Goal: Task Accomplishment & Management: Manage account settings

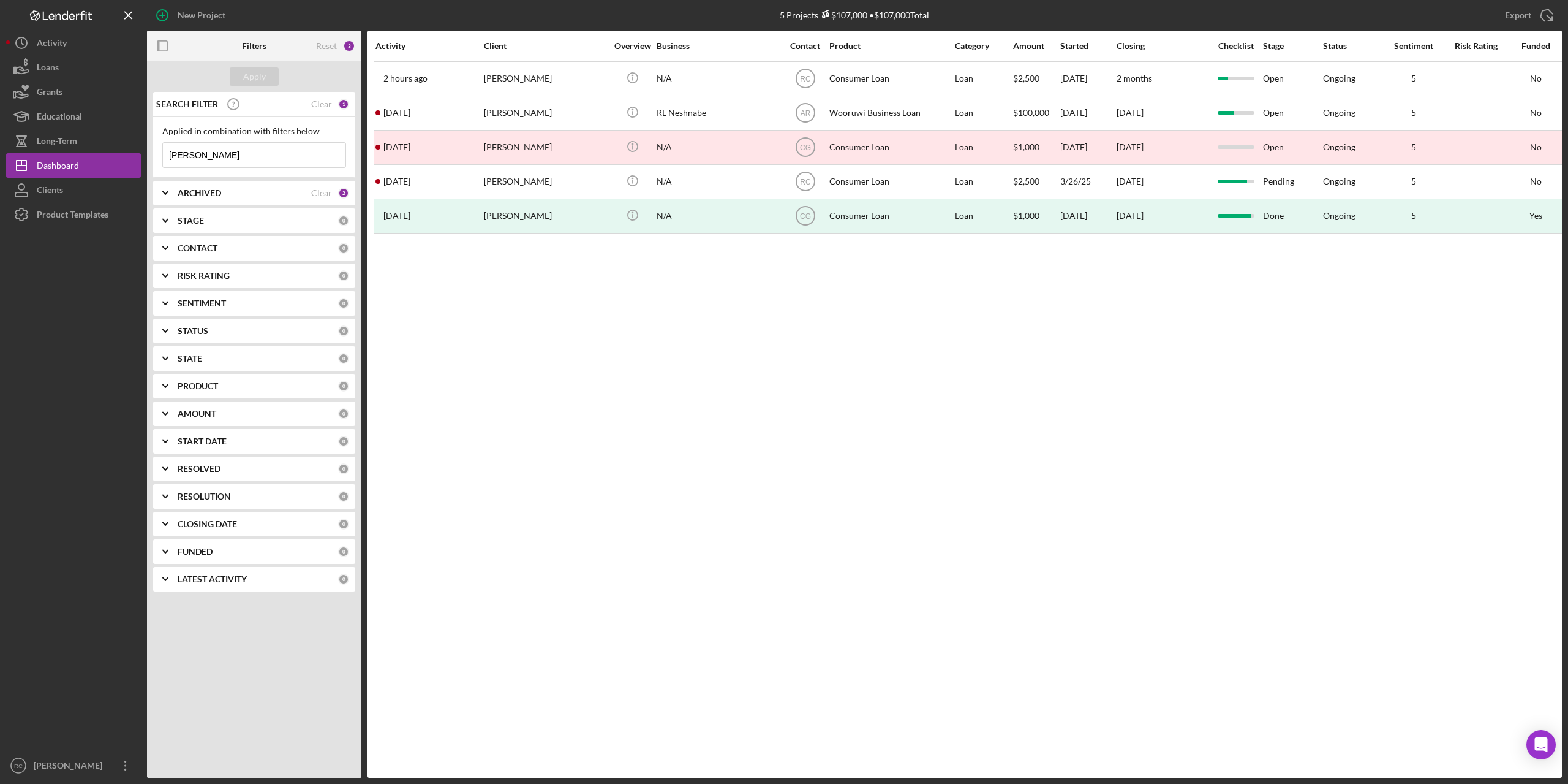
drag, startPoint x: 0, startPoint y: 0, endPoint x: 215, endPoint y: 153, distance: 263.9
click at [215, 153] on input "rachel" at bounding box center [254, 155] width 183 height 24
type input "r"
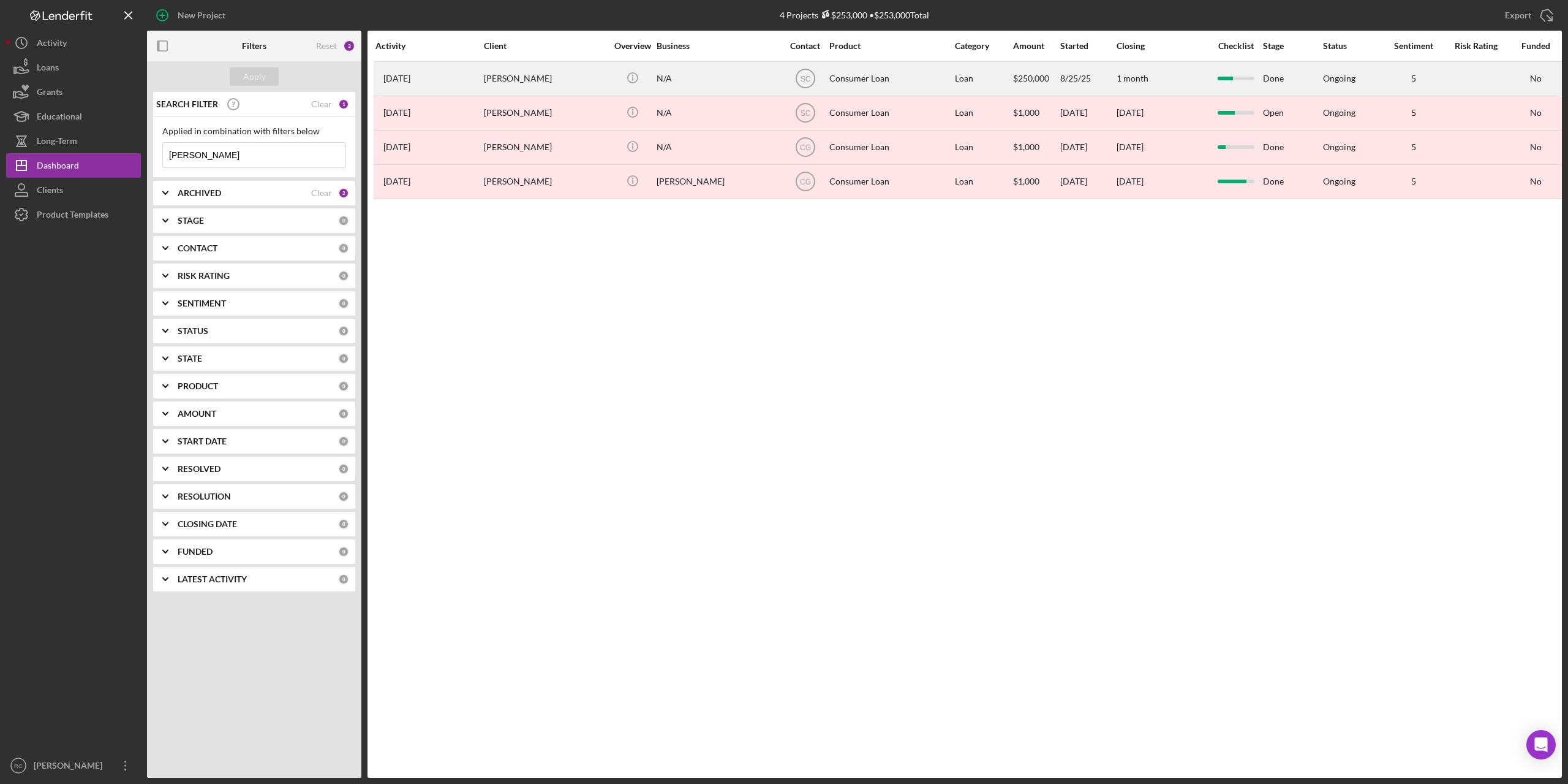
type input "derek"
click at [513, 79] on div "Derek Deluna" at bounding box center [544, 78] width 122 height 32
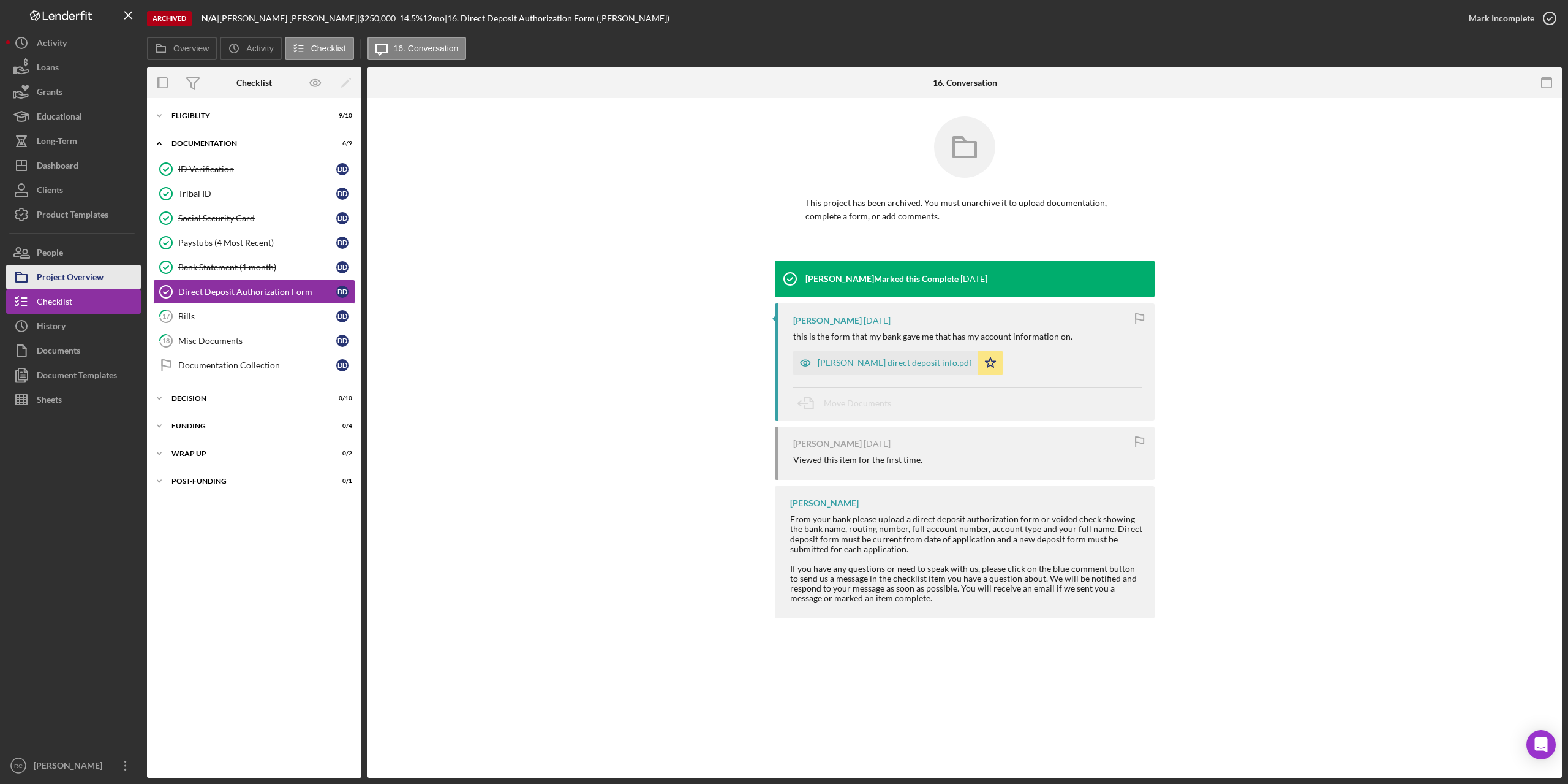
click at [85, 278] on div "Project Overview" at bounding box center [70, 278] width 67 height 28
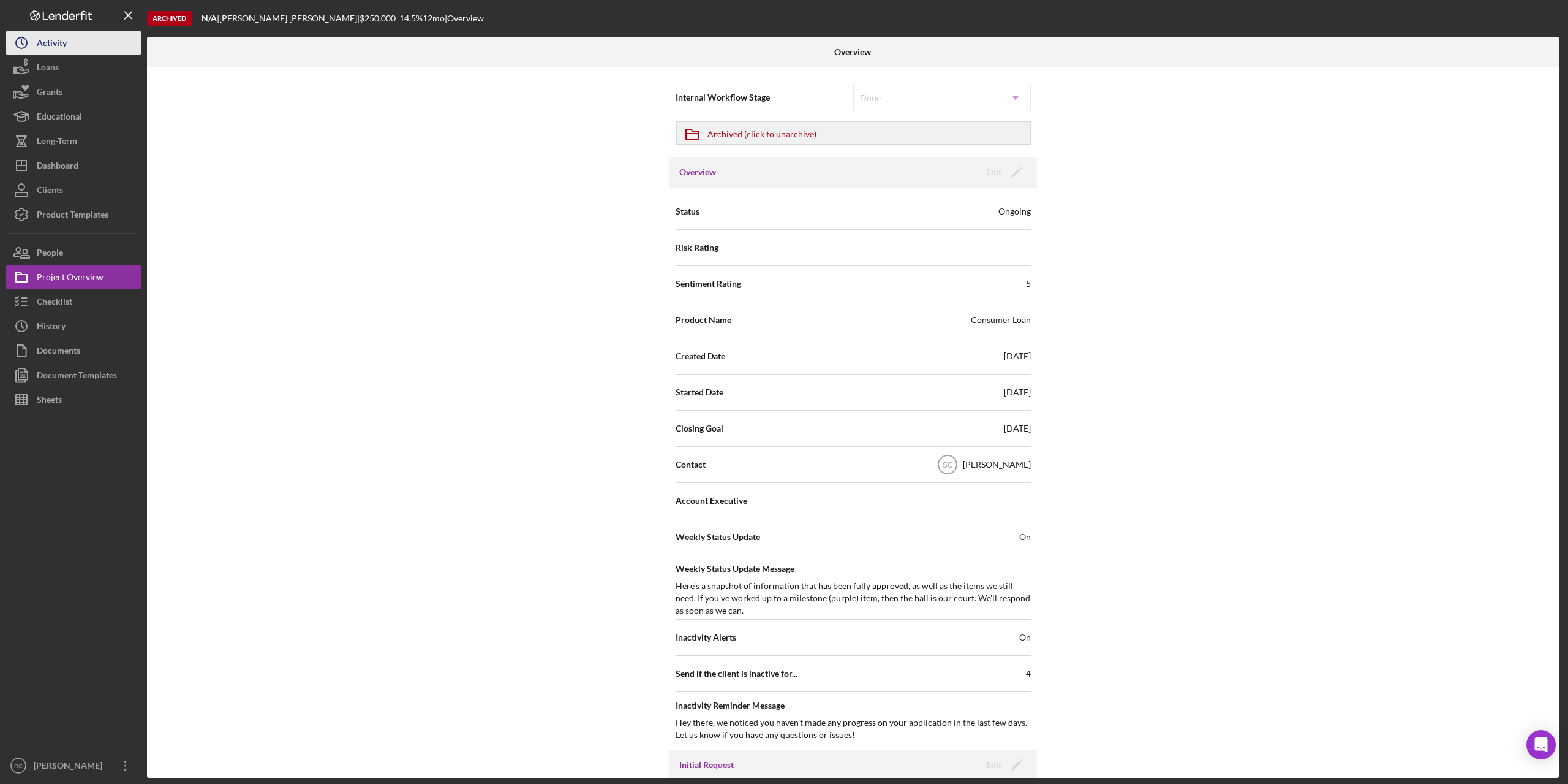
click at [47, 44] on div "Activity" at bounding box center [51, 44] width 30 height 28
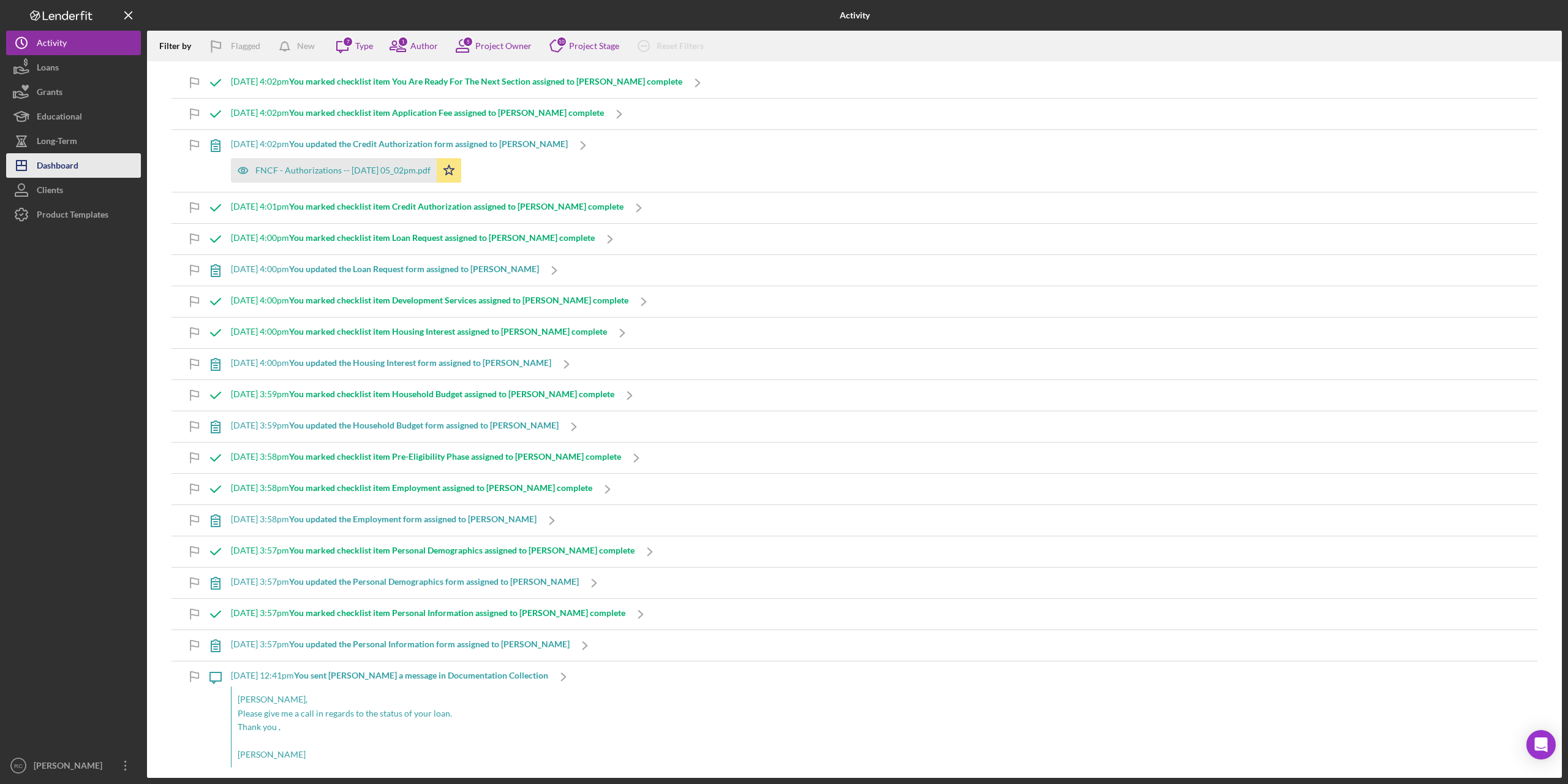
click at [66, 165] on div "Dashboard" at bounding box center [57, 167] width 41 height 28
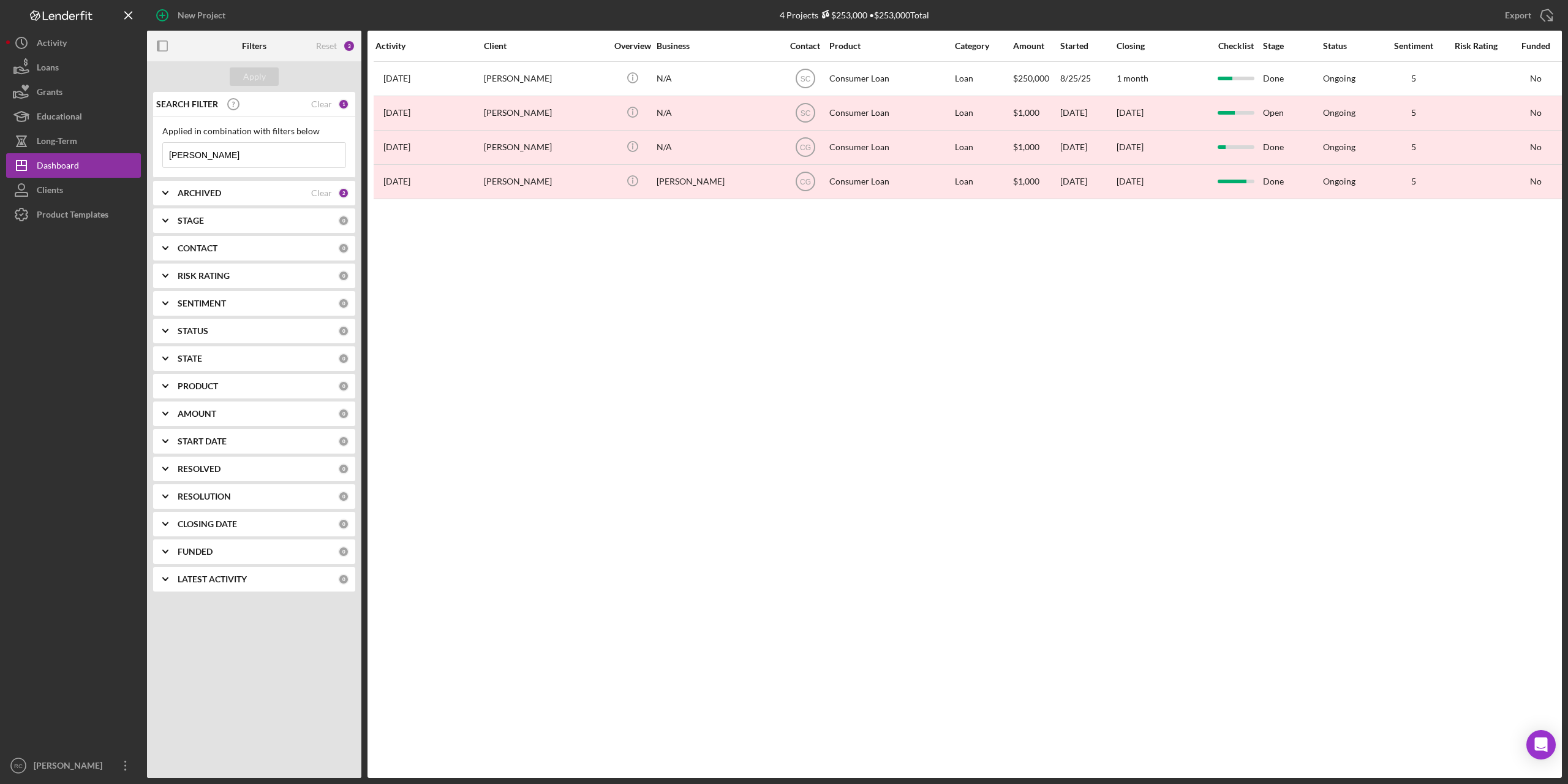
click at [216, 155] on input "derek" at bounding box center [254, 155] width 183 height 24
type input "d"
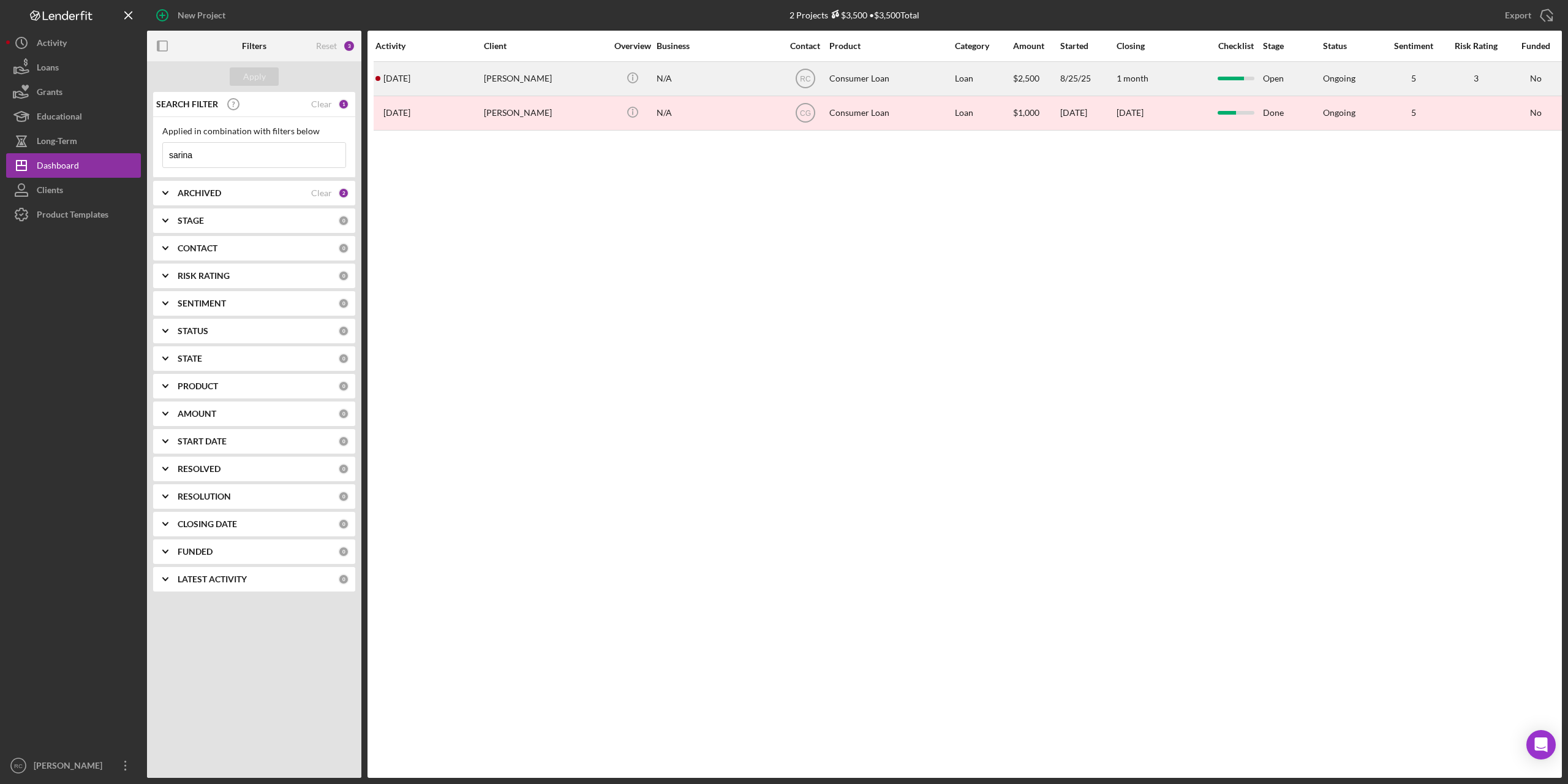
type input "sarina"
click at [514, 79] on div "Sarina Falcon" at bounding box center [544, 78] width 122 height 32
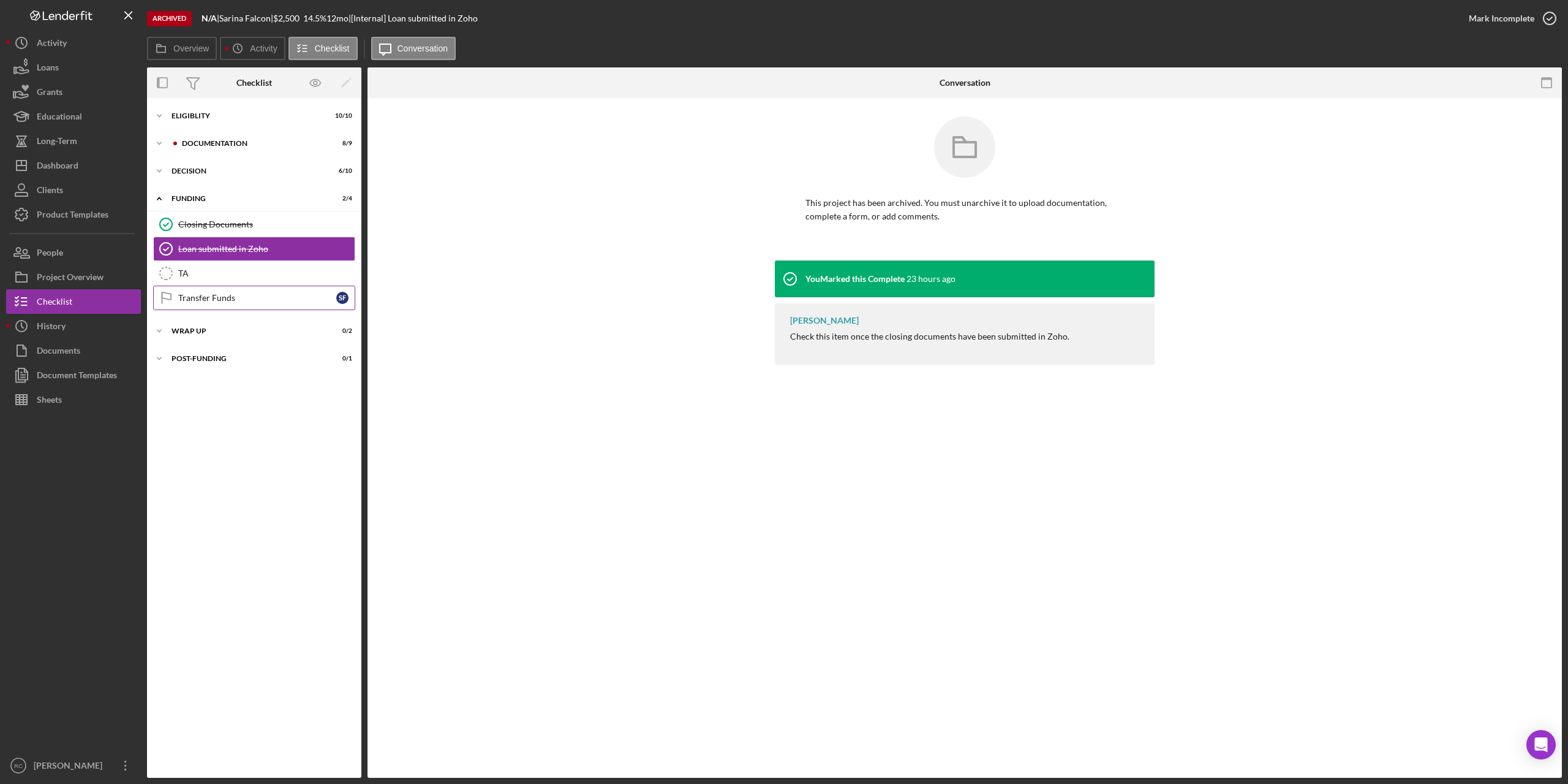
click at [213, 301] on div "Transfer Funds" at bounding box center [256, 298] width 158 height 10
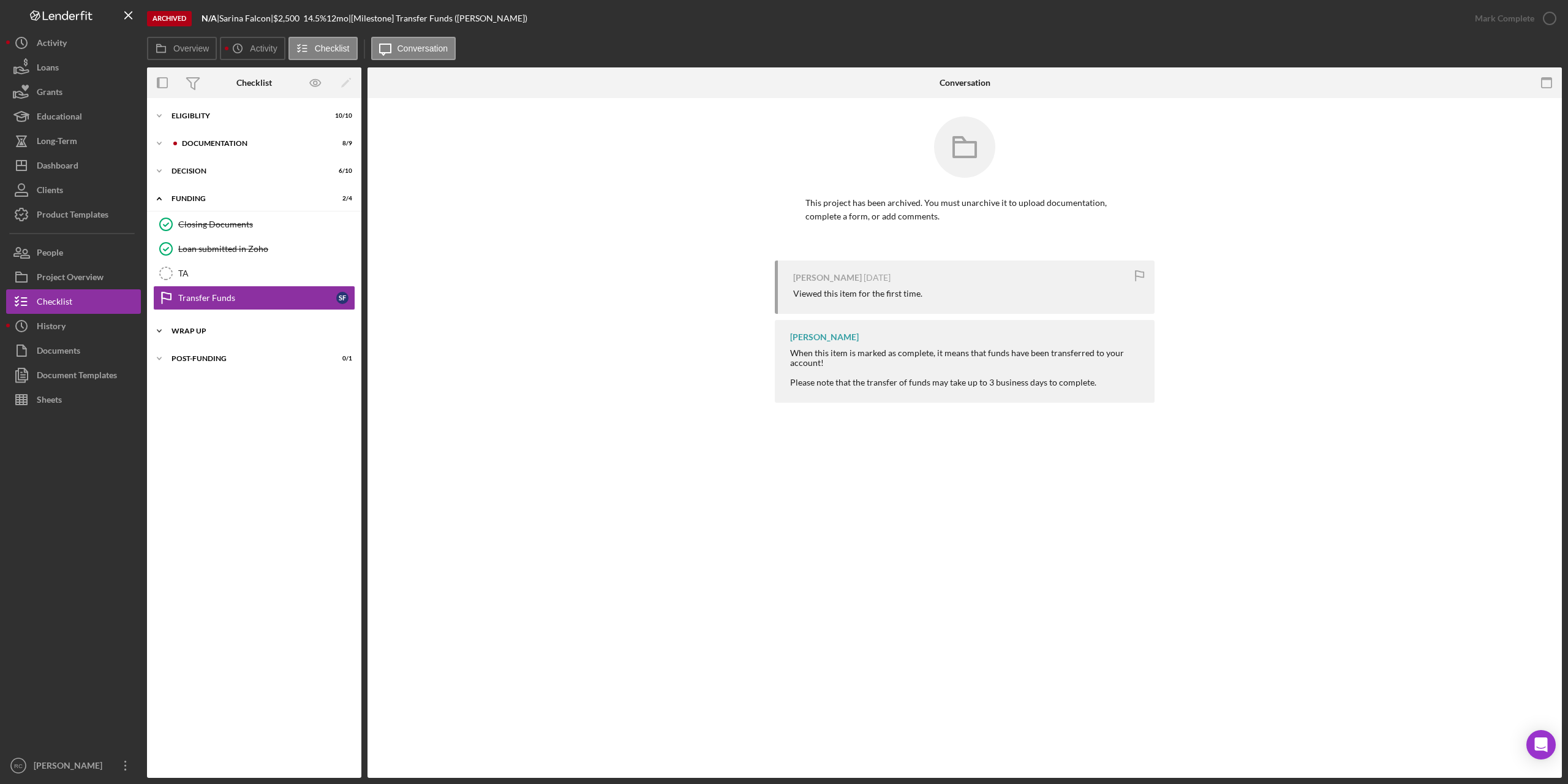
click at [180, 329] on div "Wrap up" at bounding box center [259, 330] width 175 height 7
click at [93, 277] on div "Project Overview" at bounding box center [70, 278] width 67 height 28
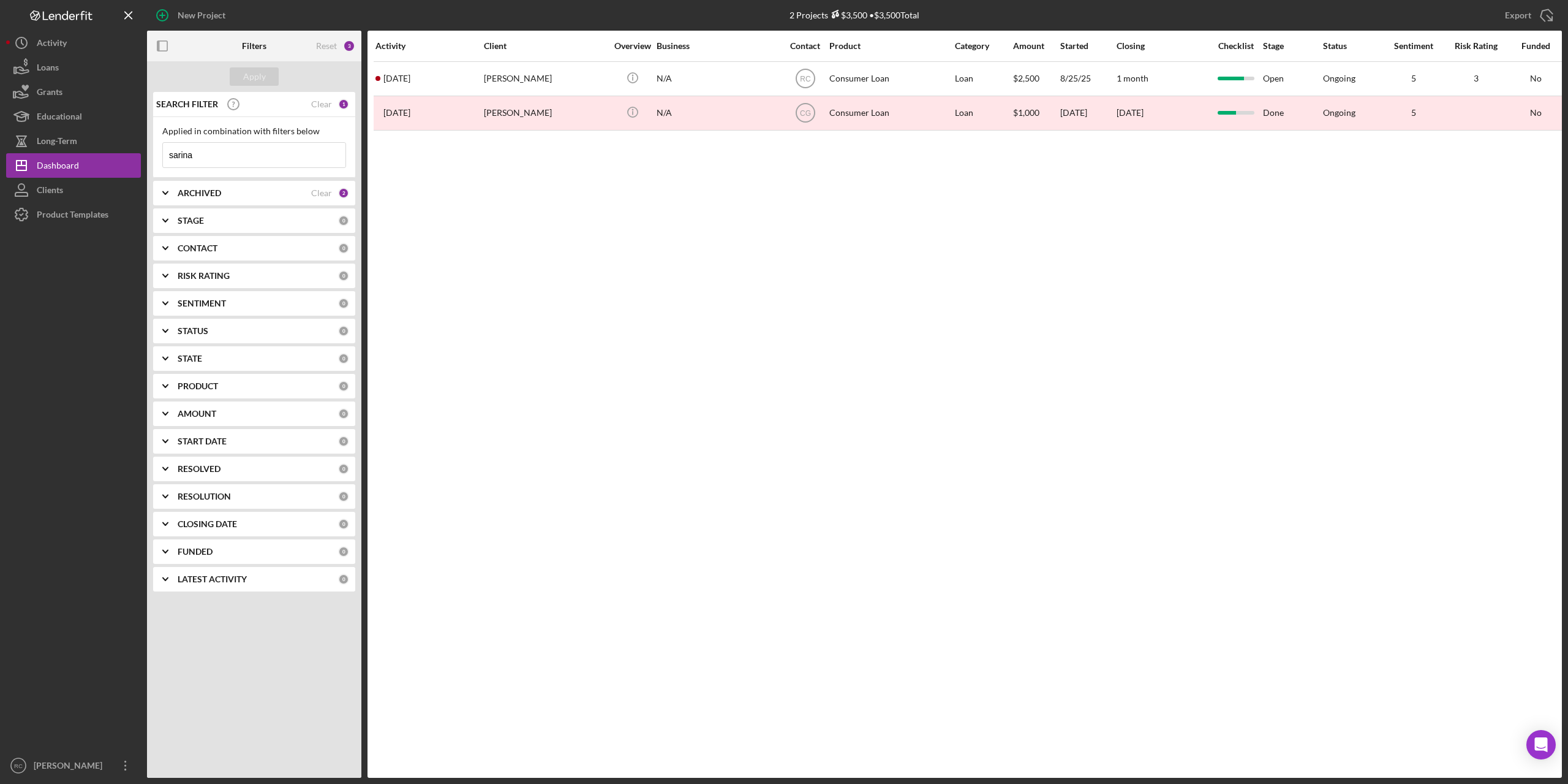
click at [211, 155] on input "sarina" at bounding box center [254, 155] width 183 height 24
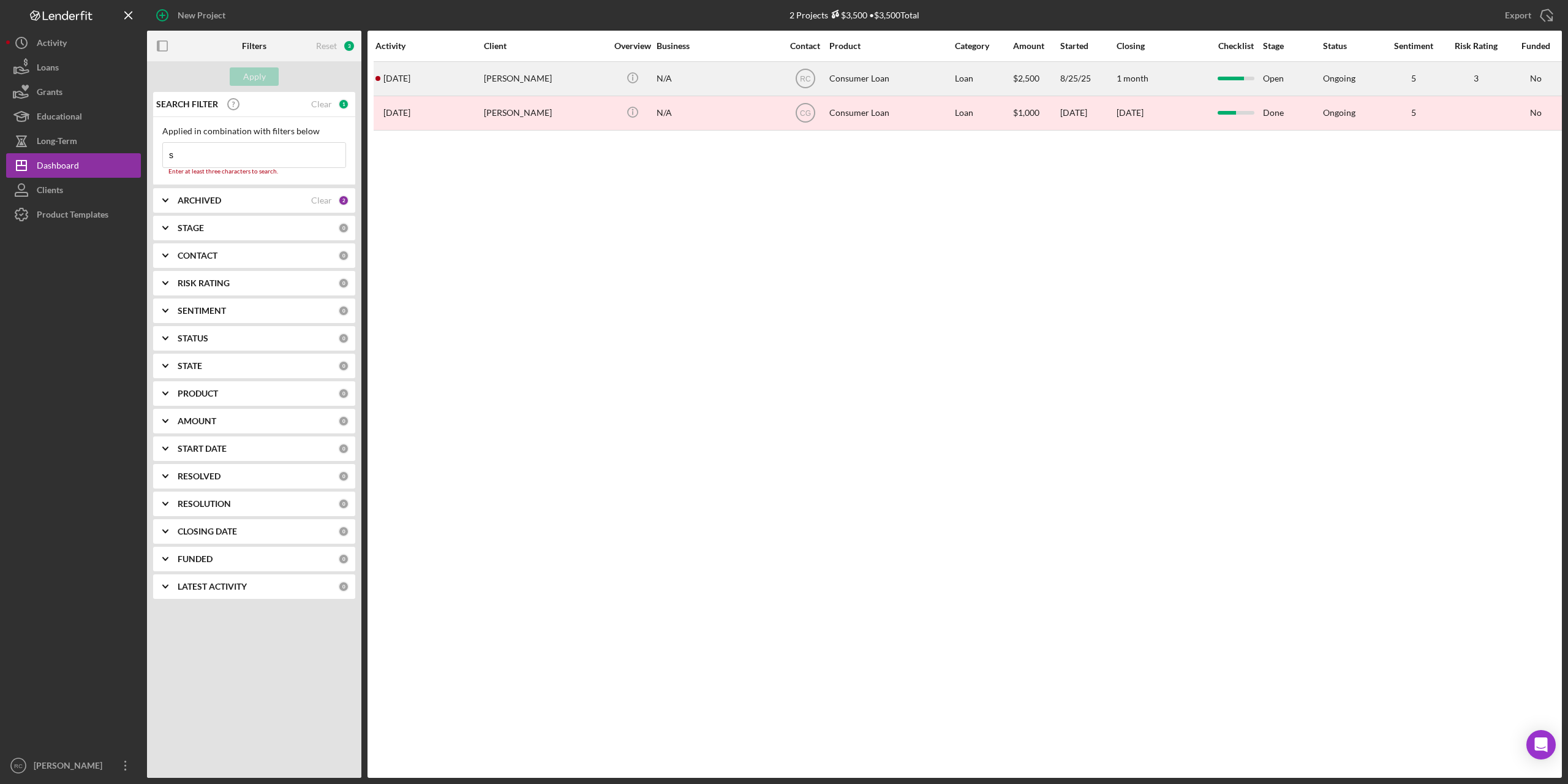
type input "s"
click at [410, 81] on time "[DATE]" at bounding box center [396, 78] width 27 height 10
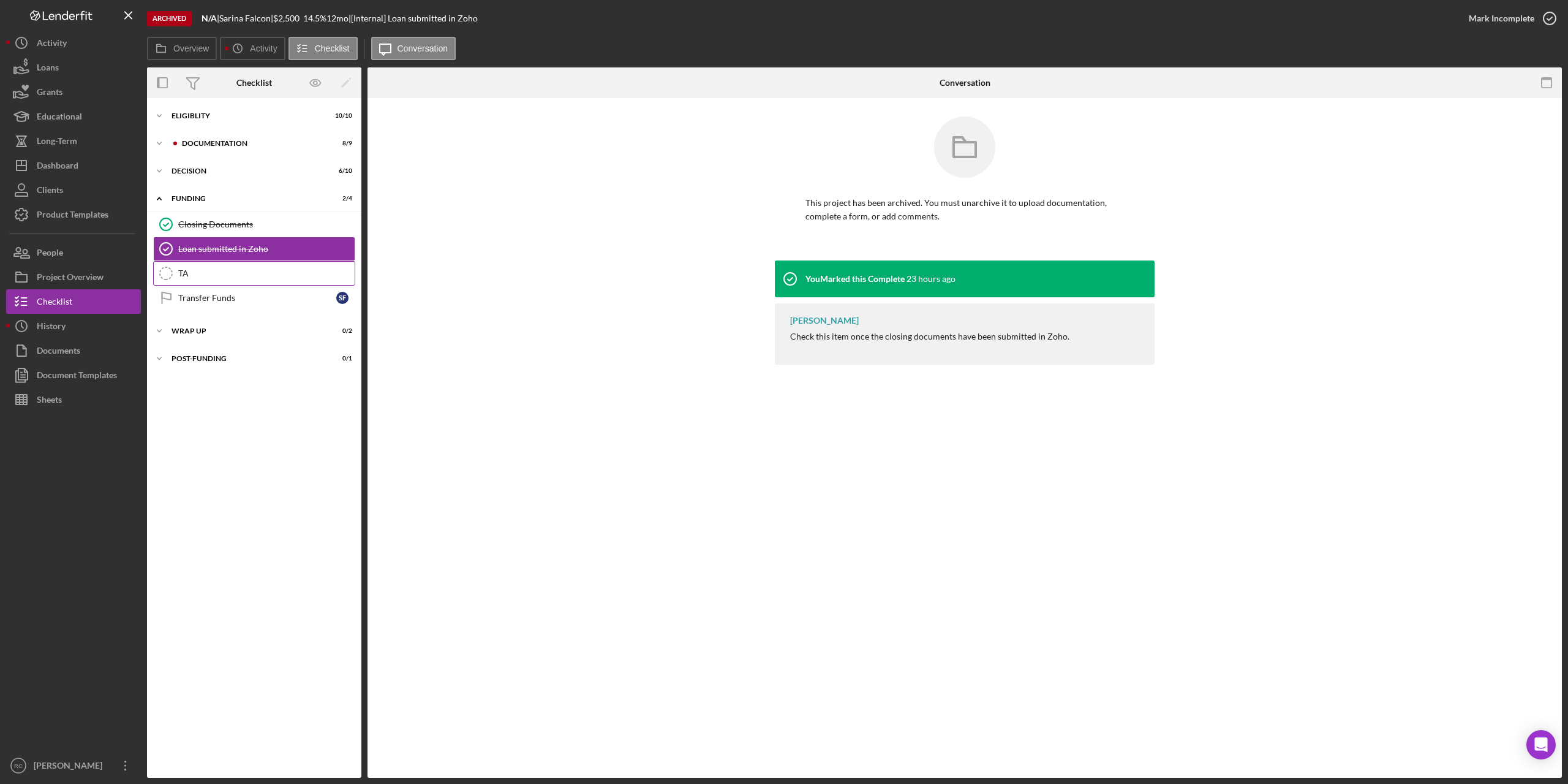
click at [218, 278] on div "TA" at bounding box center [266, 273] width 176 height 10
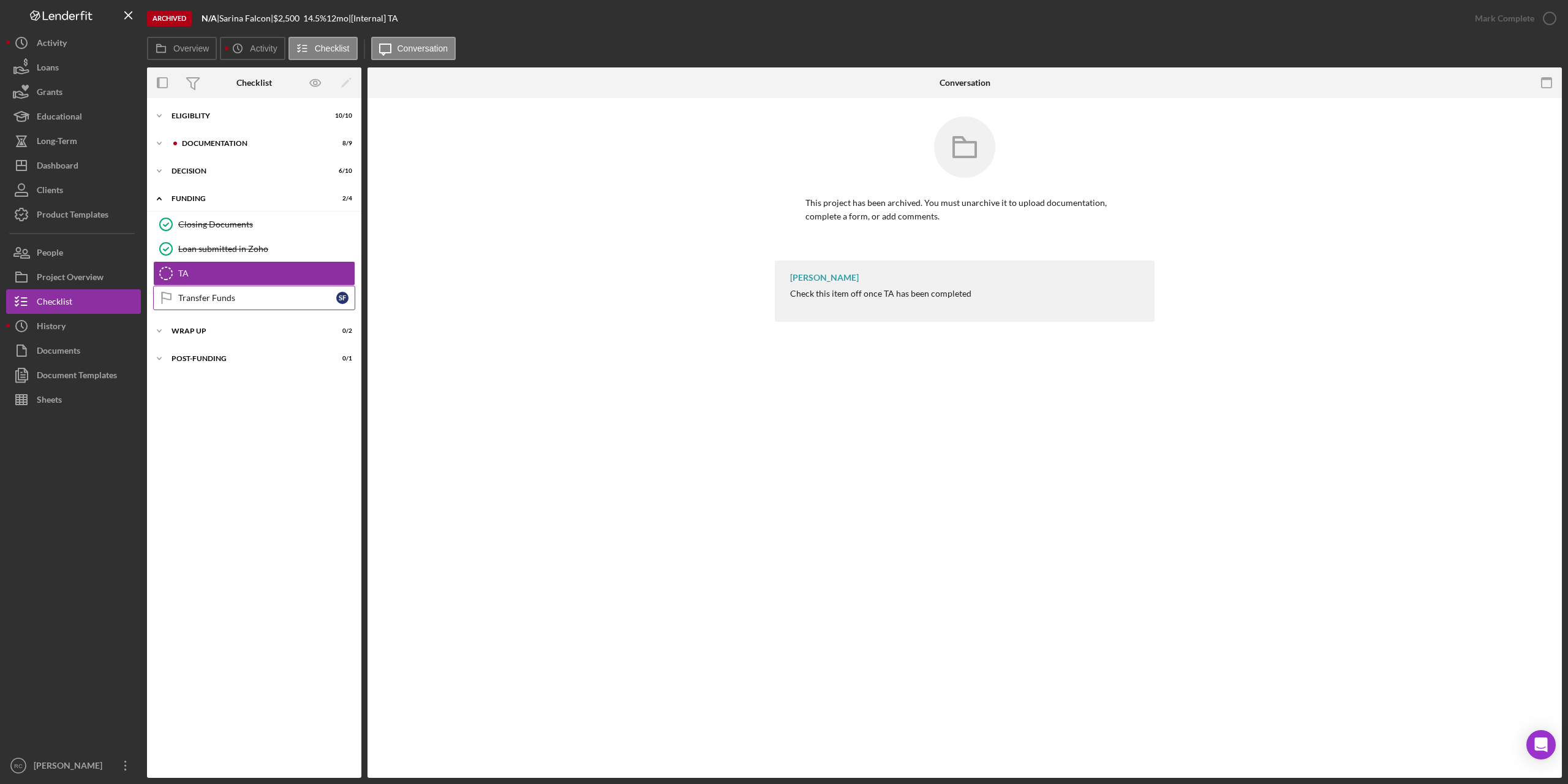
click at [217, 297] on div "Transfer Funds" at bounding box center [256, 298] width 158 height 10
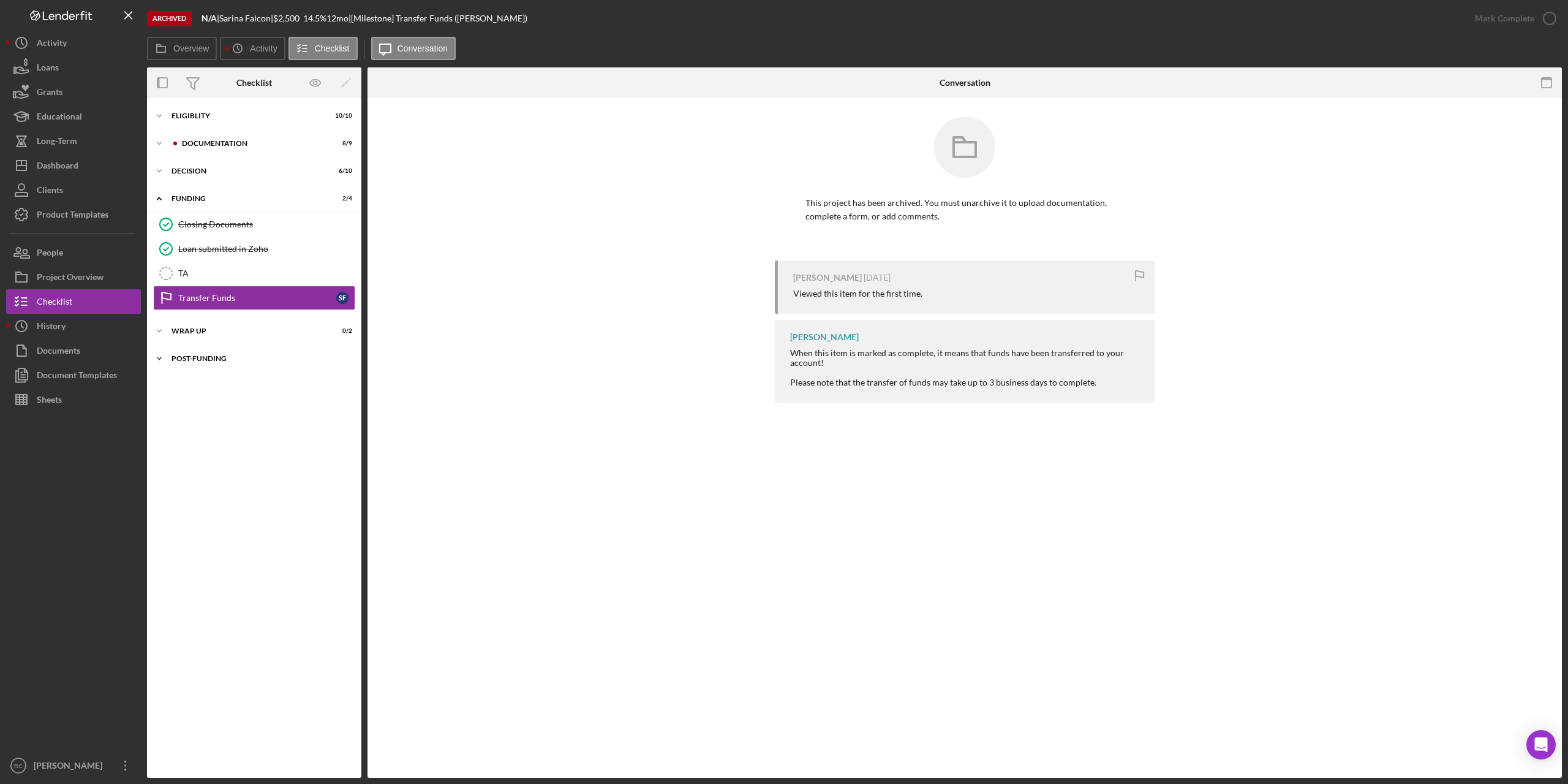
click at [213, 358] on div "Post-Funding" at bounding box center [259, 358] width 175 height 7
click at [199, 378] on link "Impact Data Impact Data" at bounding box center [254, 384] width 202 height 24
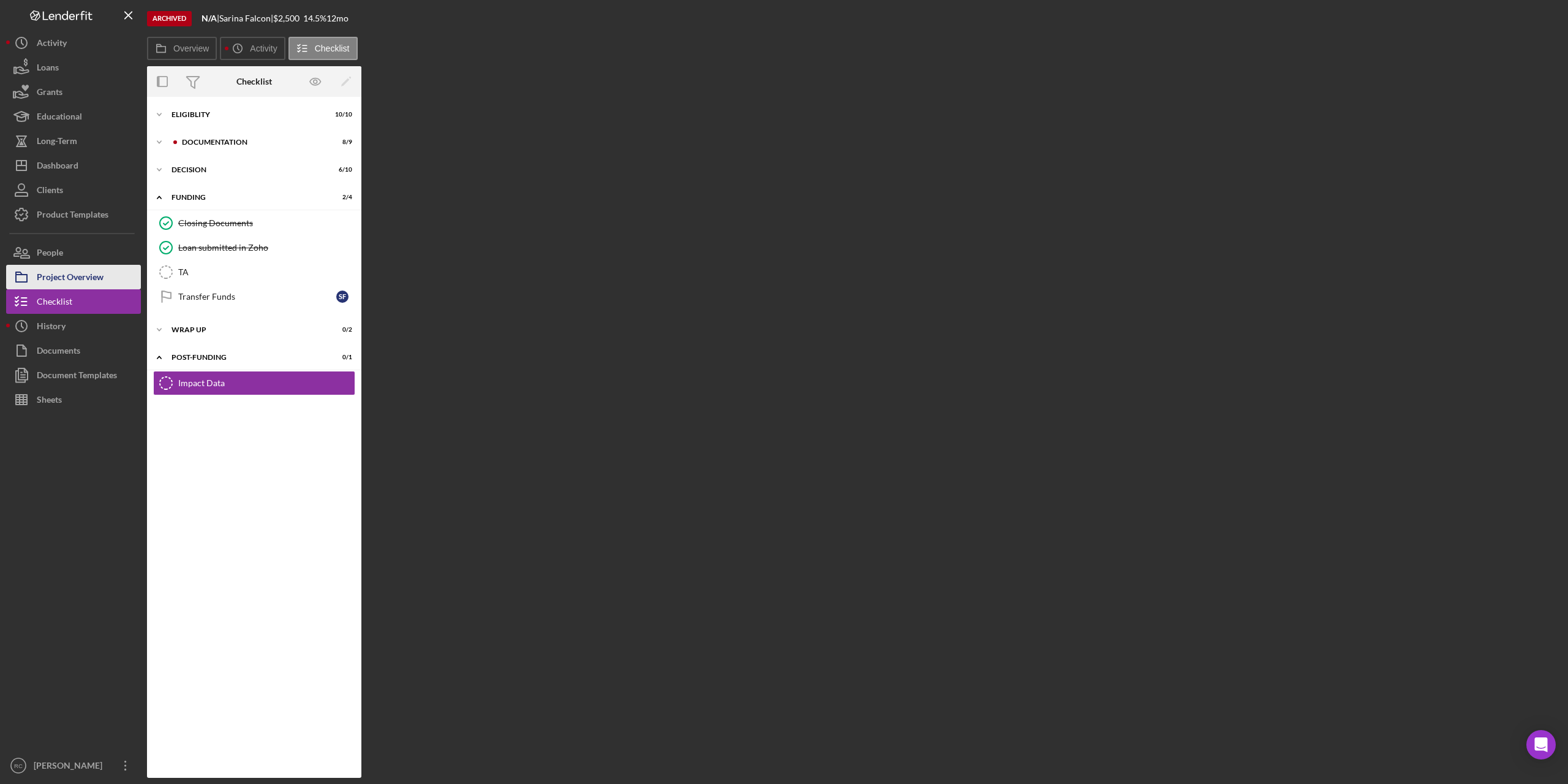
click at [87, 273] on div "Project Overview" at bounding box center [70, 278] width 67 height 28
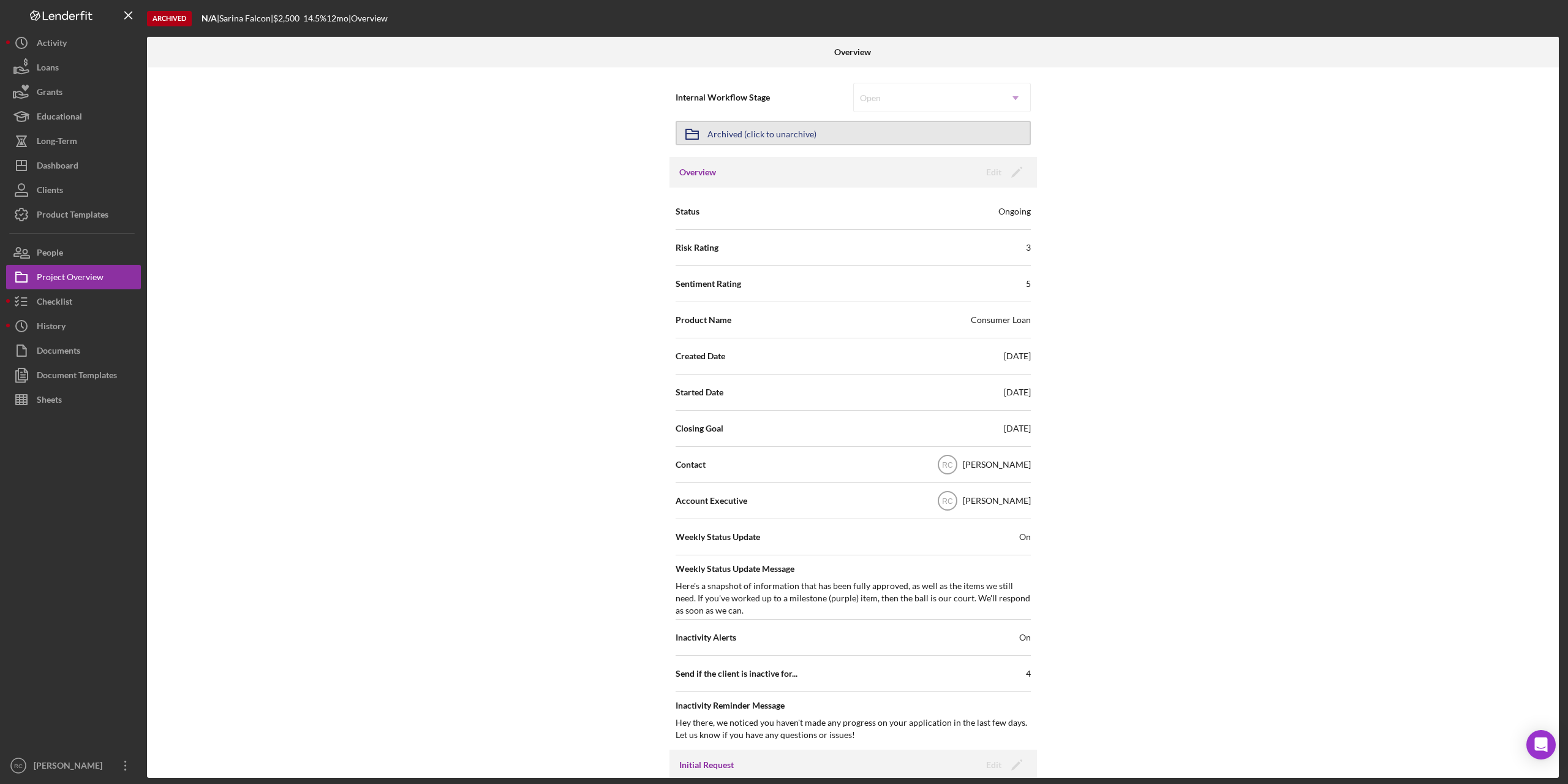
click at [824, 132] on button "Icon/Archived Archived (click to unarchive)" at bounding box center [852, 133] width 355 height 24
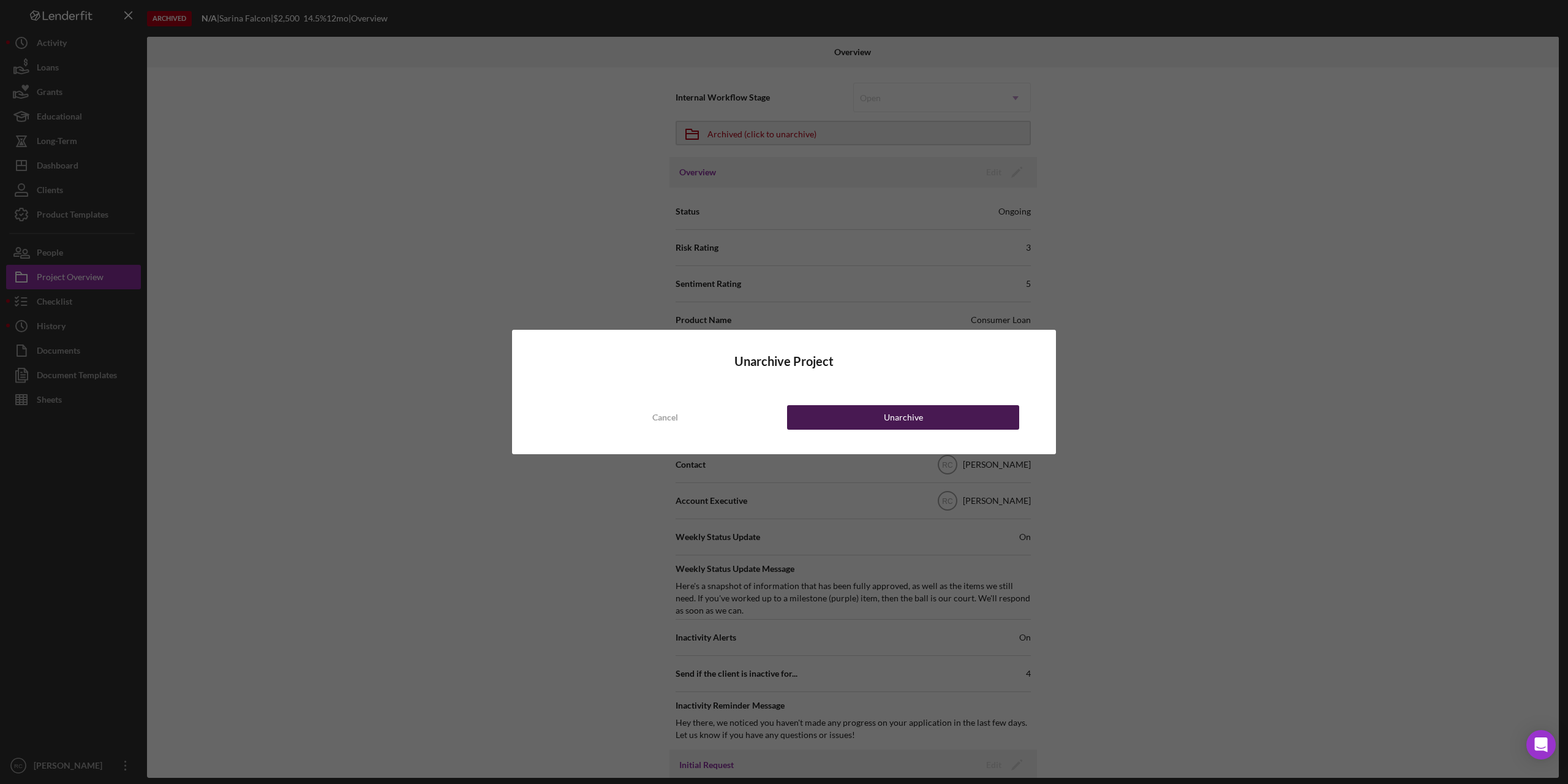
click at [912, 415] on div "Unarchive" at bounding box center [903, 417] width 39 height 24
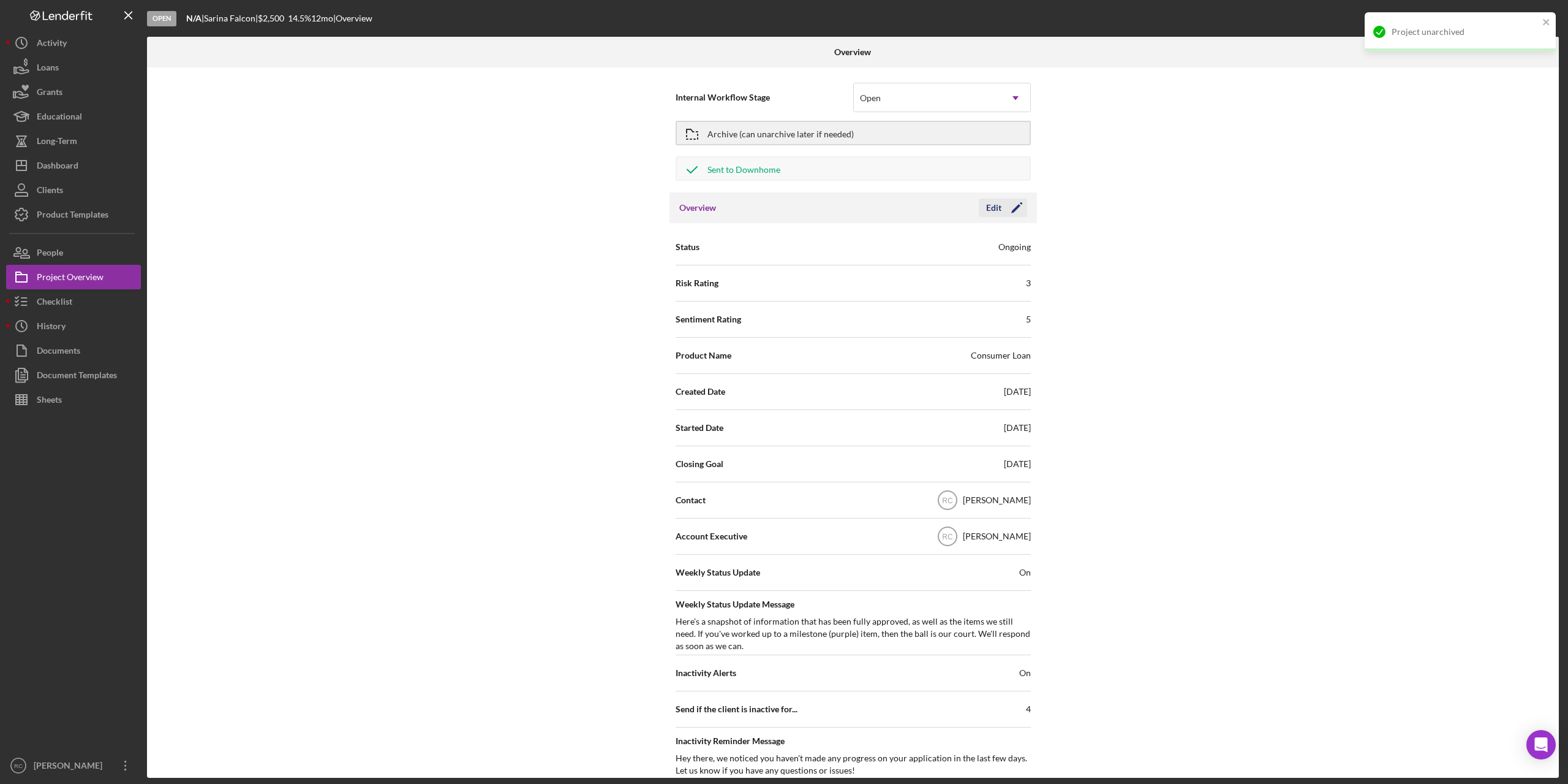
click at [1008, 206] on icon "Icon/Edit" at bounding box center [1016, 208] width 31 height 31
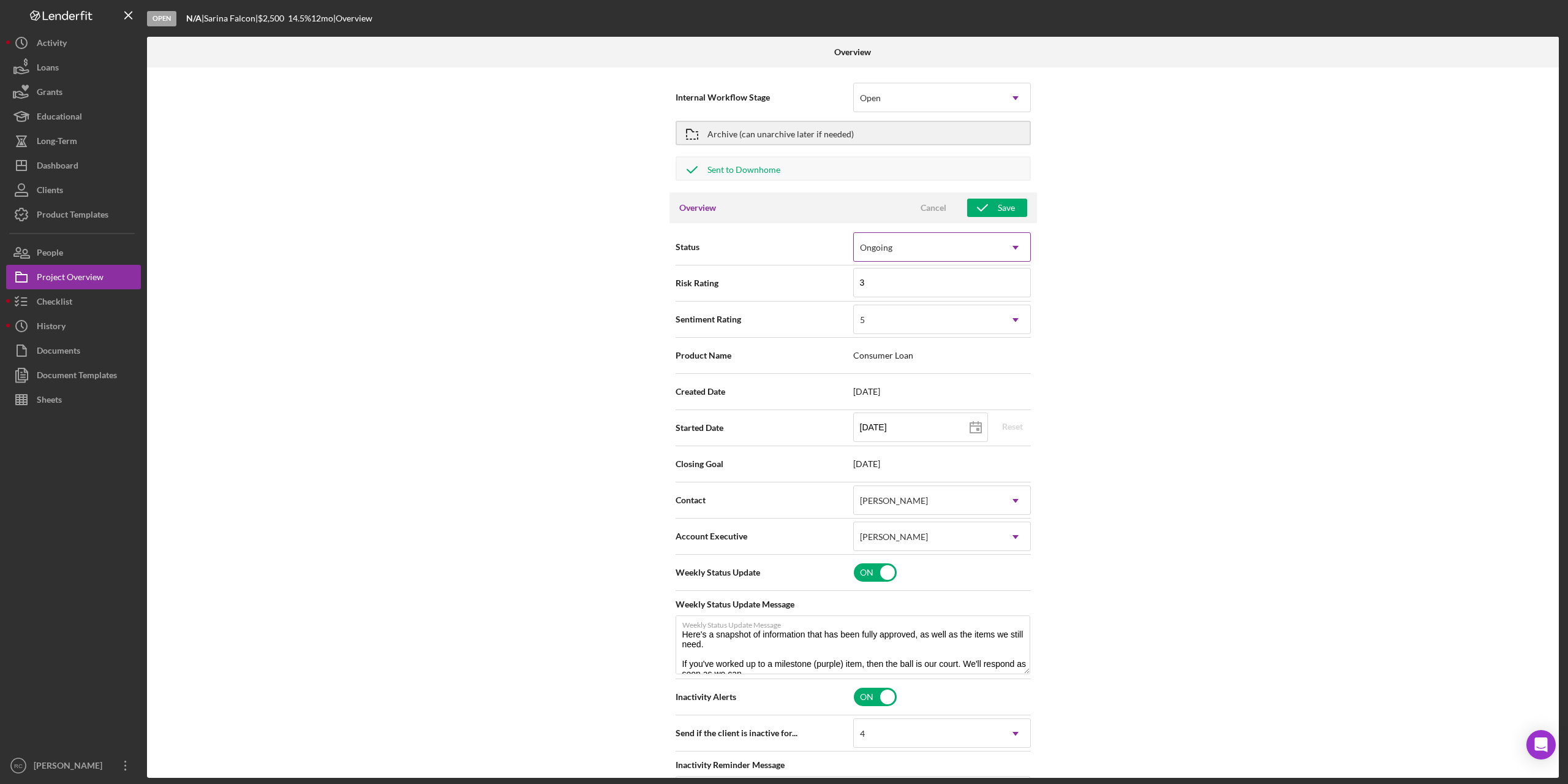
click at [986, 244] on div "Ongoing" at bounding box center [928, 248] width 147 height 28
type textarea "Here's a snapshot of information that has been fully approved, as well as the i…"
click at [1169, 283] on div "Internal Workflow Stage Open Icon/Dropdown Arrow Archive (can unarchive later i…" at bounding box center [853, 422] width 1412 height 710
click at [945, 248] on div "Ongoing" at bounding box center [928, 248] width 147 height 28
click at [1172, 292] on div "Internal Workflow Stage Open Icon/Dropdown Arrow Archive (can unarchive later i…" at bounding box center [853, 422] width 1412 height 710
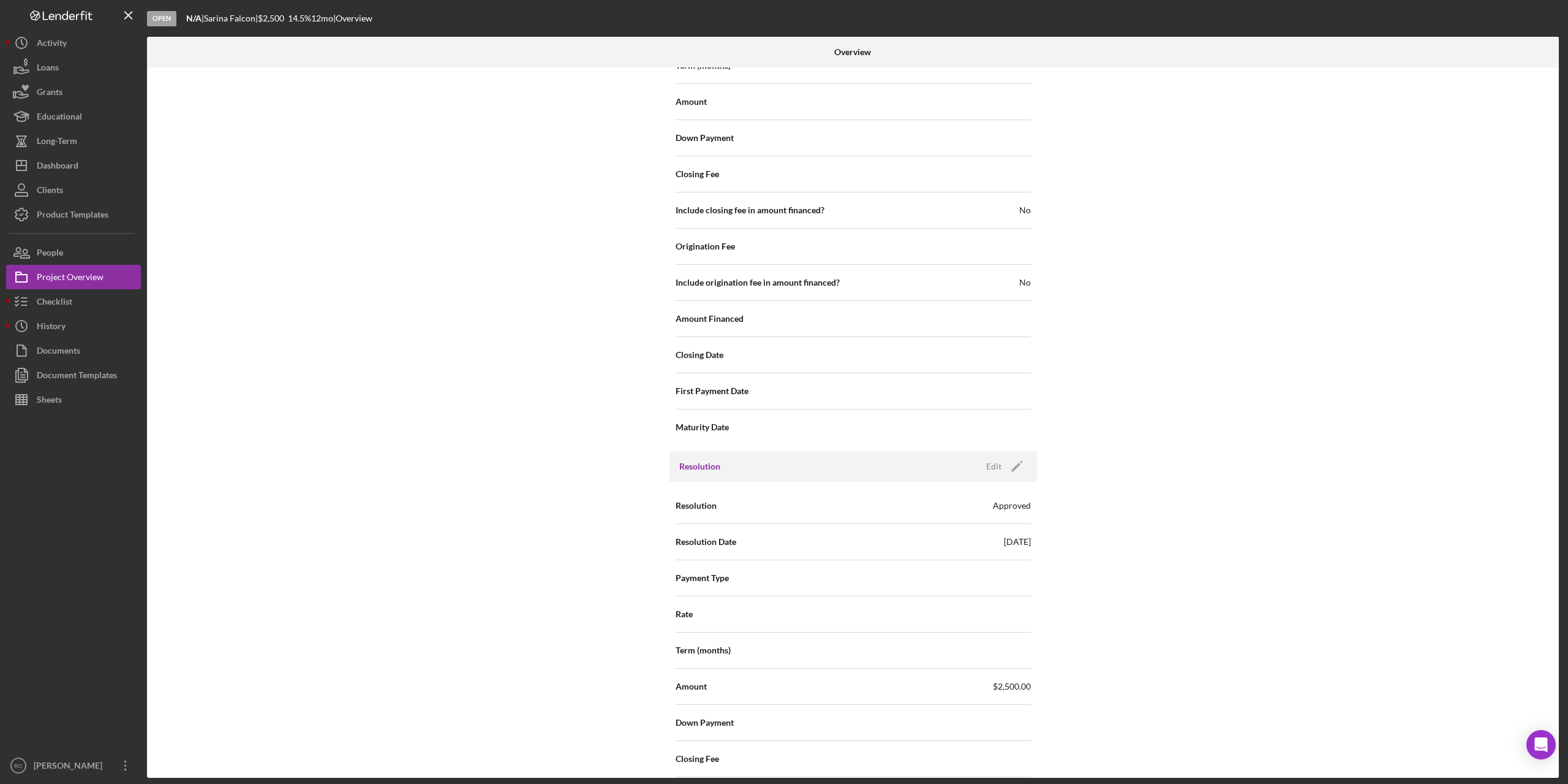
scroll to position [1653, 0]
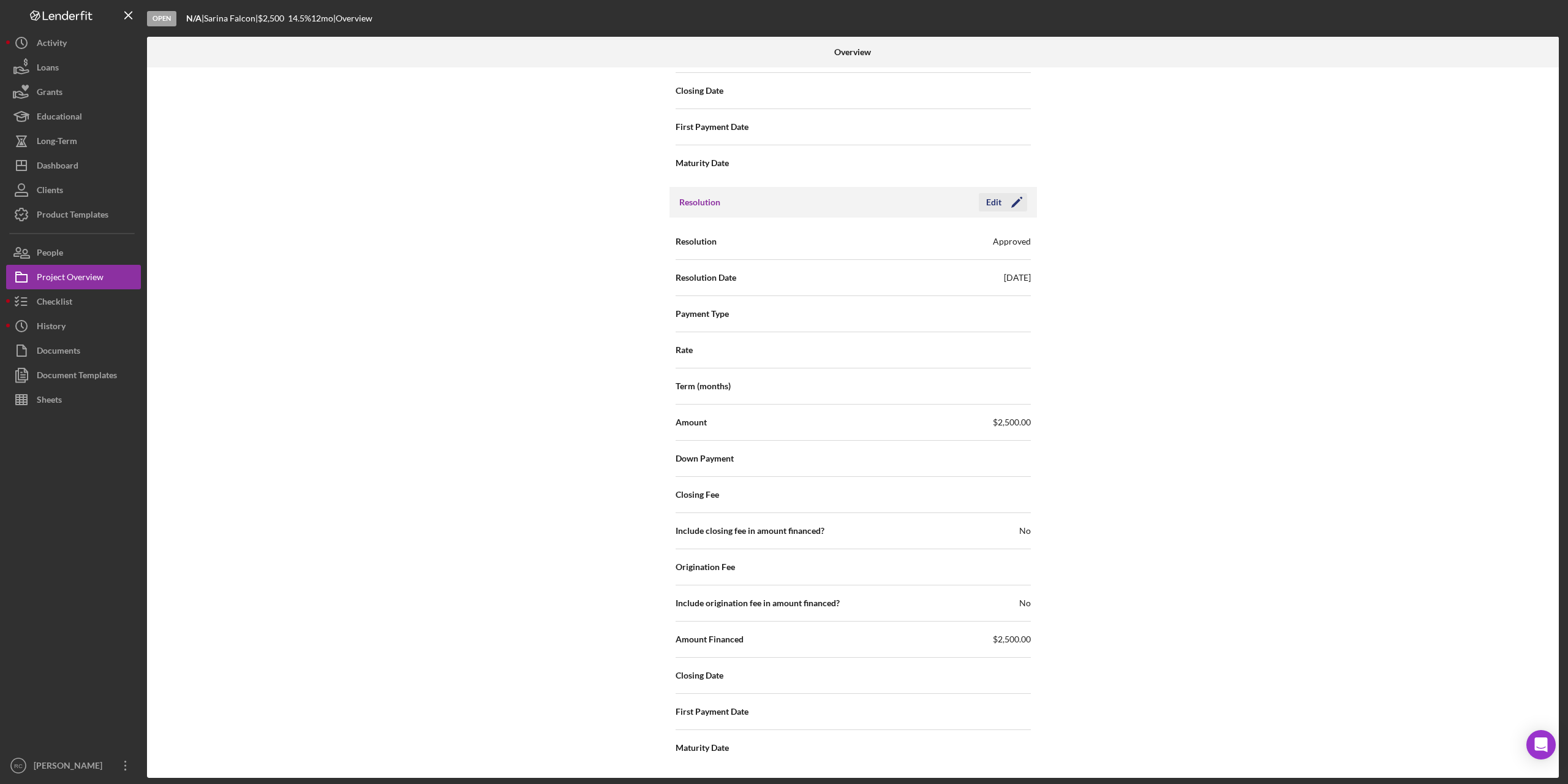
click at [1014, 201] on icon "Icon/Edit" at bounding box center [1016, 202] width 31 height 31
click at [975, 239] on div "Approved" at bounding box center [928, 242] width 147 height 28
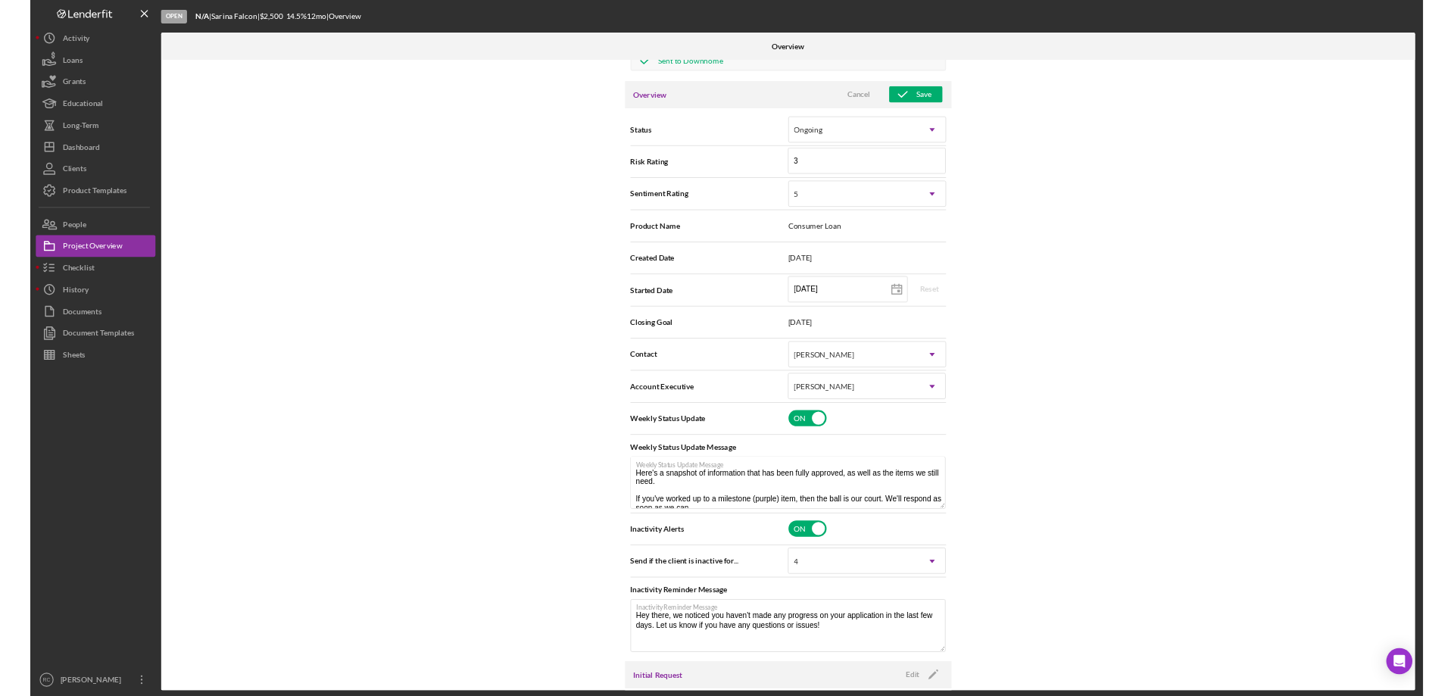
scroll to position [0, 0]
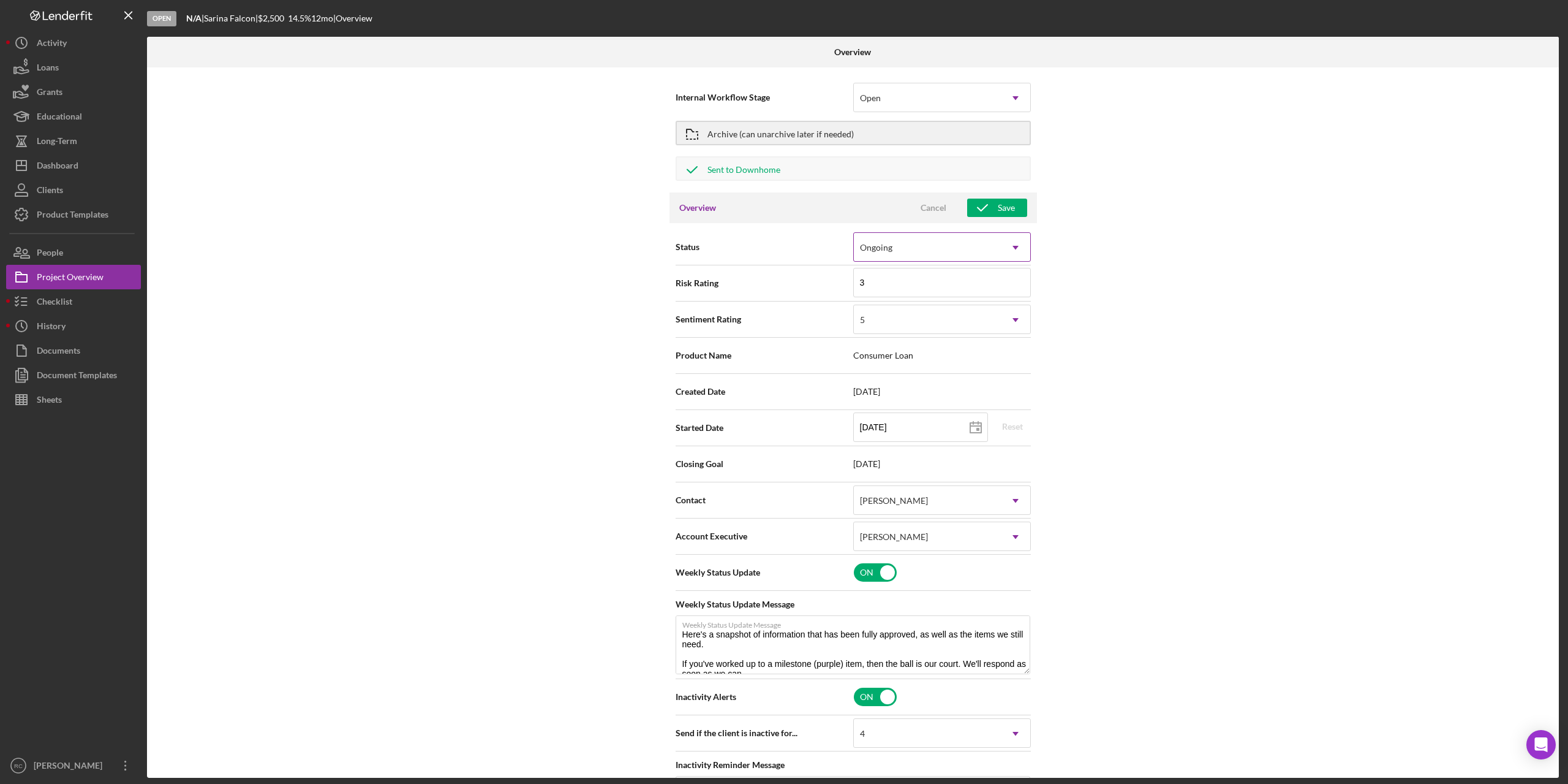
click at [1013, 248] on use at bounding box center [1016, 248] width 6 height 4
click at [1214, 354] on div "Internal Workflow Stage Open Icon/Dropdown Arrow Archive (can unarchive later i…" at bounding box center [853, 422] width 1412 height 710
click at [81, 273] on div "Project Overview" at bounding box center [70, 278] width 67 height 28
type textarea "Here's a snapshot of information that has been fully approved, as well as the i…"
click at [831, 133] on div "Archive (can unarchive later if needed)" at bounding box center [780, 133] width 146 height 22
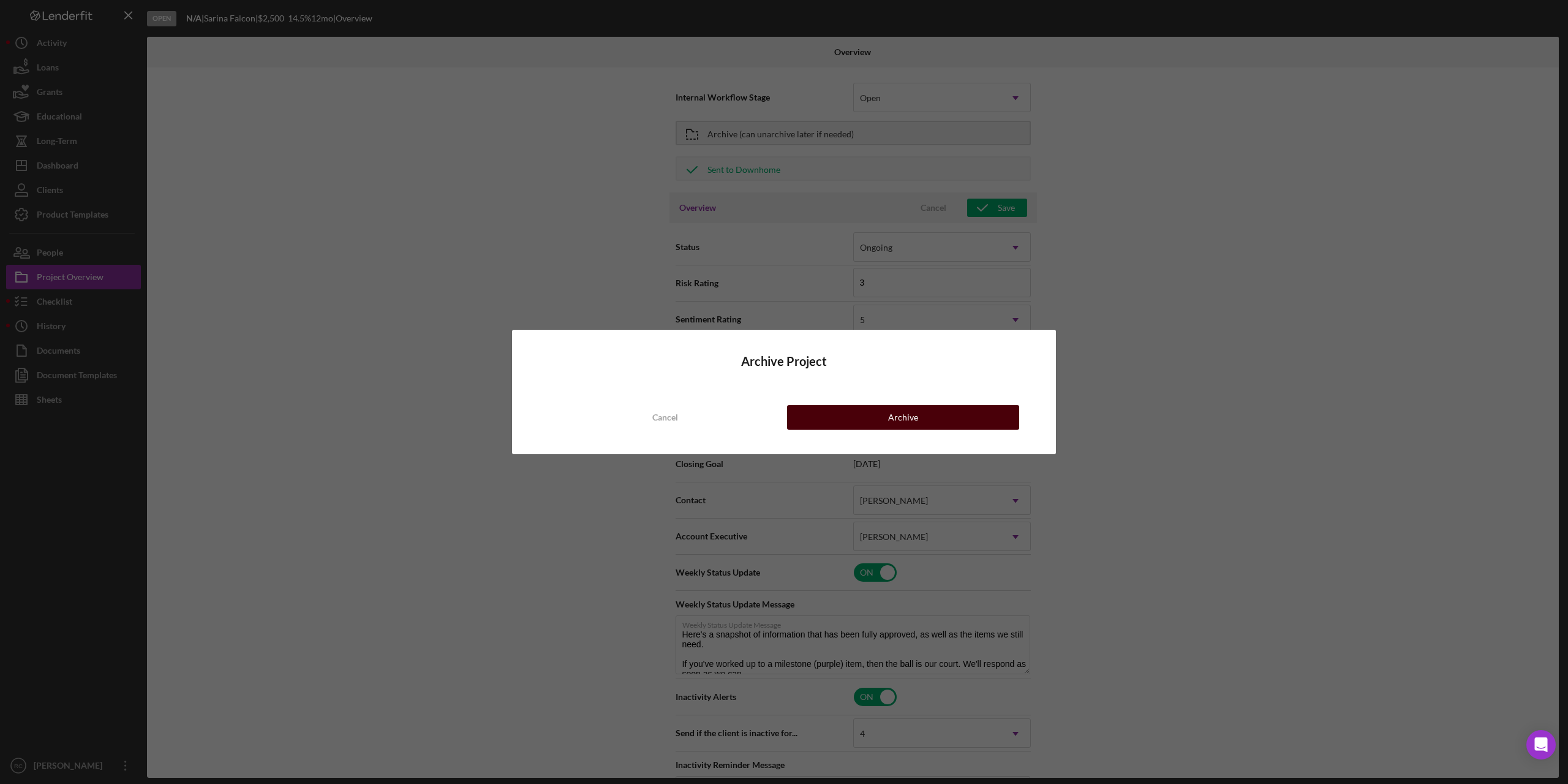
click at [930, 417] on button "Archive" at bounding box center [902, 417] width 232 height 24
type textarea "Here's a snapshot of information that has been fully approved, as well as the i…"
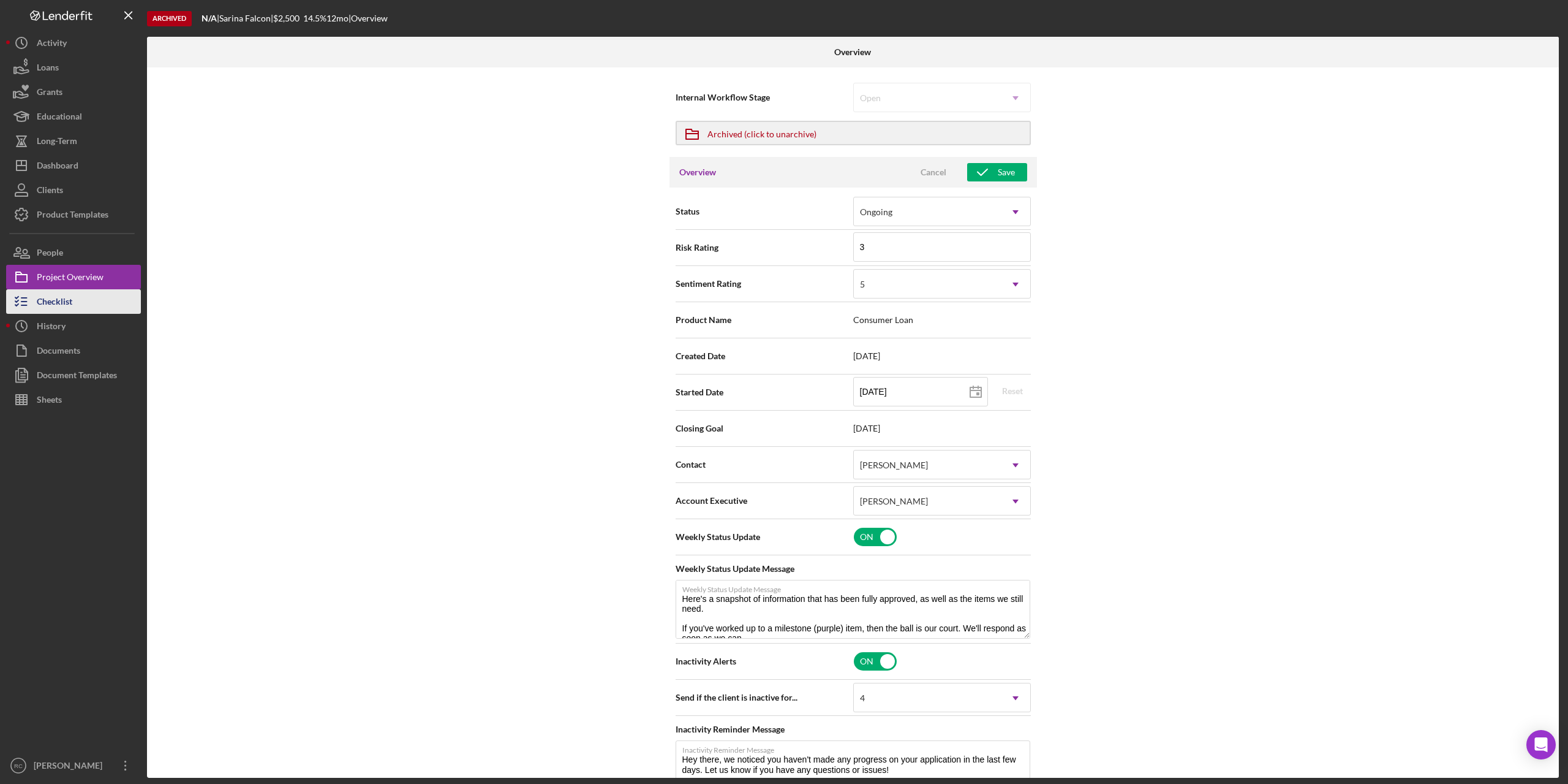
click at [64, 295] on div "Checklist" at bounding box center [54, 303] width 36 height 28
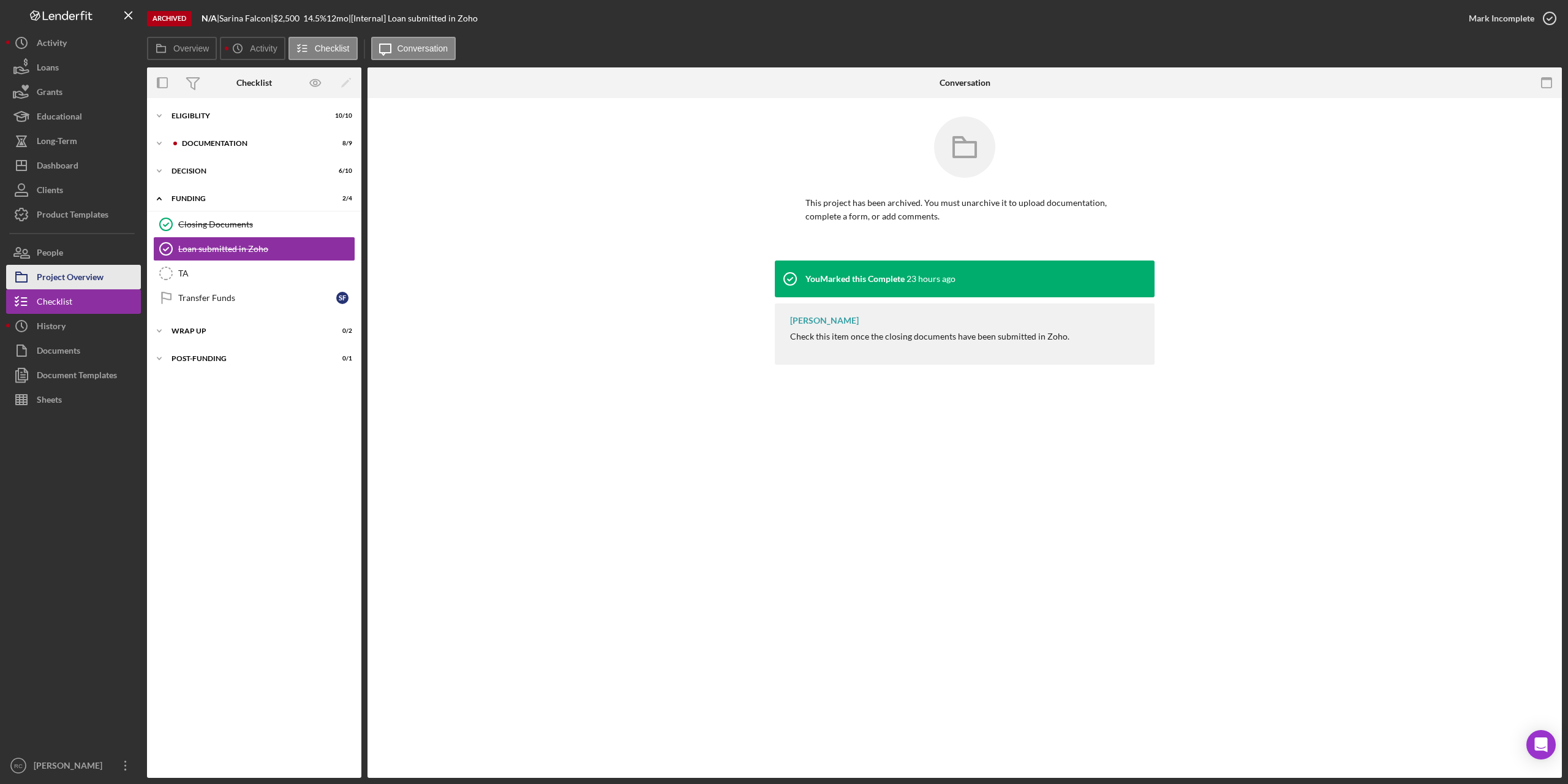
click at [77, 277] on div "Project Overview" at bounding box center [70, 278] width 67 height 28
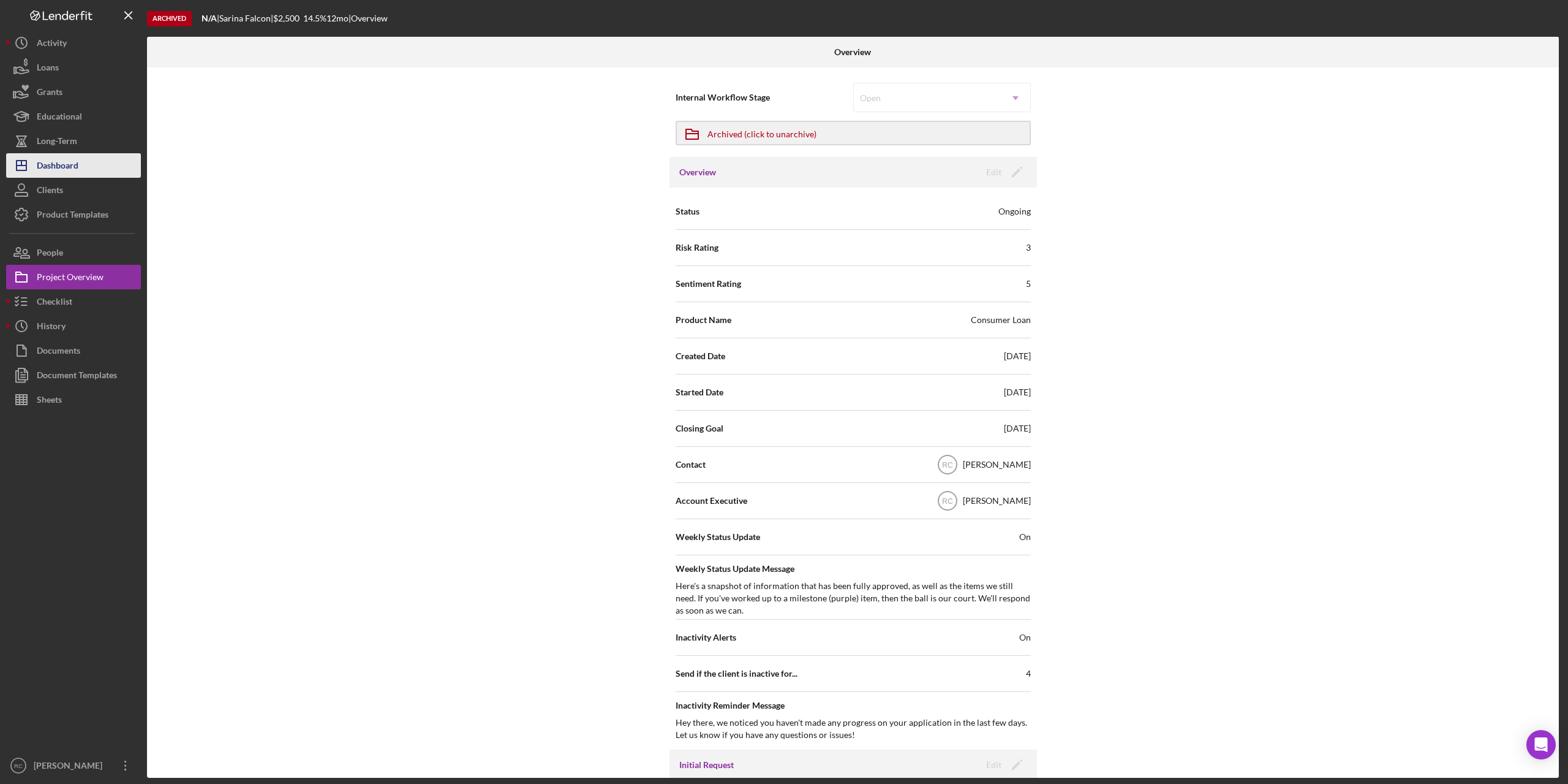
click at [69, 160] on div "Dashboard" at bounding box center [57, 167] width 41 height 28
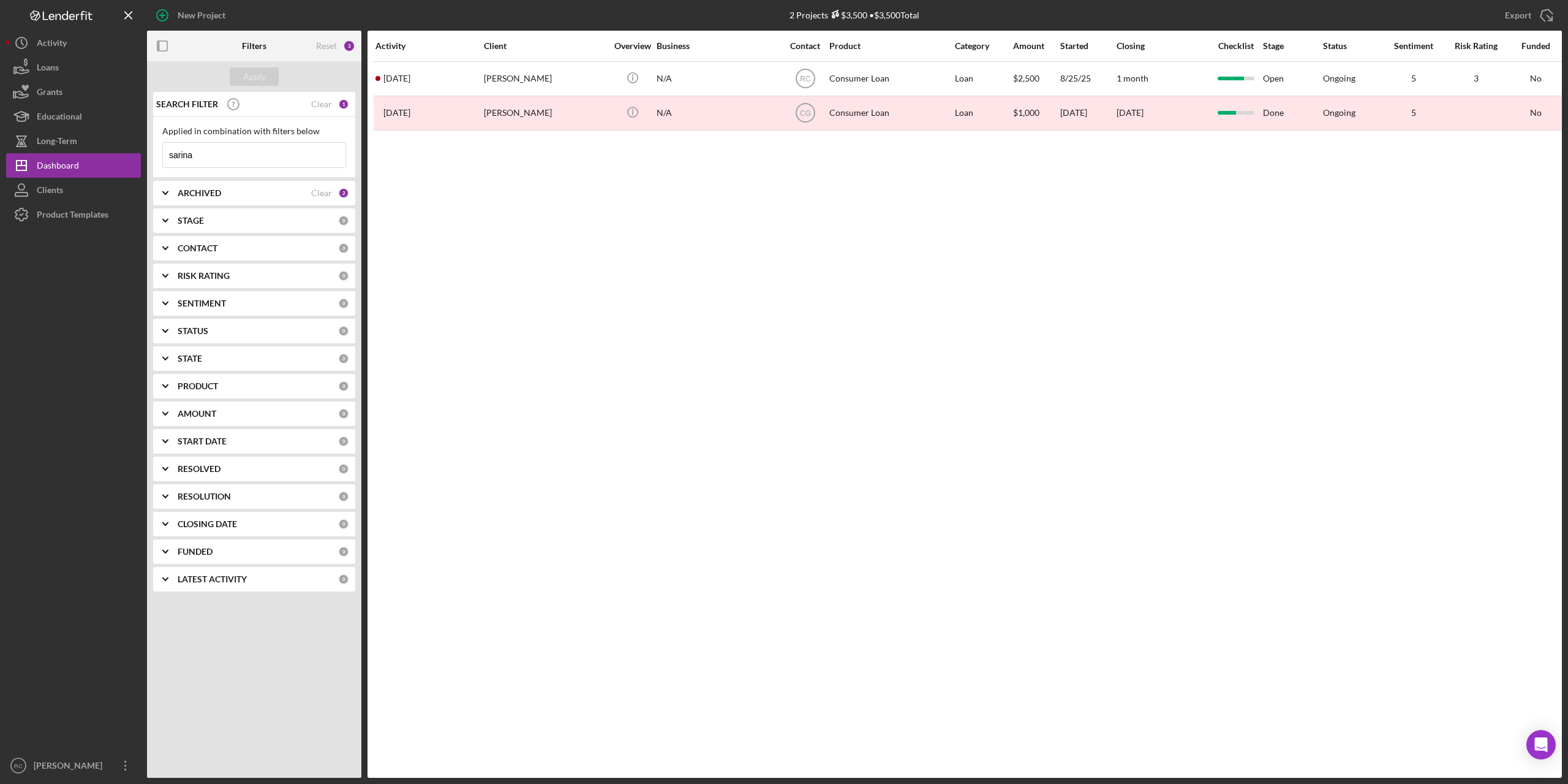
click at [242, 191] on div "ARCHIVED" at bounding box center [244, 193] width 133 height 10
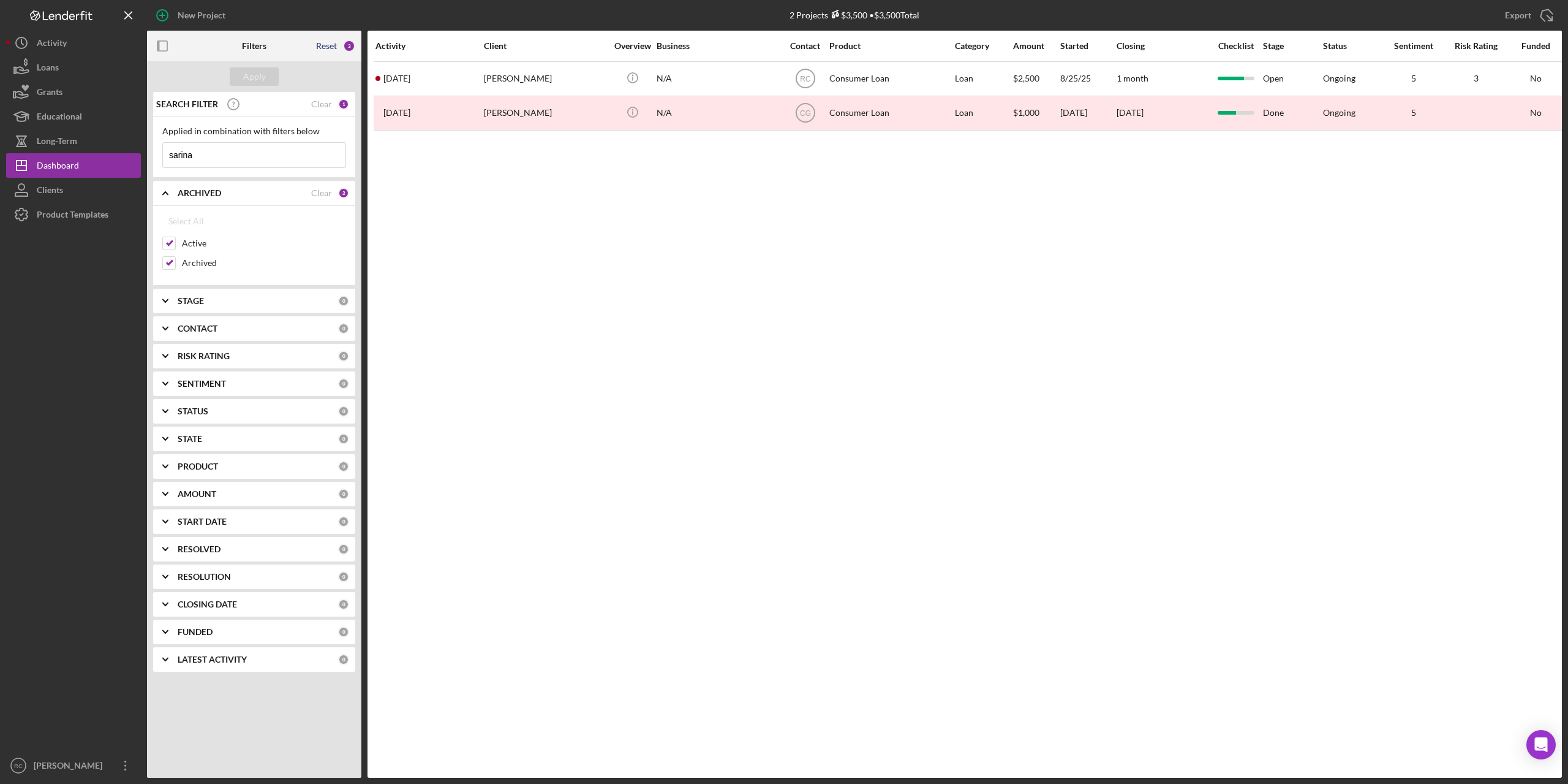
click at [323, 44] on div "Reset" at bounding box center [327, 46] width 21 height 10
checkbox input "false"
click at [198, 156] on input at bounding box center [254, 155] width 183 height 24
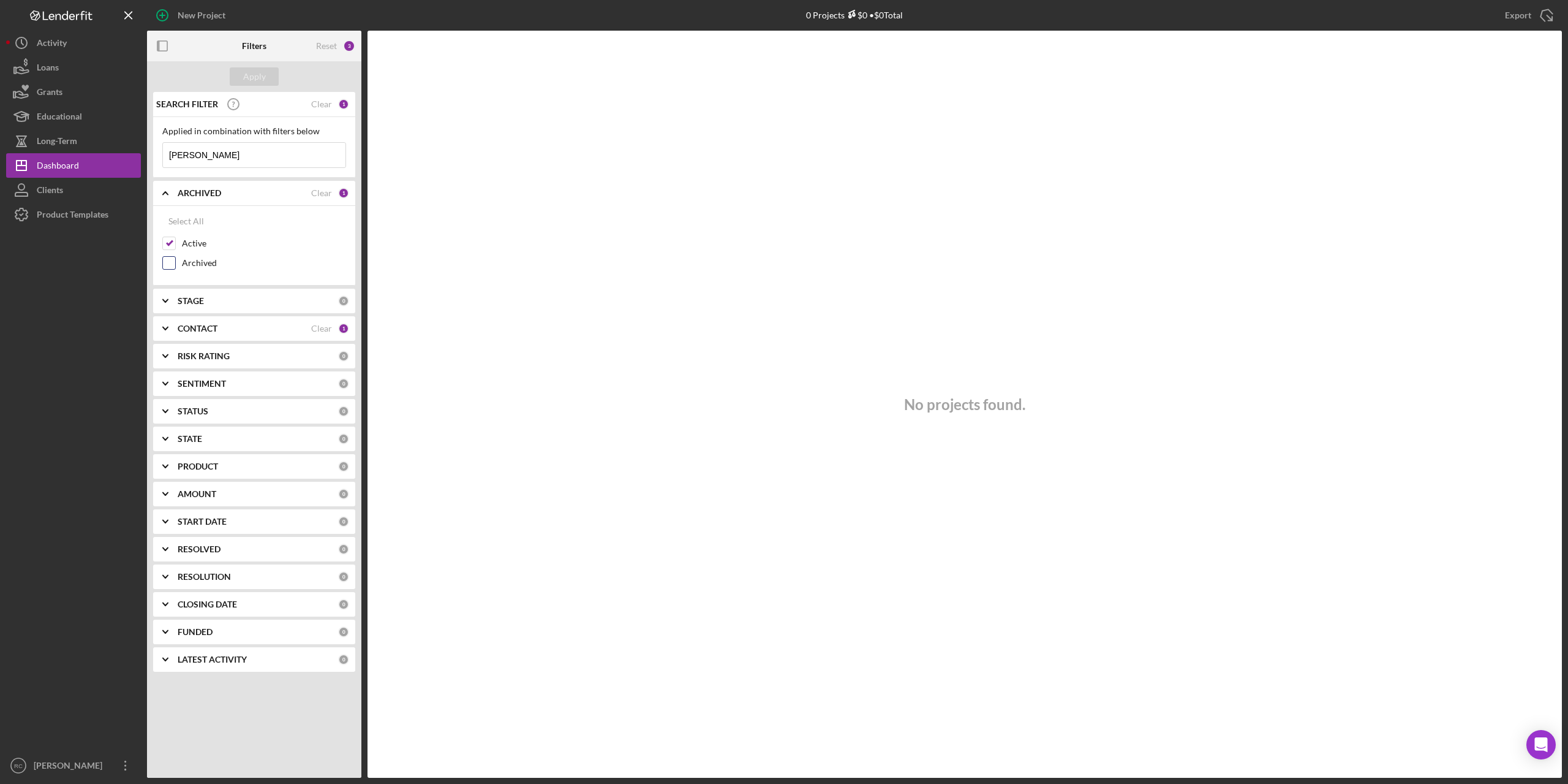
type input "angela"
click at [171, 260] on input "Archived" at bounding box center [168, 262] width 12 height 12
checkbox input "true"
click at [254, 71] on div "Apply" at bounding box center [255, 76] width 23 height 19
click at [212, 324] on b "CONTACT" at bounding box center [197, 328] width 40 height 10
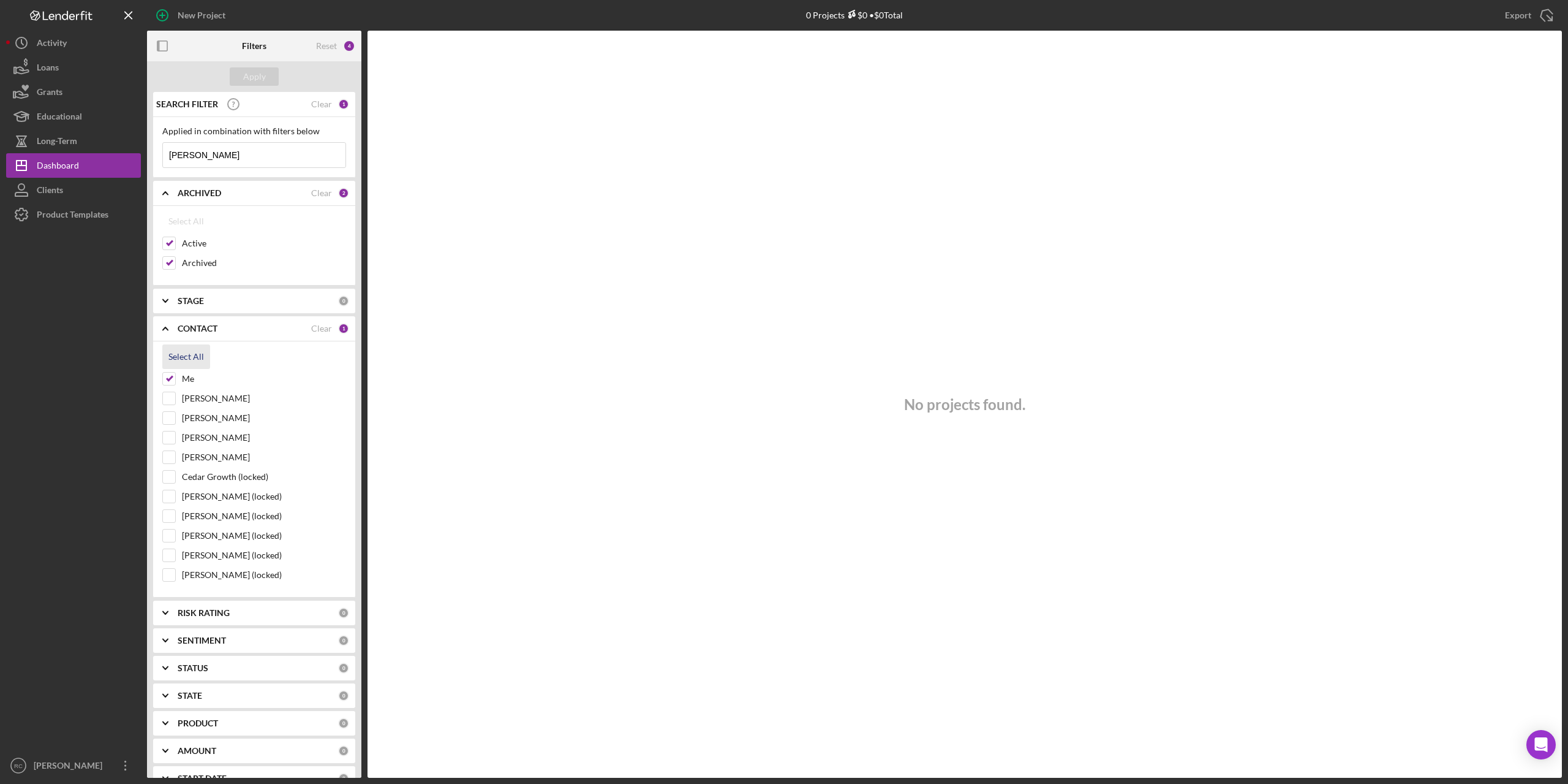
click at [188, 354] on div "Select All" at bounding box center [186, 357] width 36 height 24
checkbox input "true"
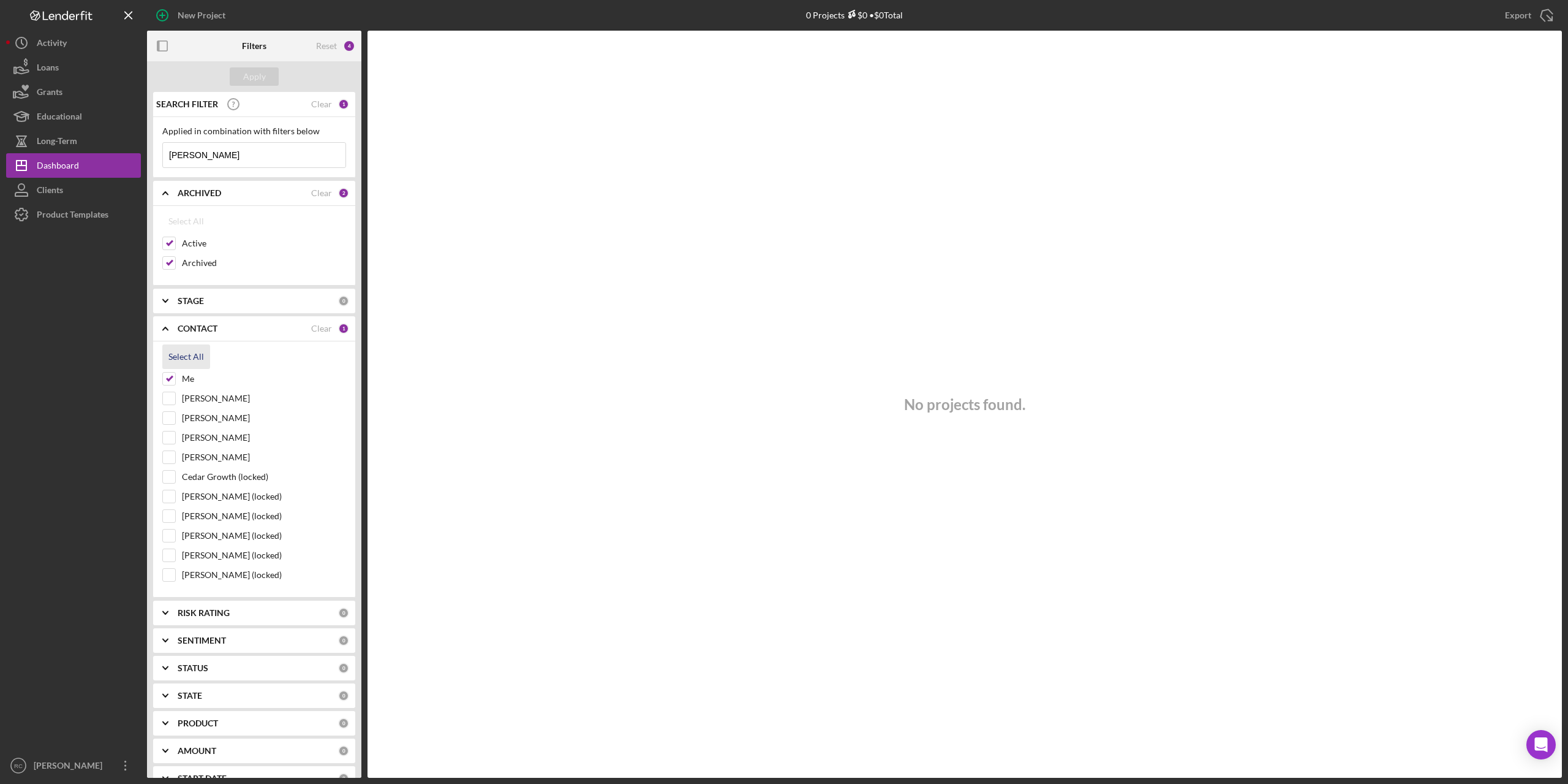
checkbox input "true"
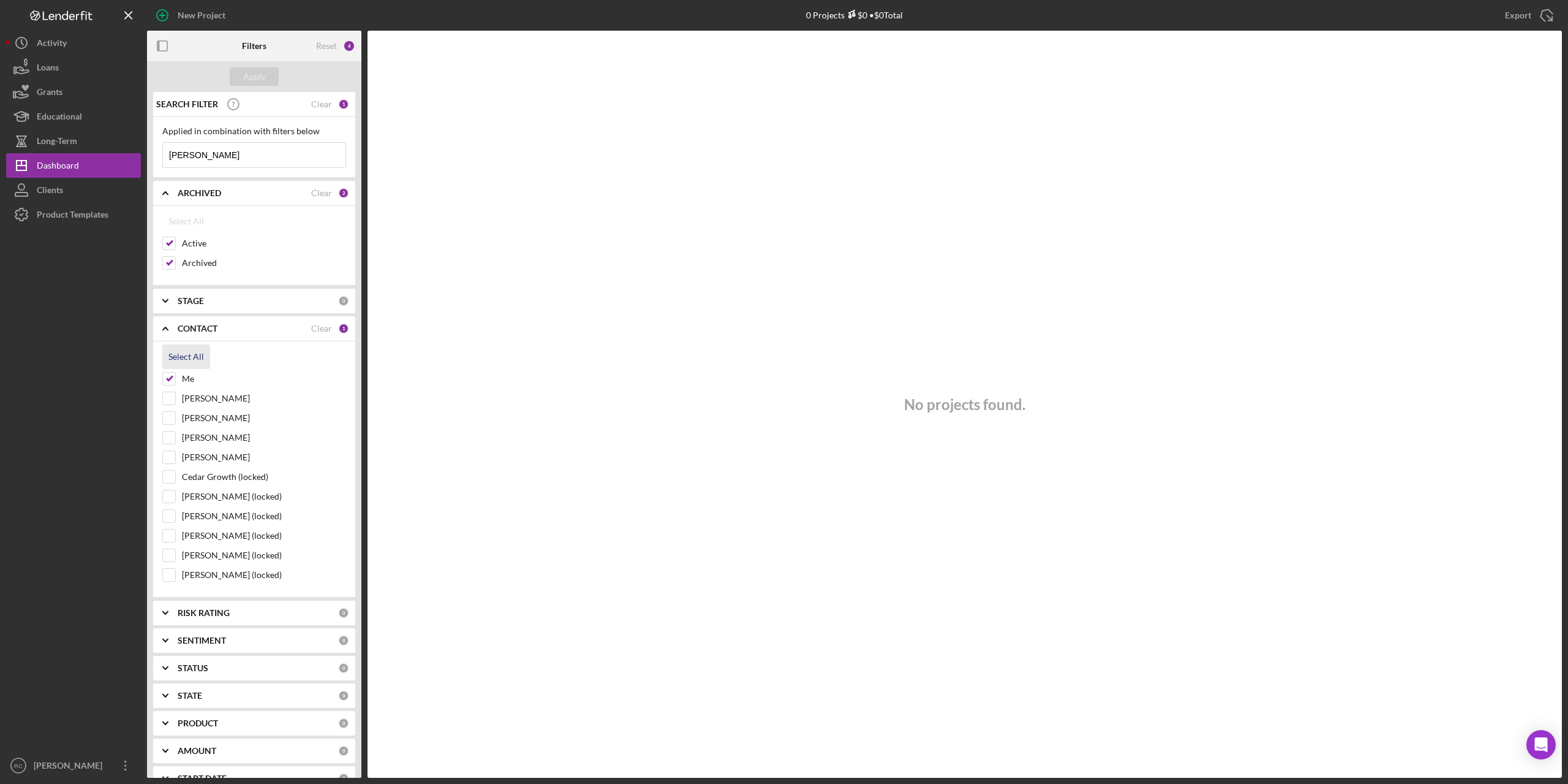
checkbox input "true"
click at [260, 77] on div "Apply" at bounding box center [255, 76] width 23 height 19
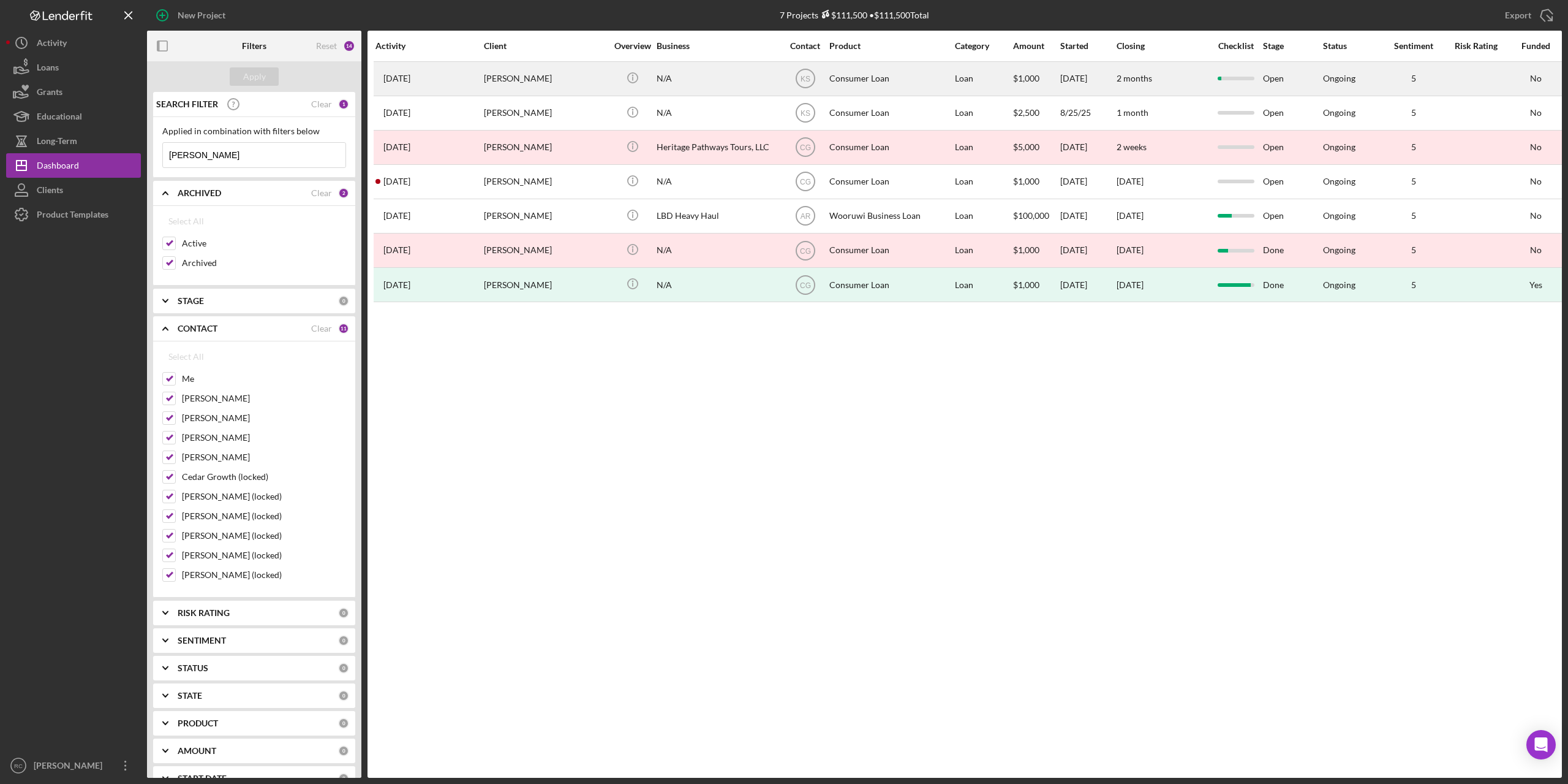
click at [511, 76] on div "angela Porter" at bounding box center [544, 78] width 122 height 32
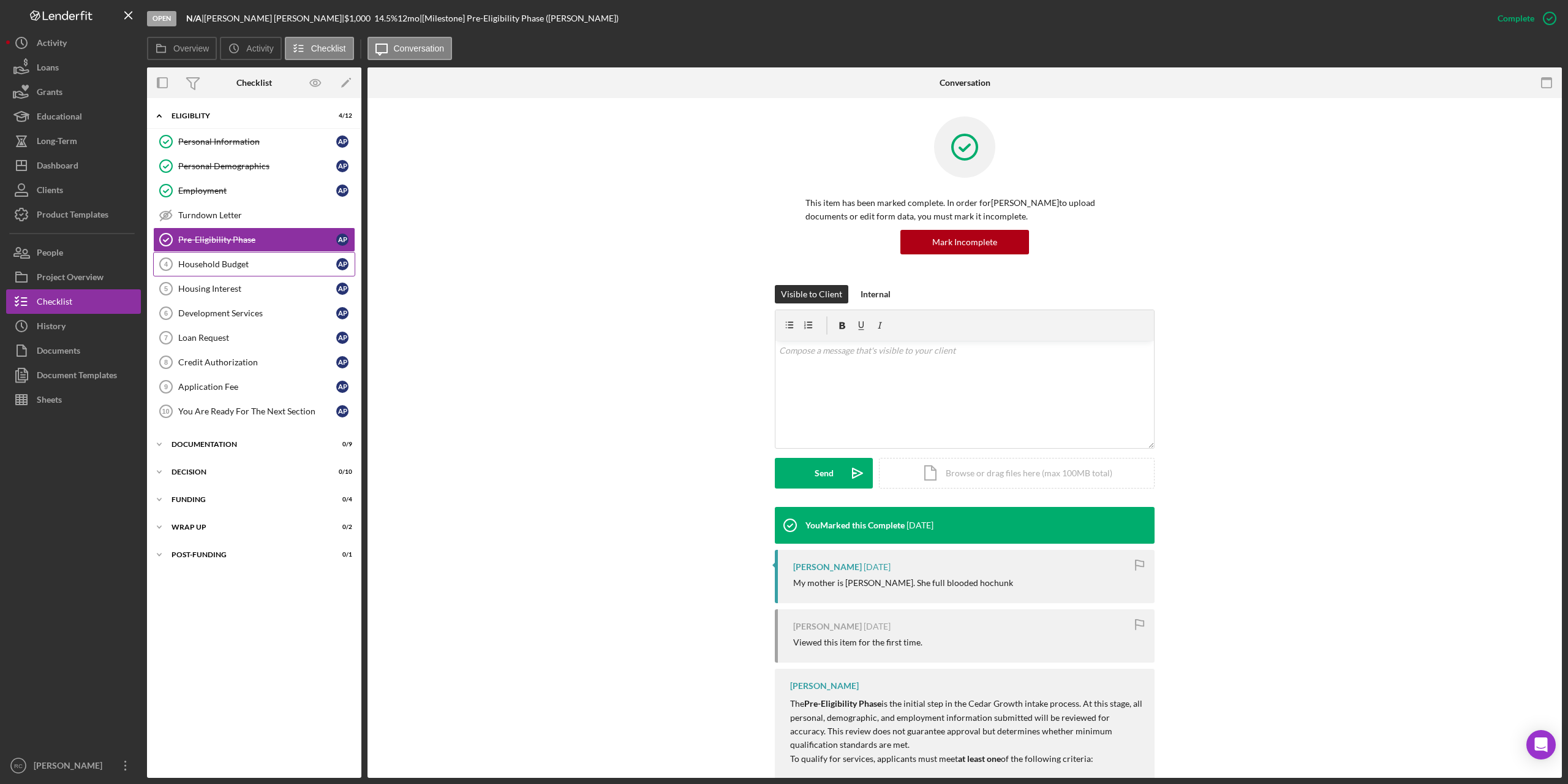
click at [226, 263] on div "Household Budget" at bounding box center [256, 264] width 158 height 10
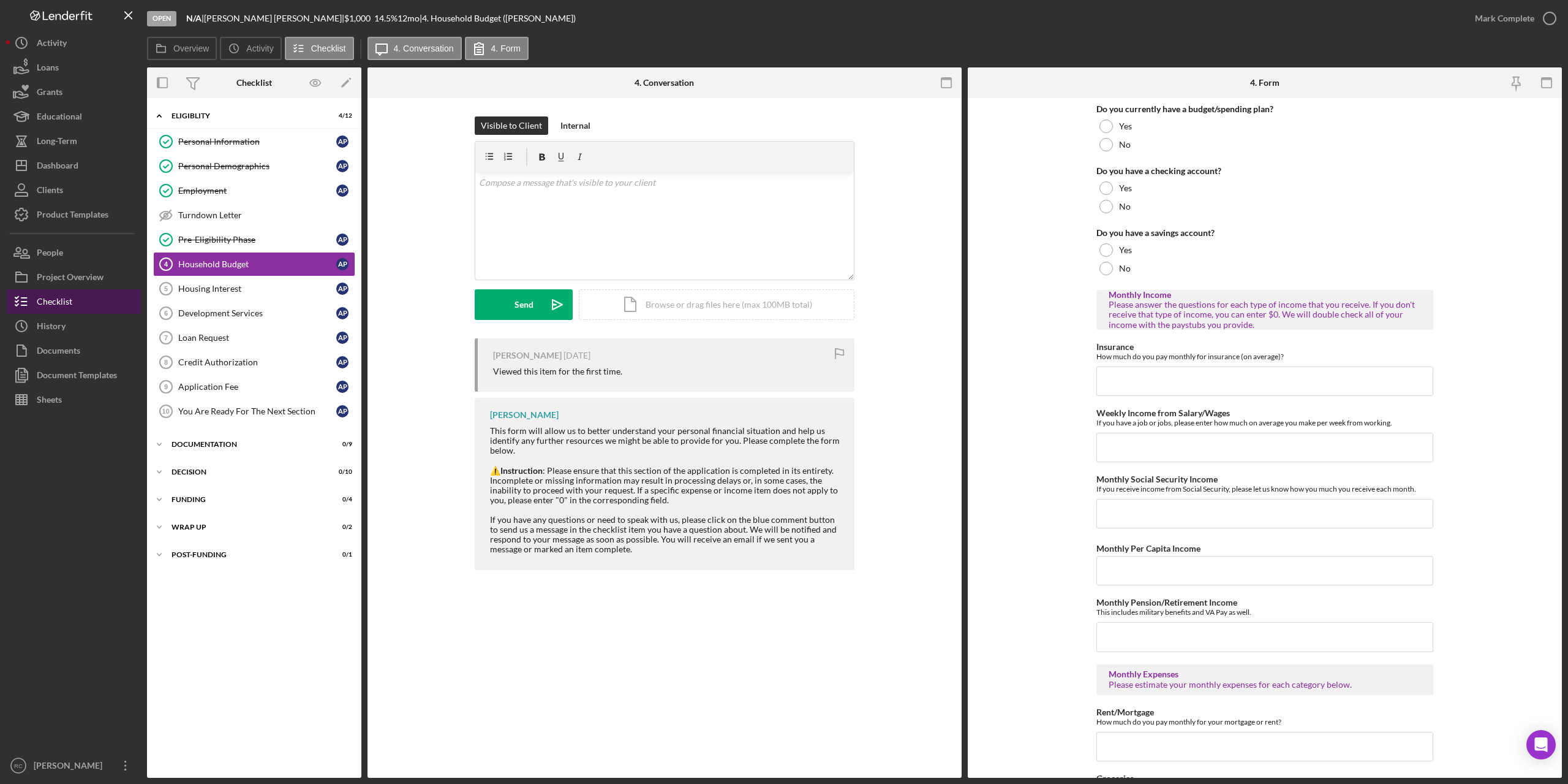
click at [78, 302] on button "Checklist" at bounding box center [74, 301] width 135 height 24
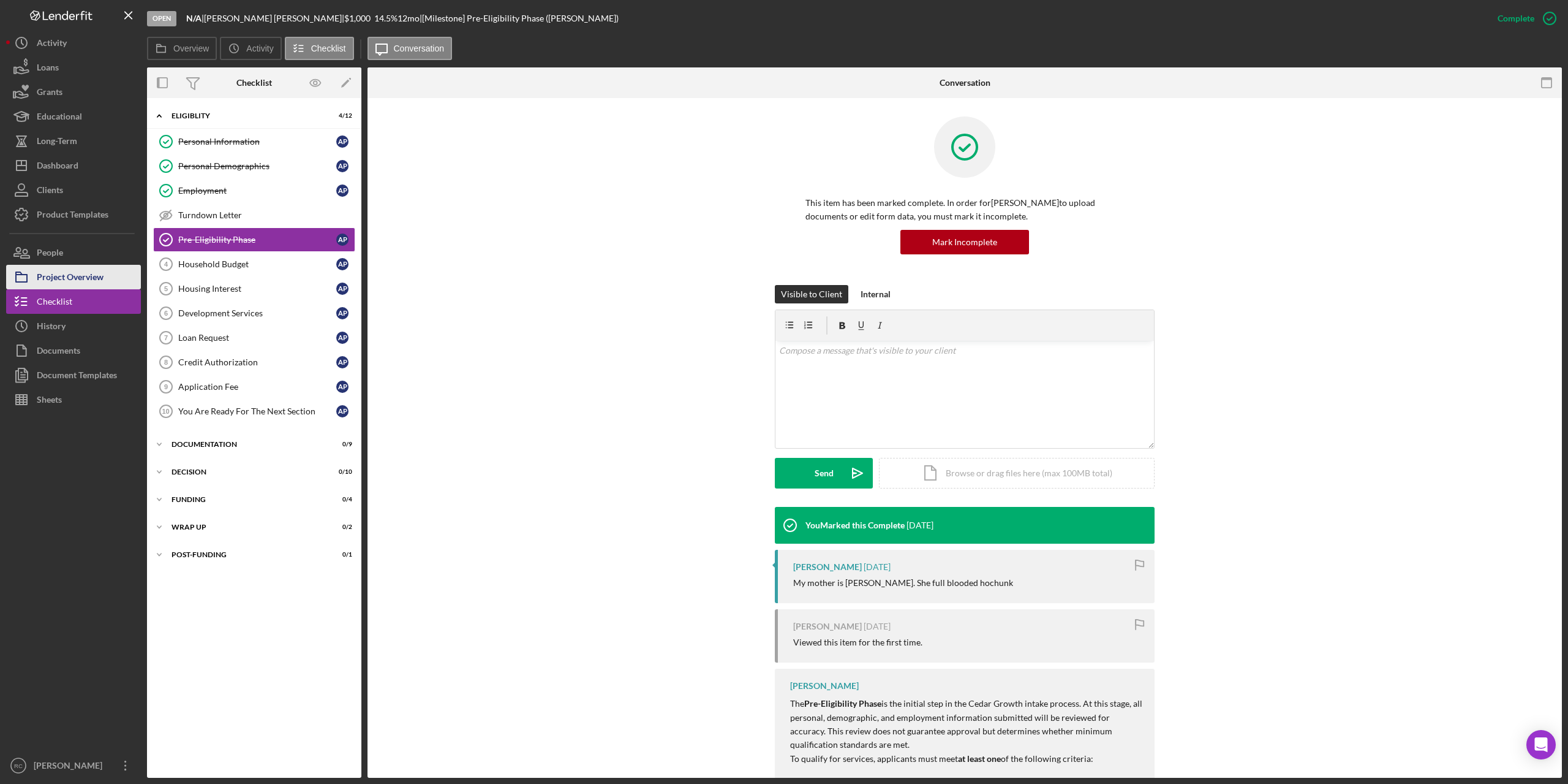
click at [87, 273] on div "Project Overview" at bounding box center [70, 278] width 67 height 28
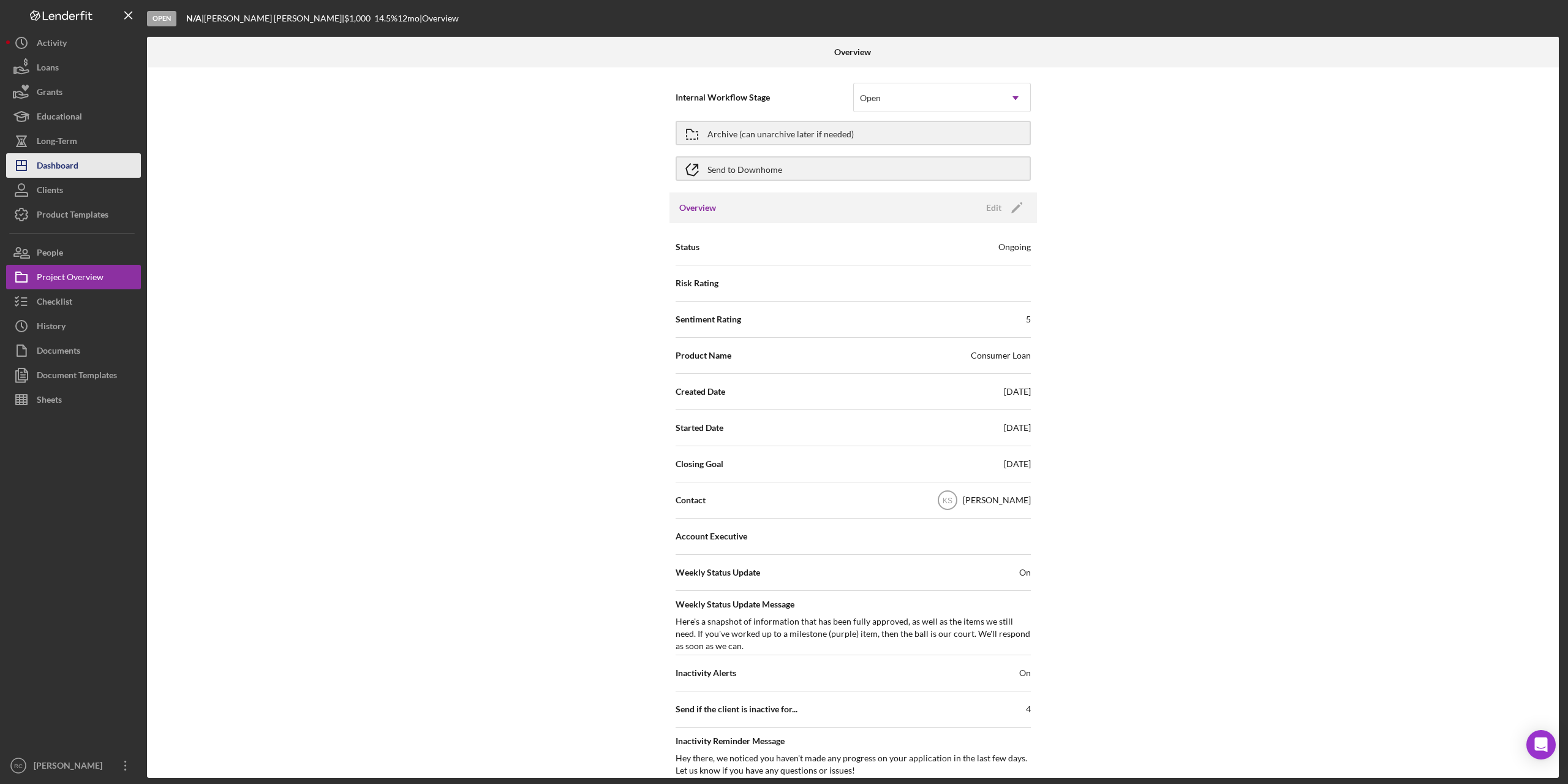
click at [66, 162] on div "Dashboard" at bounding box center [57, 167] width 41 height 28
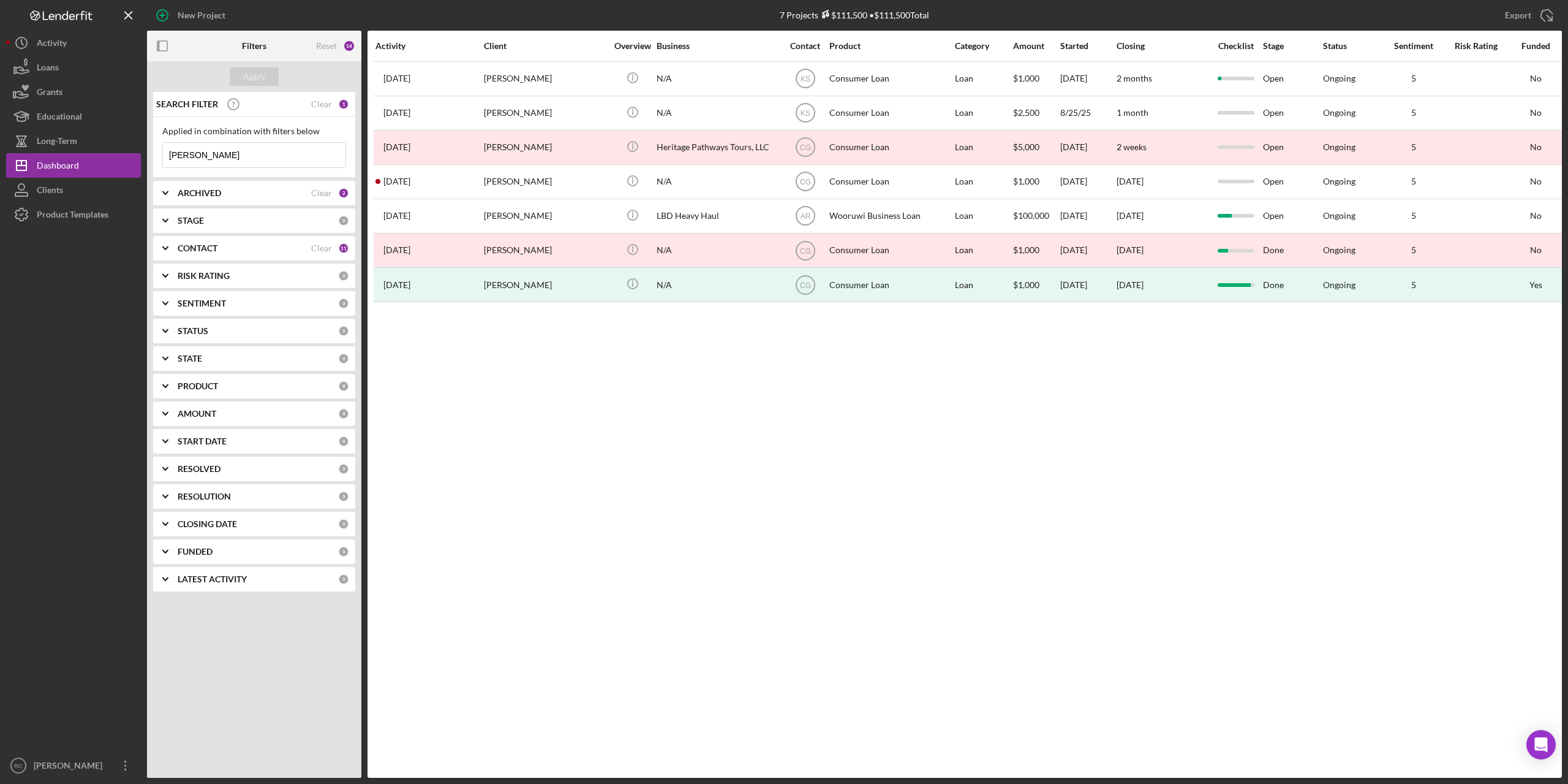
click at [216, 153] on input "angela" at bounding box center [254, 155] width 183 height 24
type input "a"
type input "erin"
click at [259, 74] on div "Apply" at bounding box center [255, 76] width 23 height 19
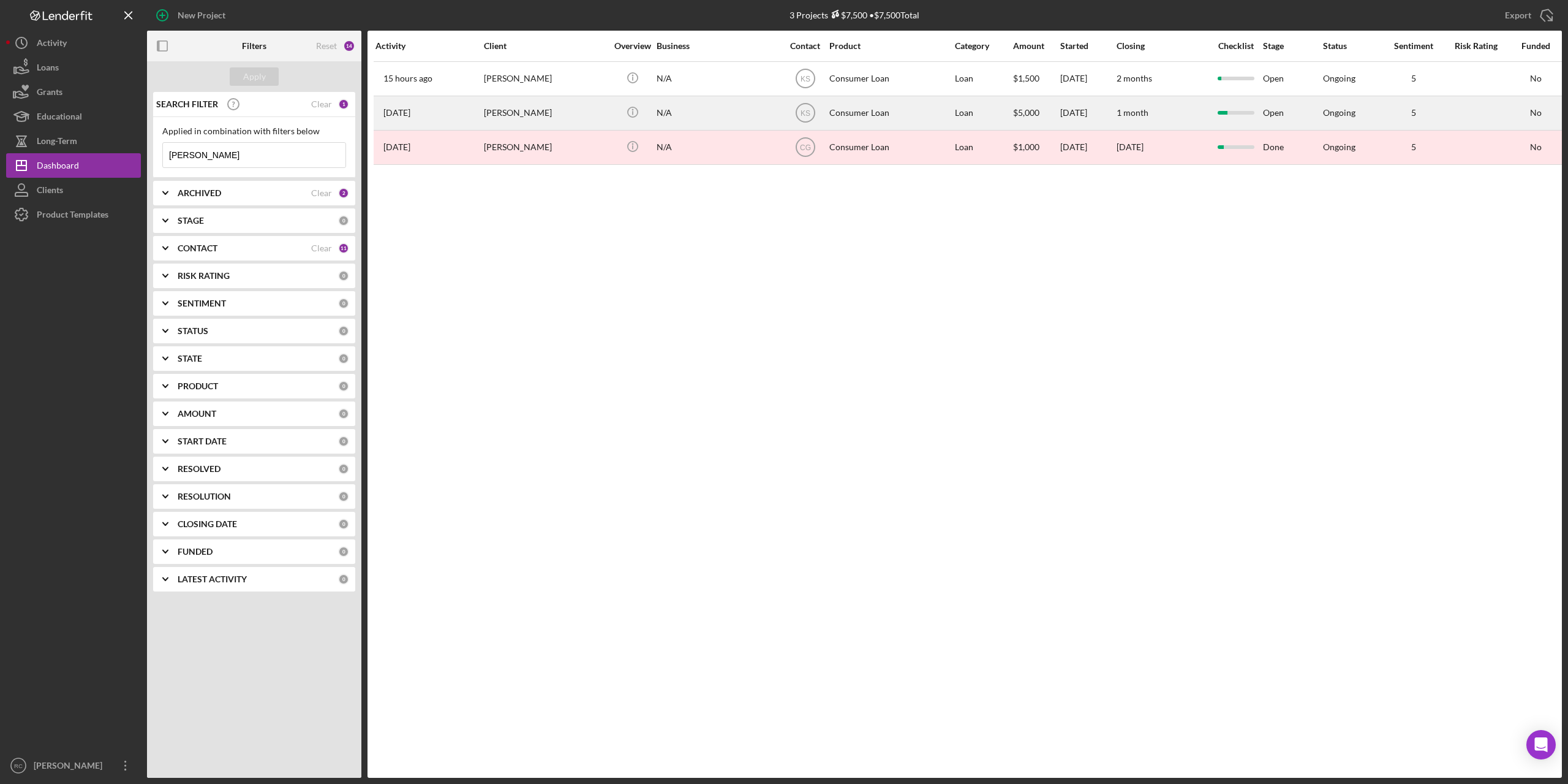
click at [514, 113] on div "Erin Kwon" at bounding box center [544, 113] width 122 height 32
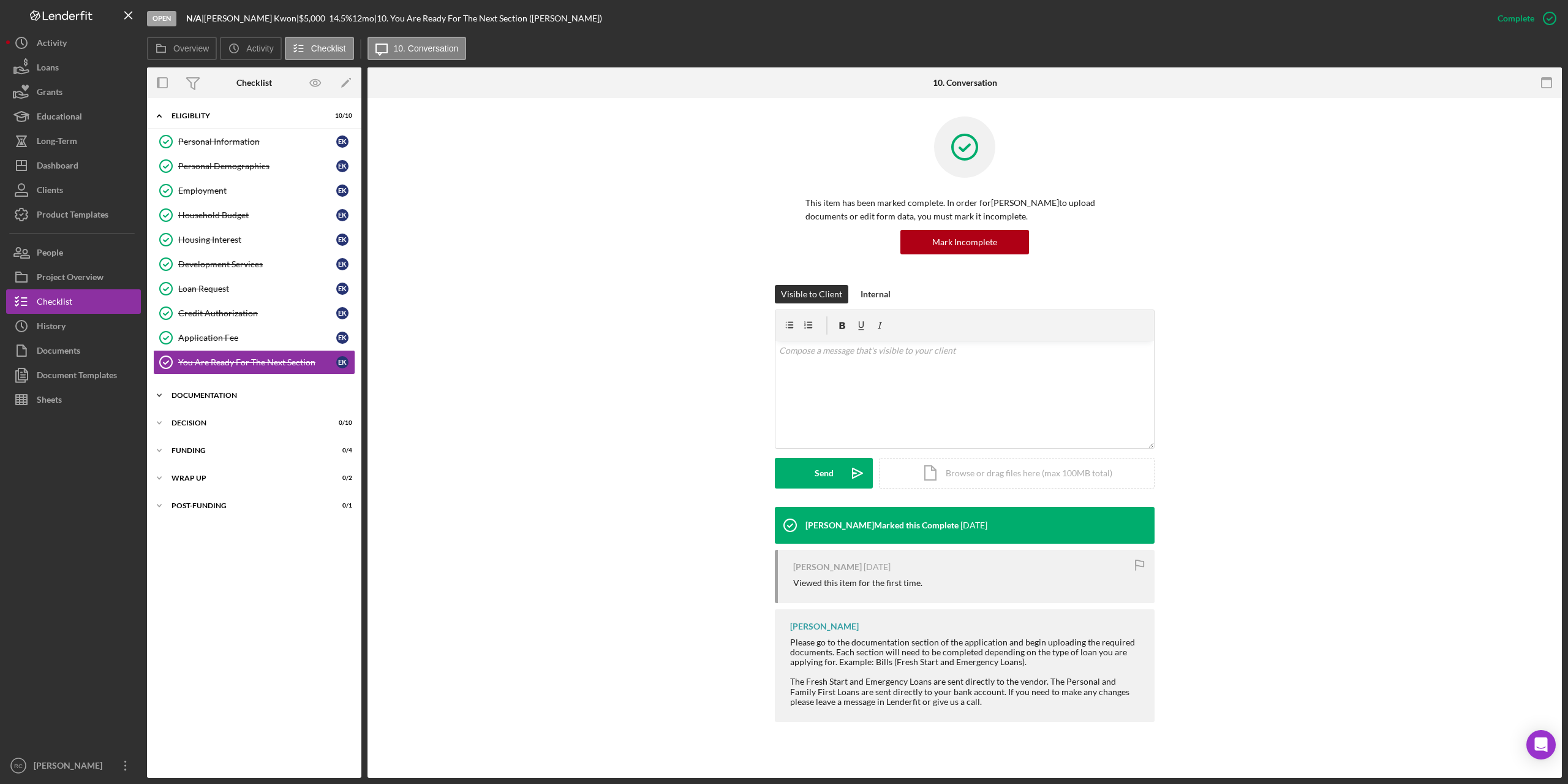
click at [216, 393] on div "Documentation" at bounding box center [259, 395] width 175 height 7
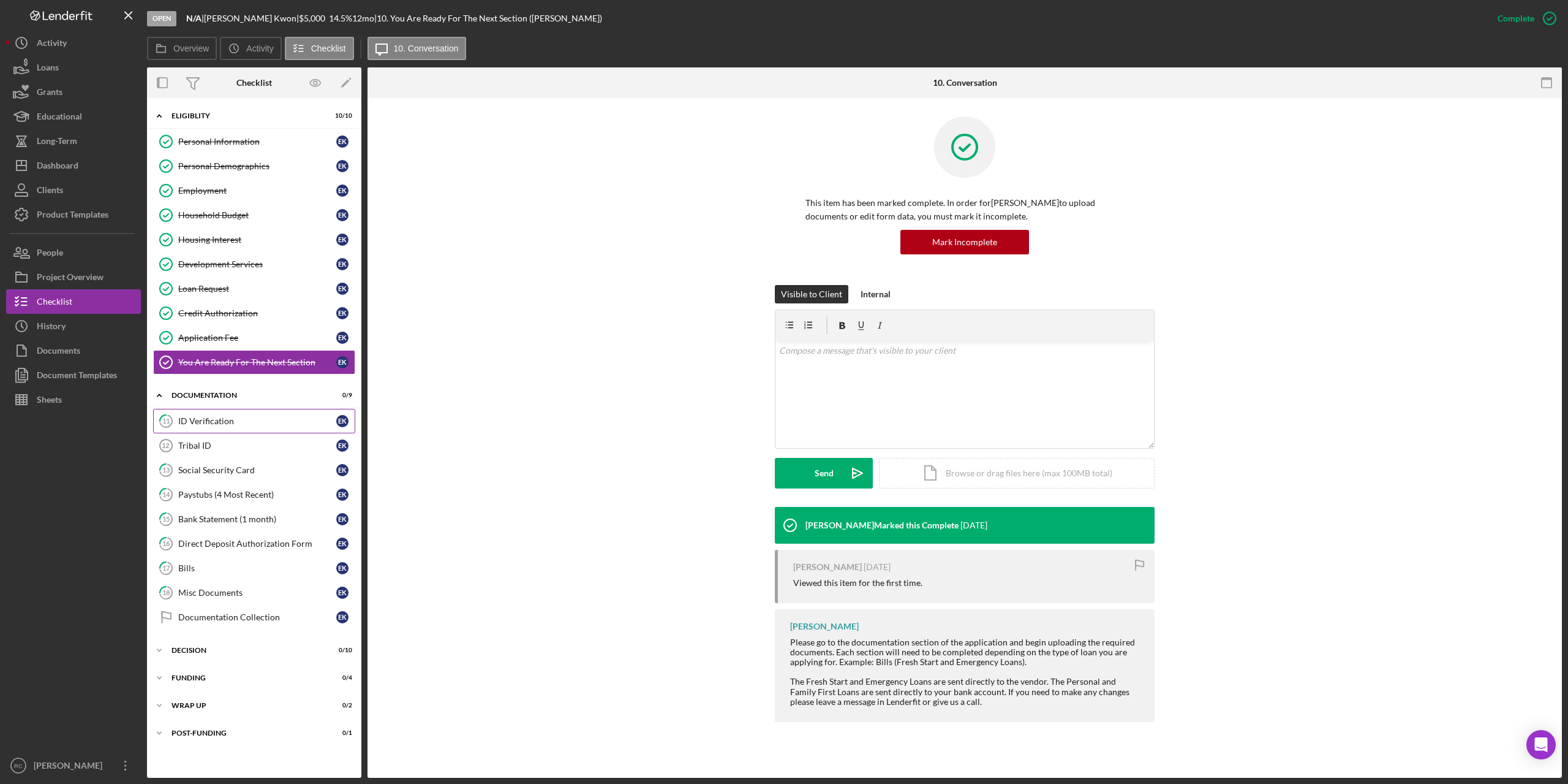
click at [188, 420] on div "ID Verification" at bounding box center [256, 421] width 158 height 10
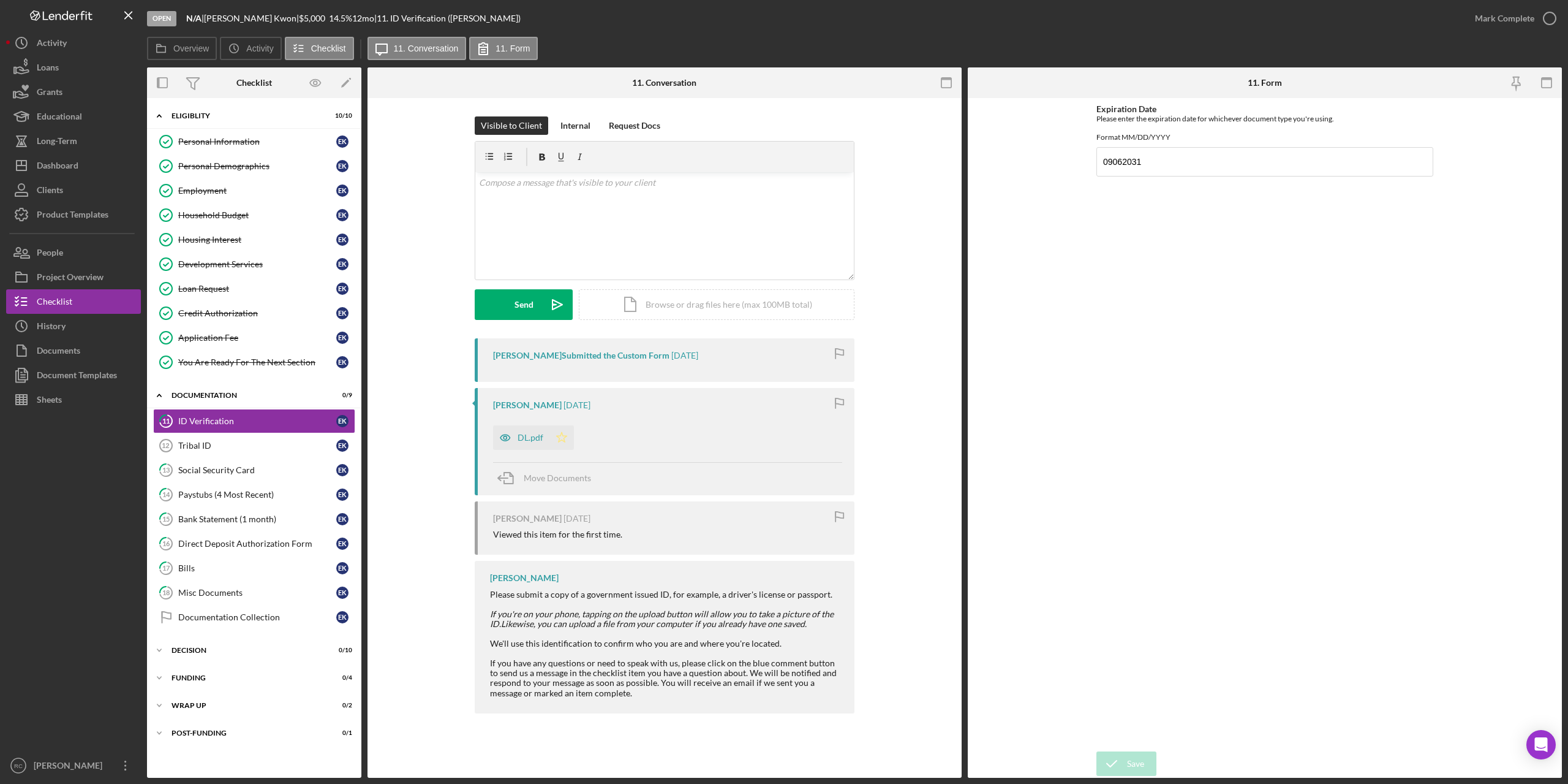
click at [563, 437] on icon "Icon/Star" at bounding box center [561, 438] width 24 height 24
click at [1553, 19] on icon "button" at bounding box center [1549, 19] width 31 height 31
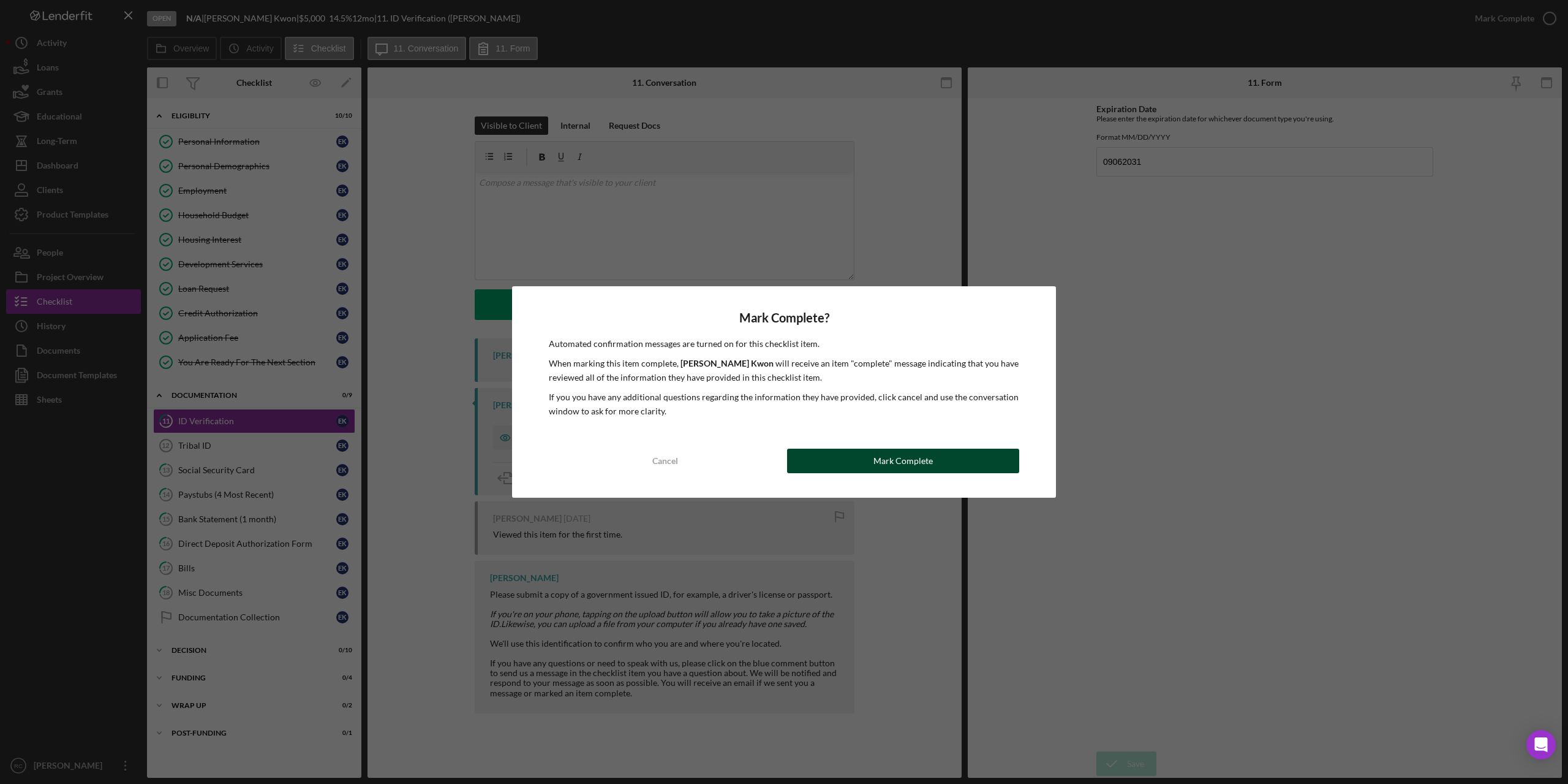
click at [930, 463] on div "Mark Complete" at bounding box center [902, 460] width 59 height 24
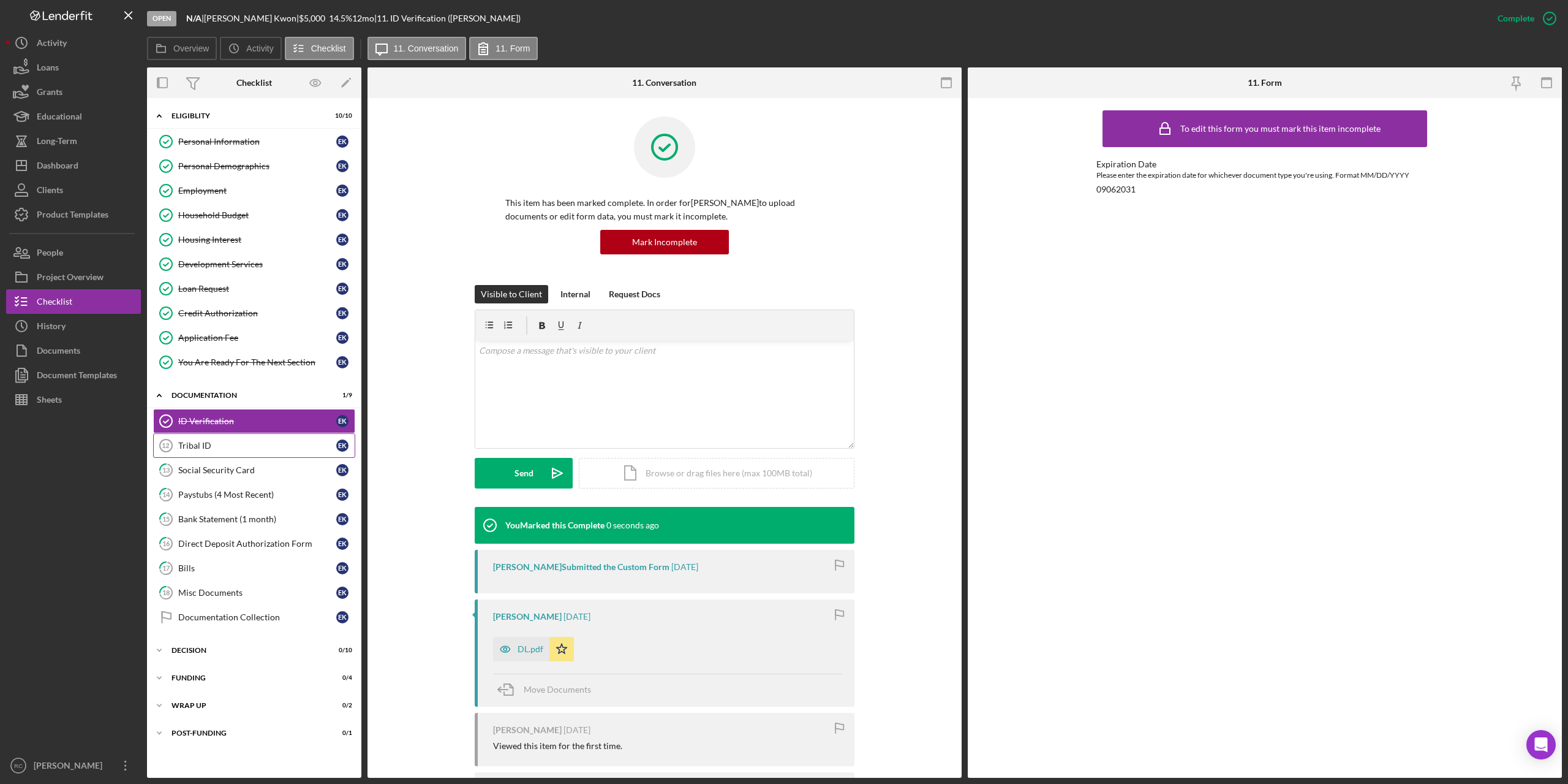
click at [196, 443] on div "Tribal ID" at bounding box center [256, 446] width 158 height 10
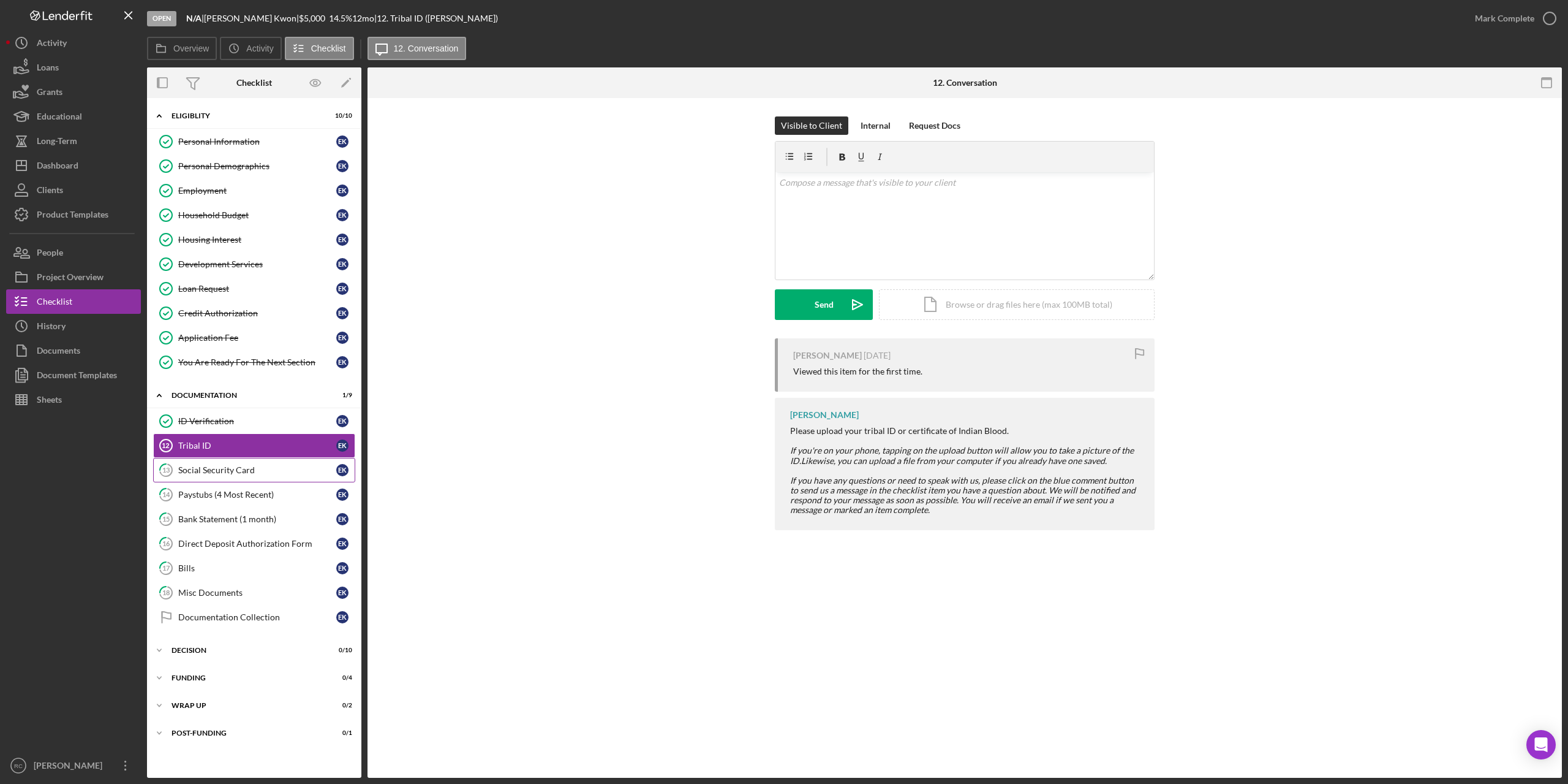
click at [225, 471] on div "Social Security Card" at bounding box center [256, 470] width 158 height 10
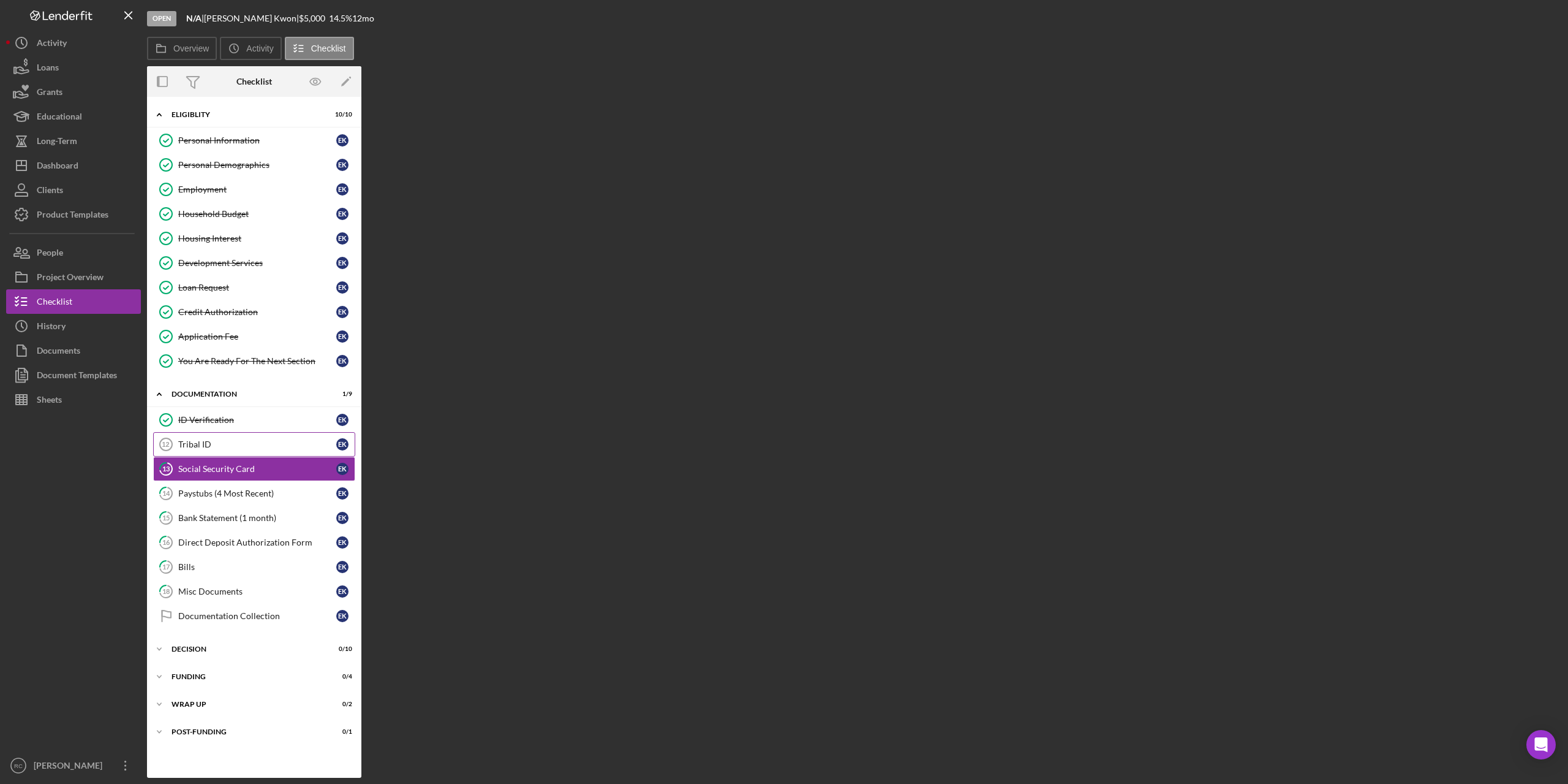
click at [213, 443] on div "Tribal ID" at bounding box center [256, 444] width 158 height 10
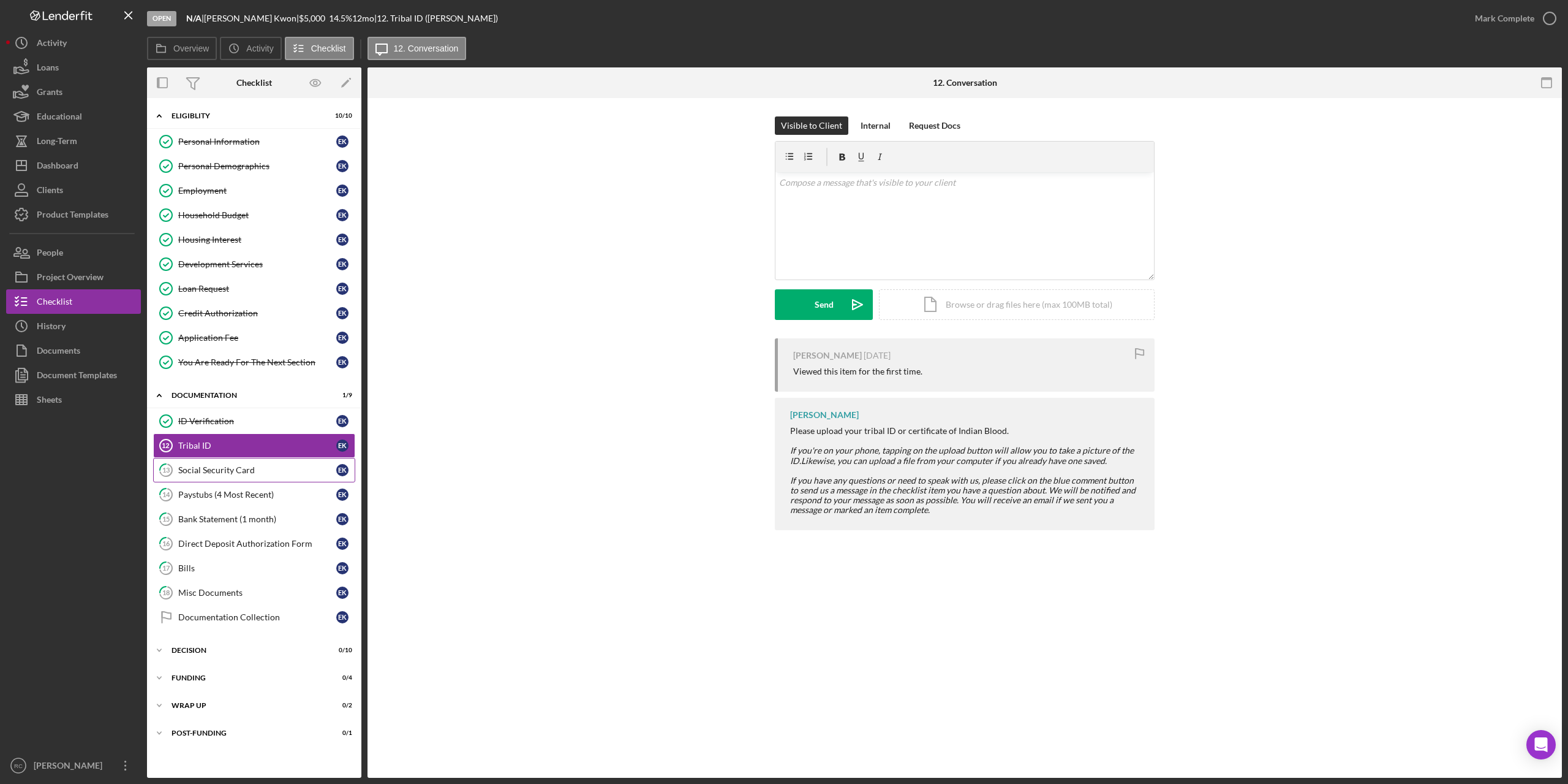
click at [238, 473] on div "Social Security Card" at bounding box center [256, 470] width 158 height 10
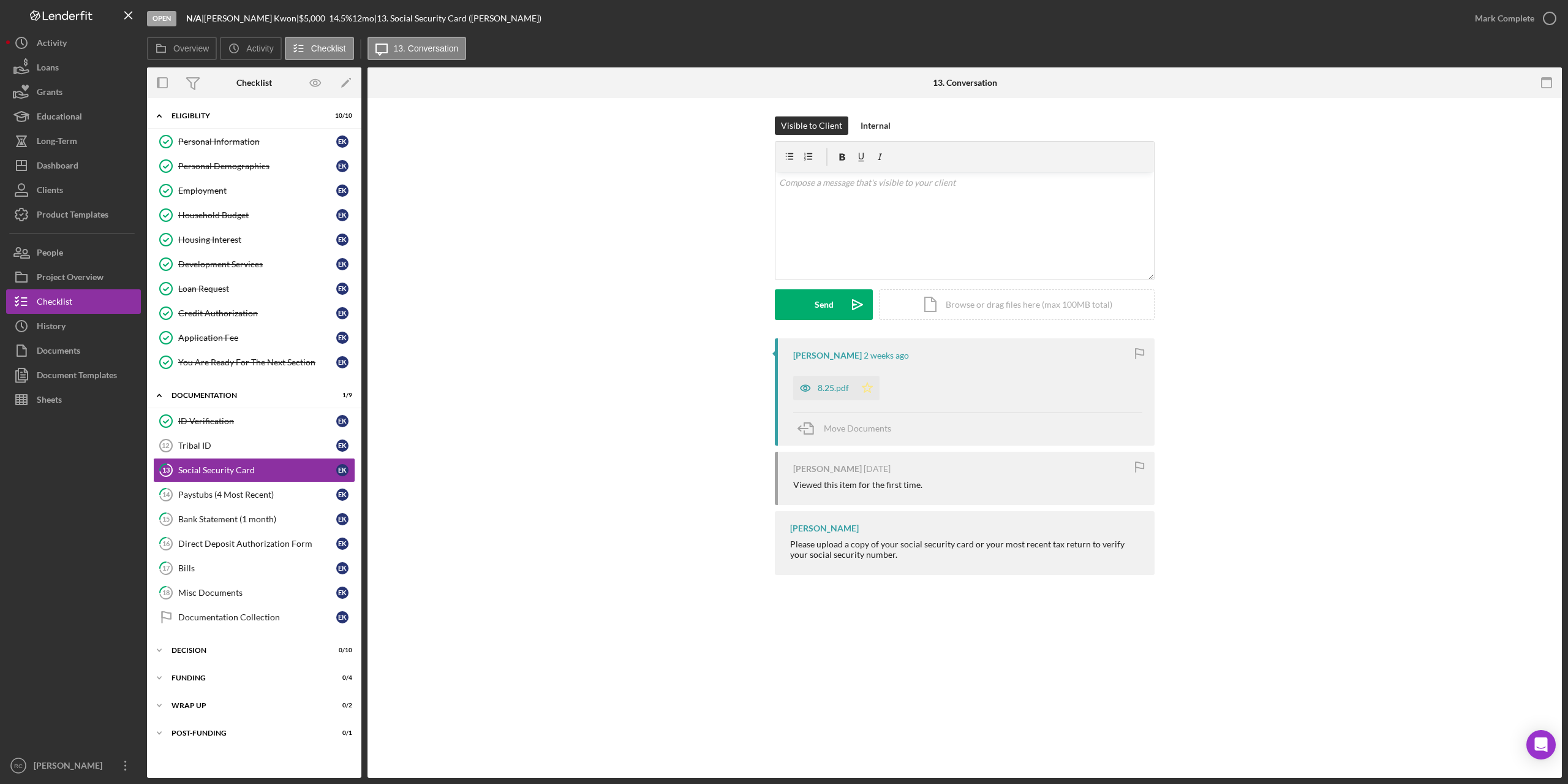
click at [869, 386] on polygon "button" at bounding box center [867, 388] width 11 height 10
drag, startPoint x: 1553, startPoint y: 15, endPoint x: 1121, endPoint y: 125, distance: 445.8
click at [1553, 15] on icon "button" at bounding box center [1549, 19] width 31 height 31
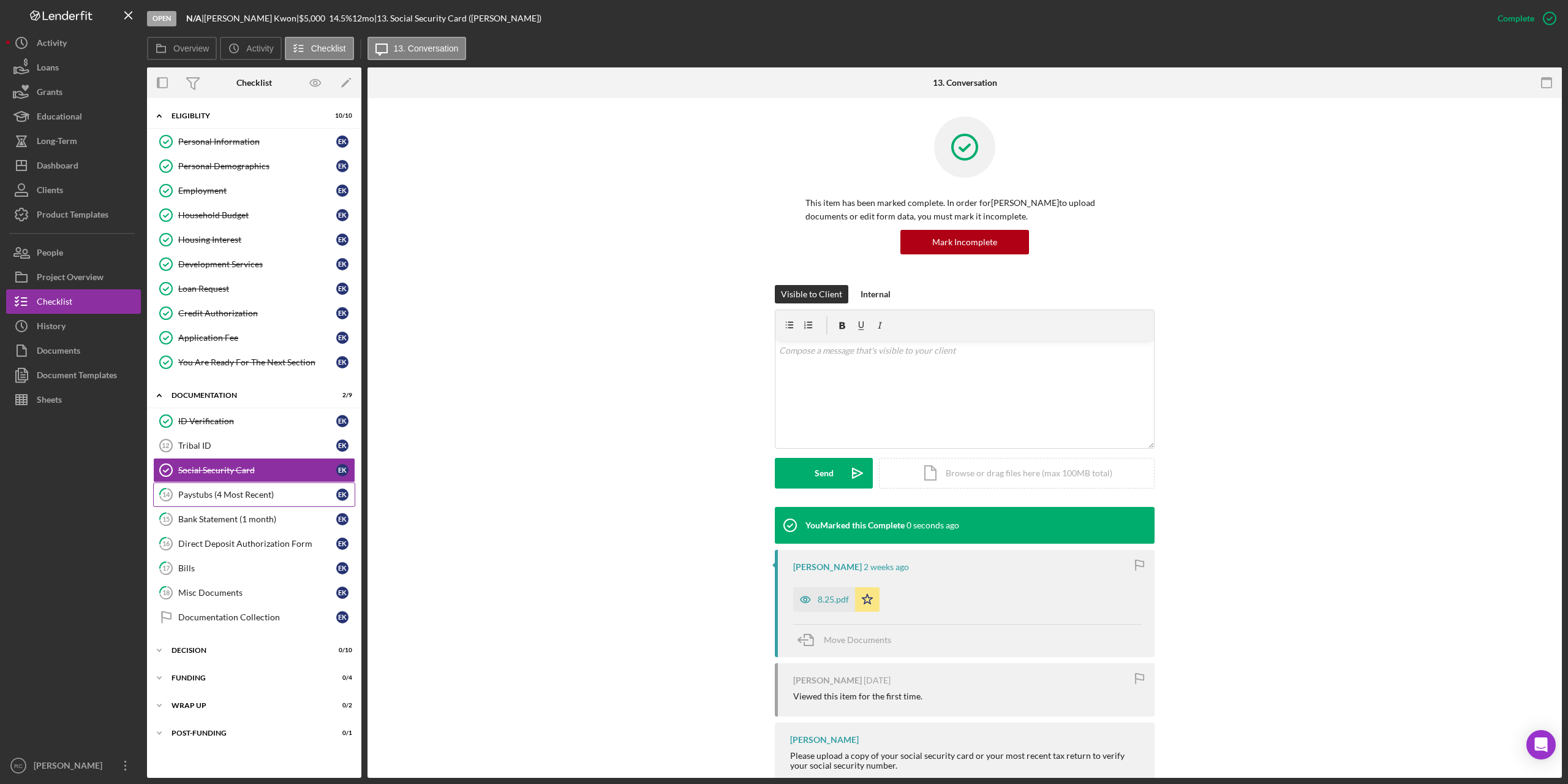
click at [261, 499] on div "Paystubs (4 Most Recent)" at bounding box center [256, 494] width 158 height 10
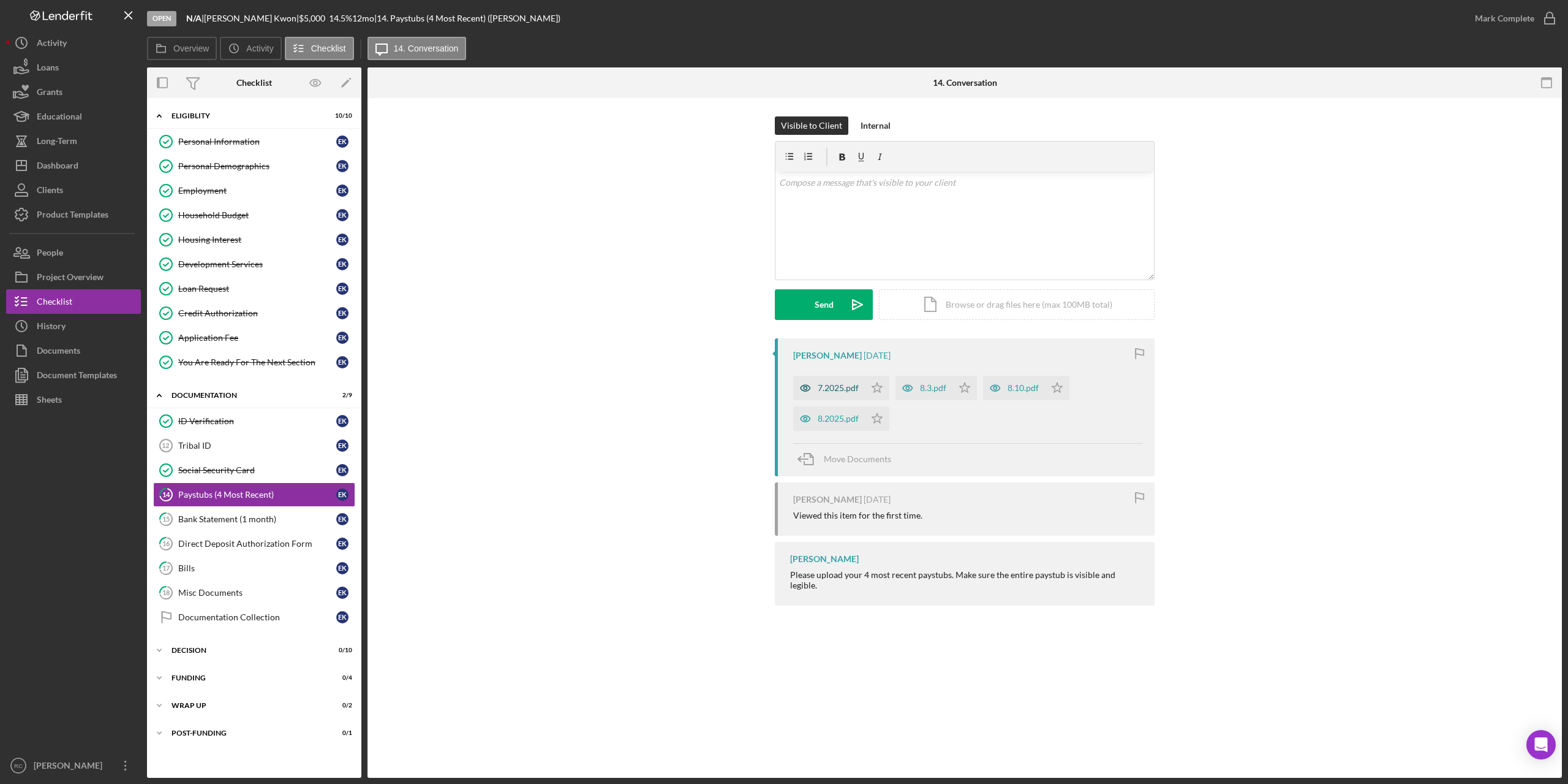
click at [801, 385] on icon "button" at bounding box center [805, 388] width 24 height 24
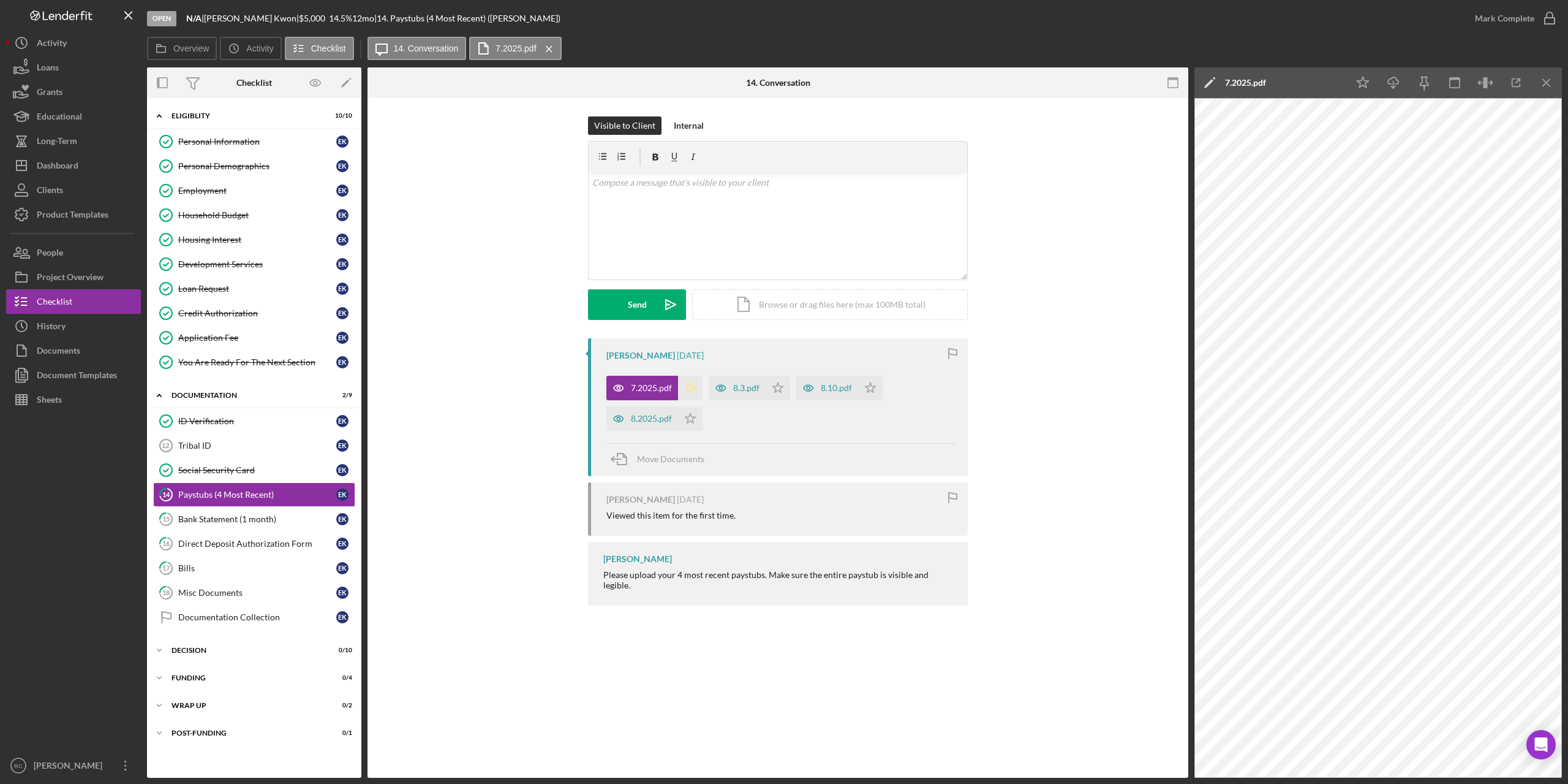
click at [692, 385] on icon "Icon/Star" at bounding box center [690, 388] width 24 height 24
click at [774, 388] on icon "Icon/Star" at bounding box center [778, 388] width 24 height 24
click at [867, 388] on icon "Icon/Star" at bounding box center [870, 388] width 24 height 24
click at [691, 419] on icon "Icon/Star" at bounding box center [690, 418] width 24 height 24
click at [1552, 16] on icon "button" at bounding box center [1549, 19] width 31 height 31
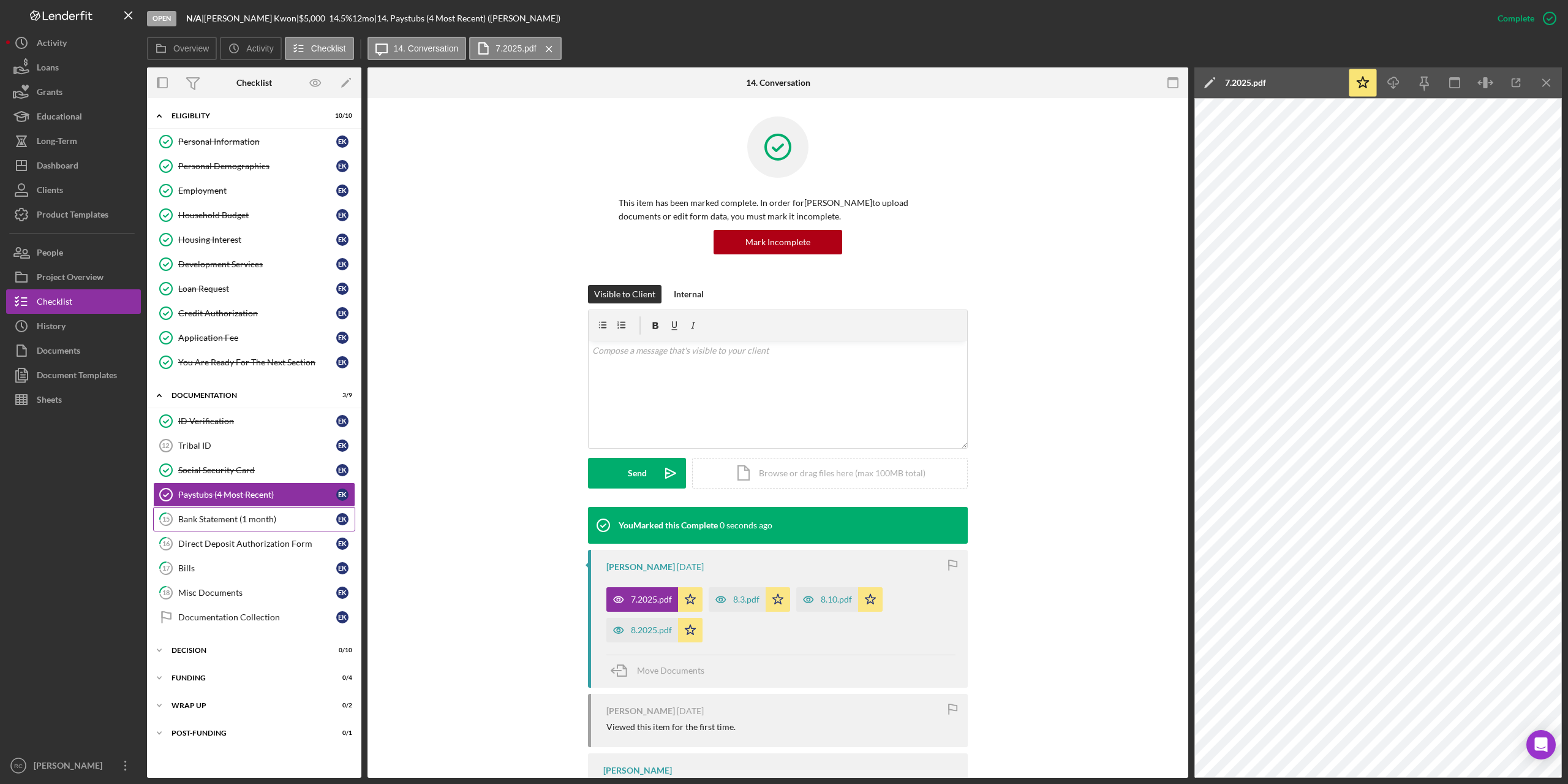
click at [278, 519] on div "Bank Statement (1 month)" at bounding box center [256, 519] width 158 height 10
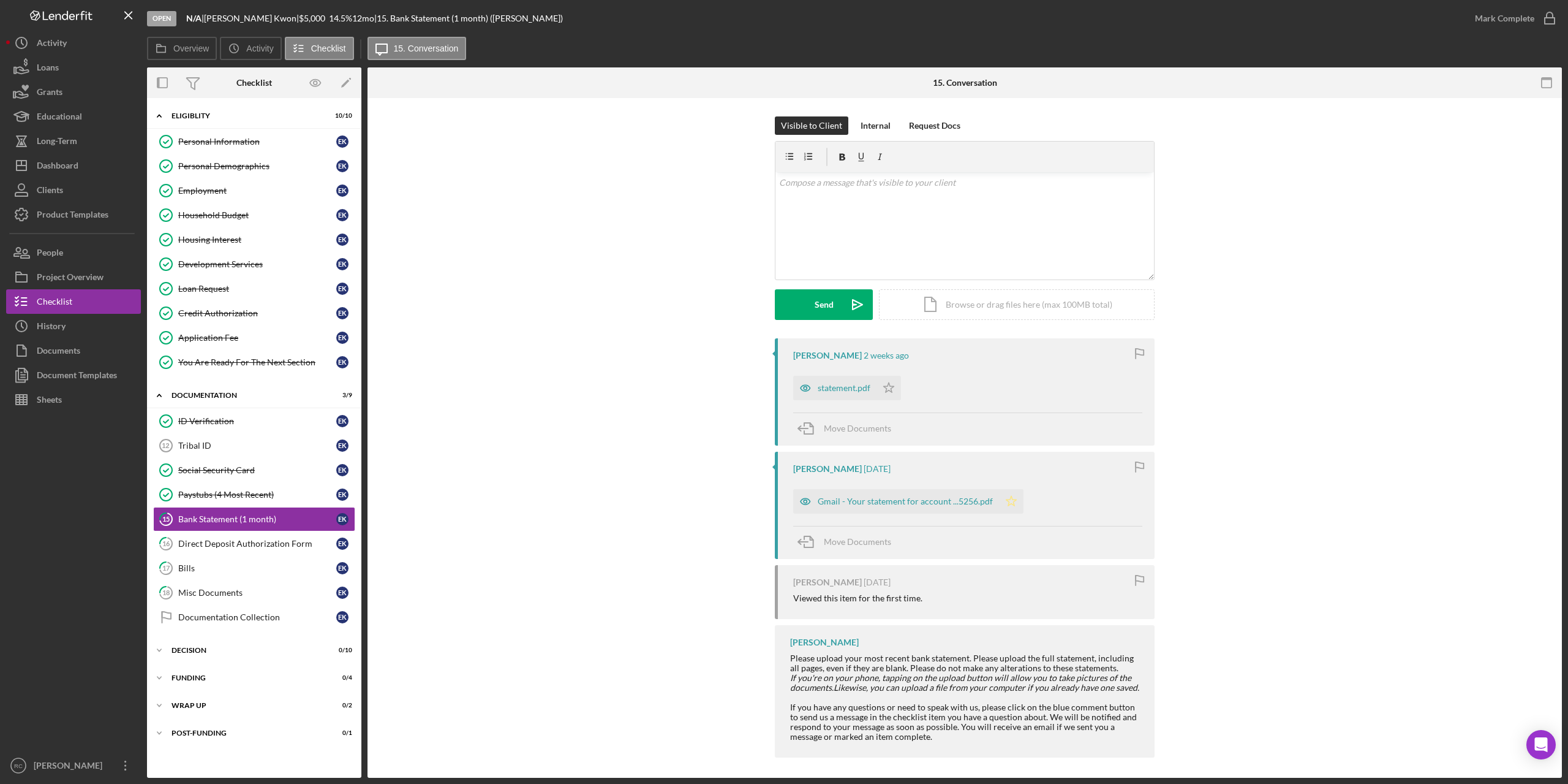
click at [1017, 502] on icon "Icon/Star" at bounding box center [1011, 501] width 24 height 24
click at [888, 388] on icon "Icon/Star" at bounding box center [889, 388] width 24 height 24
click at [1549, 15] on icon "button" at bounding box center [1549, 19] width 31 height 31
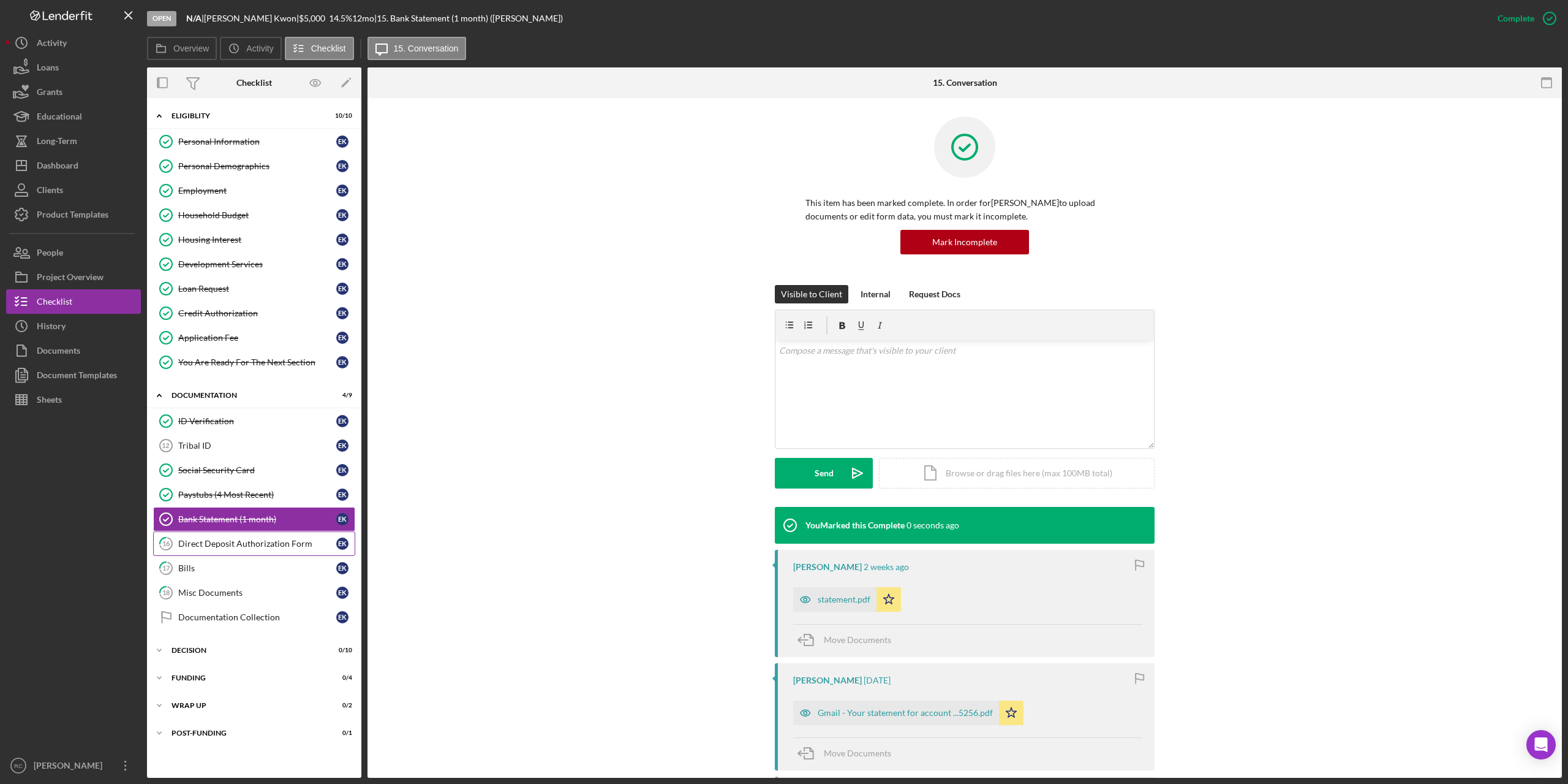
click at [241, 539] on div "Direct Deposit Authorization Form" at bounding box center [256, 544] width 158 height 10
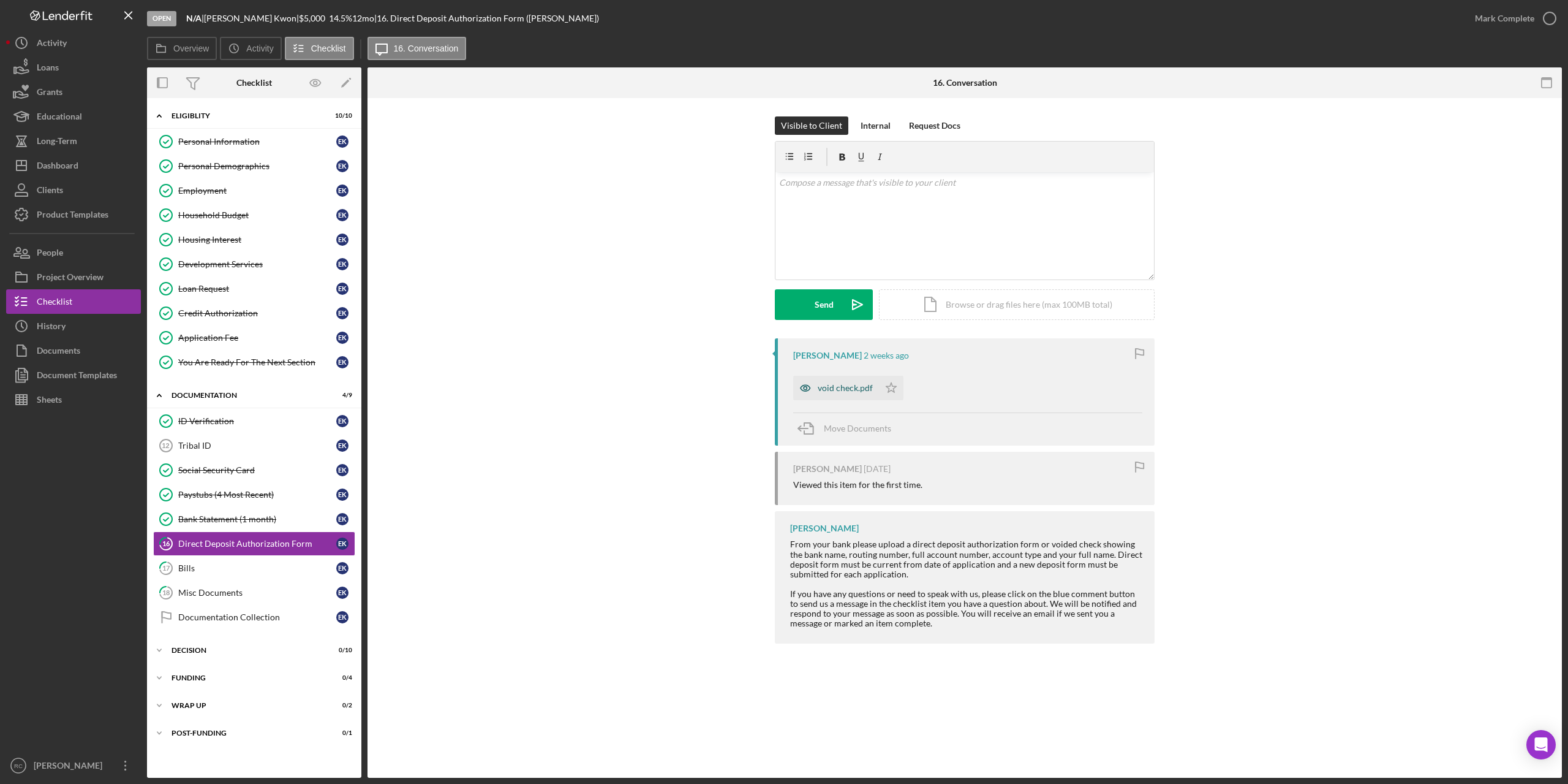
click at [844, 384] on div "void check.pdf" at bounding box center [845, 388] width 55 height 10
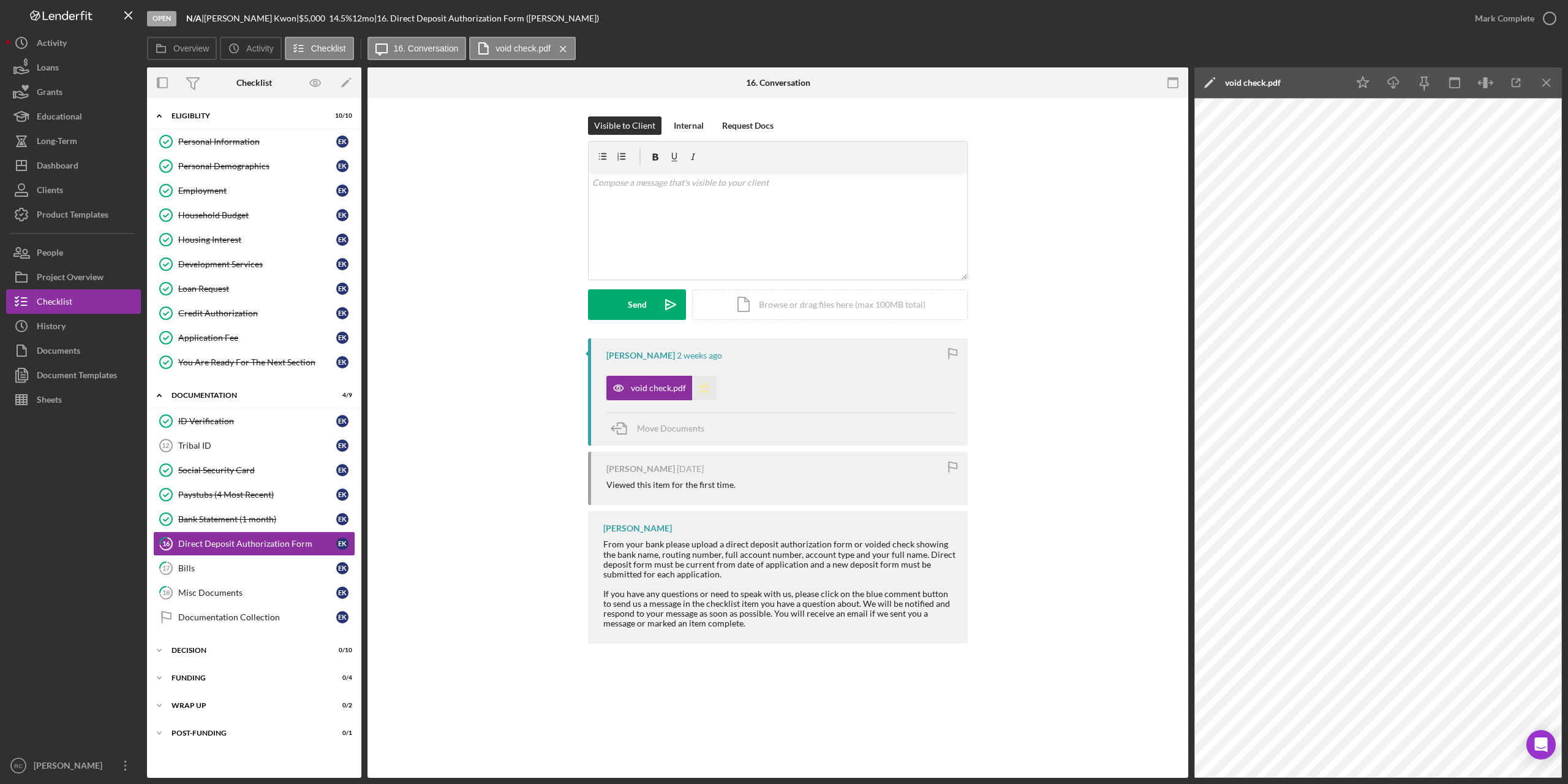
click at [703, 387] on icon "Icon/Star" at bounding box center [704, 388] width 24 height 24
click at [1549, 15] on icon "button" at bounding box center [1549, 19] width 31 height 31
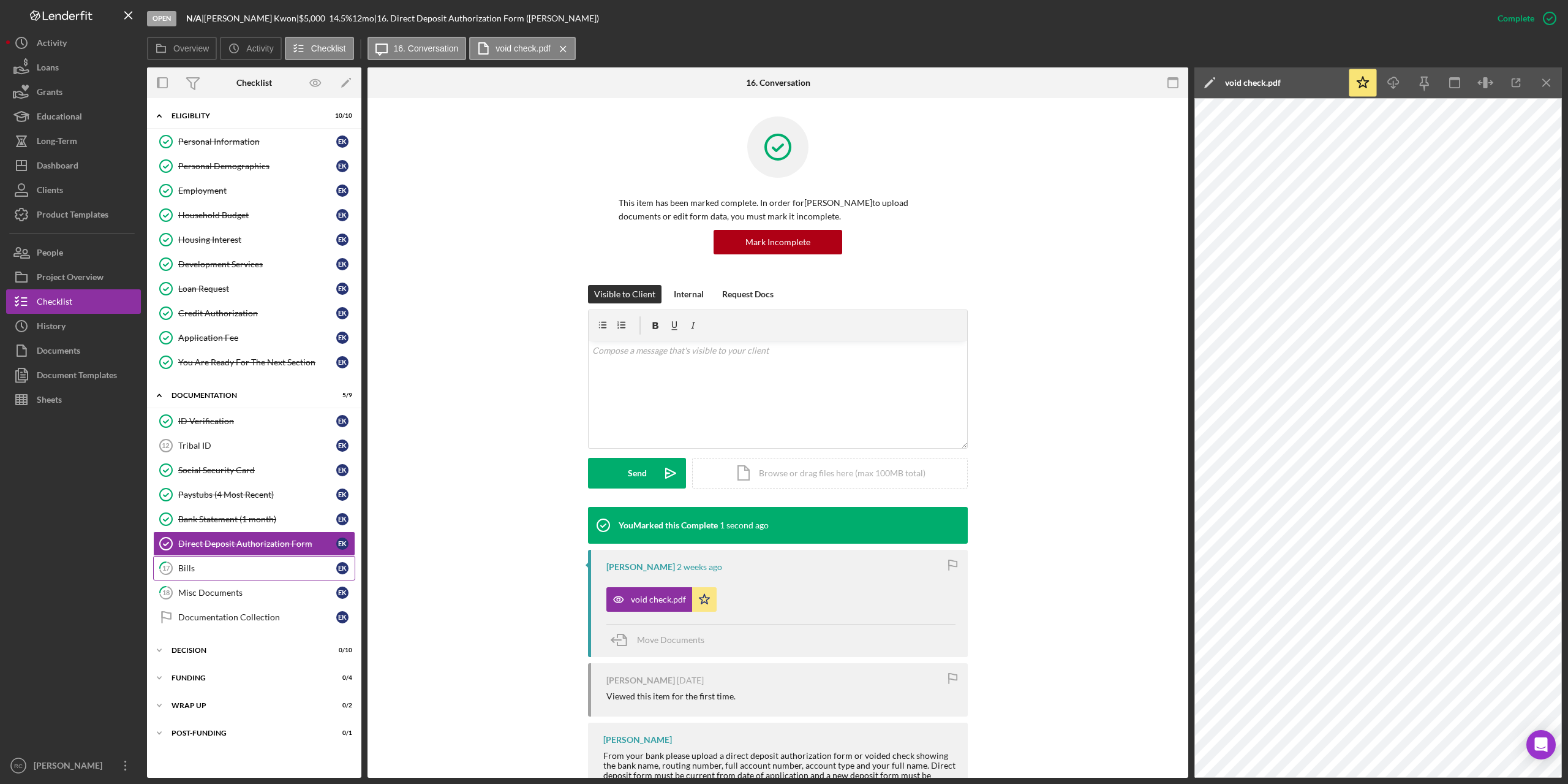
click at [188, 567] on div "Bills" at bounding box center [256, 568] width 158 height 10
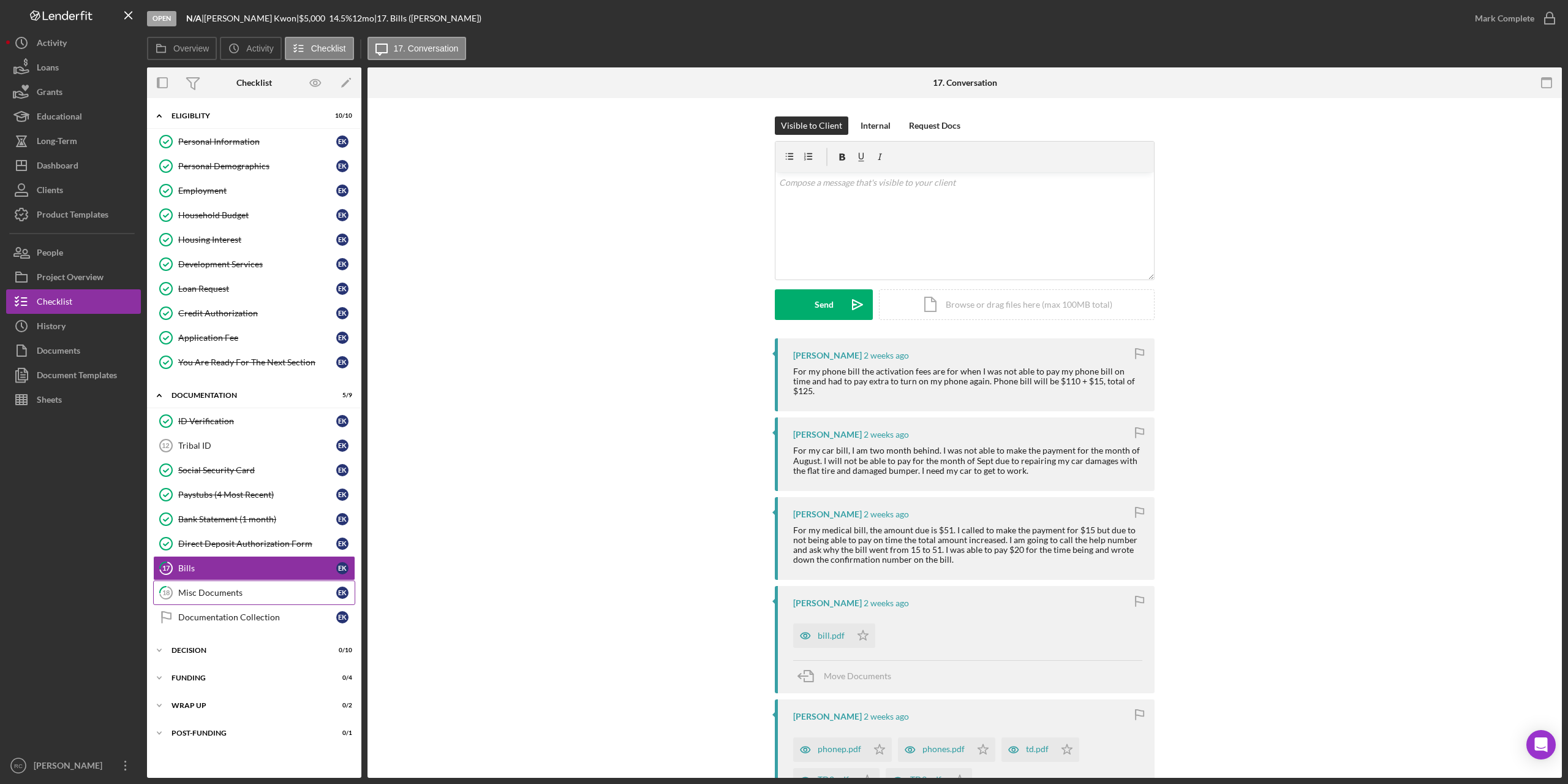
click at [223, 595] on div "Misc Documents" at bounding box center [256, 592] width 158 height 10
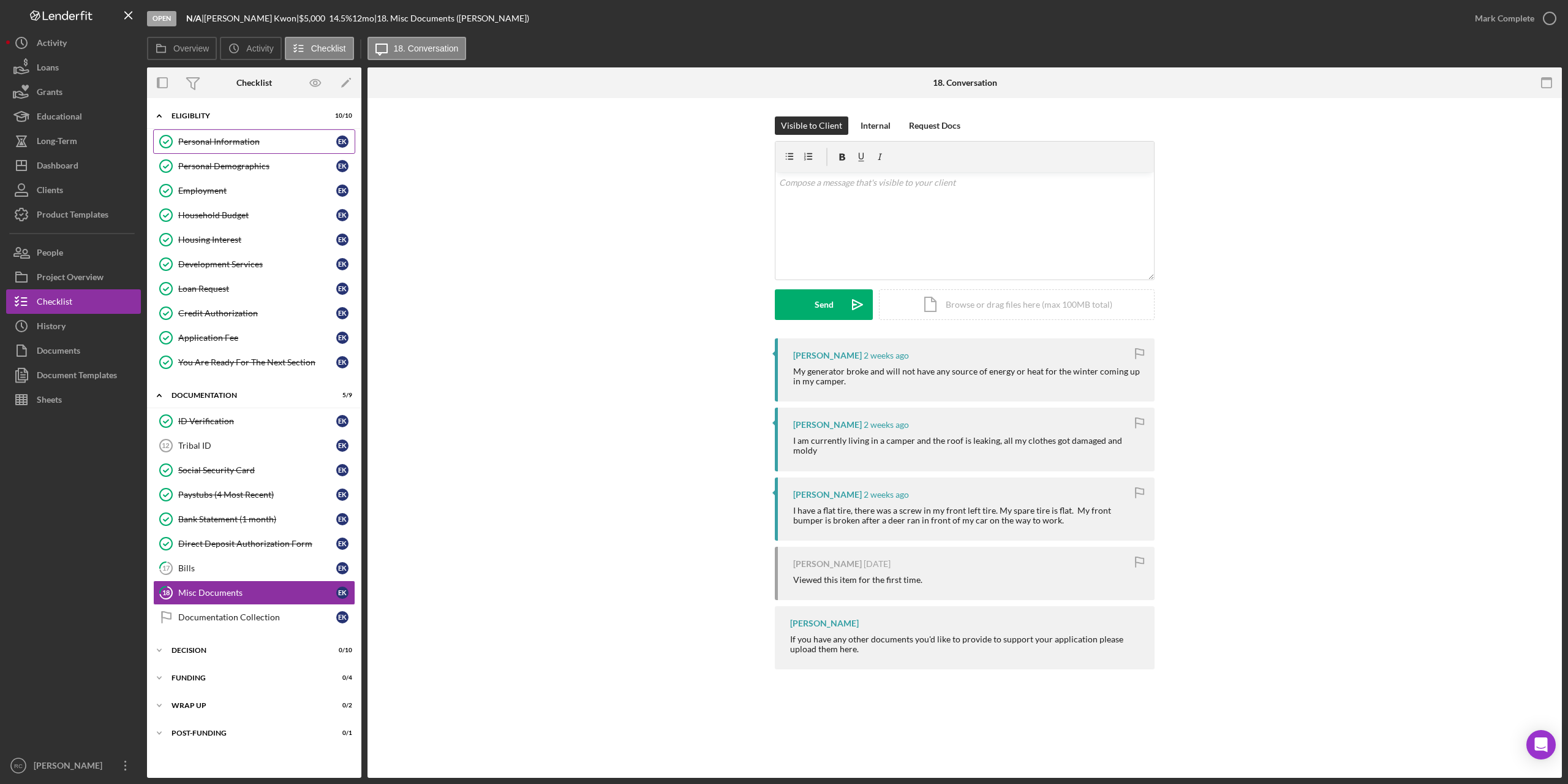
click at [231, 142] on div "Personal Information" at bounding box center [256, 142] width 158 height 10
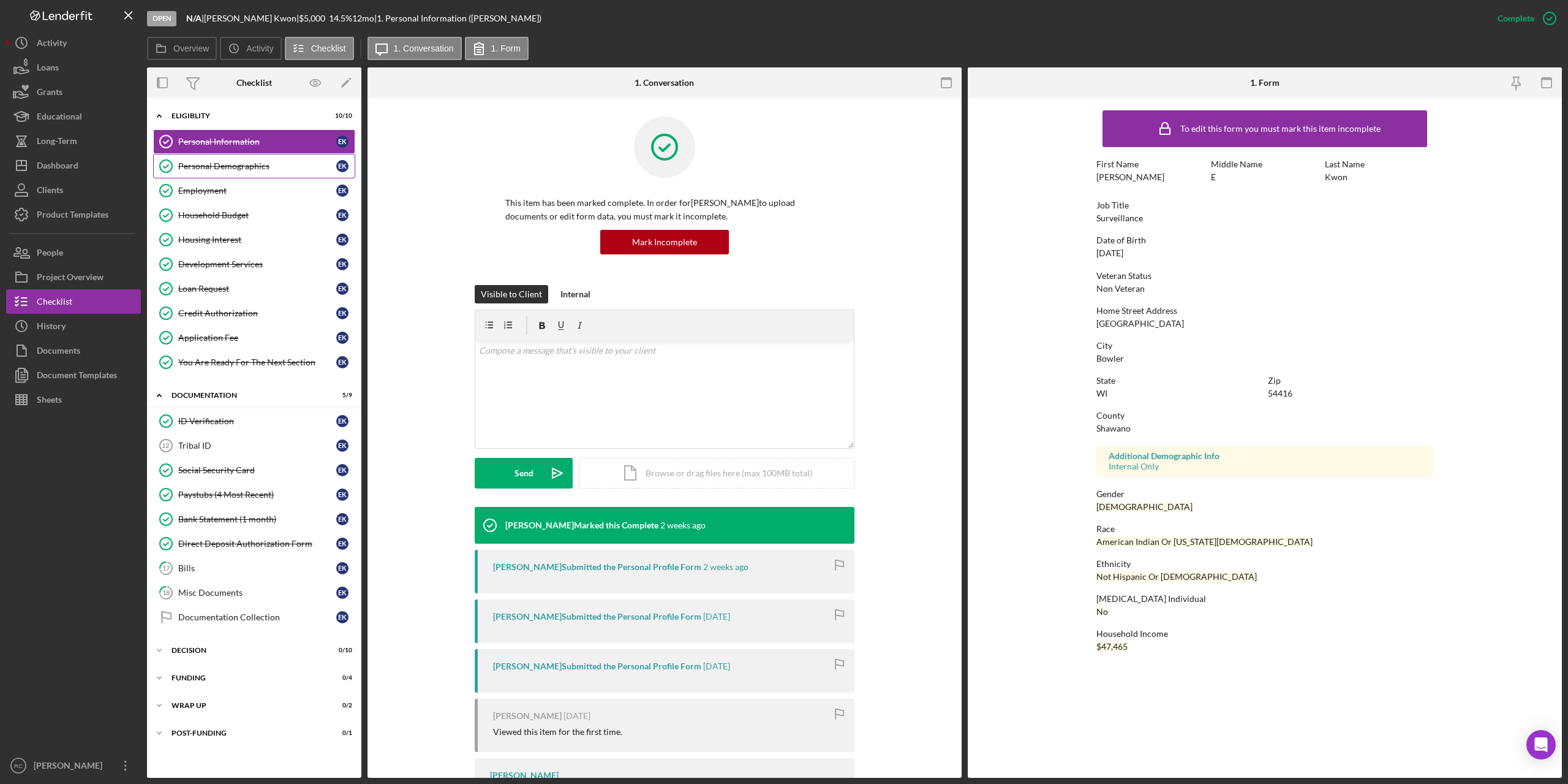
click at [260, 163] on div "Personal Demographics" at bounding box center [256, 166] width 158 height 10
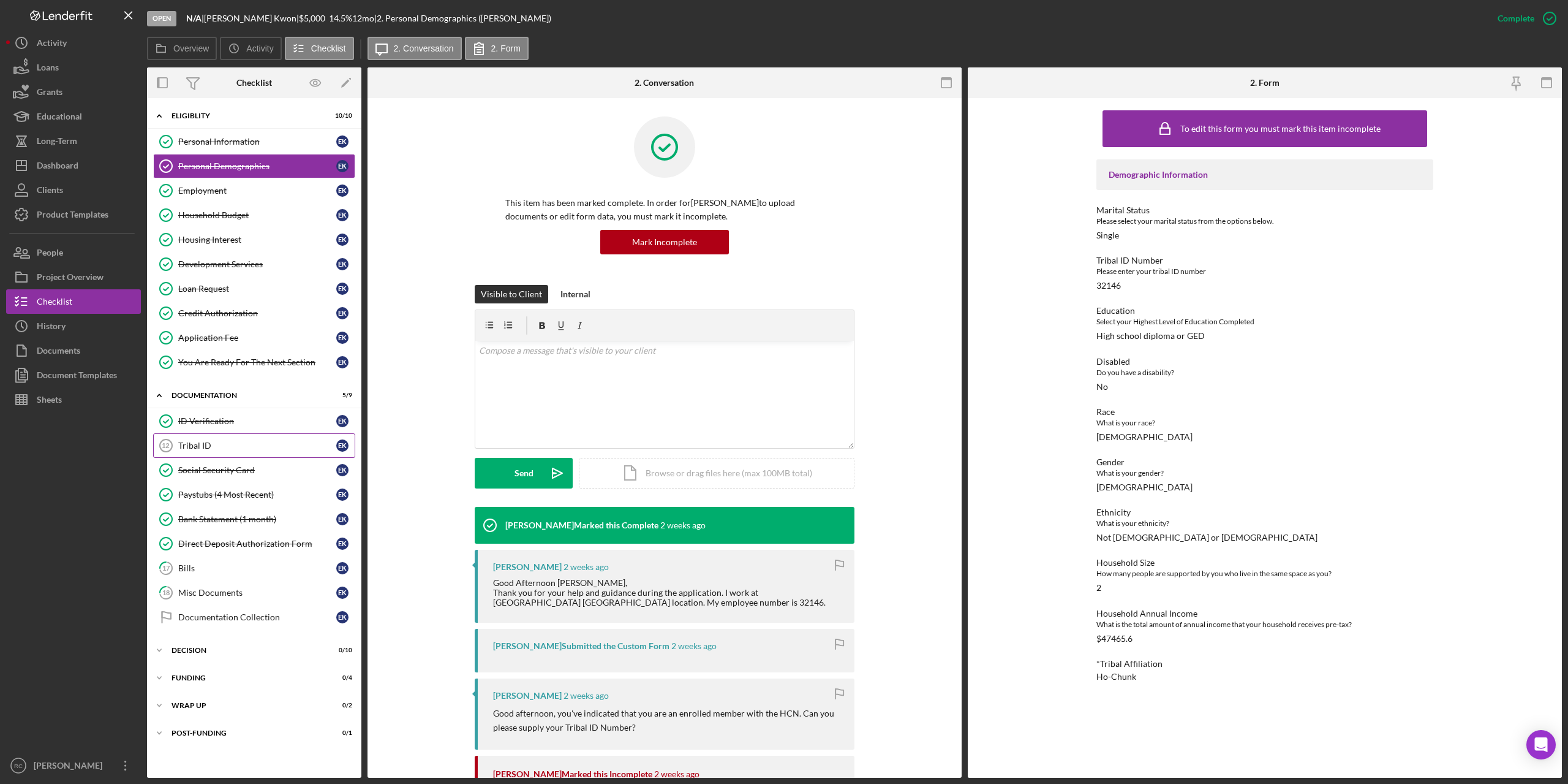
click at [218, 442] on div "Tribal ID" at bounding box center [256, 446] width 158 height 10
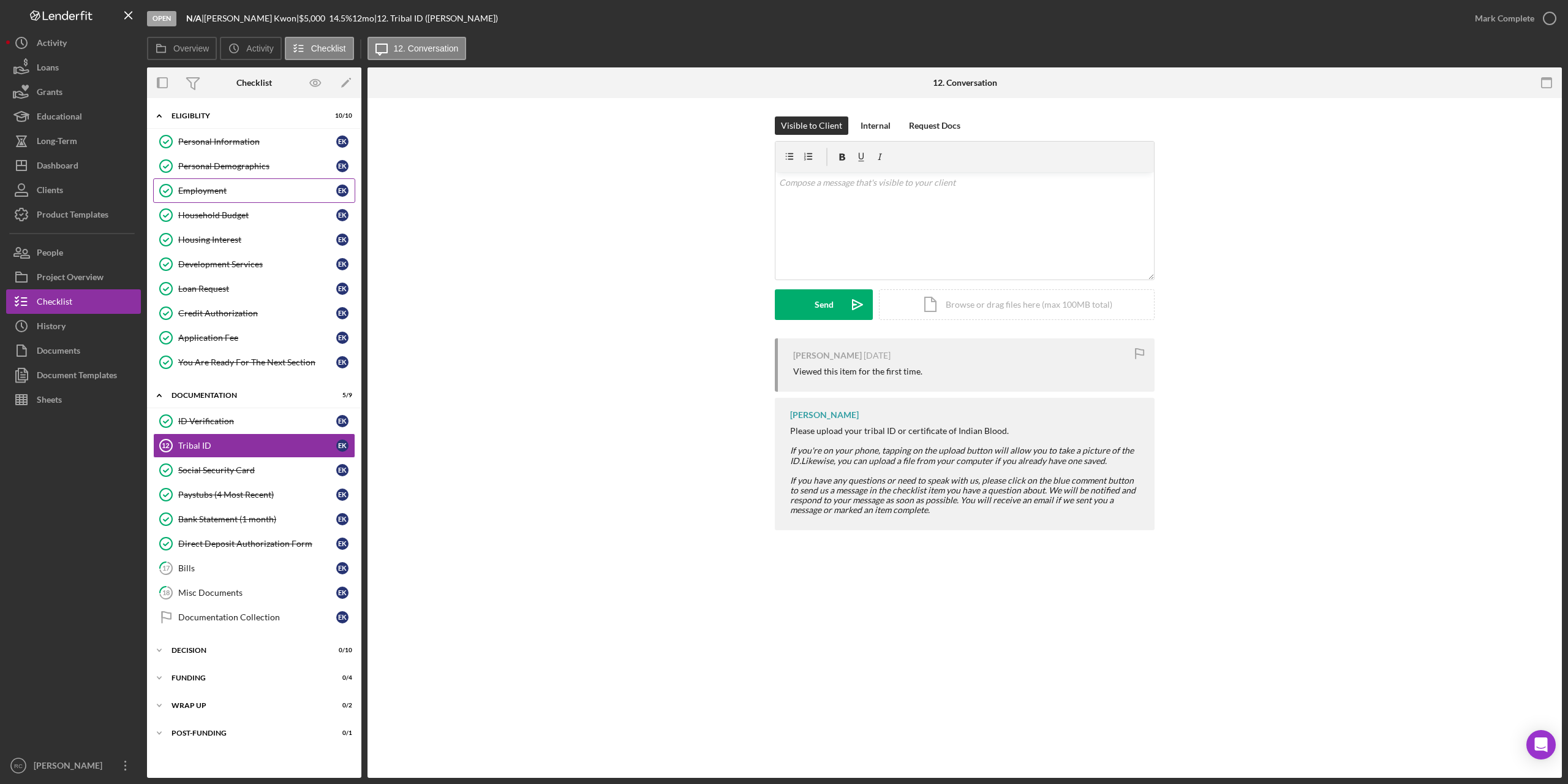
click at [225, 193] on div "Employment" at bounding box center [256, 190] width 158 height 10
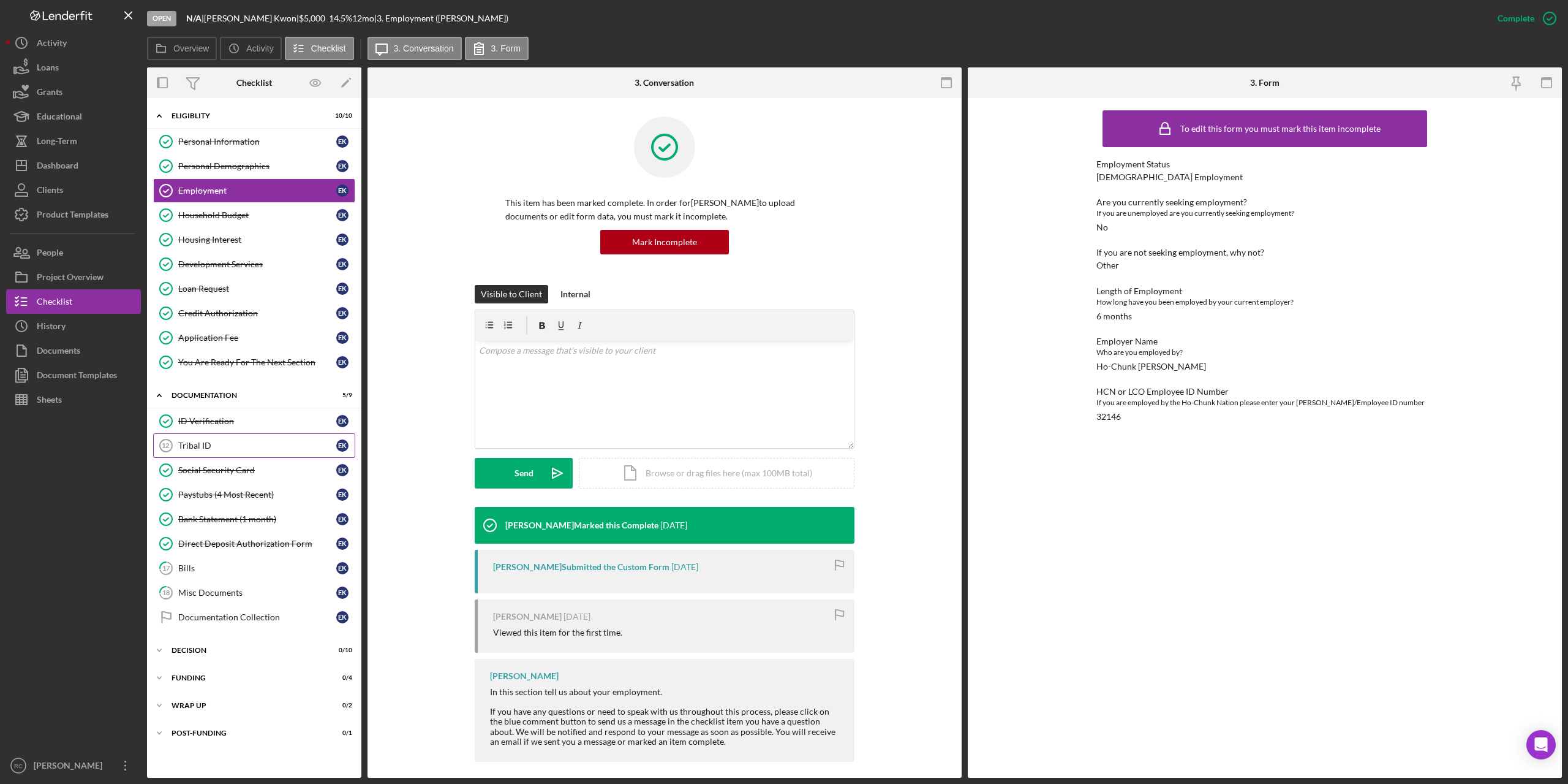
click at [198, 446] on div "Tribal ID" at bounding box center [256, 446] width 158 height 10
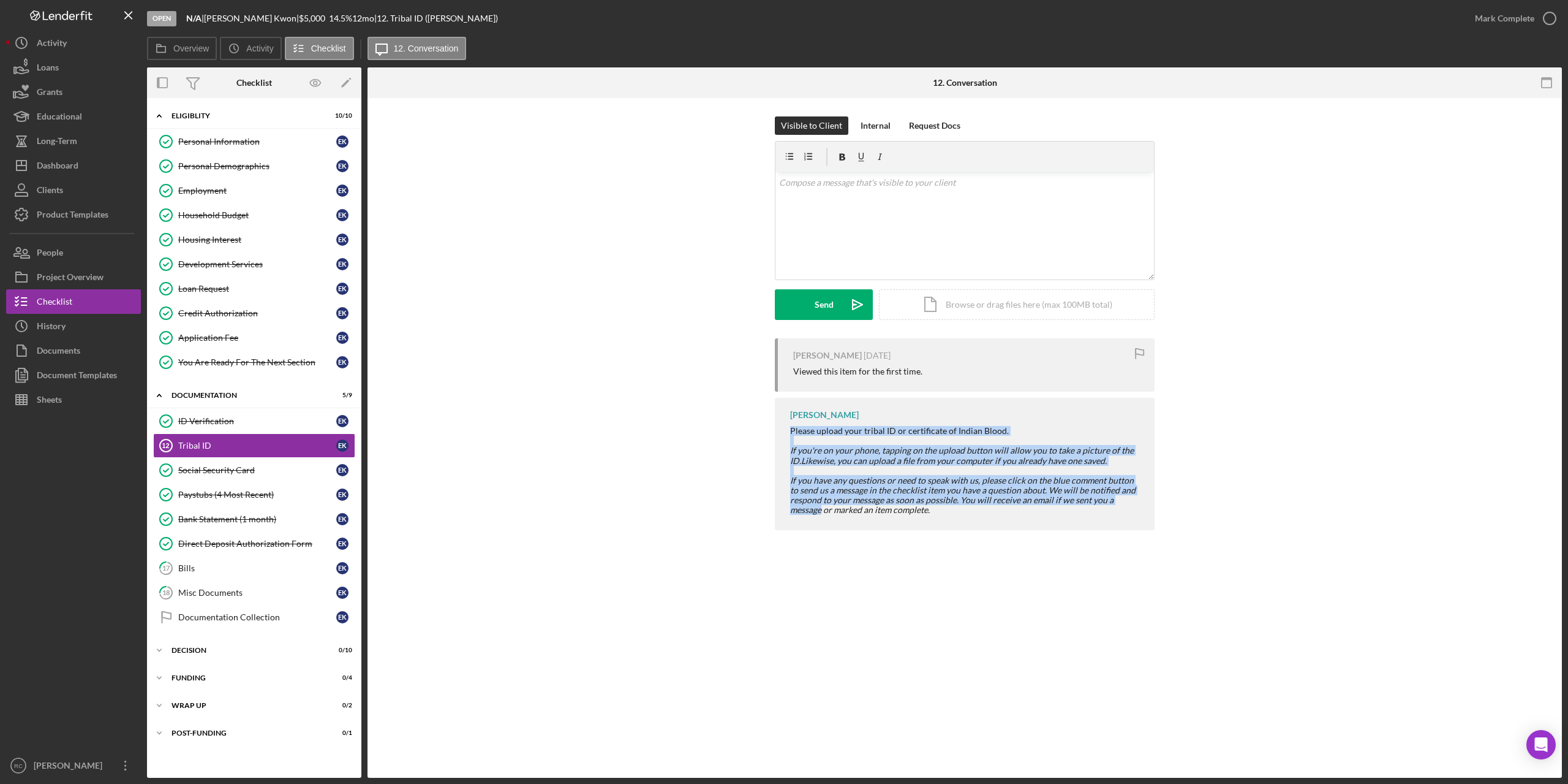
drag, startPoint x: 784, startPoint y: 429, endPoint x: 1140, endPoint y: 505, distance: 364.0
click at [1140, 505] on div "Kevin Stevens Please upload your tribal ID or certificate of Indian Blood. If y…" at bounding box center [965, 464] width 380 height 133
click at [929, 125] on div "Request Docs" at bounding box center [935, 125] width 52 height 19
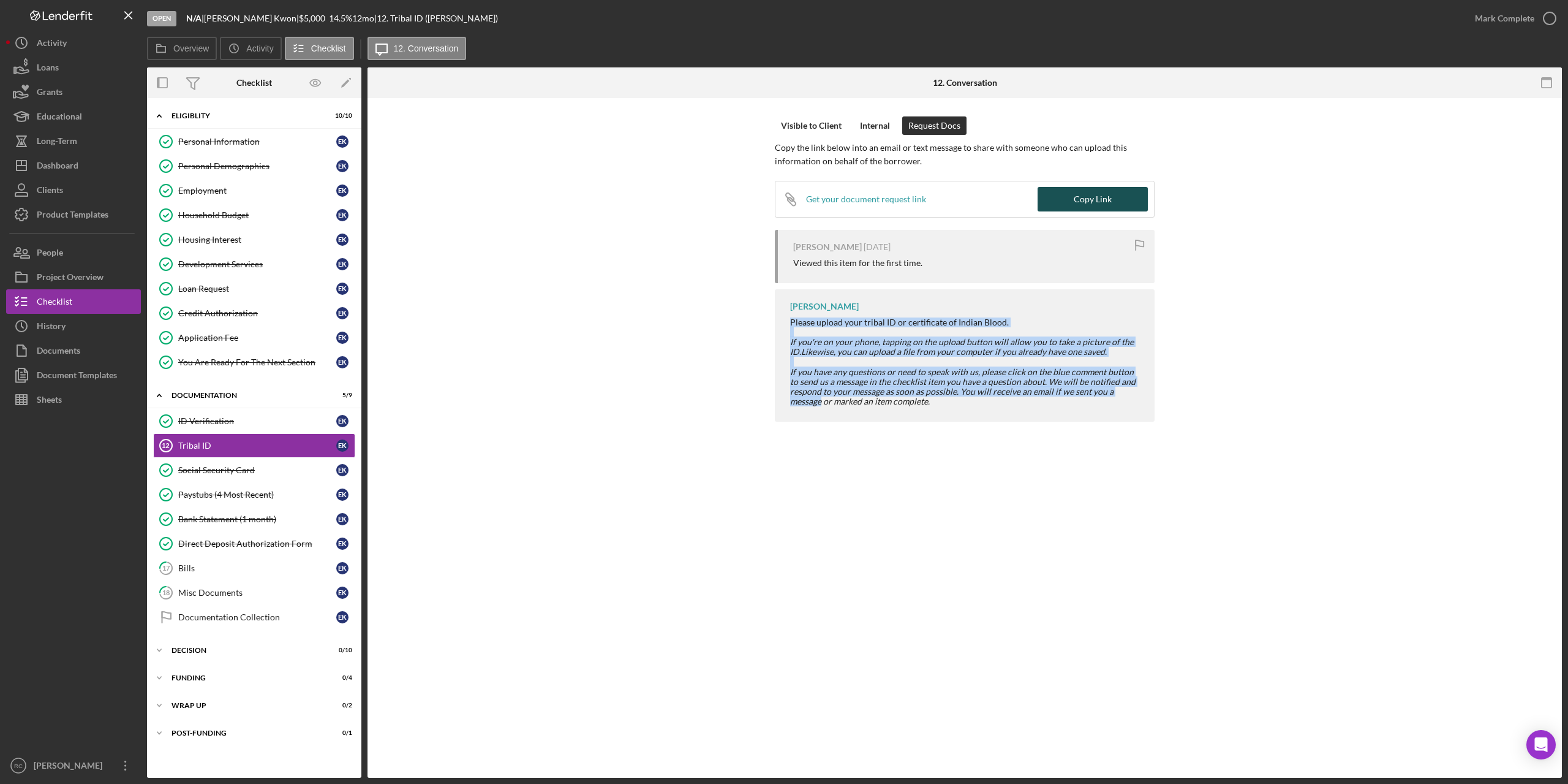
click at [1067, 199] on button "Copy Link" at bounding box center [1093, 199] width 110 height 24
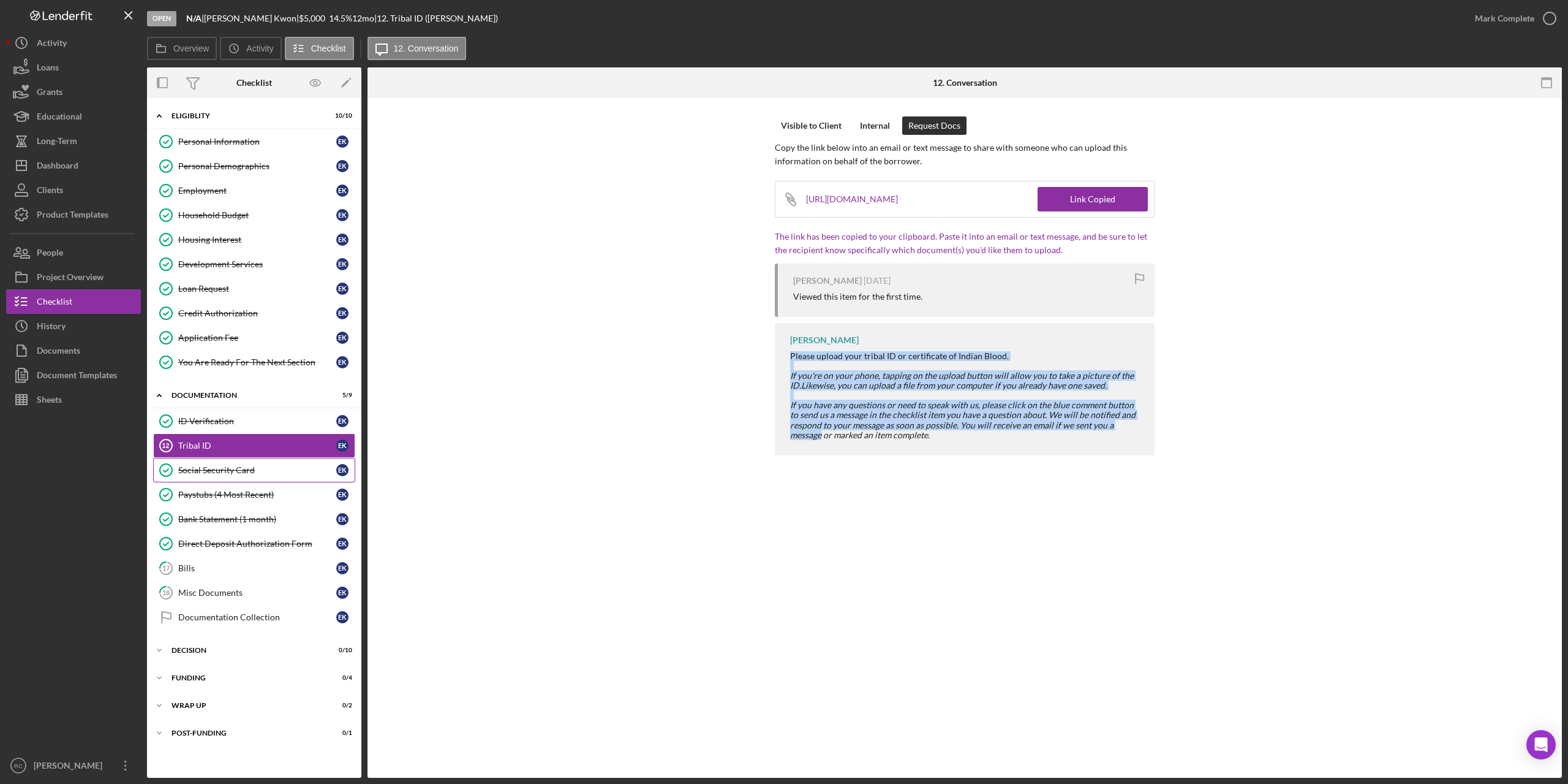
click at [229, 470] on div "Social Security Card" at bounding box center [256, 470] width 158 height 10
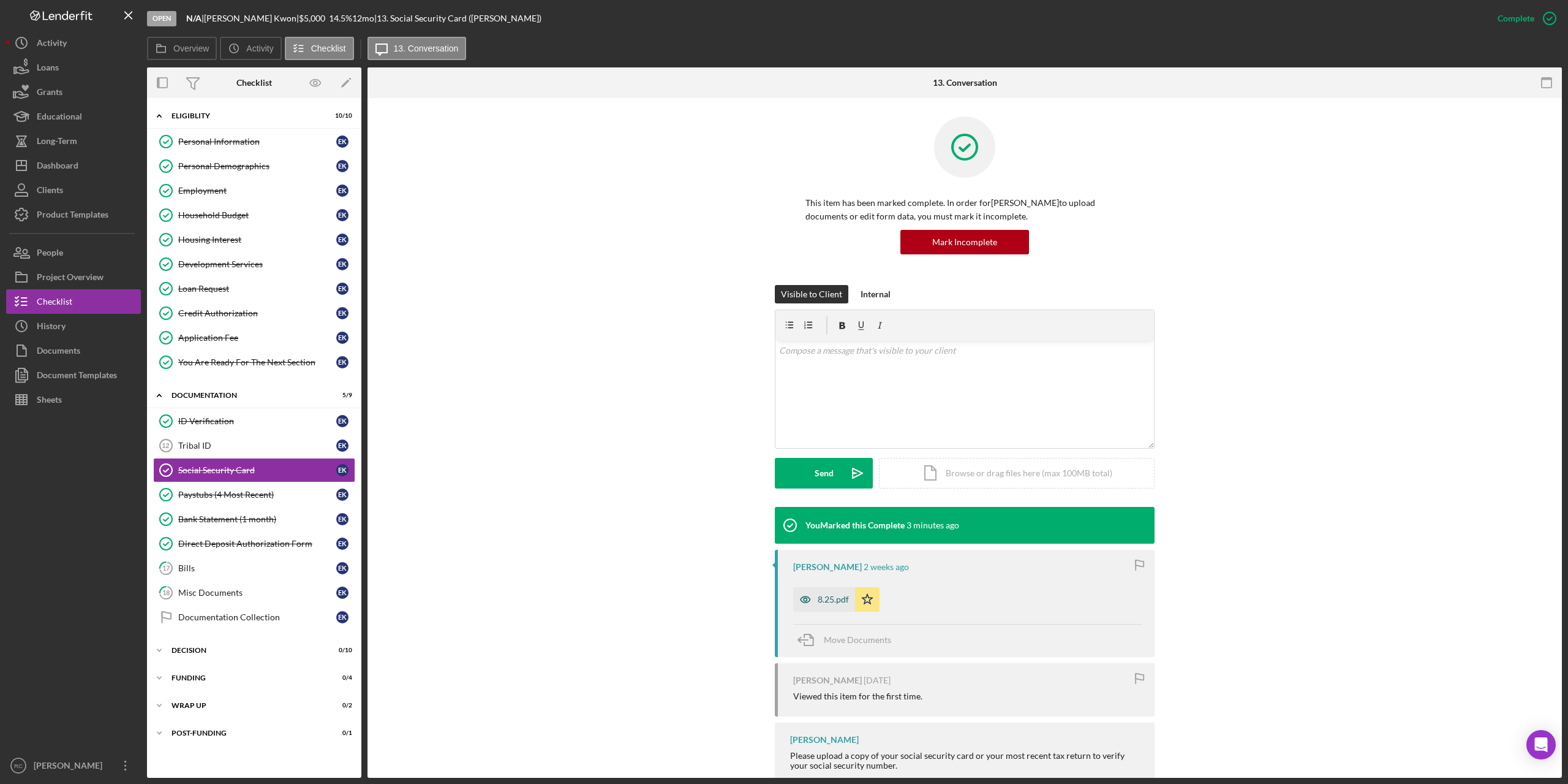
click at [822, 599] on div "8.25.pdf" at bounding box center [833, 600] width 32 height 10
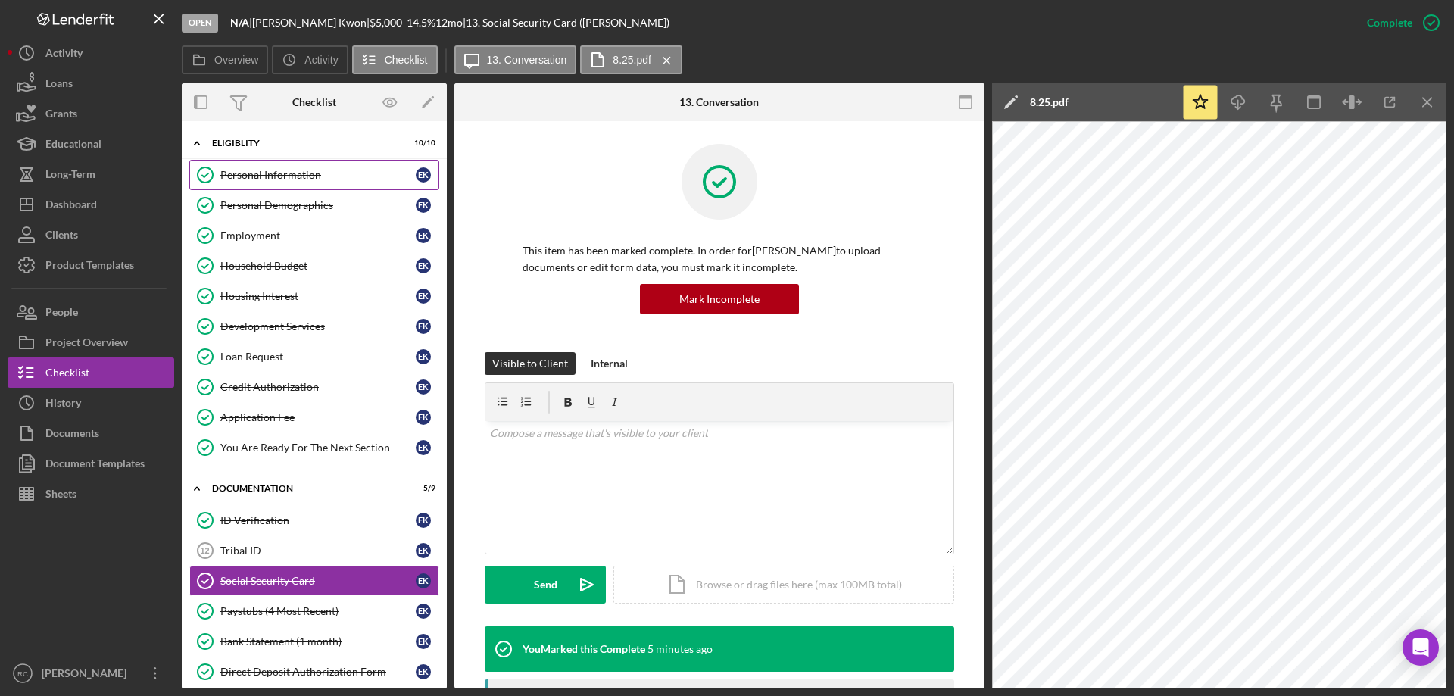
click at [309, 175] on div "Personal Information" at bounding box center [317, 175] width 195 height 12
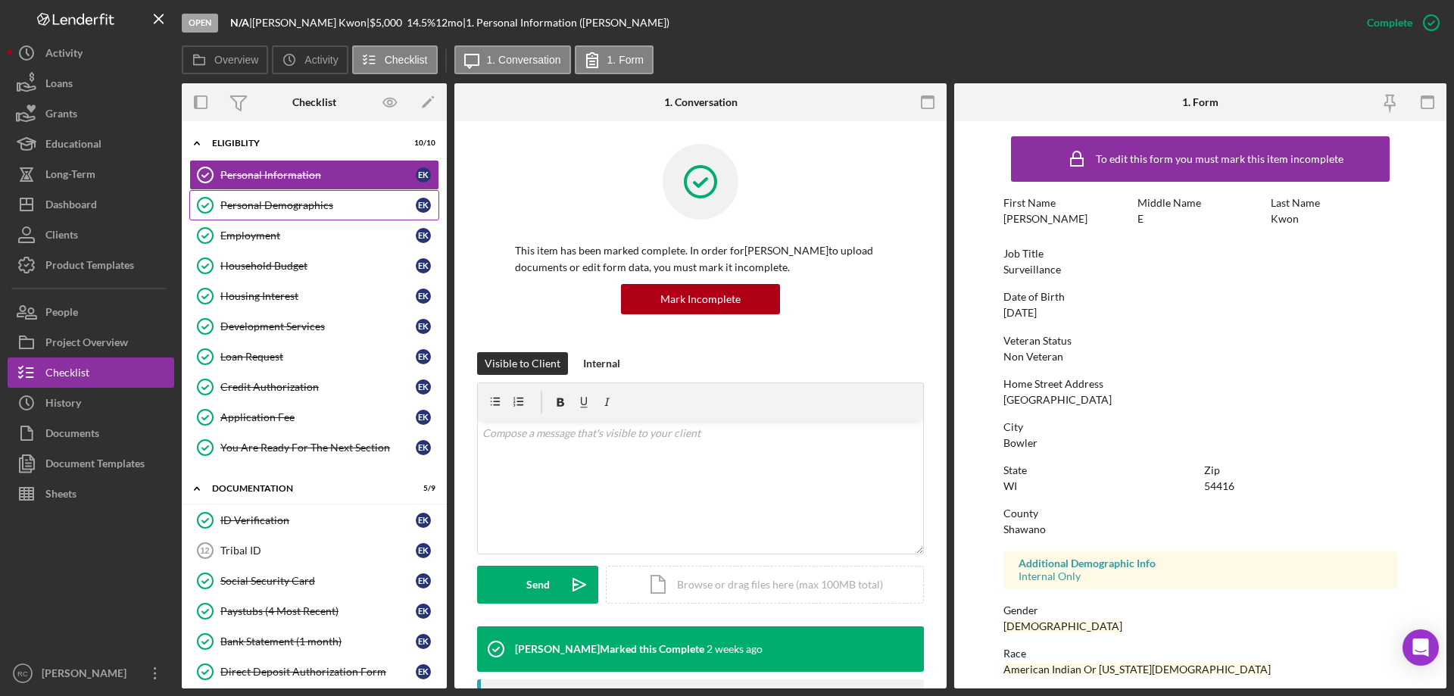
click at [291, 203] on div "Personal Demographics" at bounding box center [317, 205] width 195 height 12
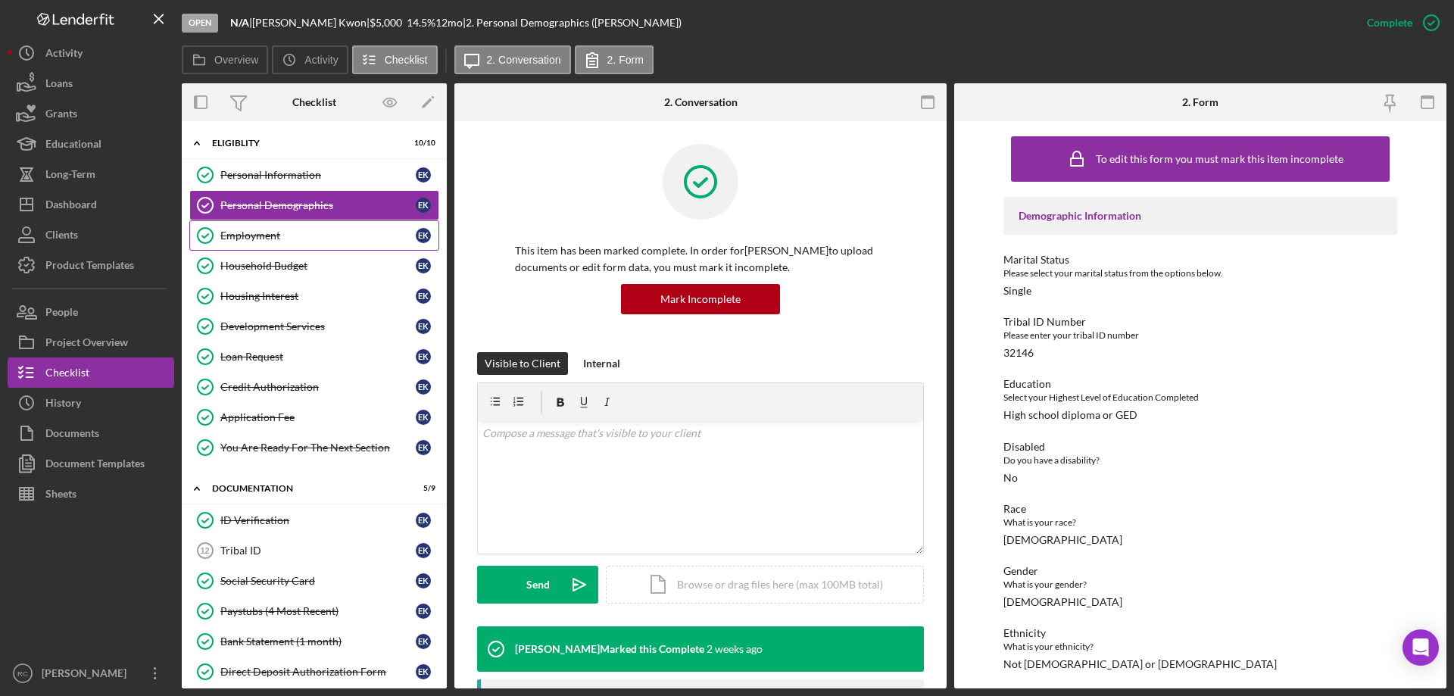
click at [263, 231] on div "Employment" at bounding box center [317, 235] width 195 height 12
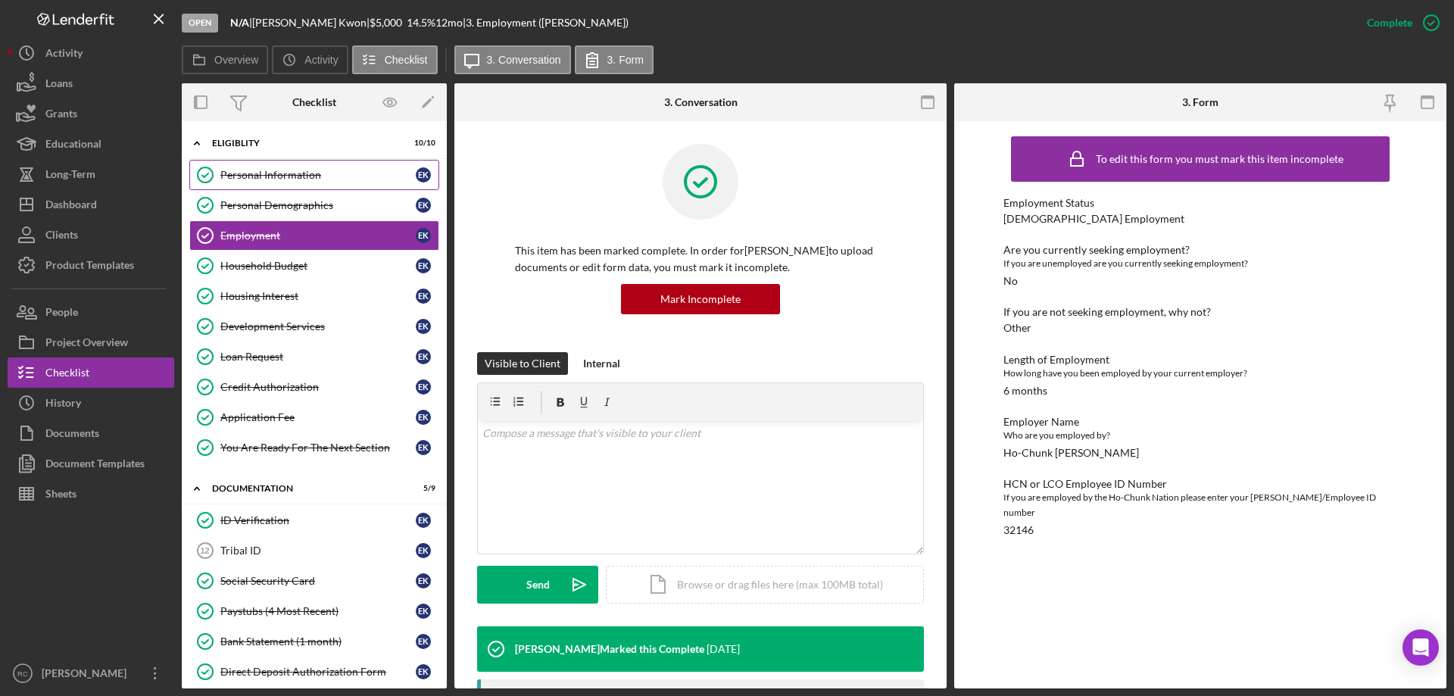
click at [279, 176] on div "Personal Information" at bounding box center [317, 175] width 195 height 12
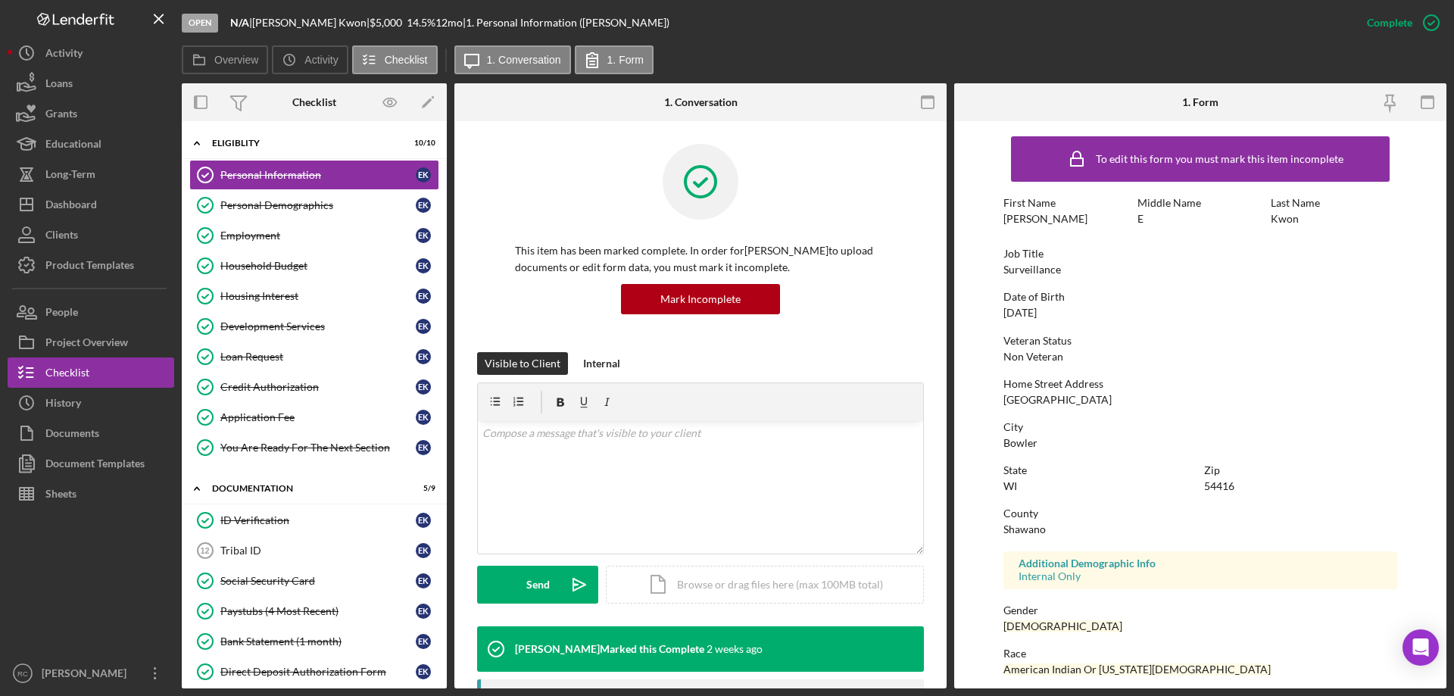
scroll to position [139, 0]
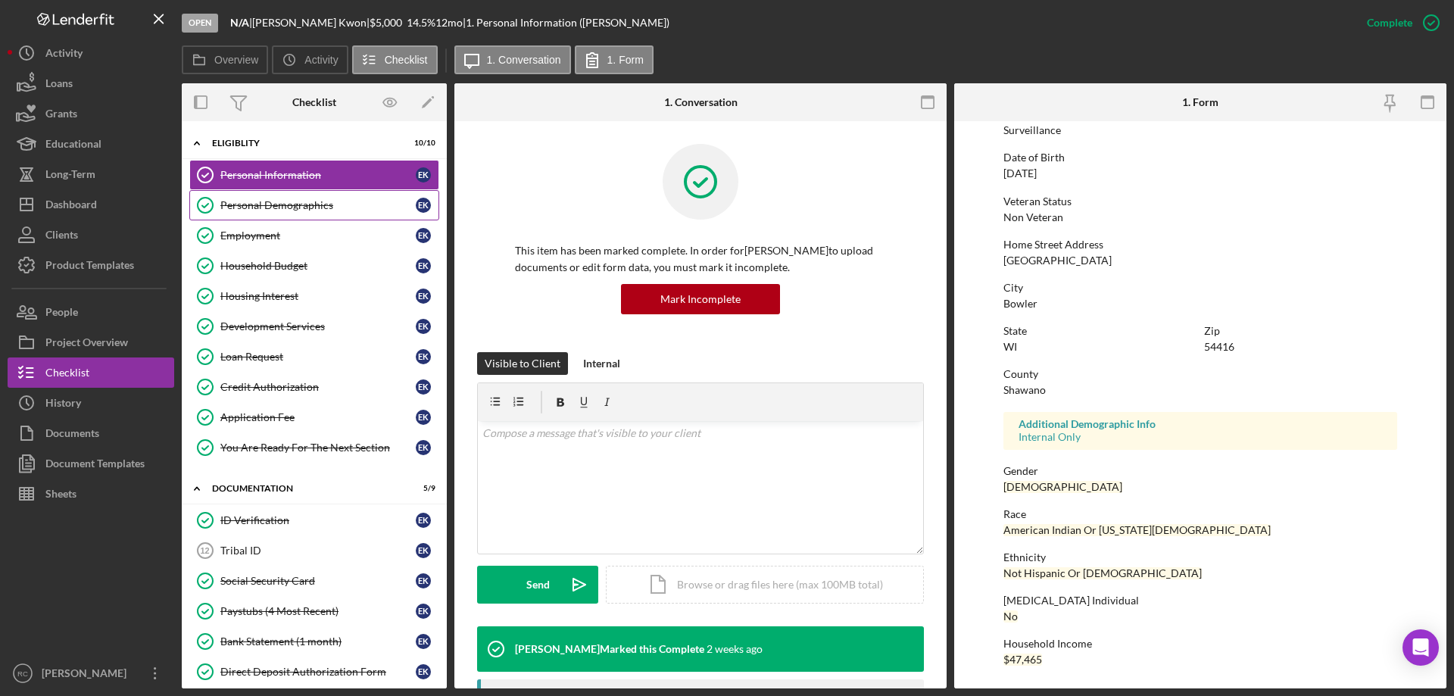
drag, startPoint x: 288, startPoint y: 201, endPoint x: 410, endPoint y: 213, distance: 122.5
click at [290, 202] on div "Personal Demographics" at bounding box center [317, 205] width 195 height 12
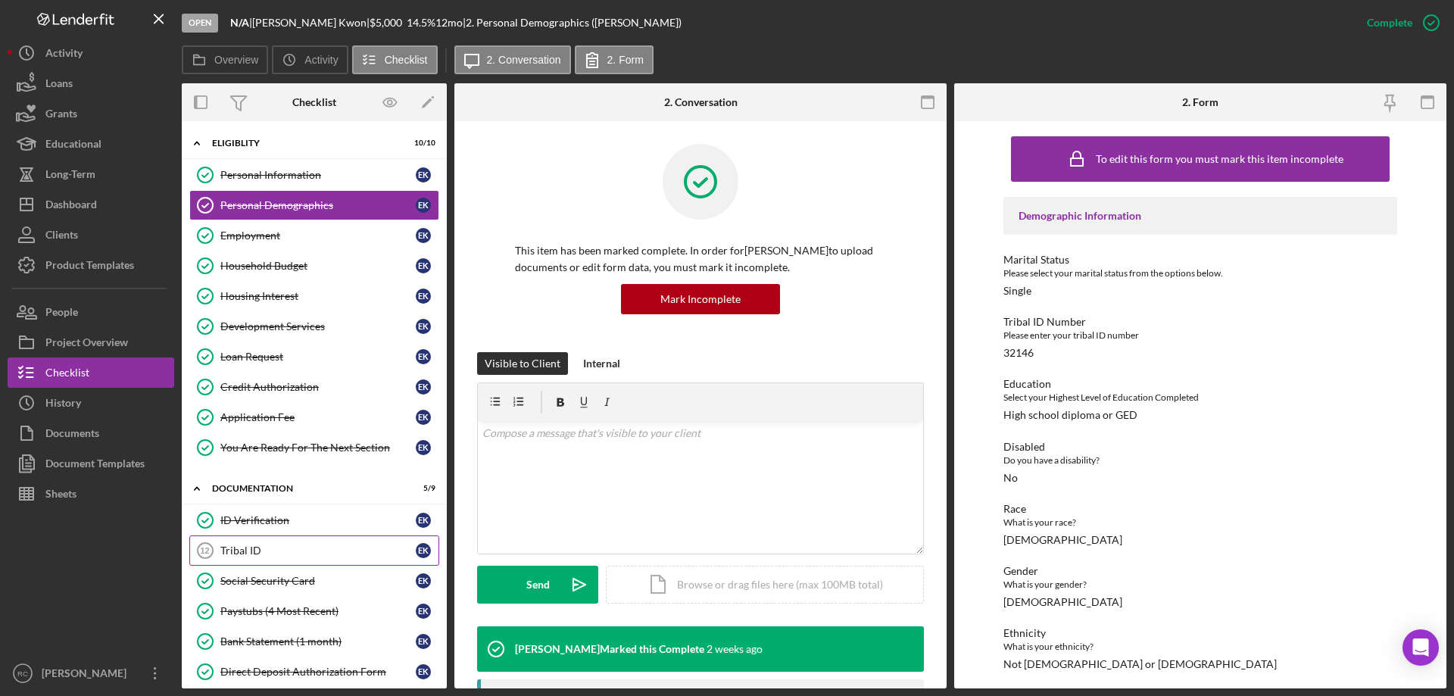
click at [268, 542] on link "Tribal ID 12 Tribal ID E K" at bounding box center [314, 550] width 250 height 30
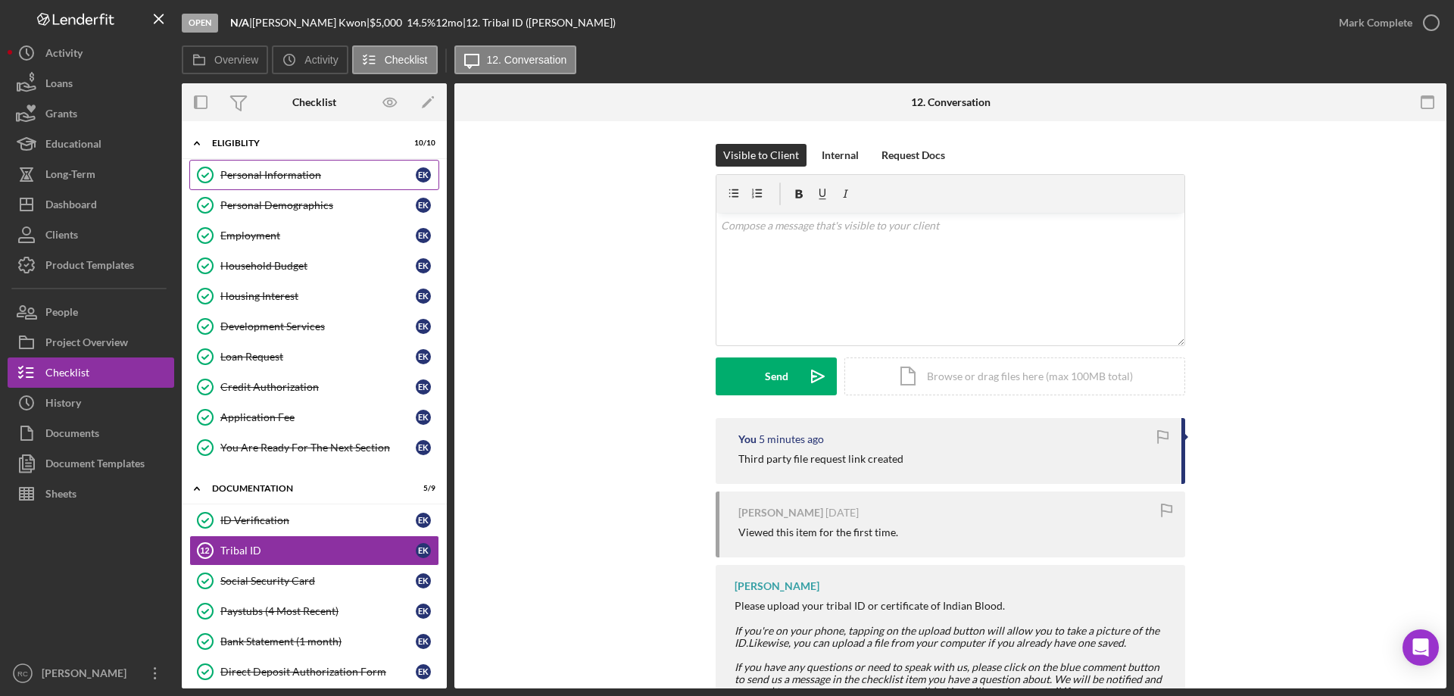
click at [261, 167] on link "Personal Information Personal Information E K" at bounding box center [314, 175] width 250 height 30
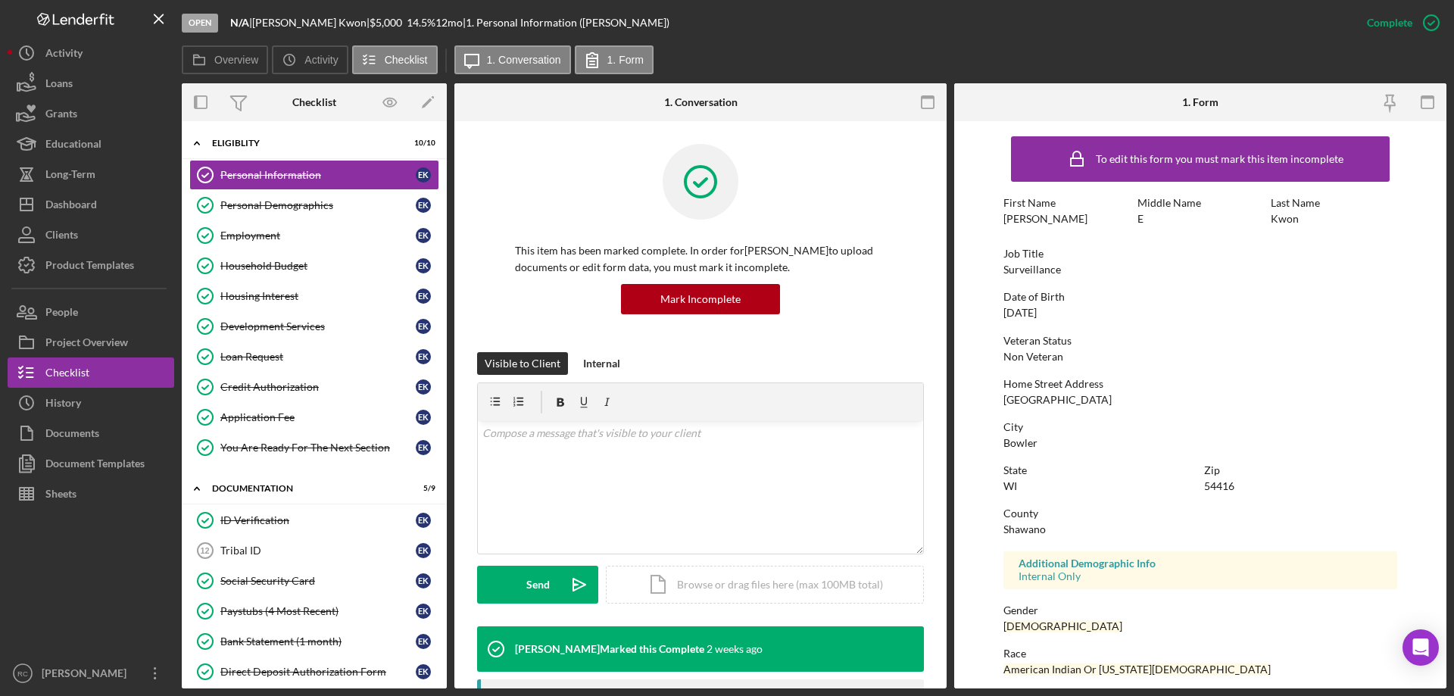
scroll to position [139, 0]
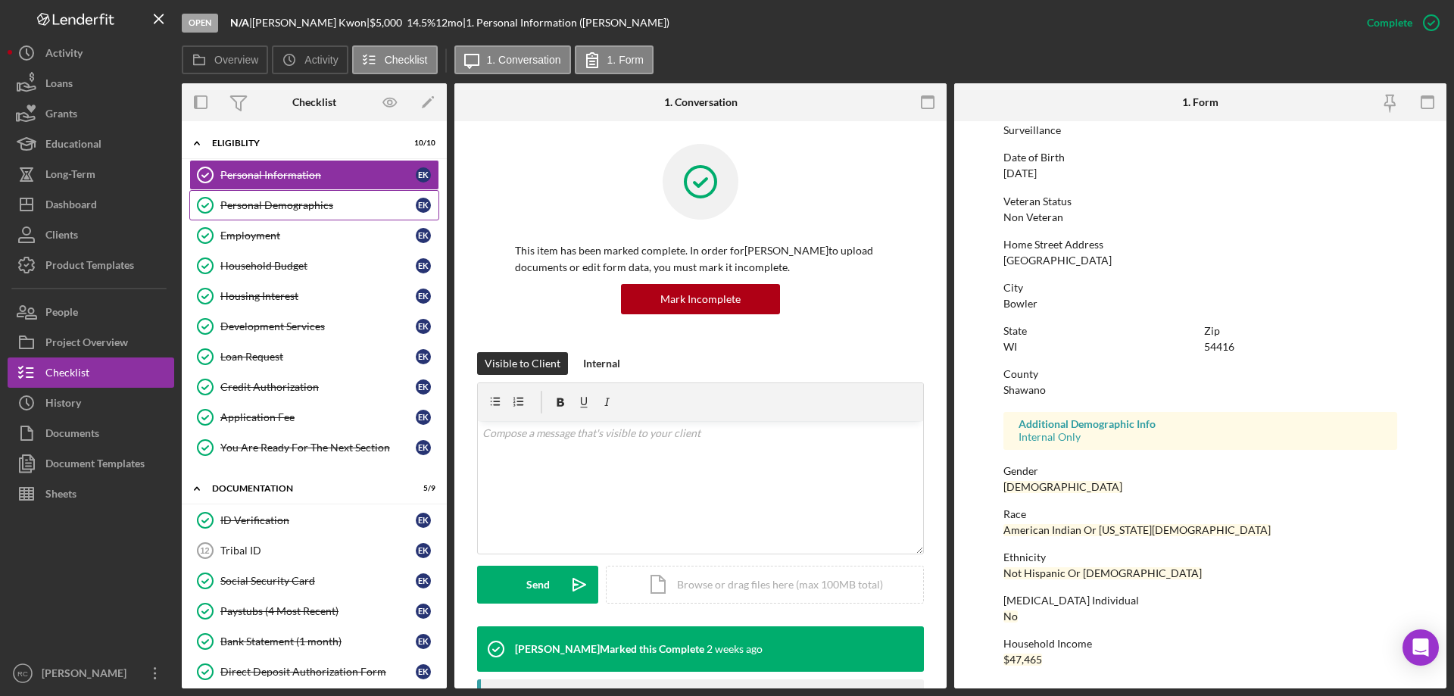
click at [307, 203] on div "Personal Demographics" at bounding box center [317, 205] width 195 height 12
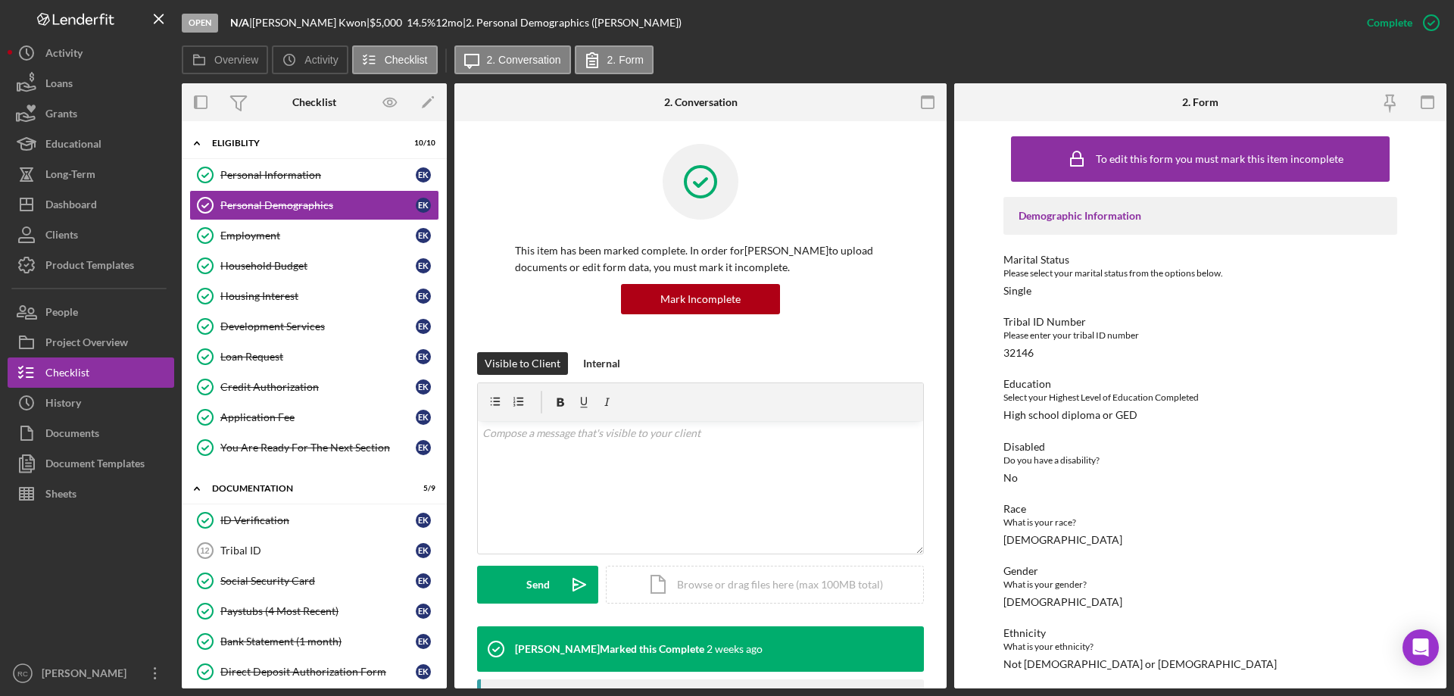
scroll to position [241, 0]
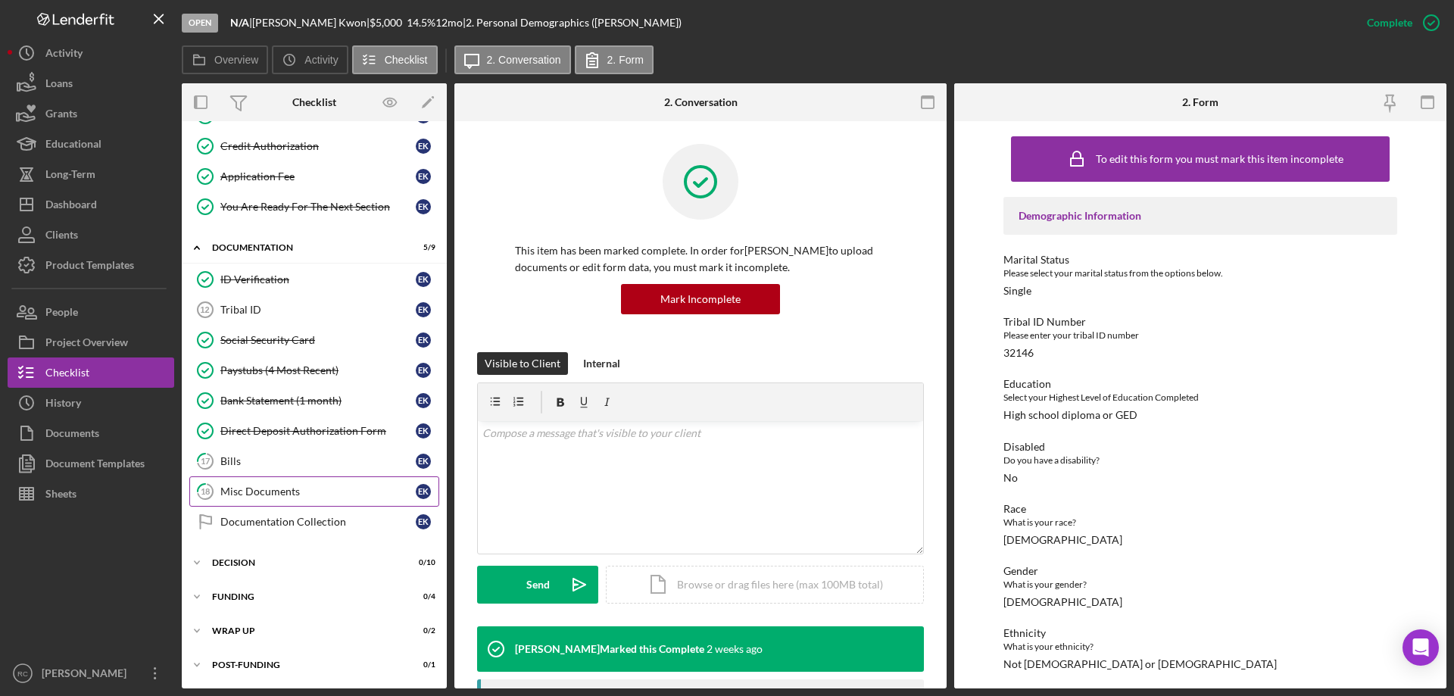
click at [254, 488] on div "Misc Documents" at bounding box center [317, 491] width 195 height 12
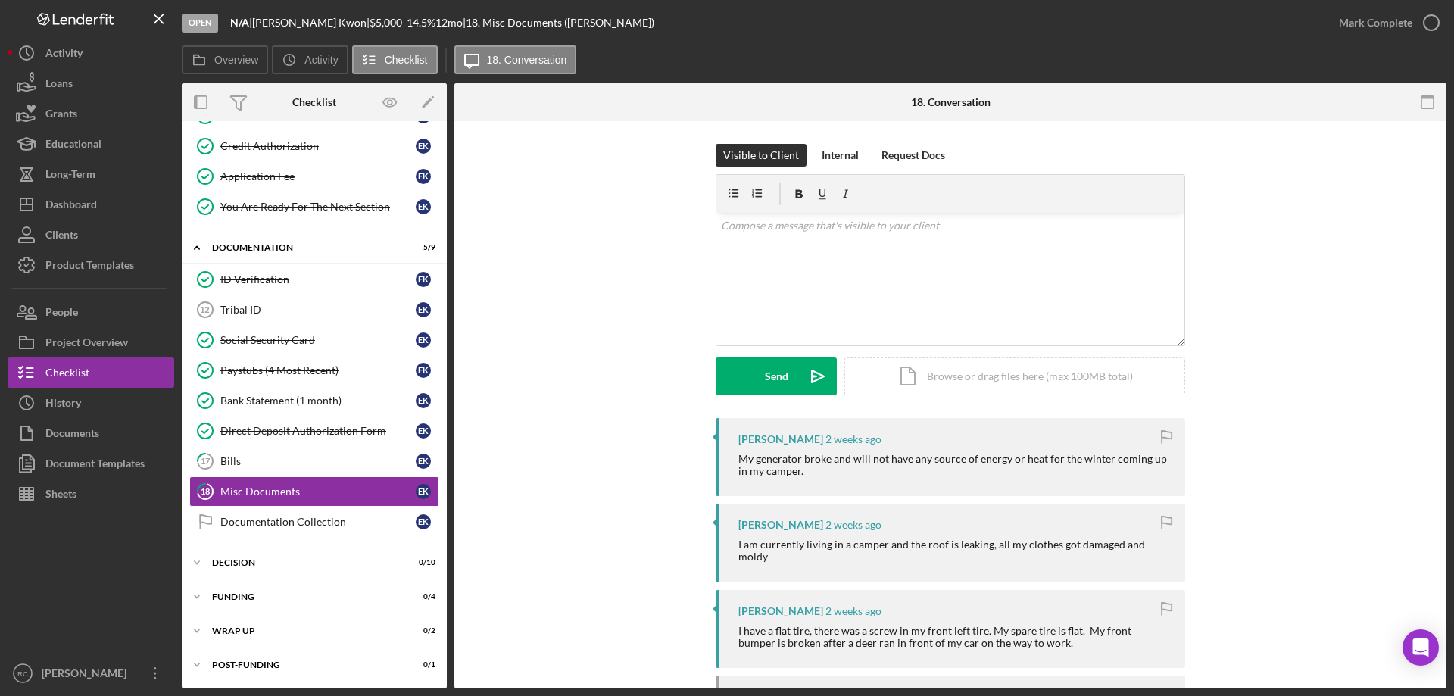
scroll to position [157, 0]
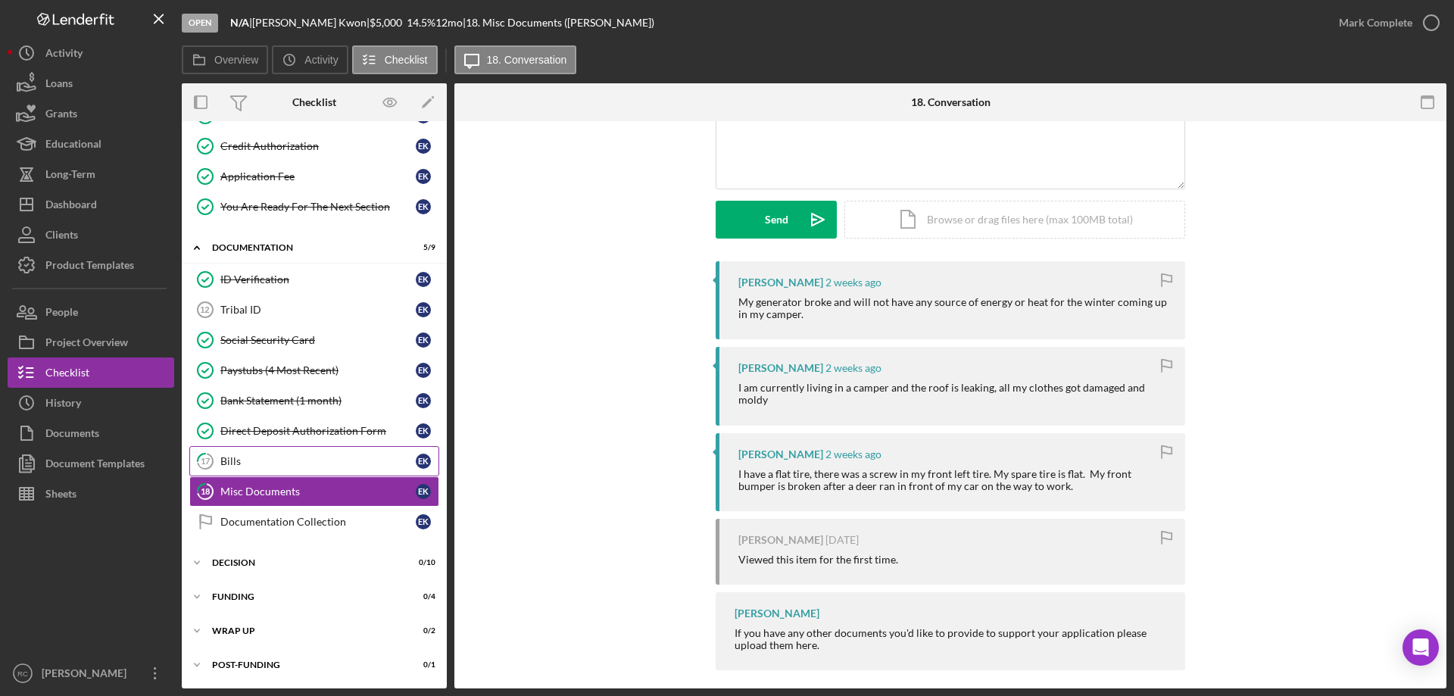
click at [286, 459] on div "Bills" at bounding box center [317, 461] width 195 height 12
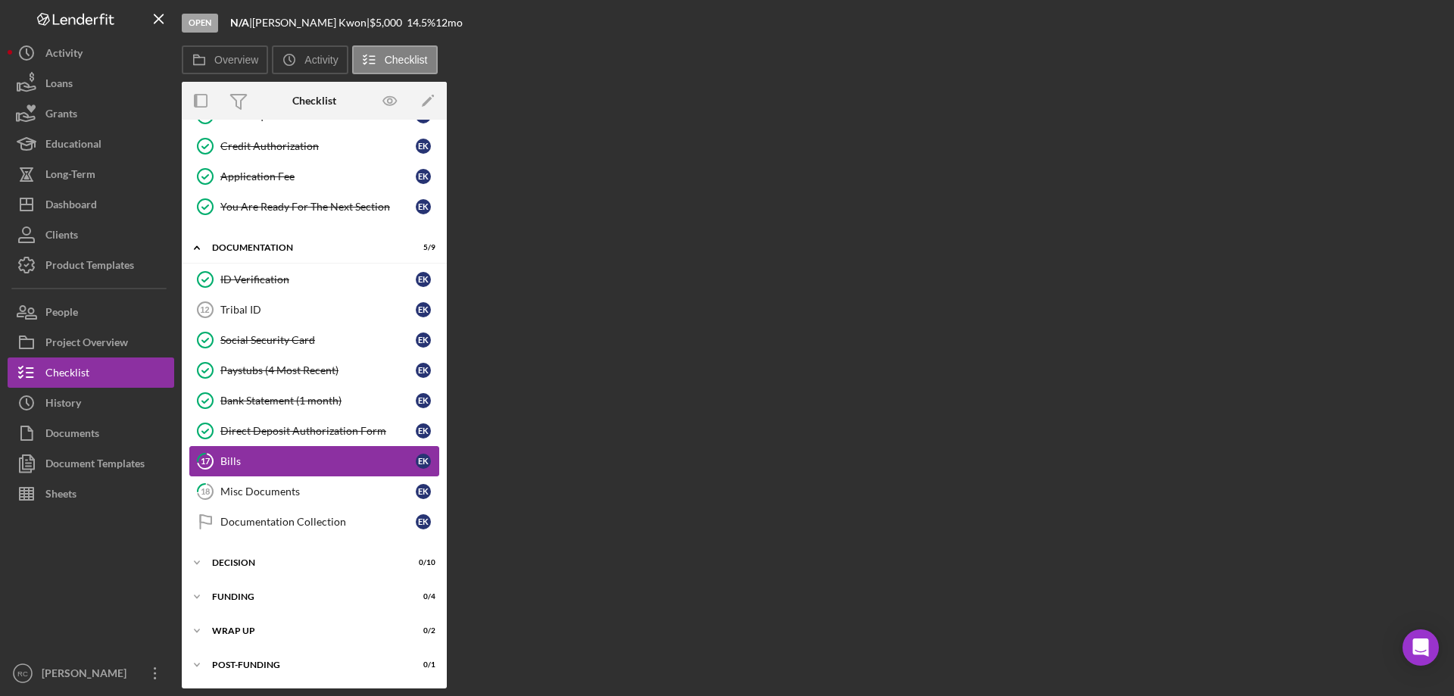
scroll to position [241, 0]
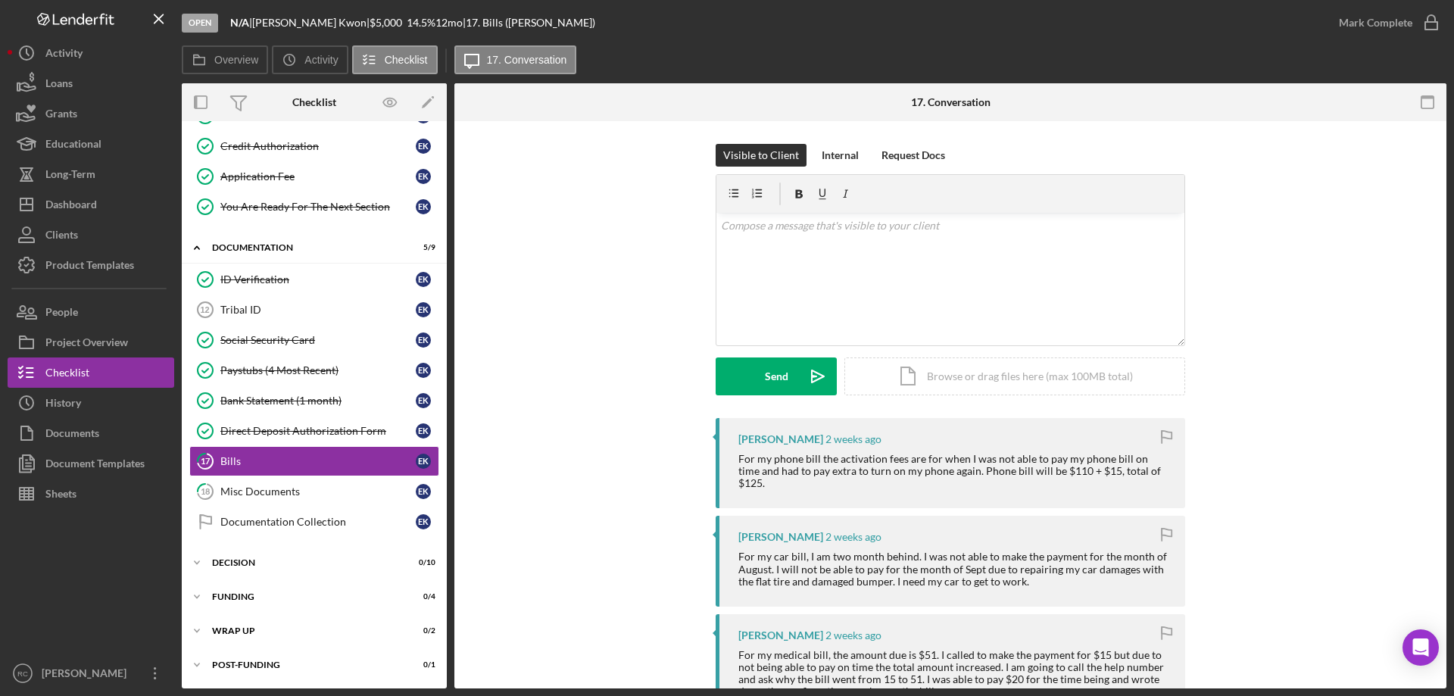
click at [896, 462] on div "For my phone bill the activation fees are for when I was not able to pay my pho…" at bounding box center [954, 471] width 432 height 36
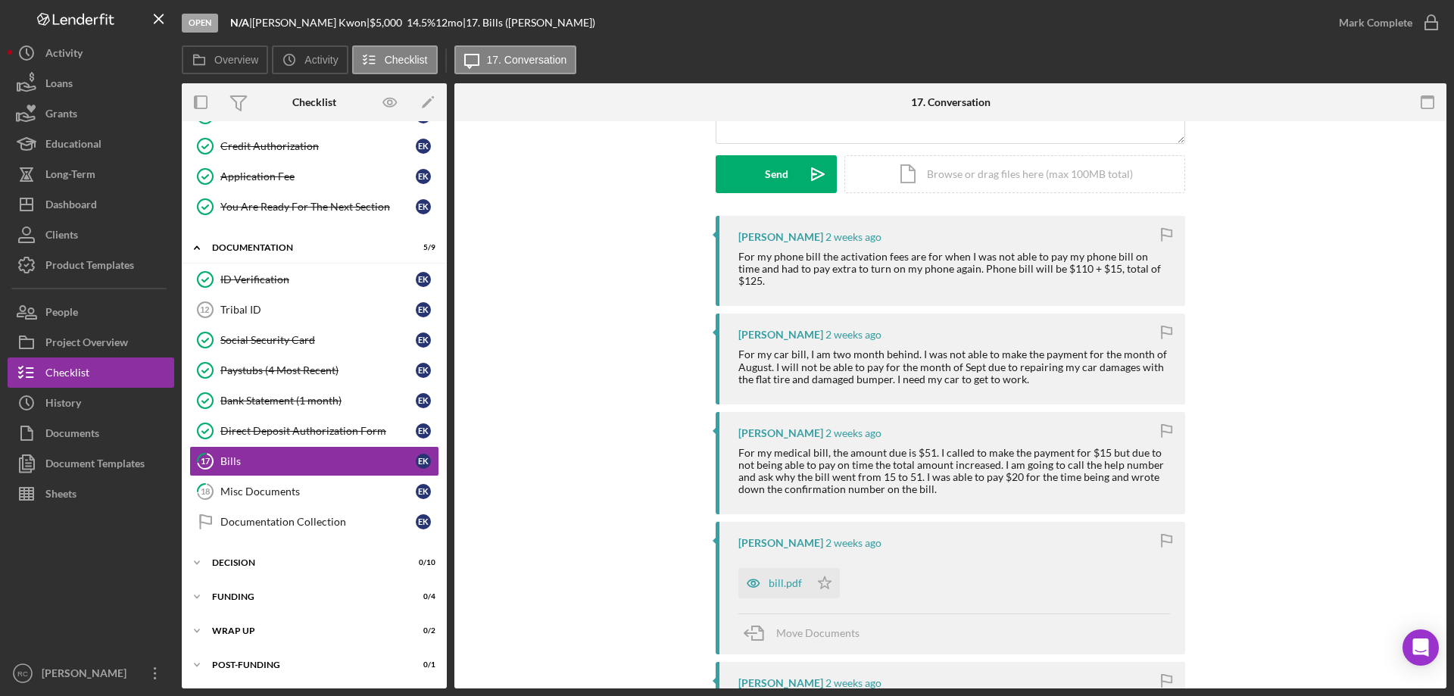
scroll to position [303, 0]
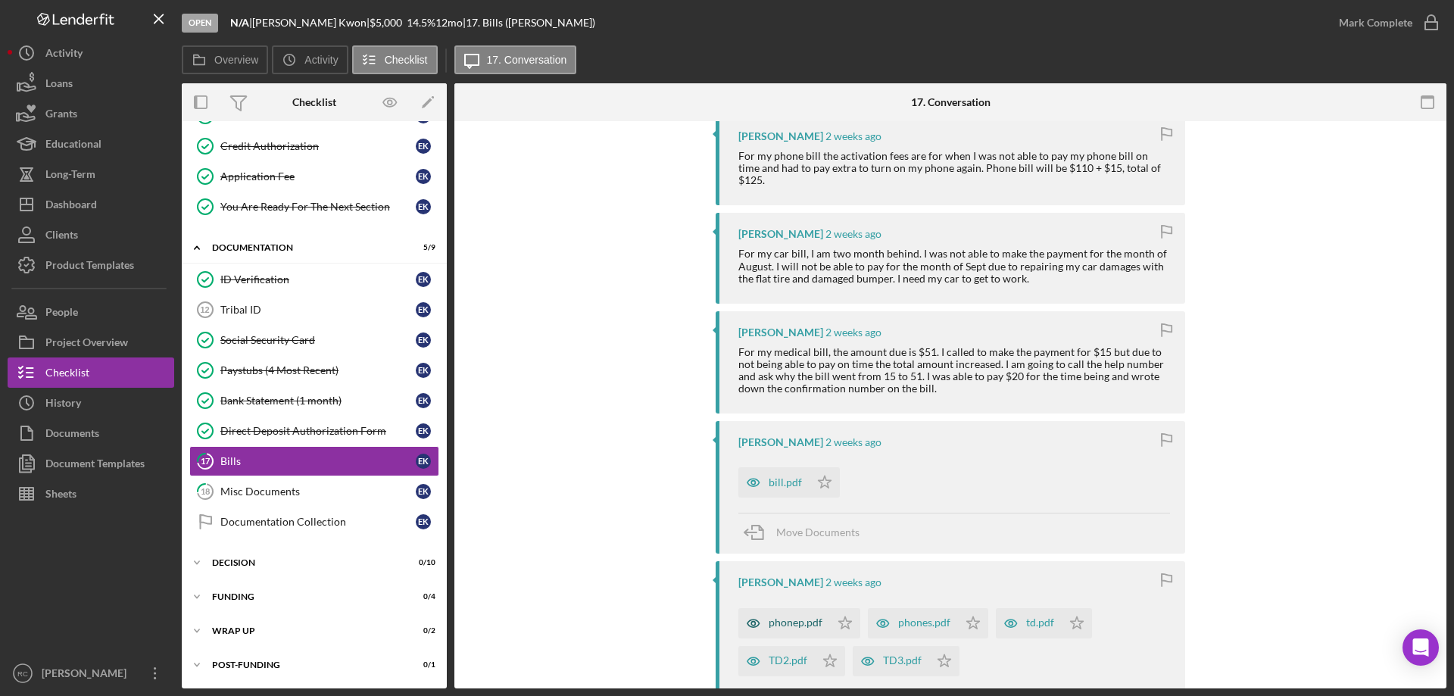
click at [791, 616] on div "phonep.pdf" at bounding box center [796, 622] width 54 height 12
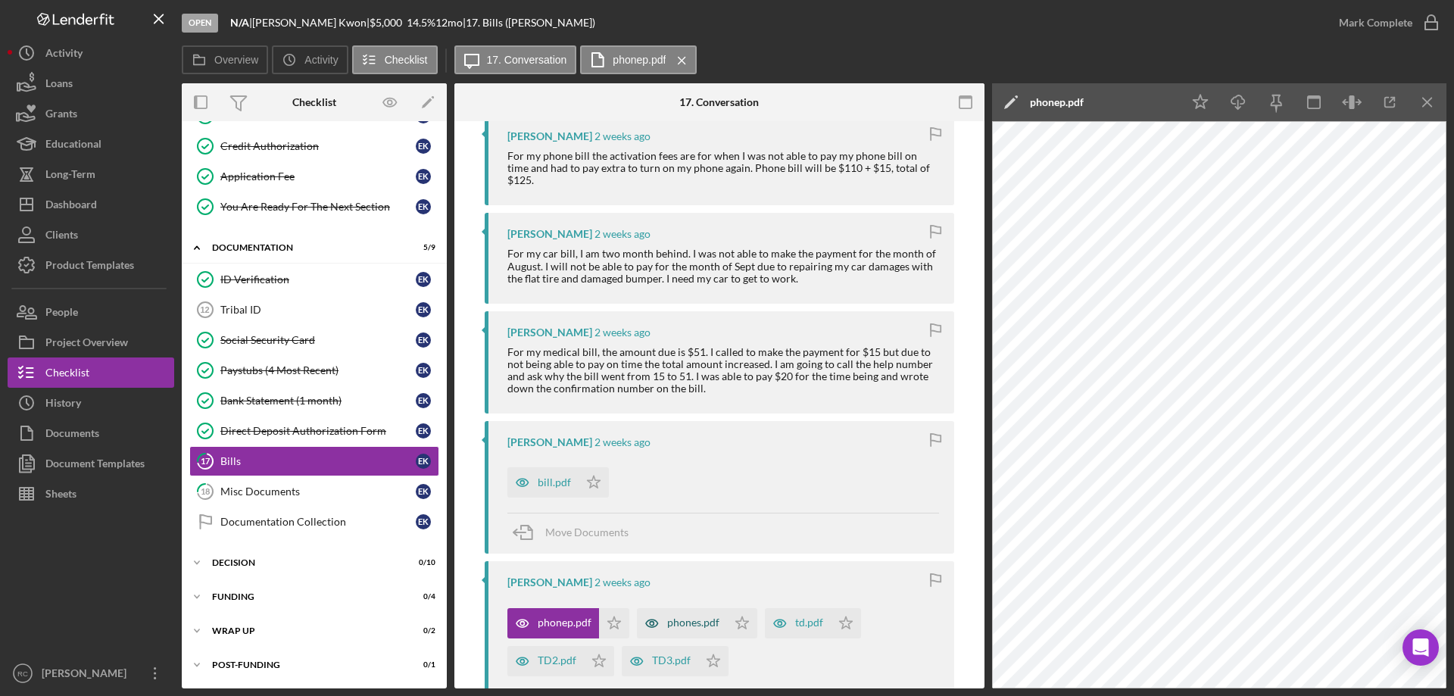
click at [683, 616] on div "phones.pdf" at bounding box center [693, 622] width 52 height 12
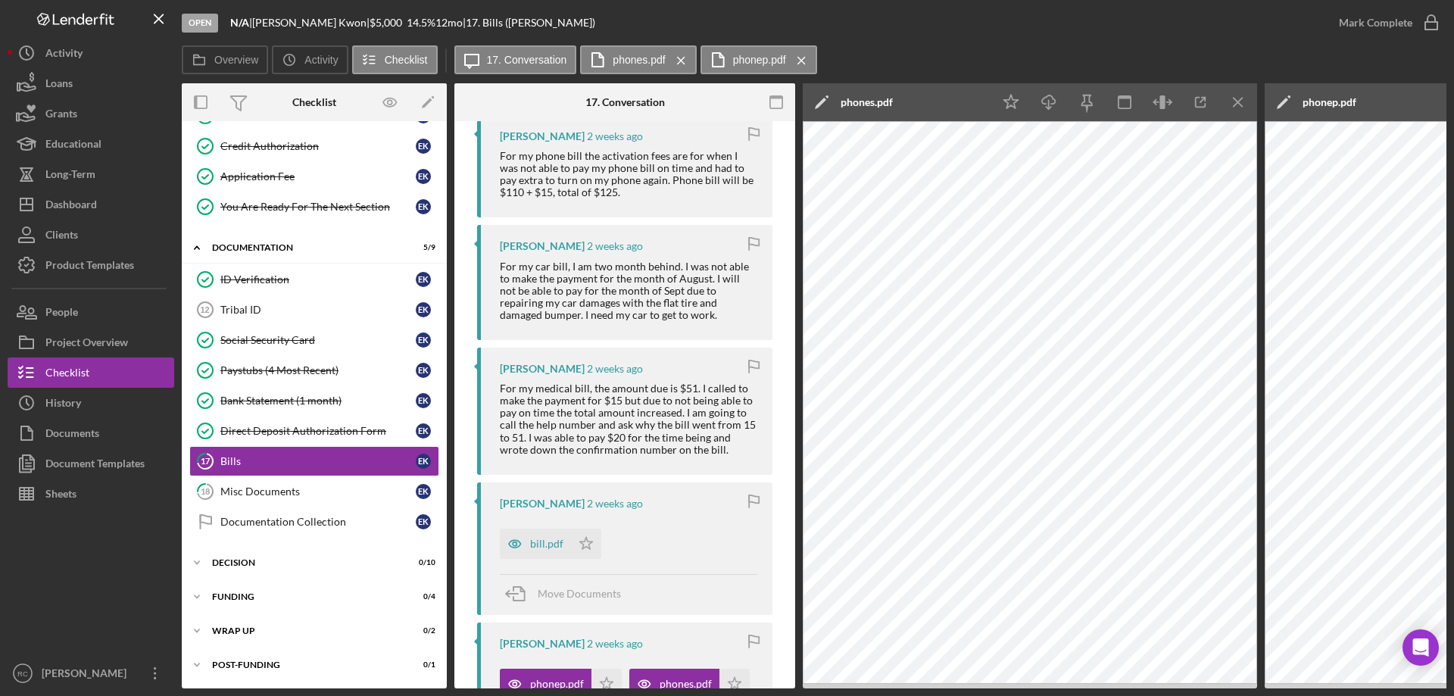
scroll to position [606, 0]
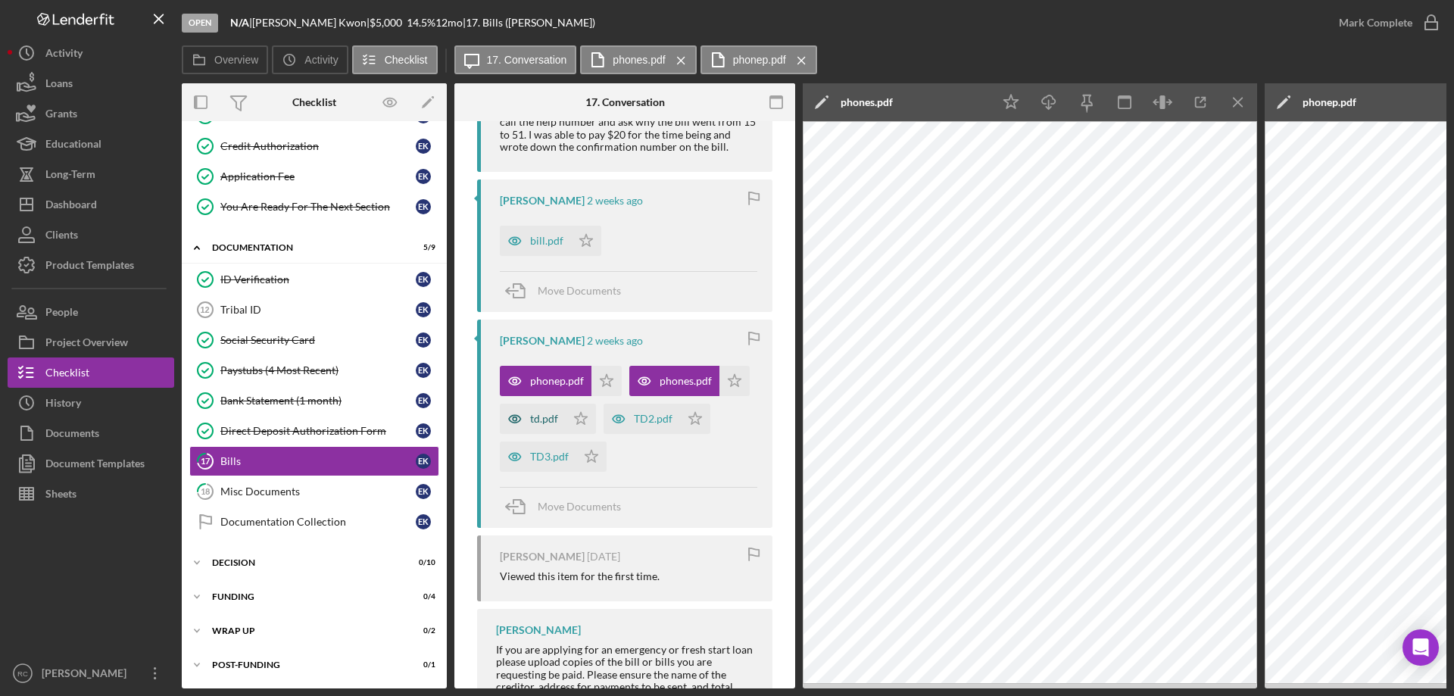
click at [558, 417] on div "td.pdf" at bounding box center [544, 419] width 28 height 12
click at [634, 425] on div "TD2.pdf" at bounding box center [653, 419] width 39 height 12
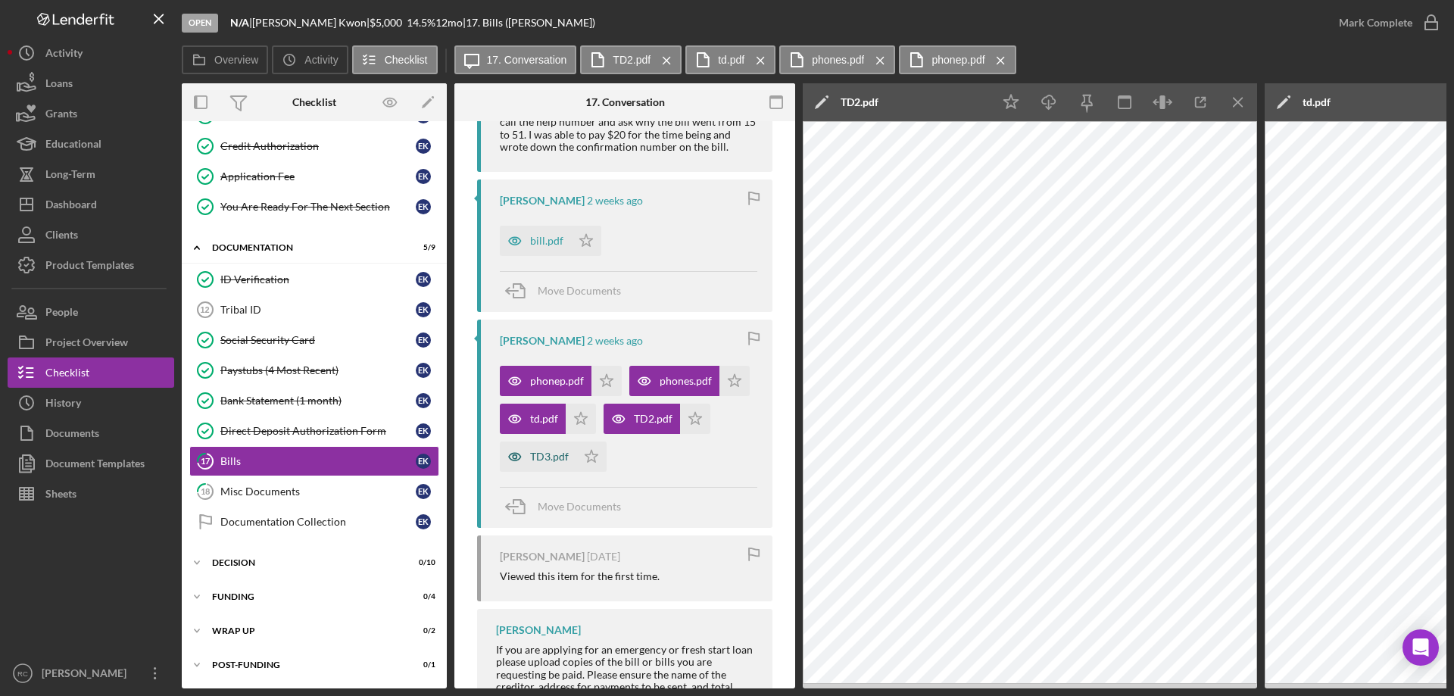
click at [569, 459] on div "TD3.pdf" at bounding box center [549, 457] width 39 height 12
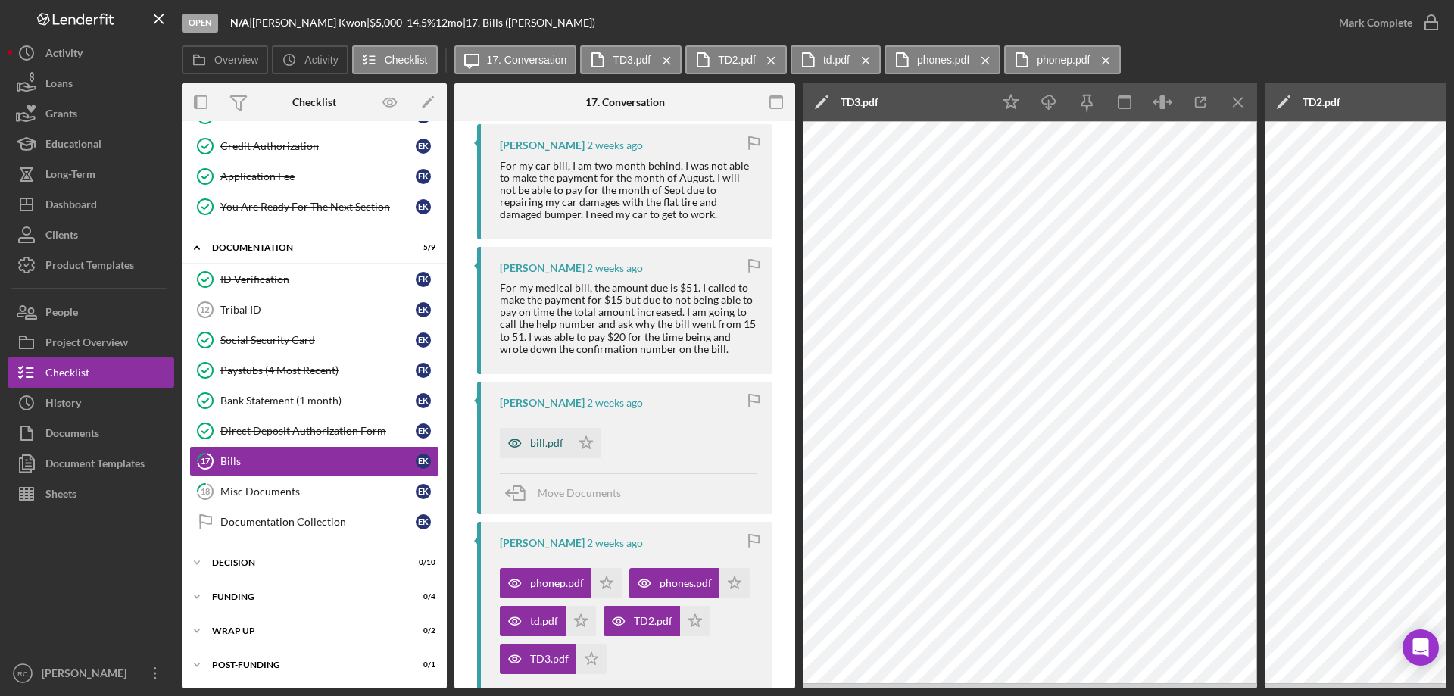
click at [554, 439] on div "bill.pdf" at bounding box center [546, 443] width 33 height 12
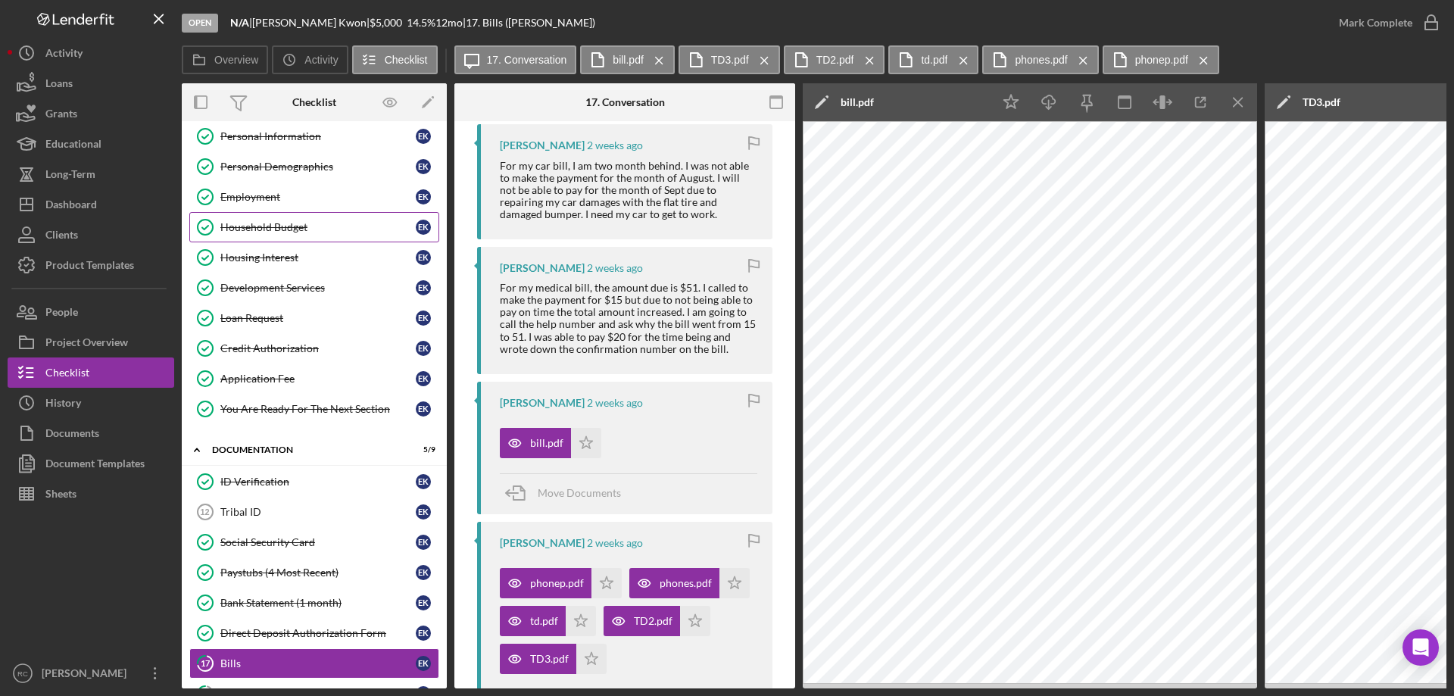
scroll to position [245, 0]
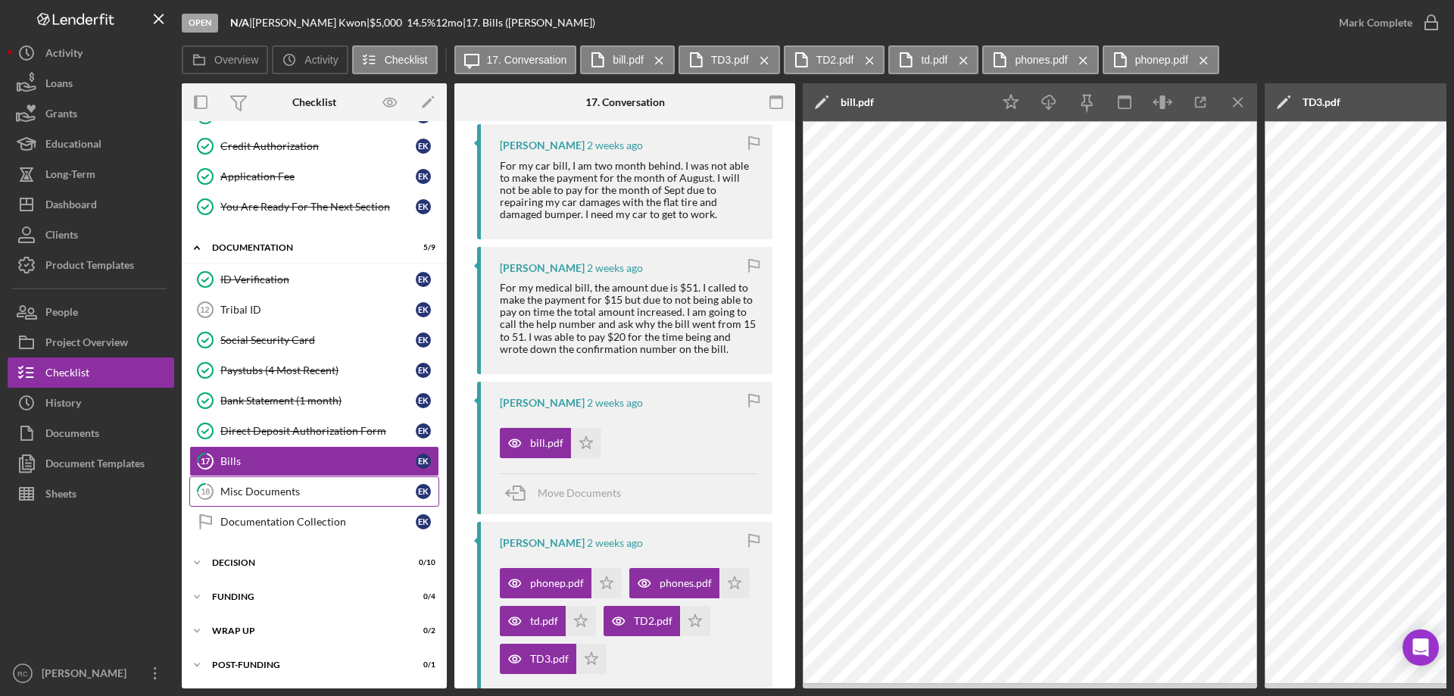
click at [275, 485] on div "Misc Documents" at bounding box center [317, 491] width 195 height 12
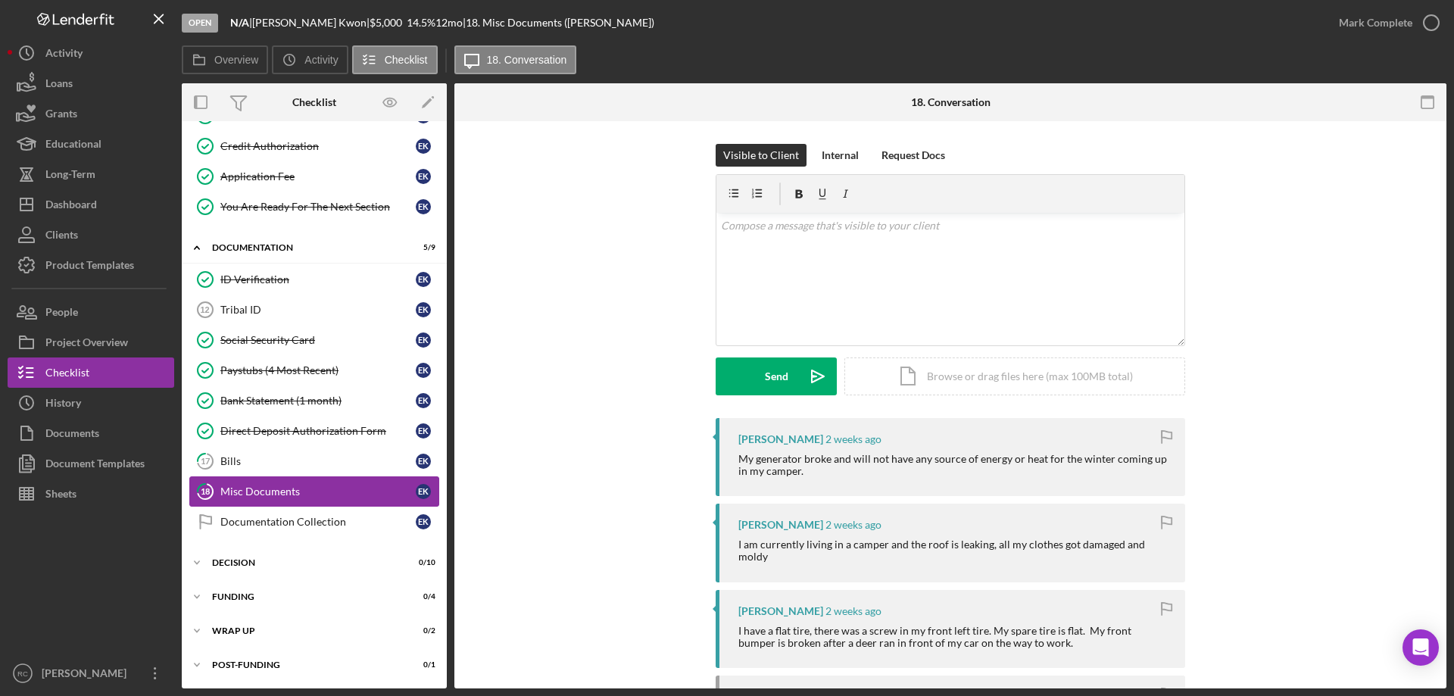
scroll to position [241, 0]
click at [278, 513] on link "Documentation Collection Documentation Collection E K" at bounding box center [314, 522] width 250 height 30
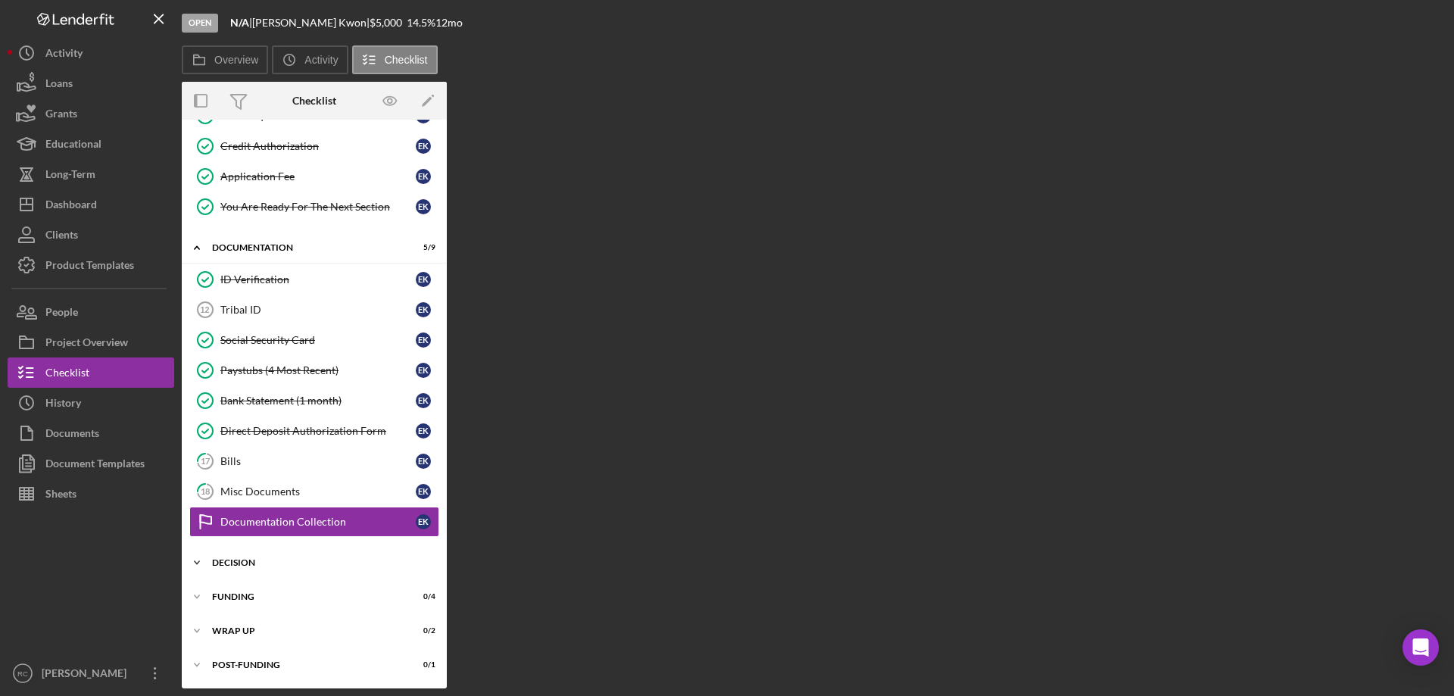
scroll to position [241, 0]
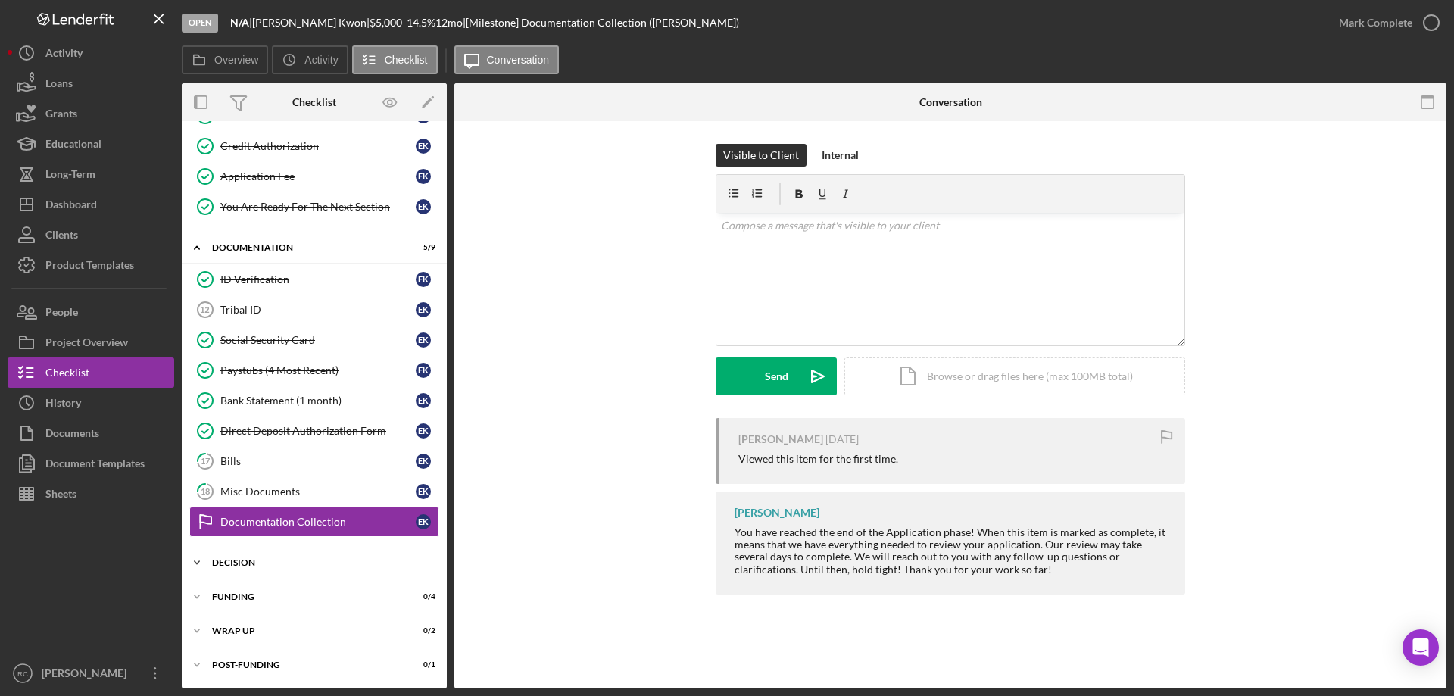
click at [237, 560] on div "Decision" at bounding box center [320, 562] width 216 height 9
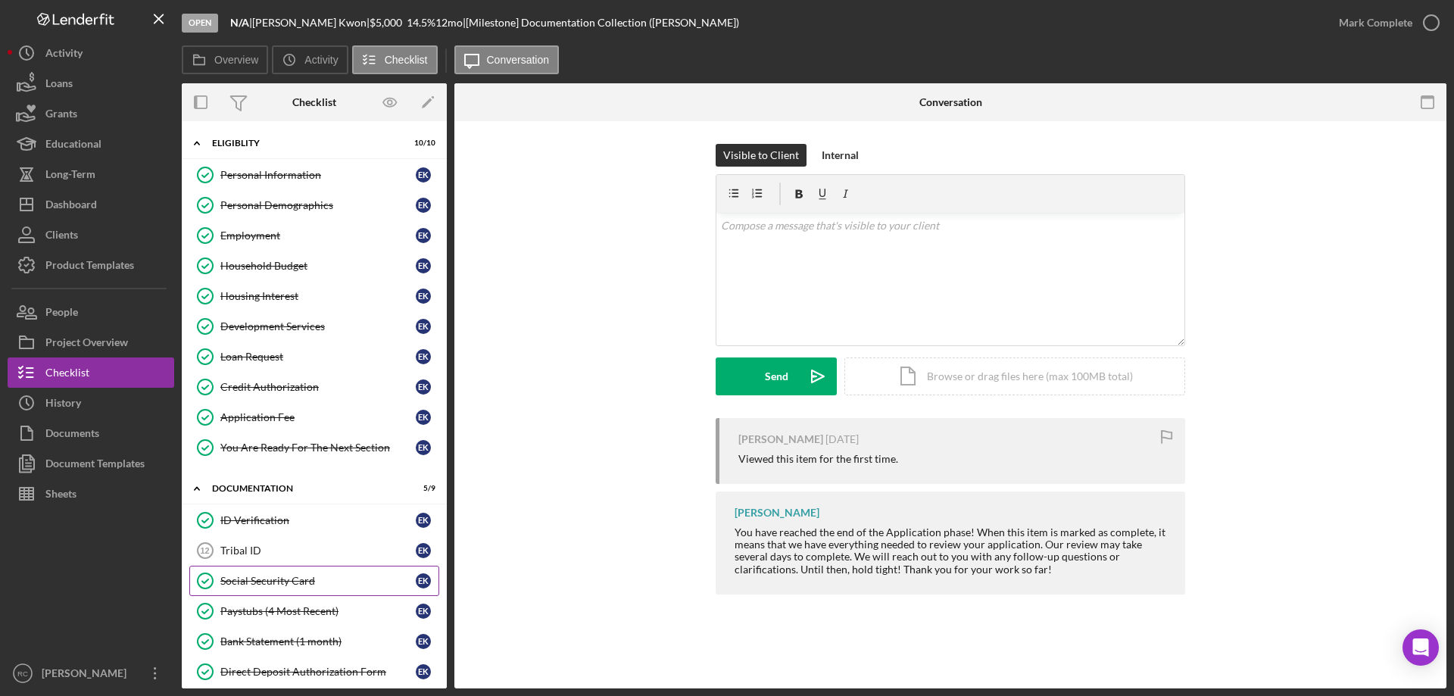
scroll to position [202, 0]
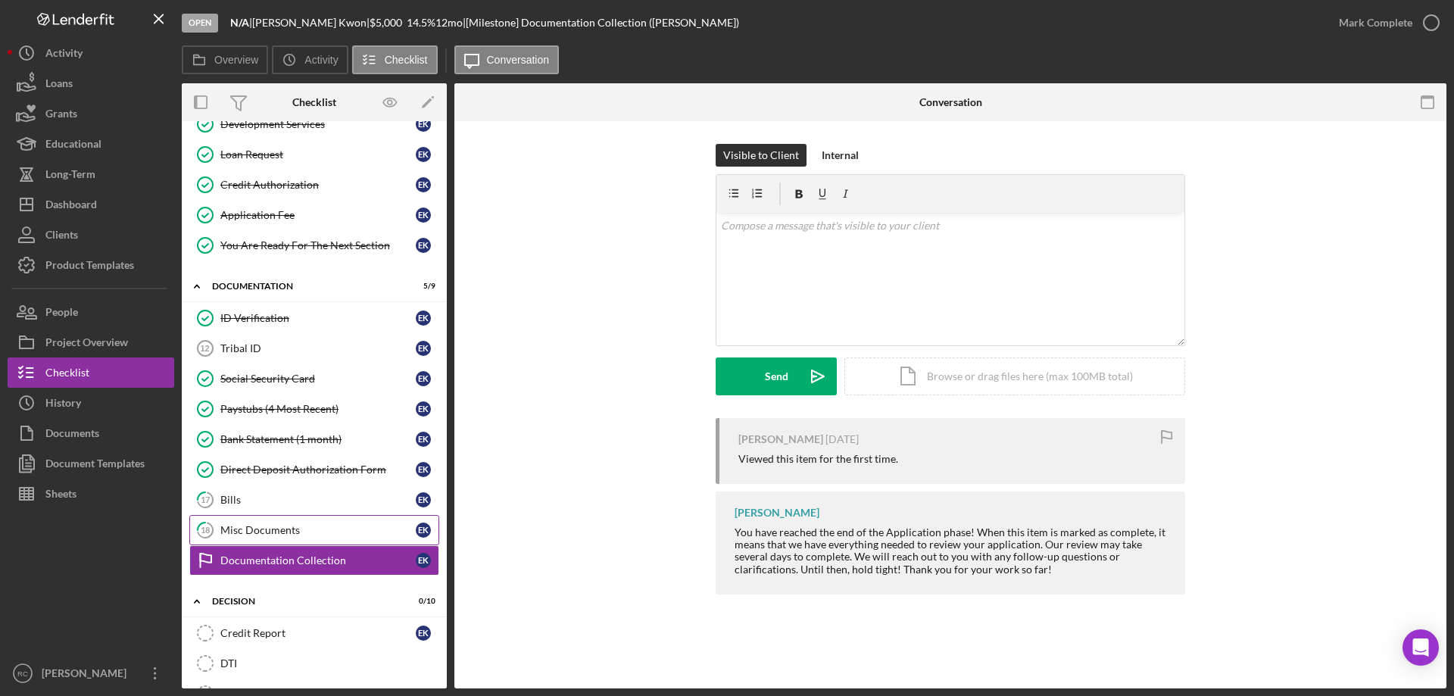
click at [283, 525] on div "Misc Documents" at bounding box center [317, 530] width 195 height 12
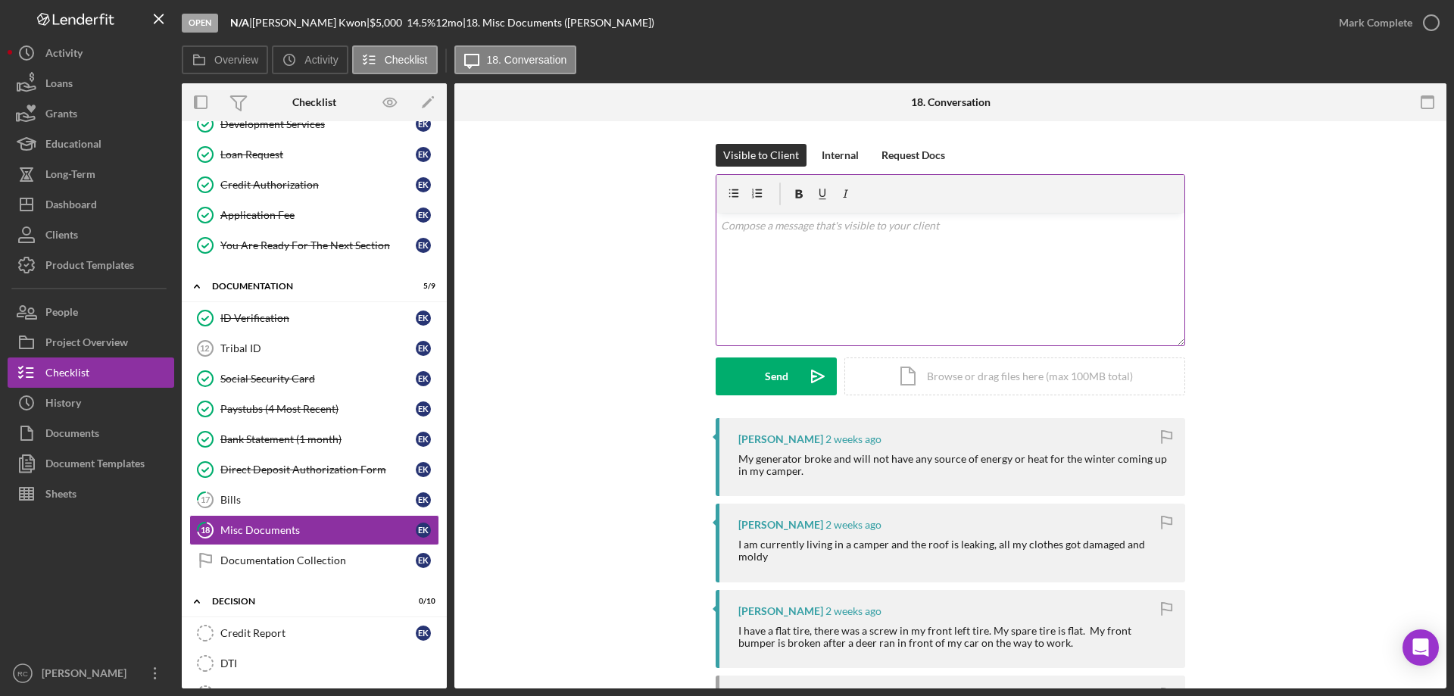
click at [800, 229] on p at bounding box center [951, 225] width 460 height 17
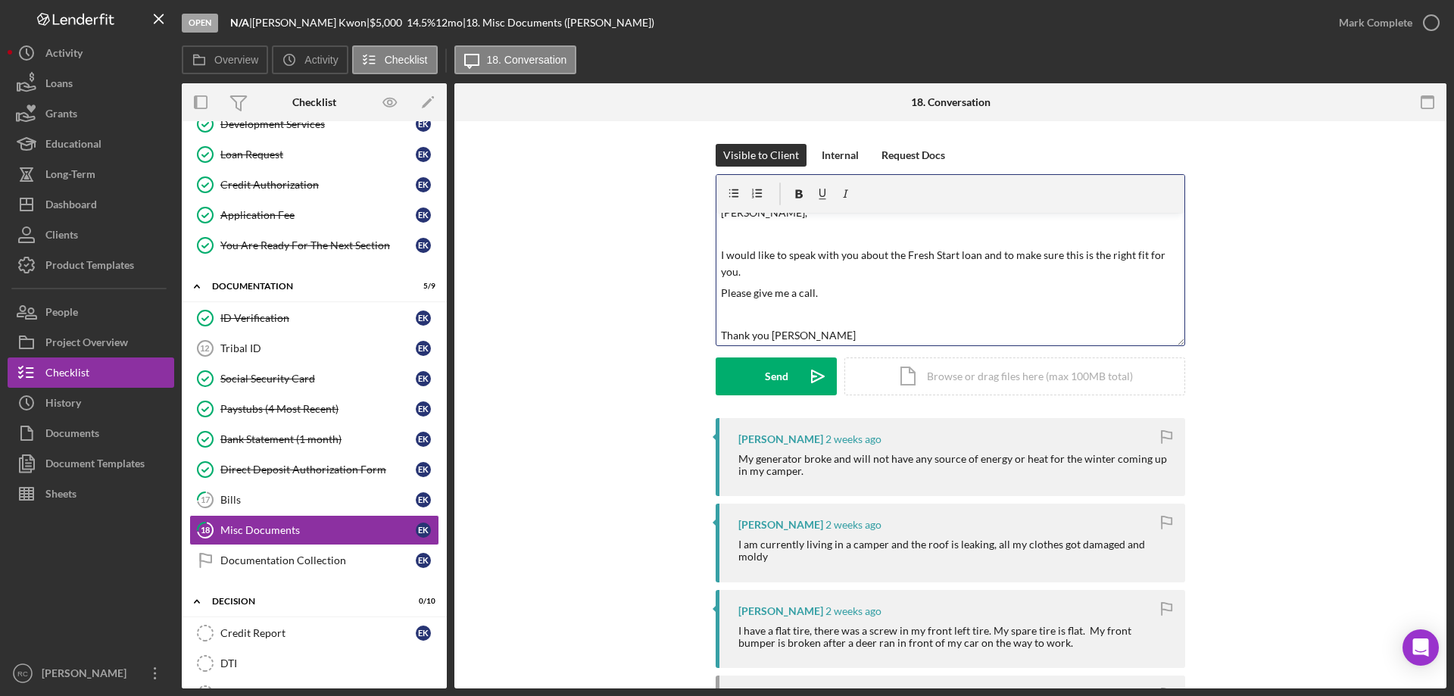
scroll to position [34, 0]
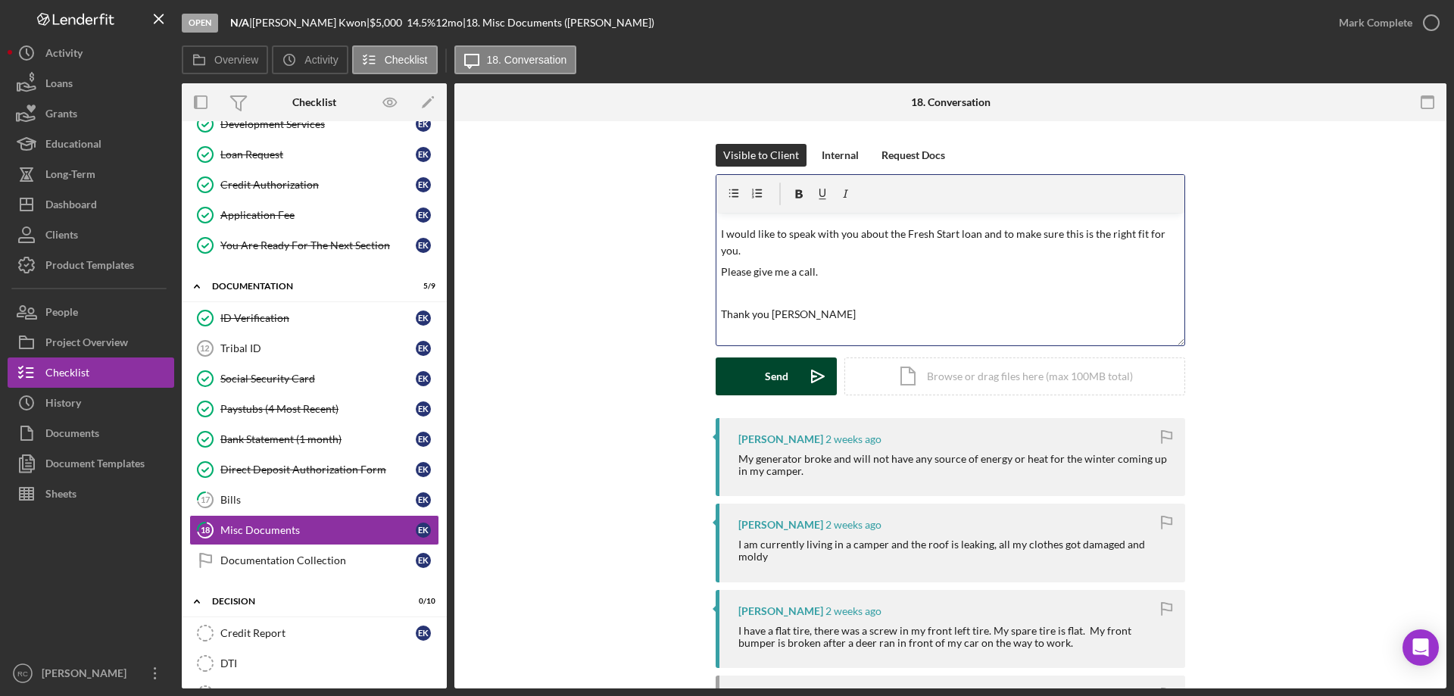
click at [760, 364] on button "Send Icon/icon-invite-send" at bounding box center [776, 376] width 121 height 38
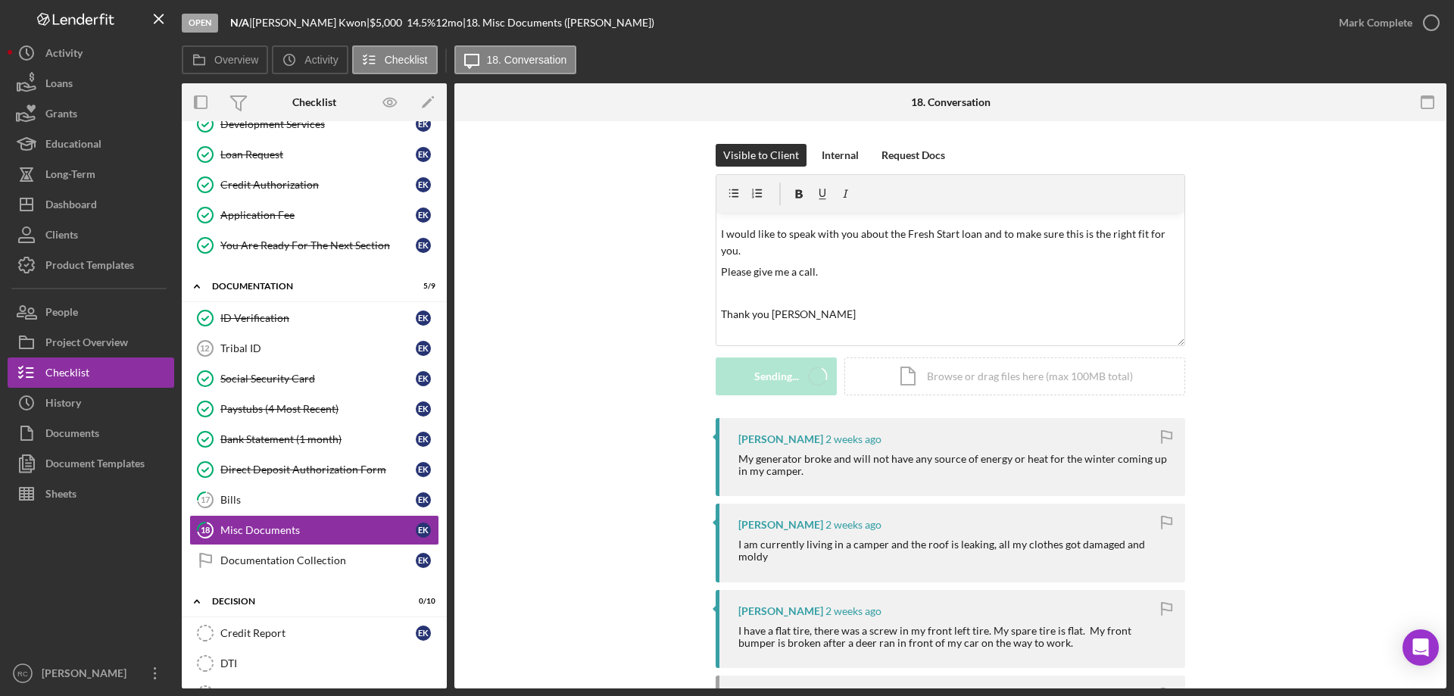
scroll to position [0, 0]
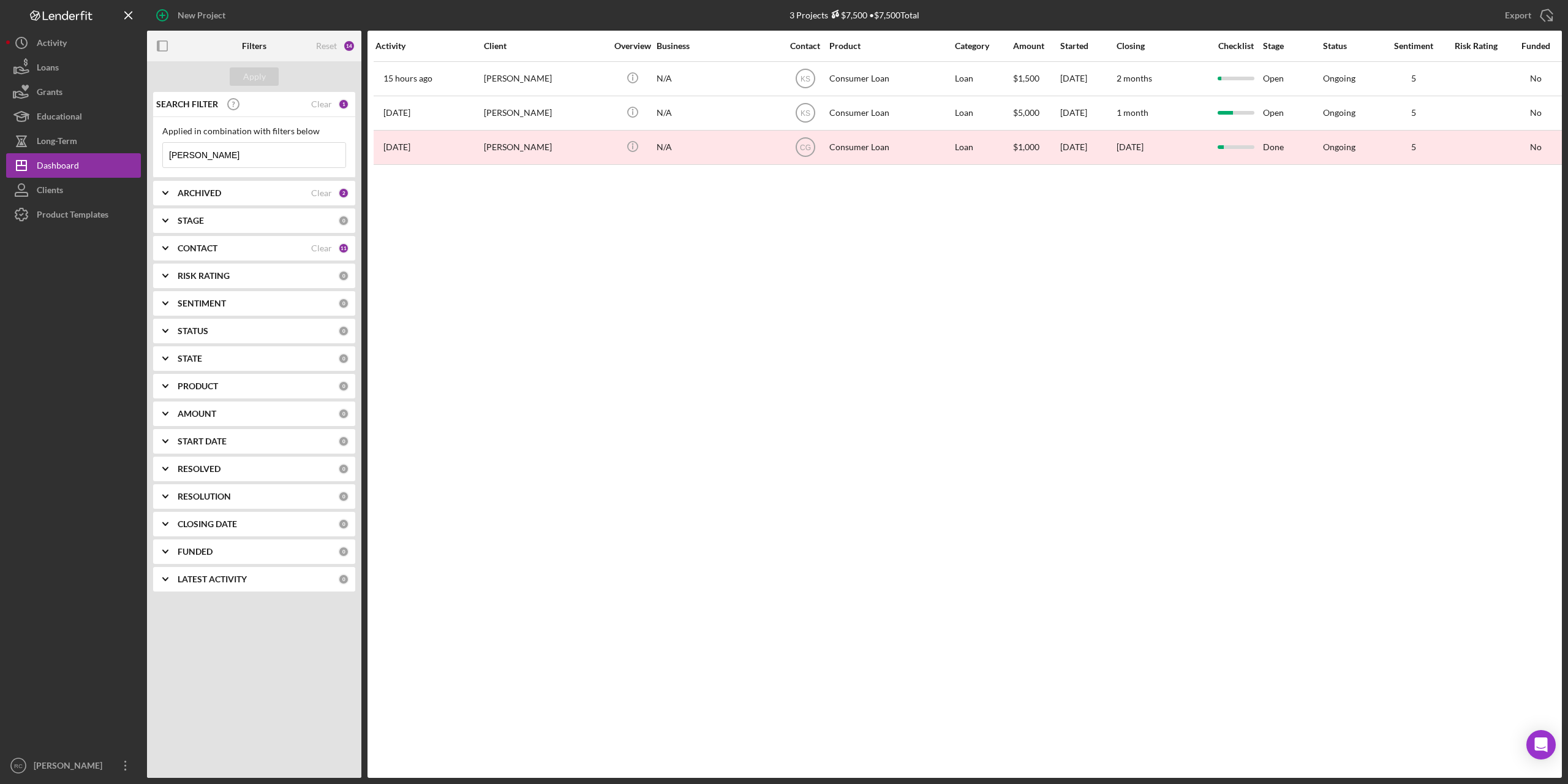
click at [200, 155] on input "erin" at bounding box center [254, 155] width 183 height 24
type input "e"
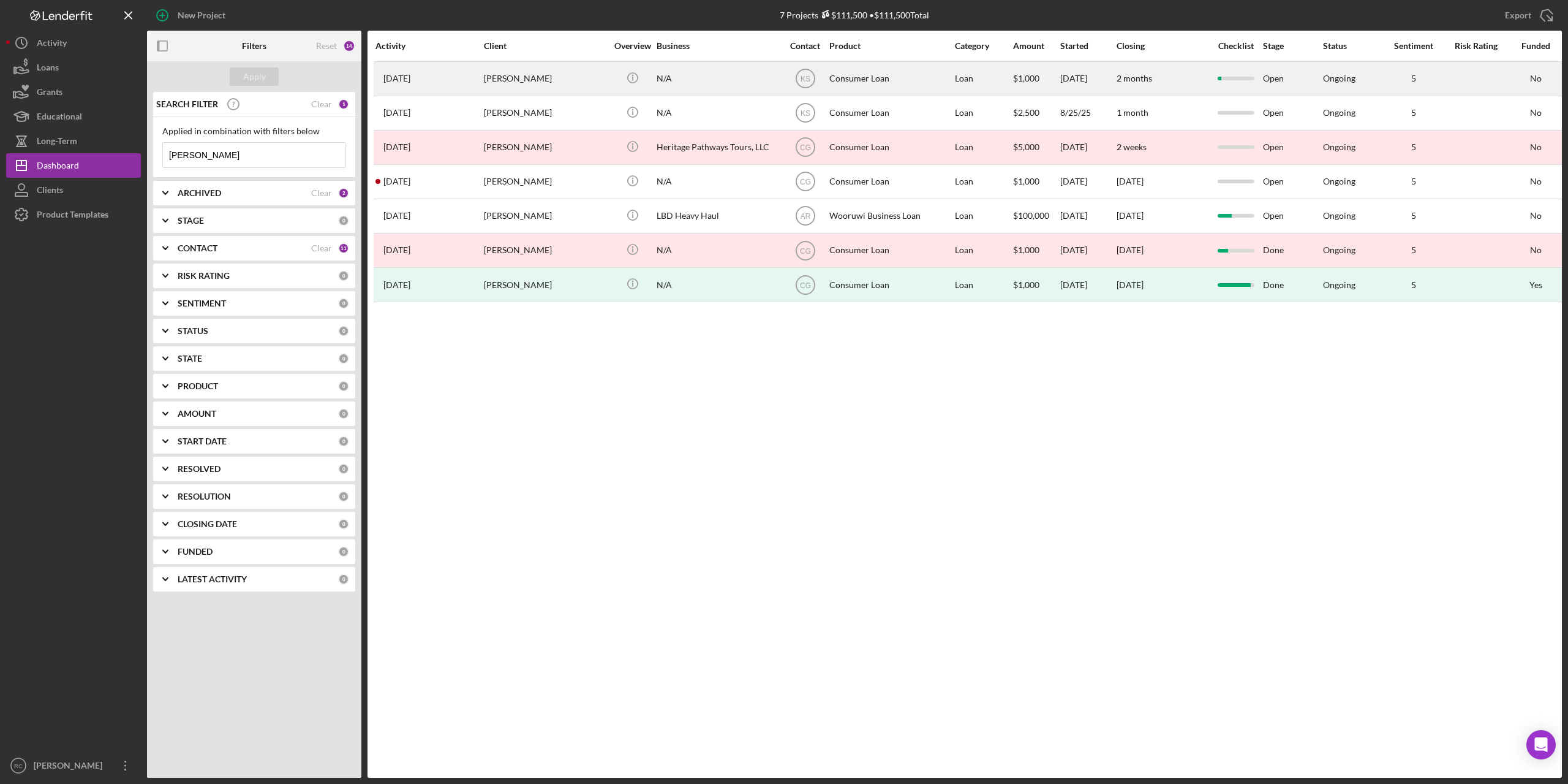
type input "angela"
click at [524, 80] on div "angela Porter" at bounding box center [544, 78] width 122 height 32
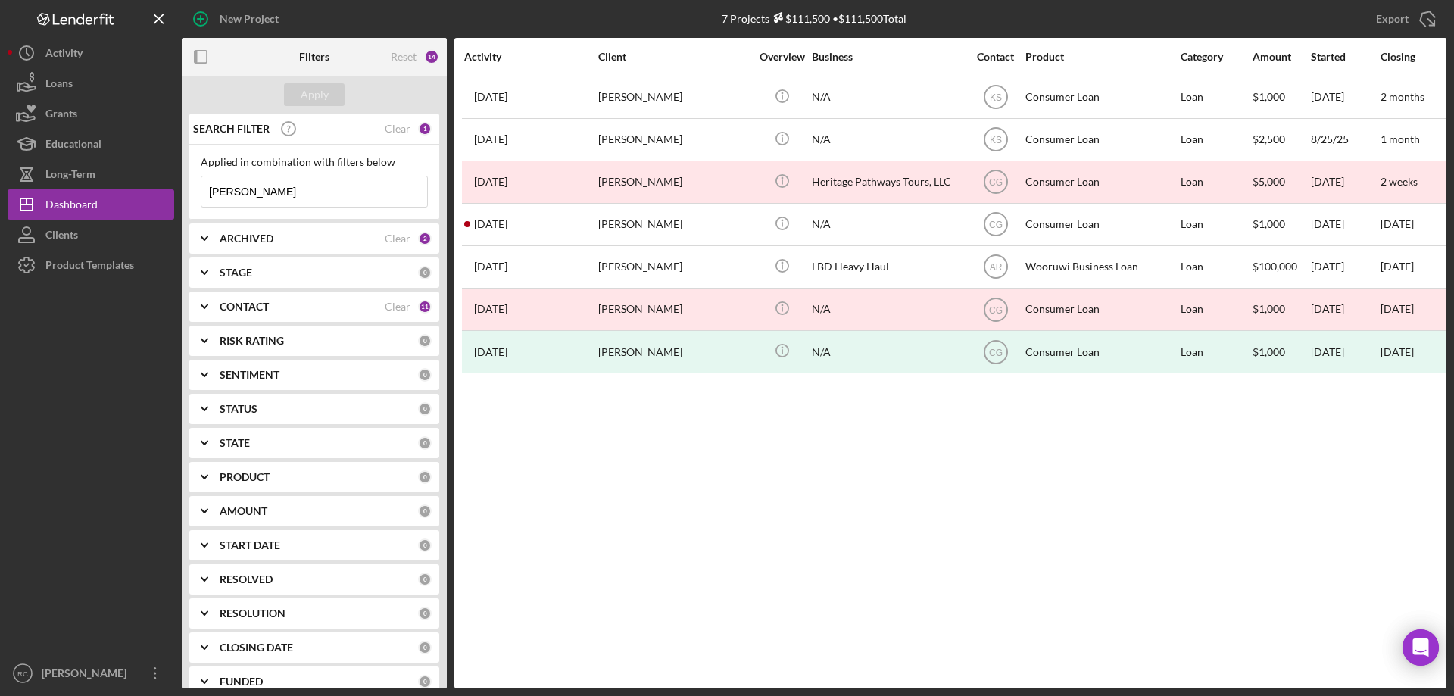
click at [259, 190] on input "[PERSON_NAME]" at bounding box center [314, 191] width 226 height 30
type input "a"
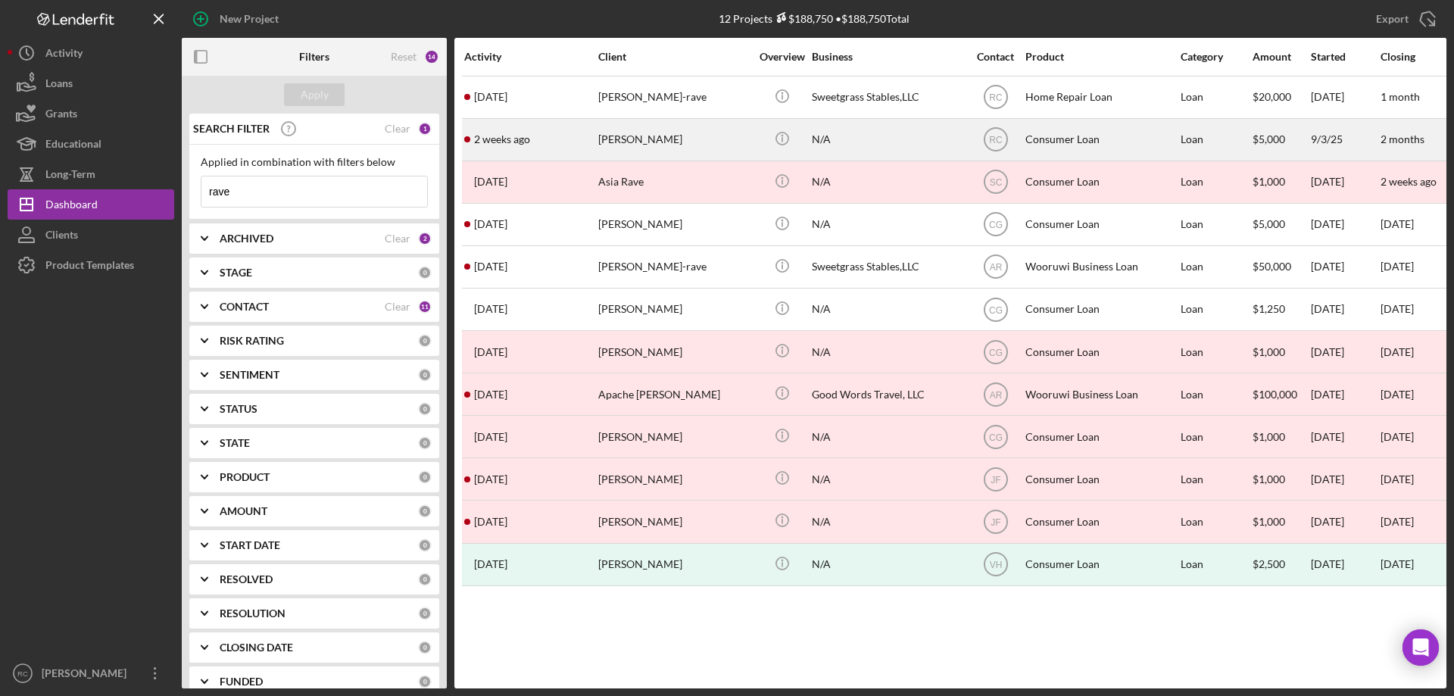
type input "rave"
click at [638, 136] on div "Kassandra Rave" at bounding box center [673, 140] width 151 height 40
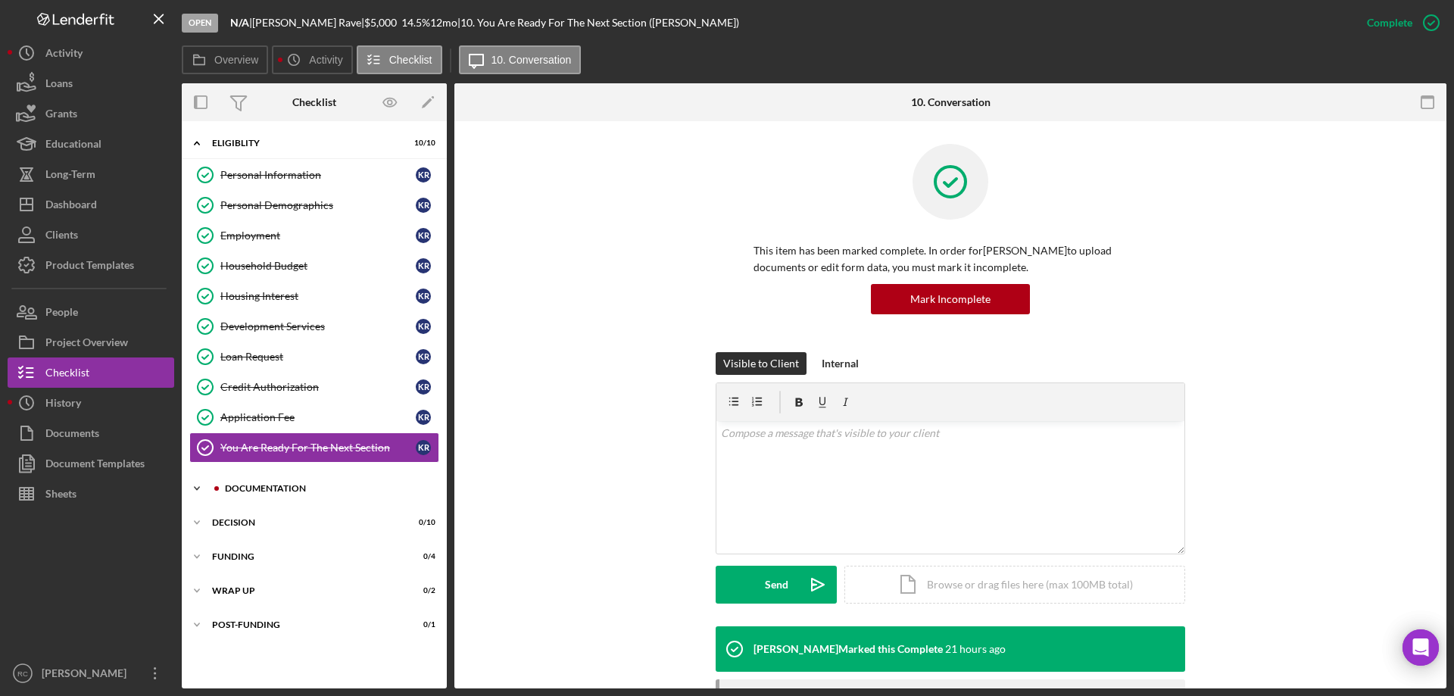
click at [267, 483] on div "Icon/Expander Documentation 0 / 9" at bounding box center [314, 488] width 265 height 30
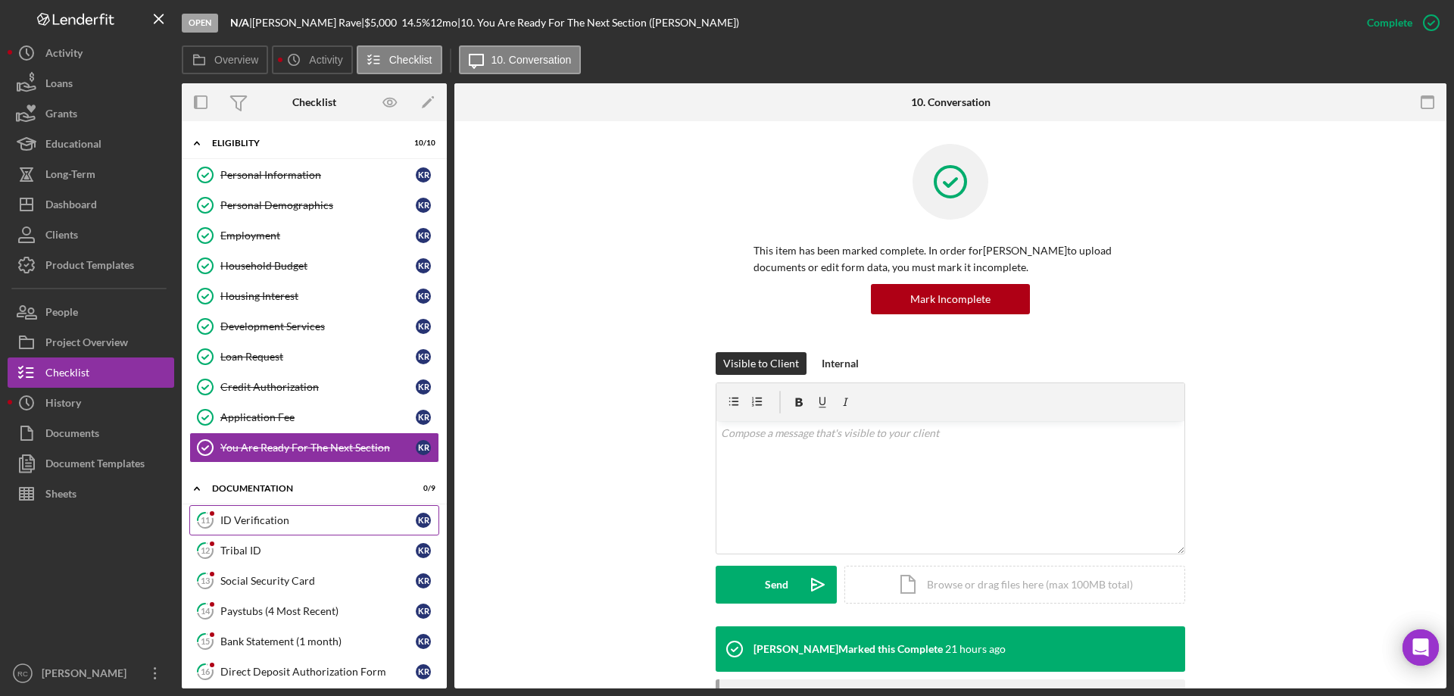
click at [293, 521] on div "ID Verification" at bounding box center [317, 520] width 195 height 12
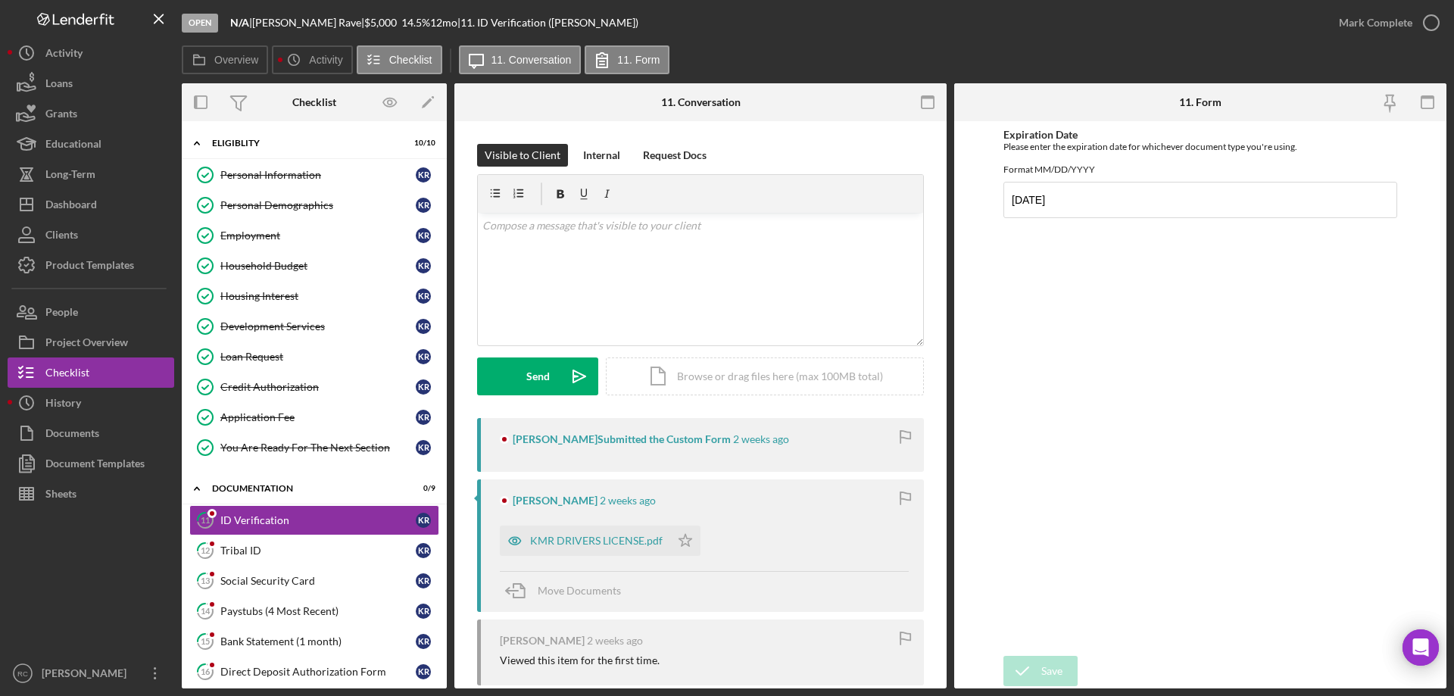
scroll to position [101, 0]
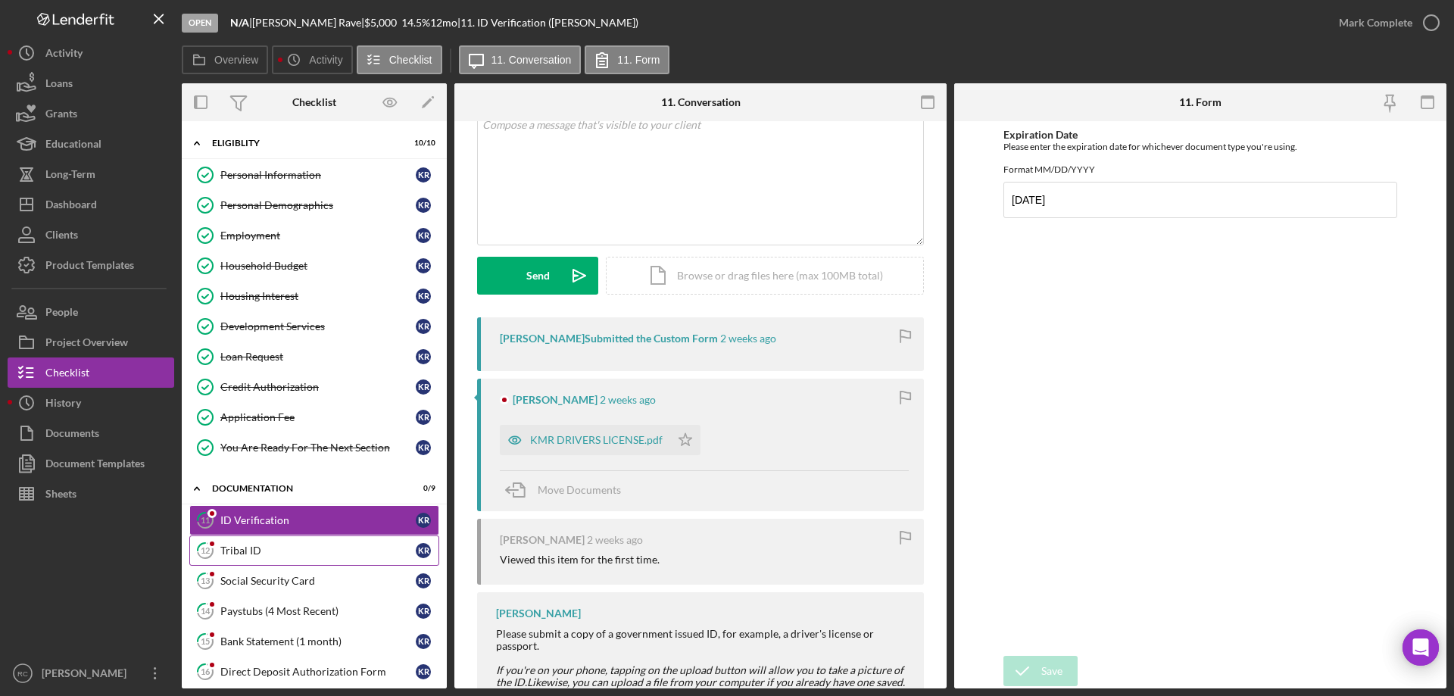
click at [286, 545] on div "Tribal ID" at bounding box center [317, 551] width 195 height 12
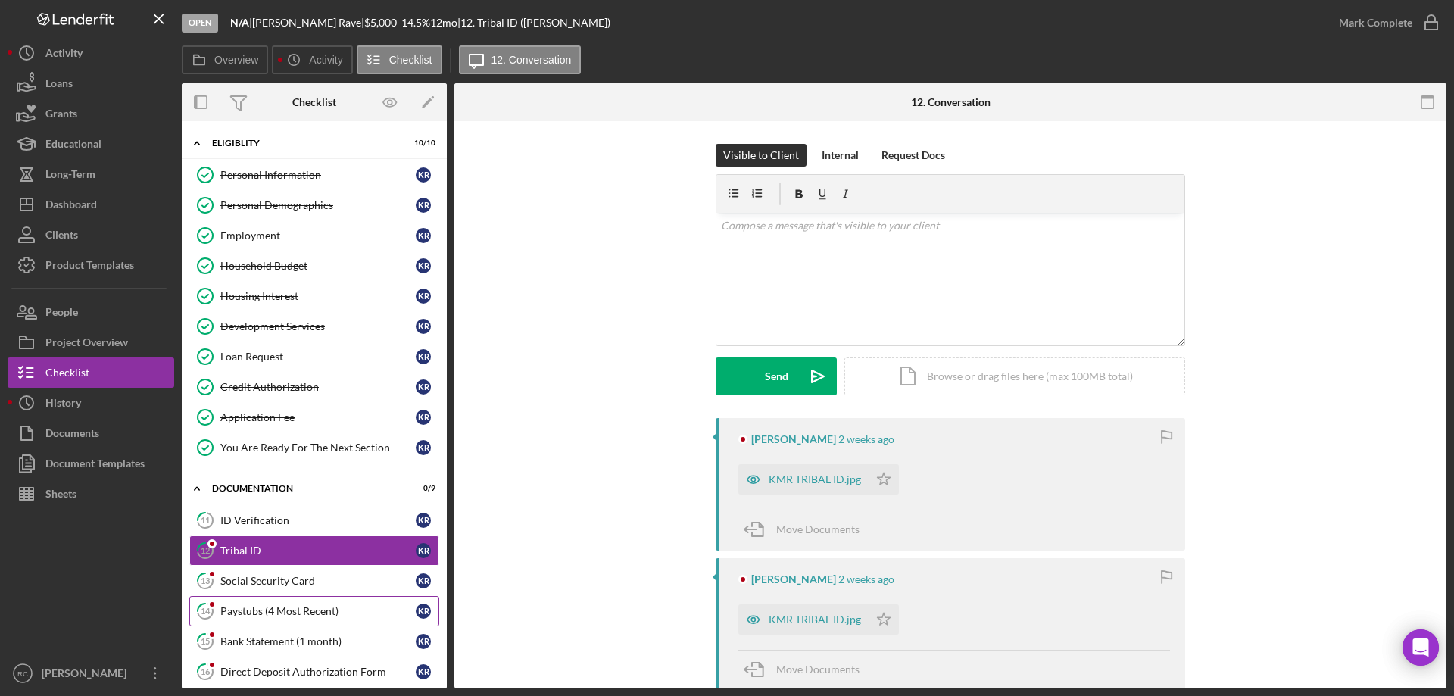
scroll to position [202, 0]
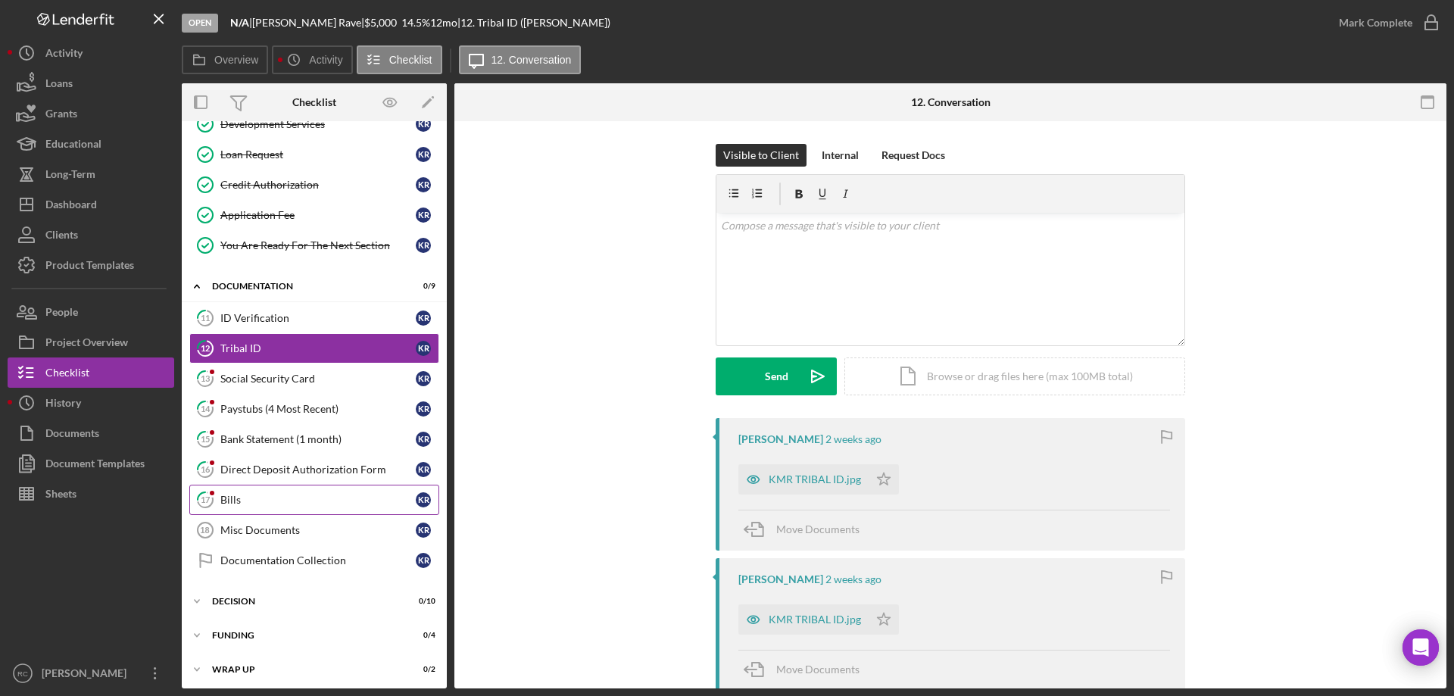
click at [240, 494] on div "Bills" at bounding box center [317, 500] width 195 height 12
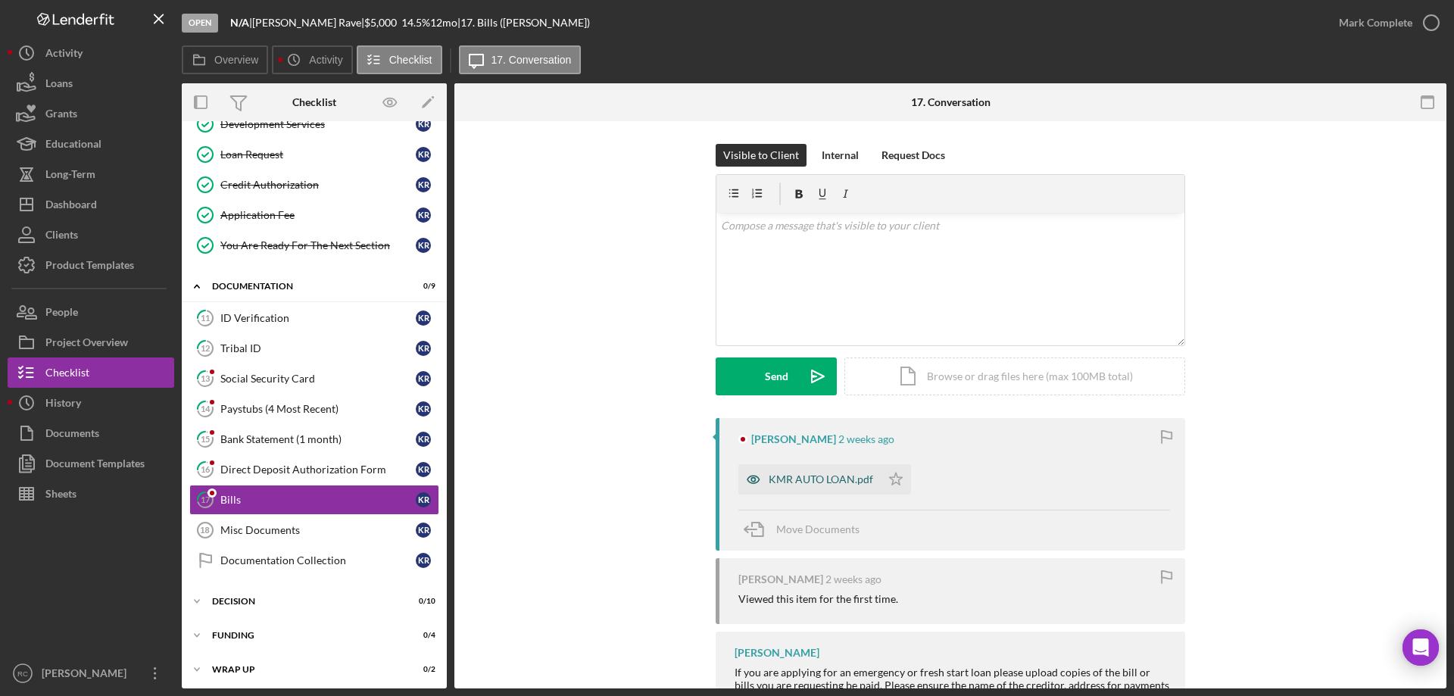
scroll to position [64, 0]
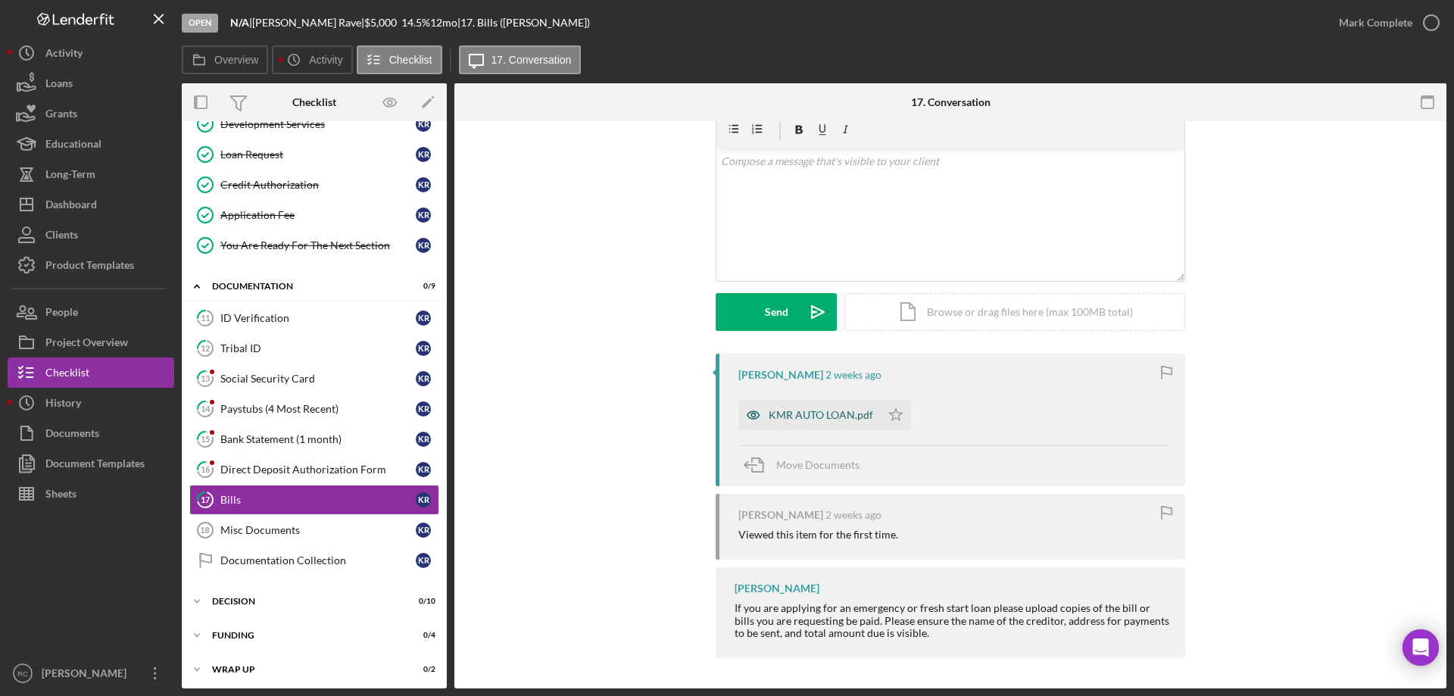
click at [813, 418] on div "KMR AUTO LOAN.pdf" at bounding box center [821, 415] width 105 height 12
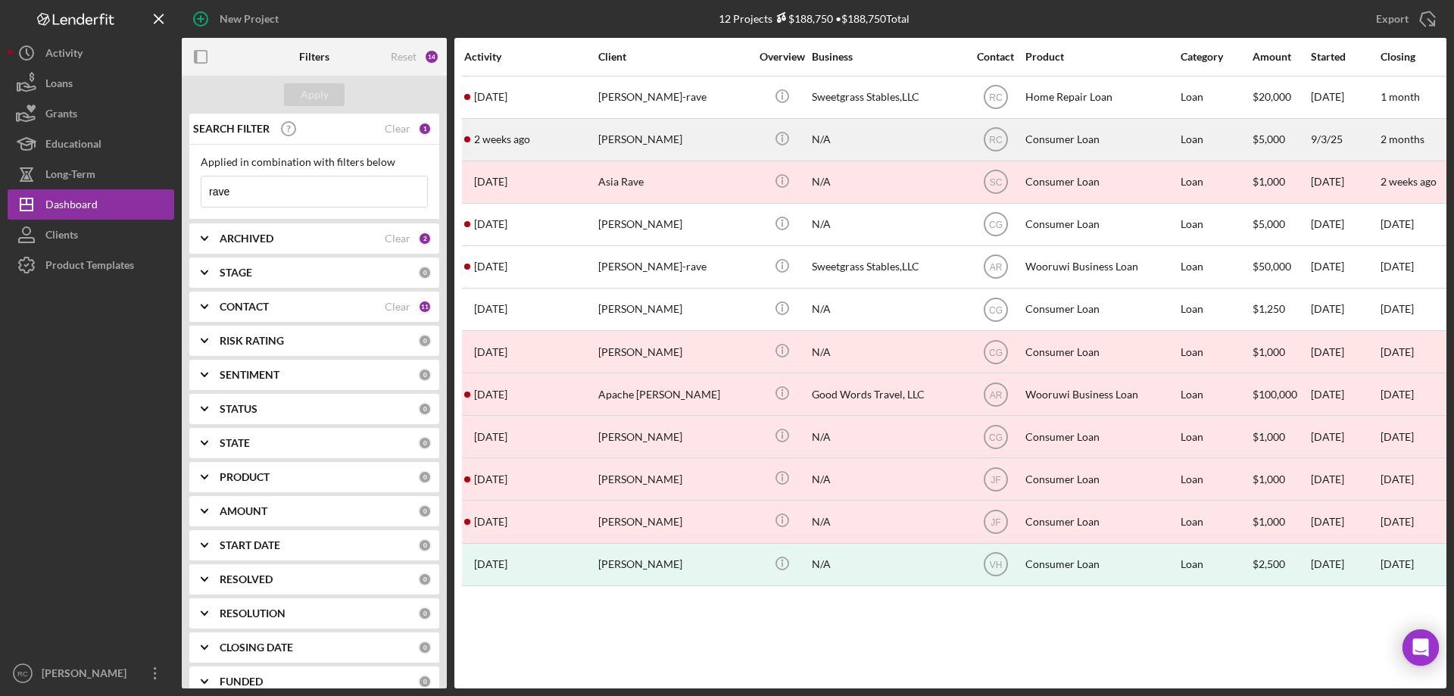
click at [644, 139] on div "[PERSON_NAME]" at bounding box center [673, 140] width 151 height 40
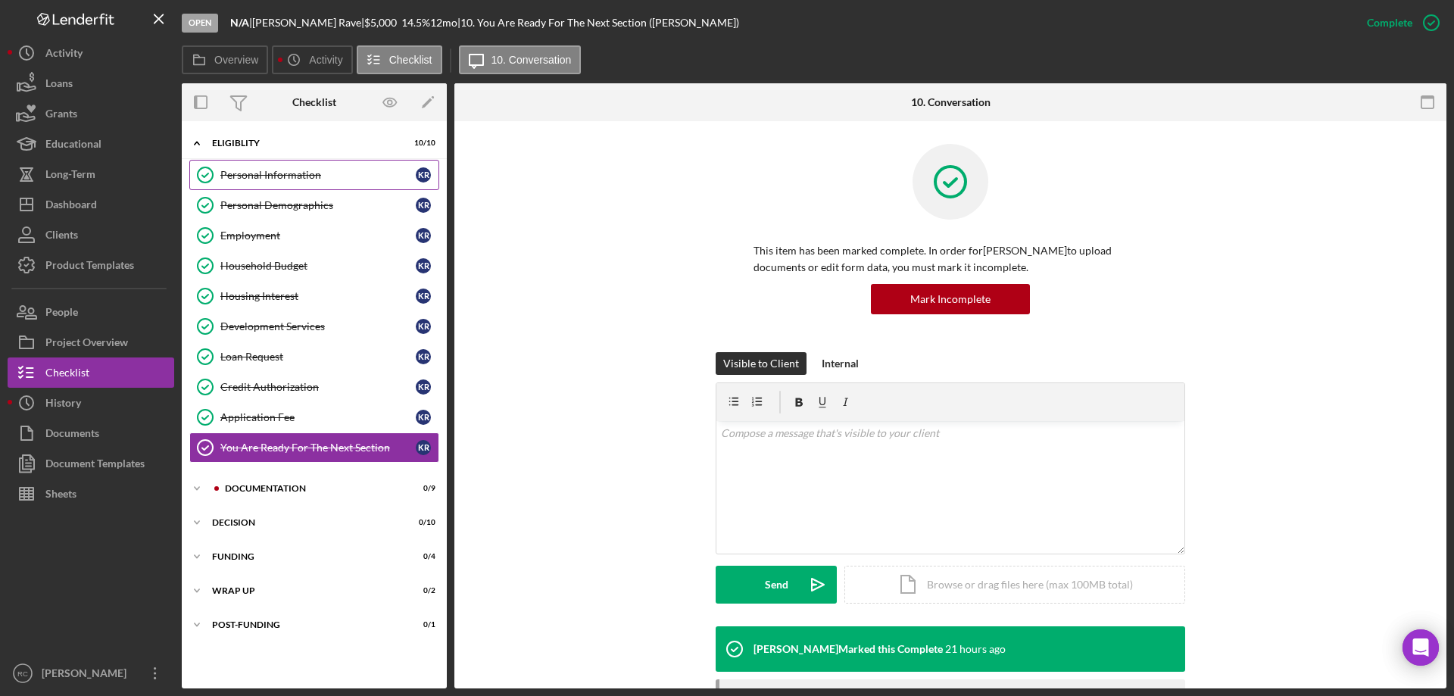
drag, startPoint x: 285, startPoint y: 170, endPoint x: 316, endPoint y: 175, distance: 31.4
click at [289, 170] on div "Personal Information" at bounding box center [317, 175] width 195 height 12
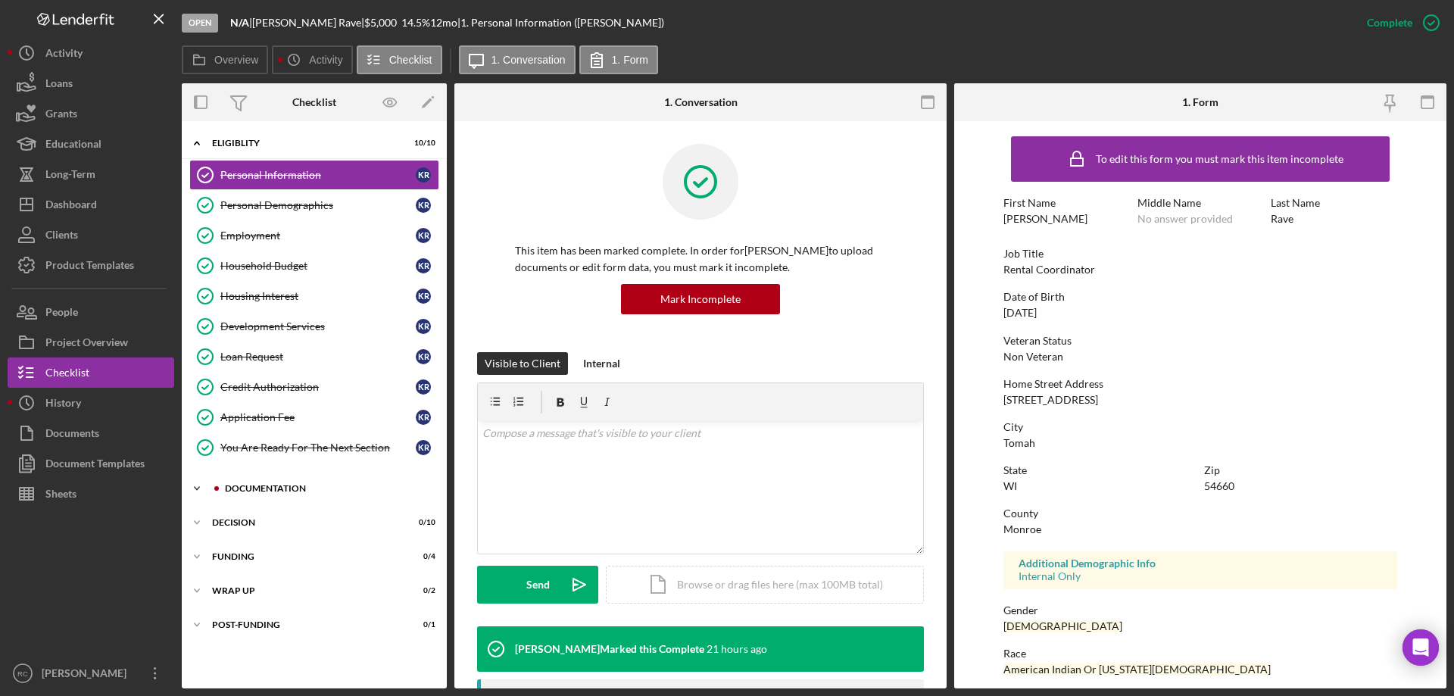
click at [266, 486] on div "Documentation" at bounding box center [326, 488] width 203 height 9
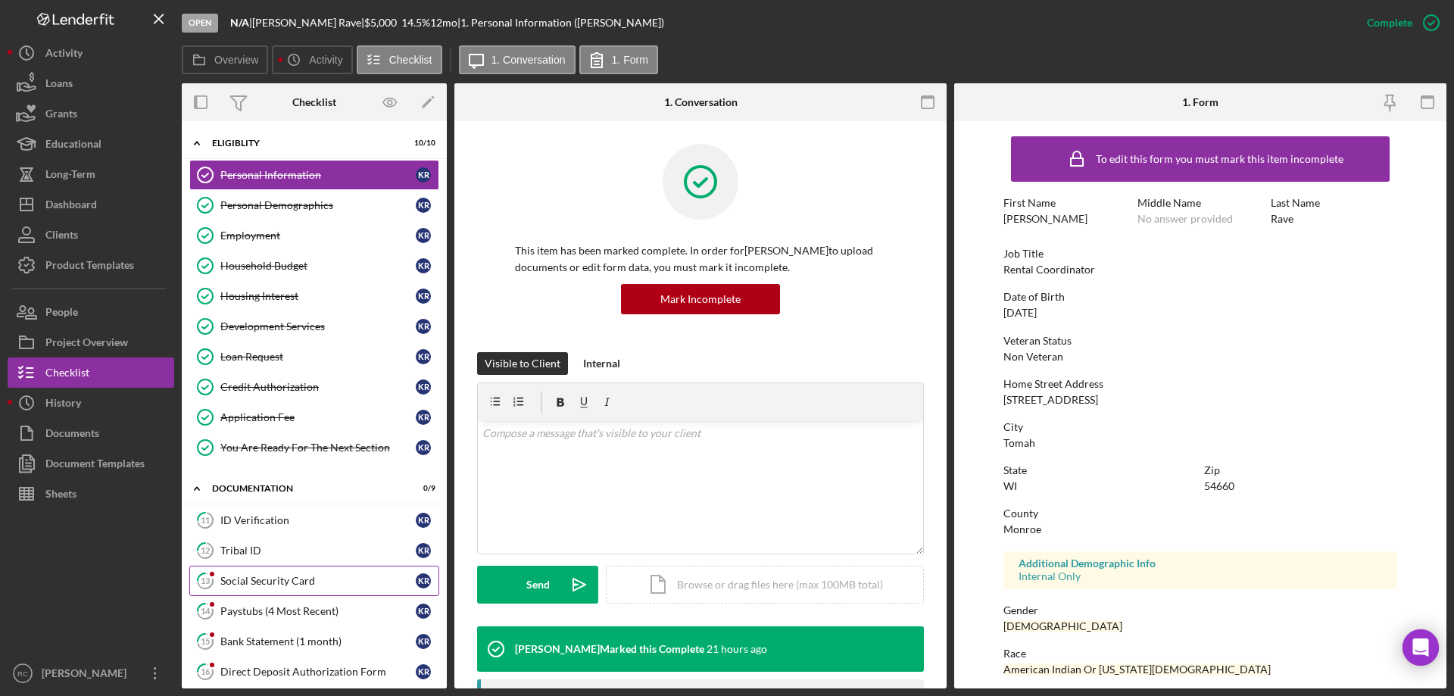
click at [278, 583] on div "Social Security Card" at bounding box center [317, 581] width 195 height 12
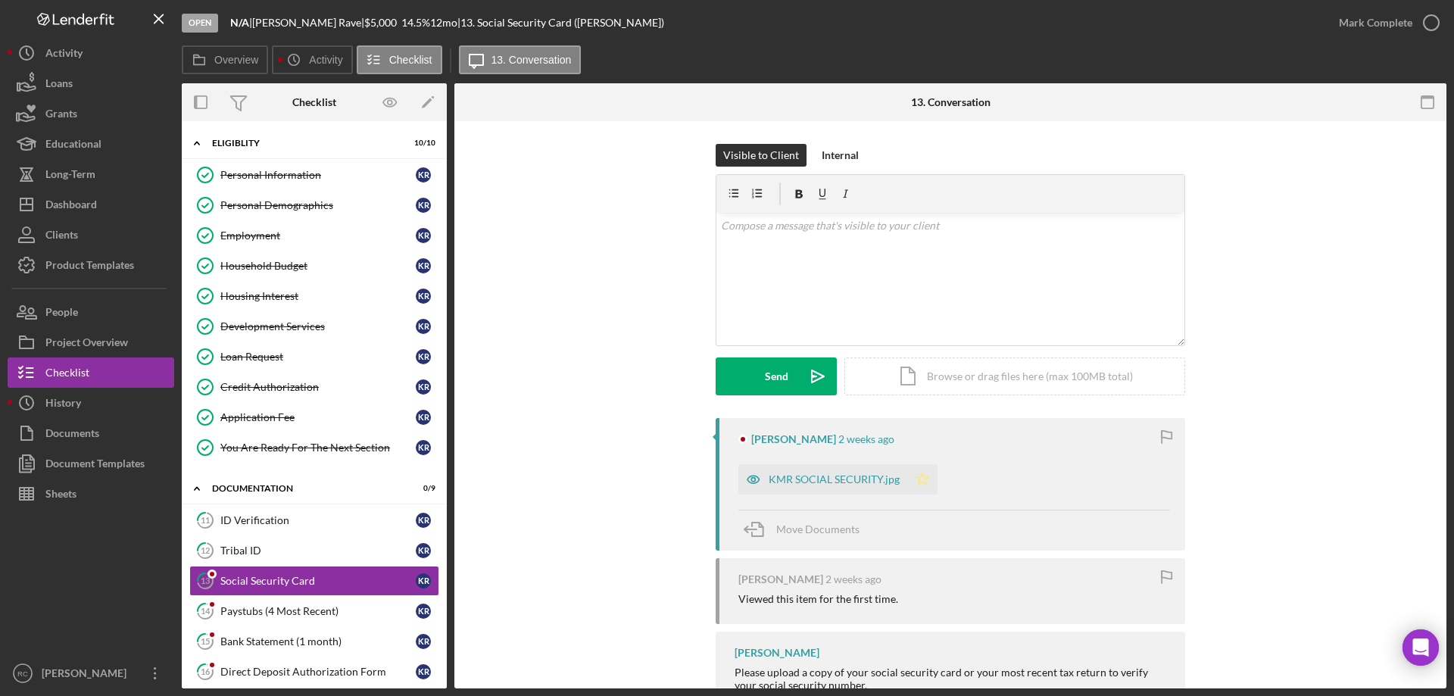
click at [919, 479] on icon "Icon/Star" at bounding box center [922, 479] width 30 height 30
click at [849, 478] on div "KMR SOCIAL SECURITY.jpg" at bounding box center [834, 479] width 131 height 12
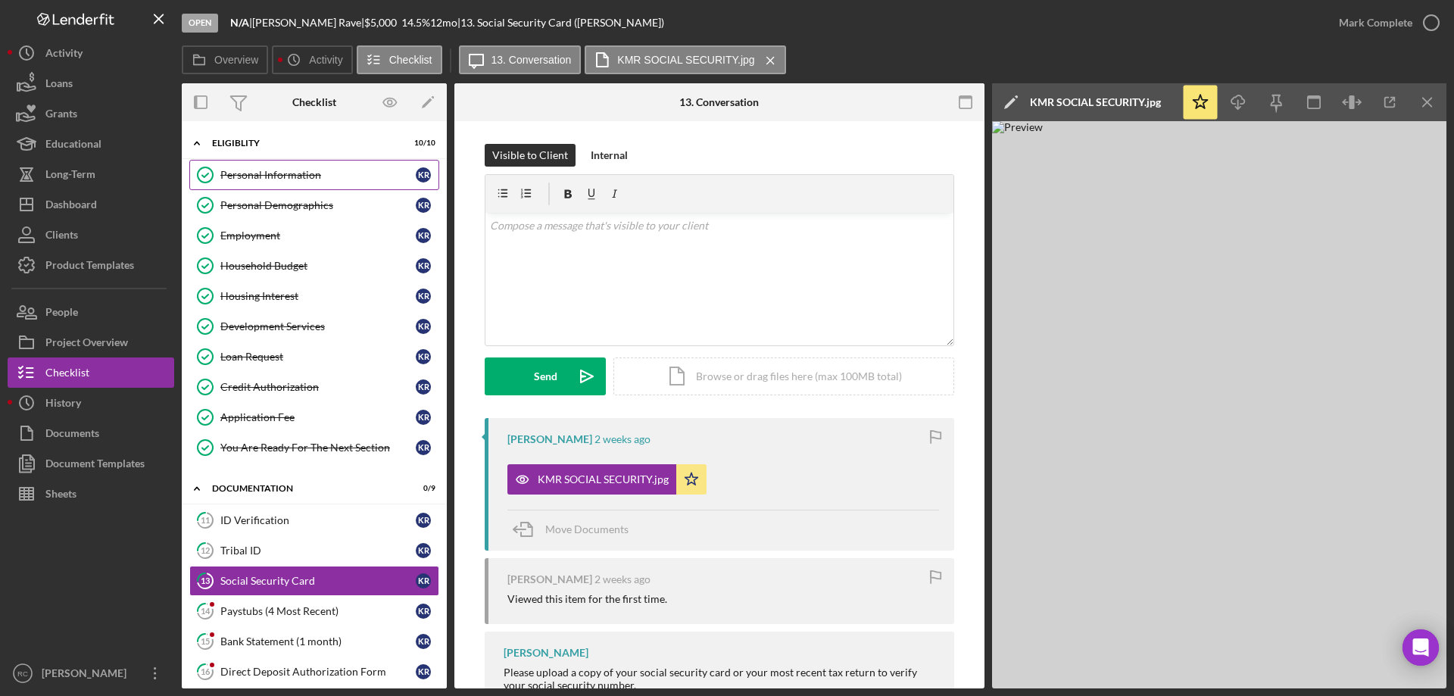
click at [307, 176] on div "Personal Information" at bounding box center [317, 175] width 195 height 12
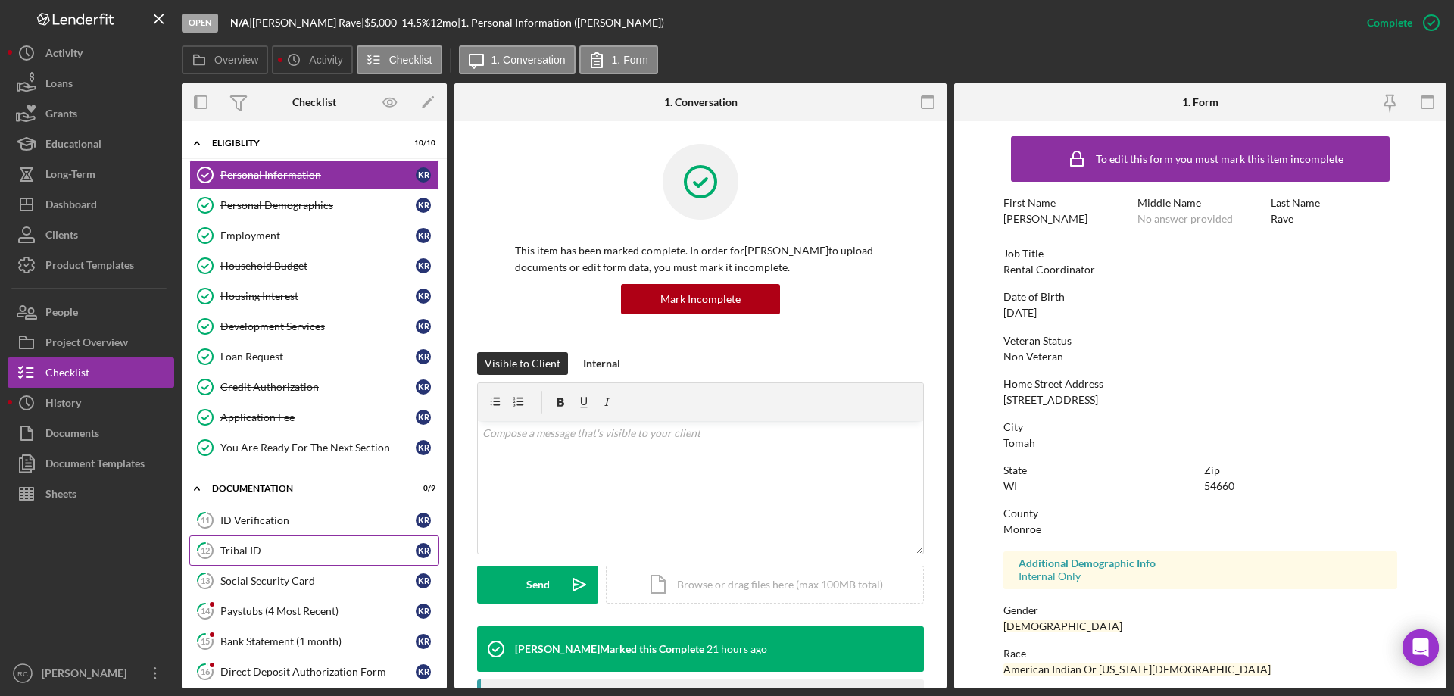
drag, startPoint x: 295, startPoint y: 582, endPoint x: 351, endPoint y: 561, distance: 59.7
click at [295, 582] on div "Social Security Card" at bounding box center [317, 581] width 195 height 12
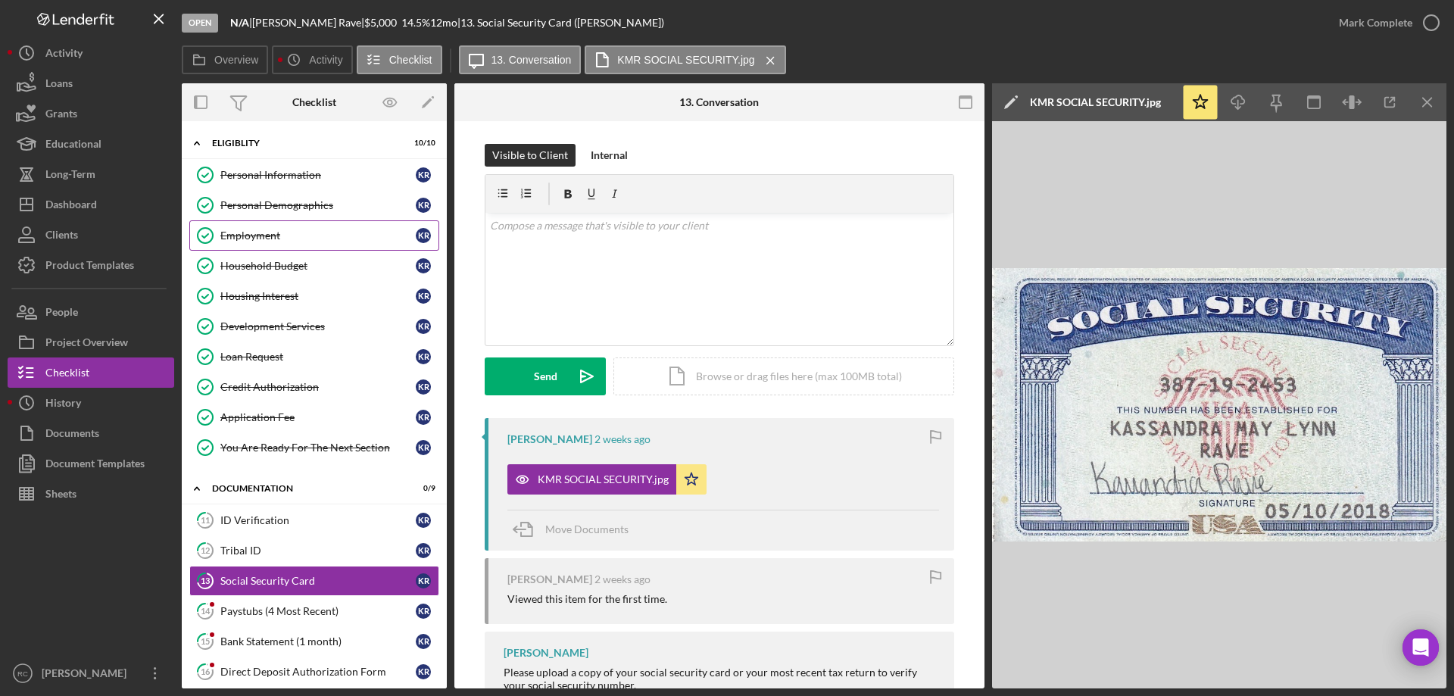
click at [229, 231] on div "Employment" at bounding box center [317, 235] width 195 height 12
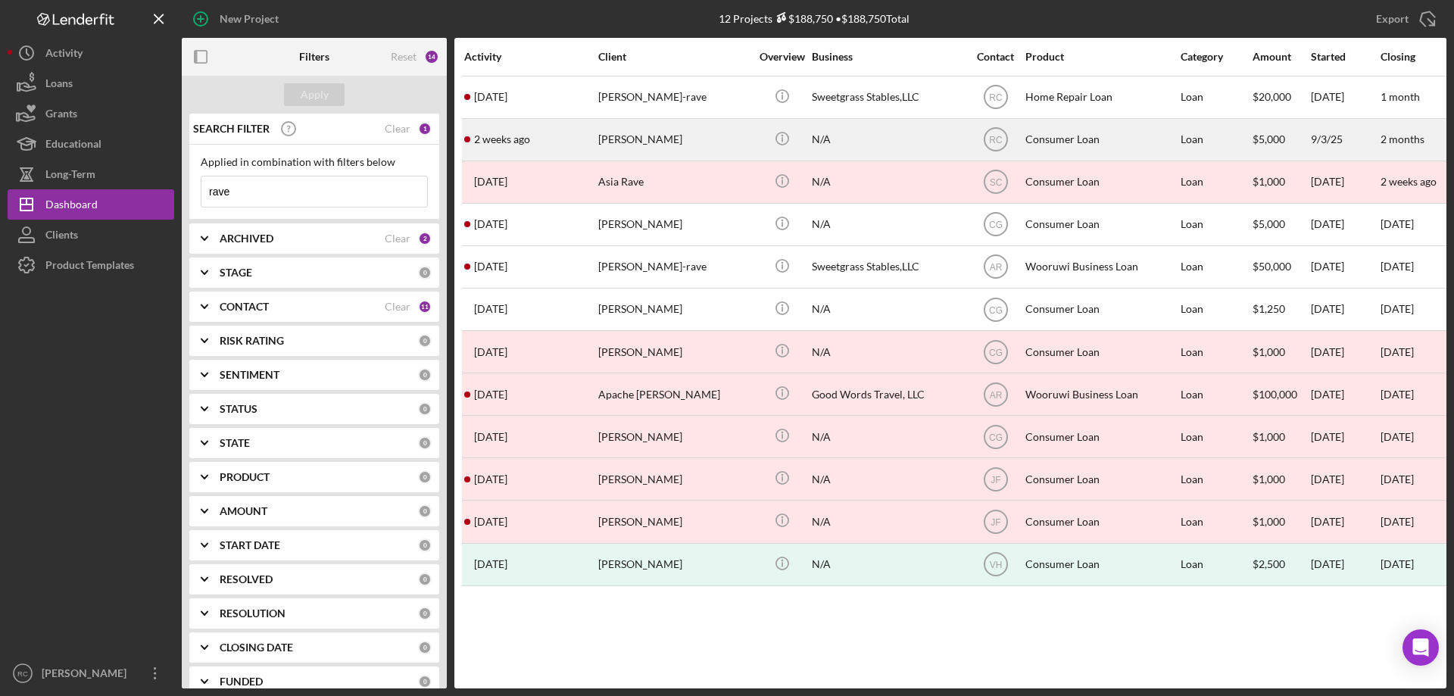
click at [648, 136] on div "[PERSON_NAME]" at bounding box center [673, 140] width 151 height 40
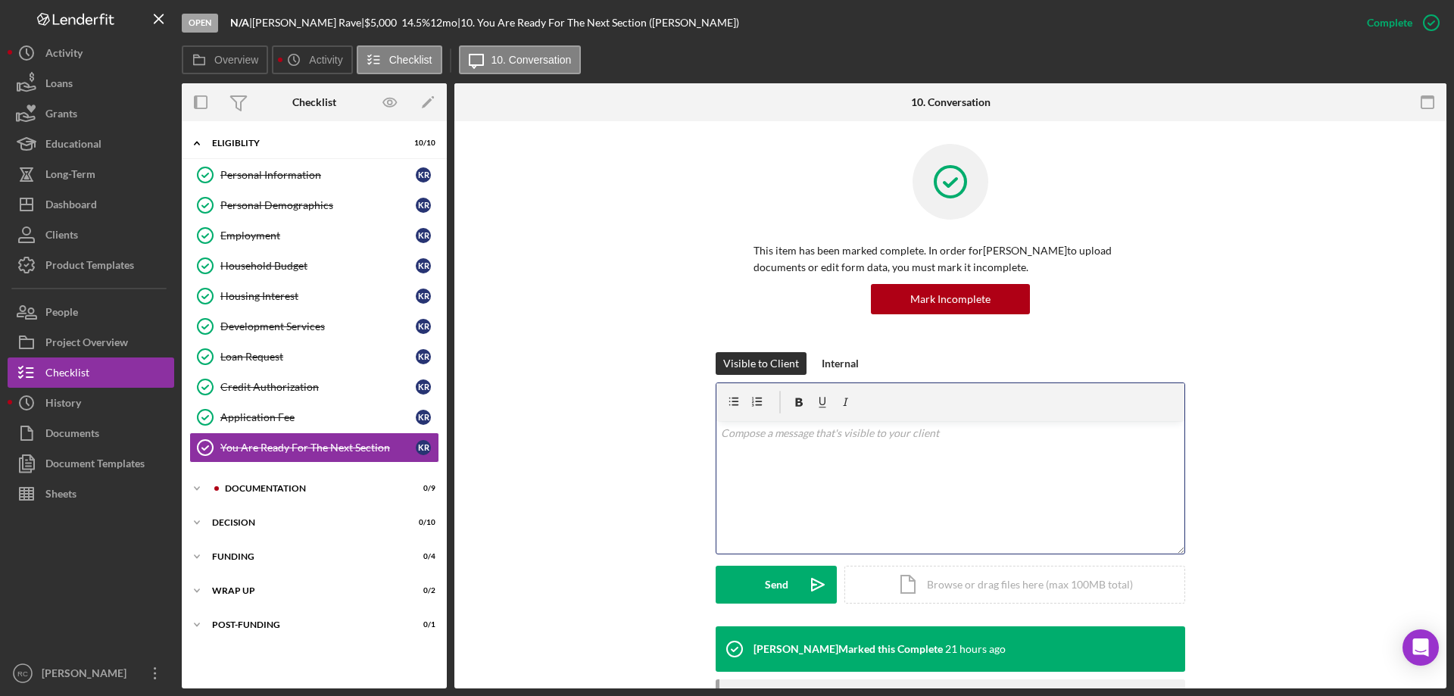
click at [785, 426] on p at bounding box center [951, 433] width 460 height 17
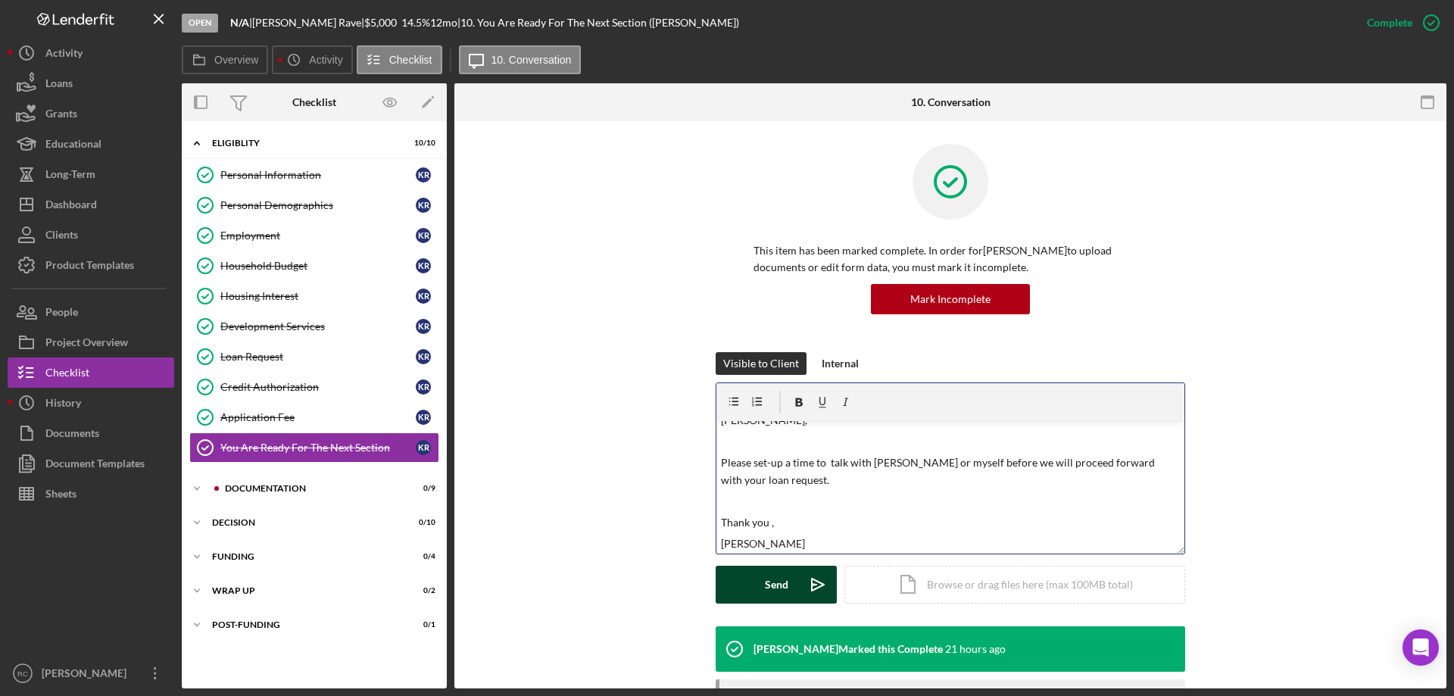
click at [774, 581] on div "Send" at bounding box center [776, 585] width 23 height 38
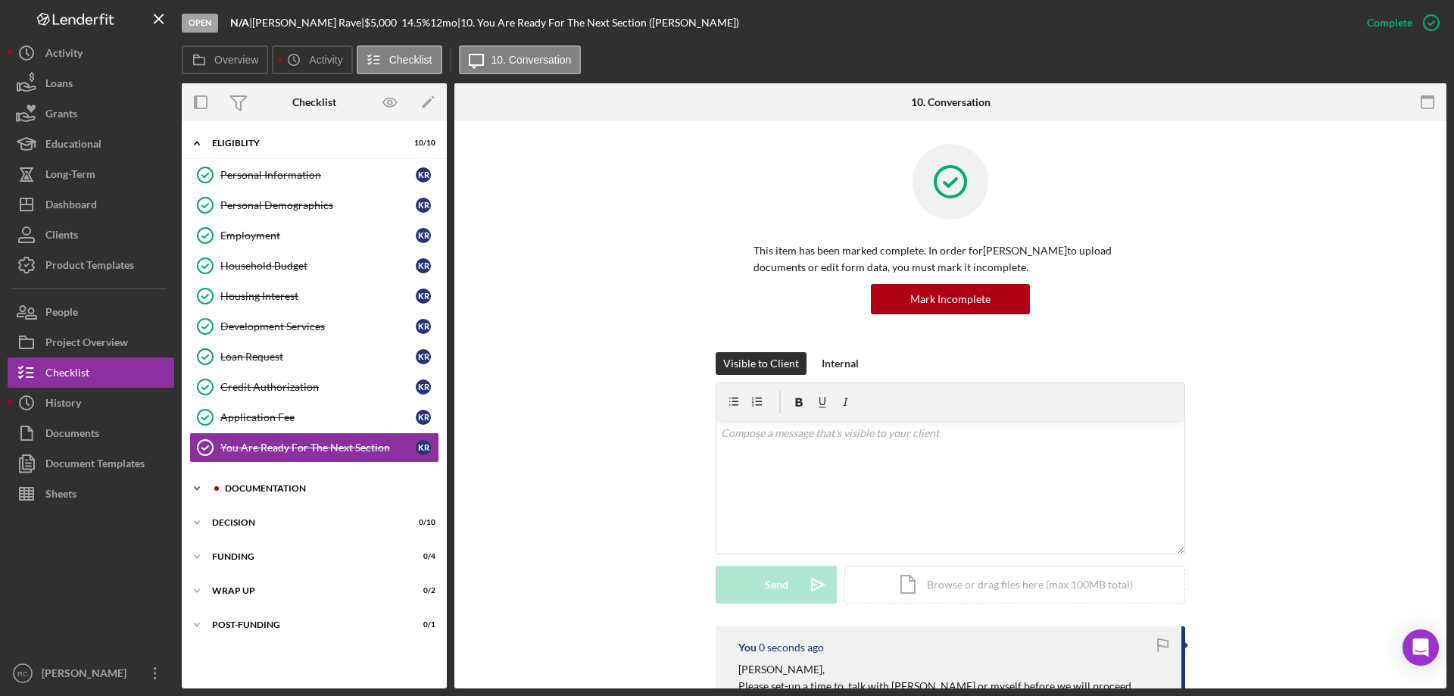
scroll to position [0, 0]
click at [252, 482] on div "Icon/Expander Documentation 0 / 9" at bounding box center [314, 488] width 265 height 30
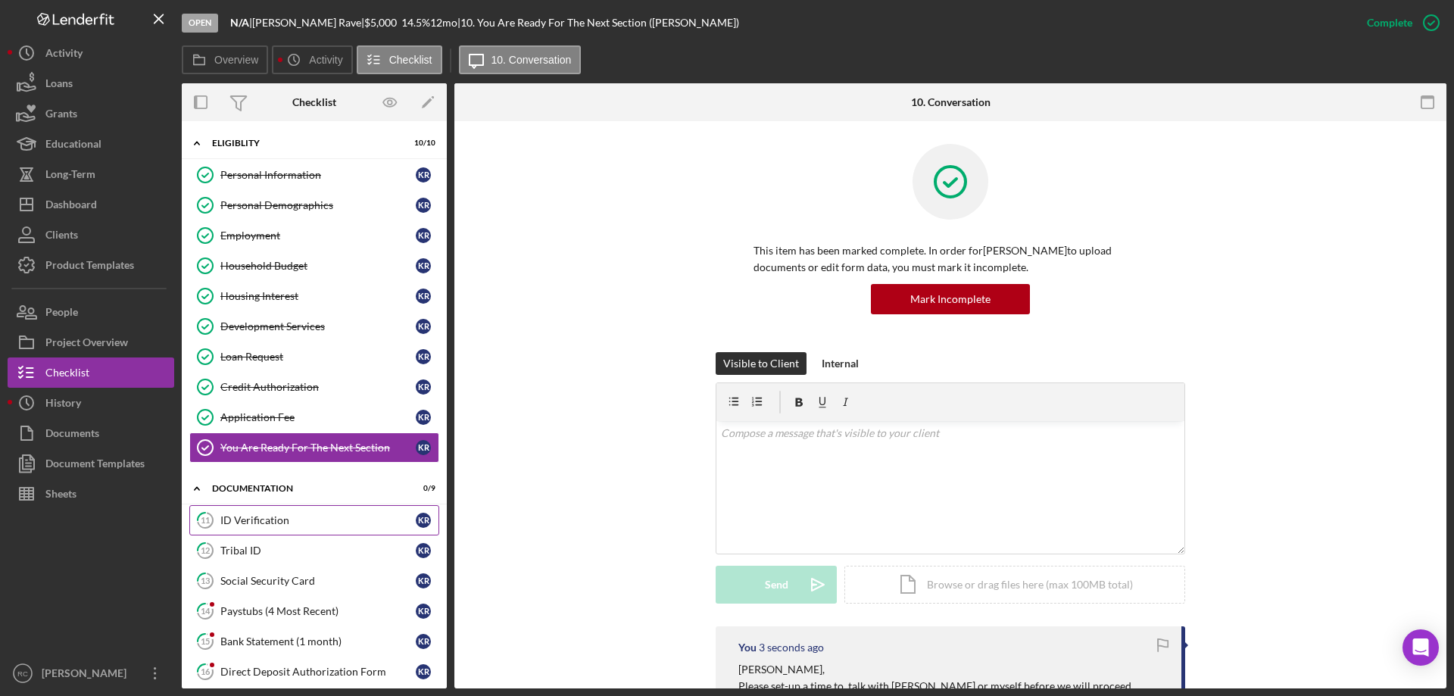
click at [267, 519] on div "ID Verification" at bounding box center [317, 520] width 195 height 12
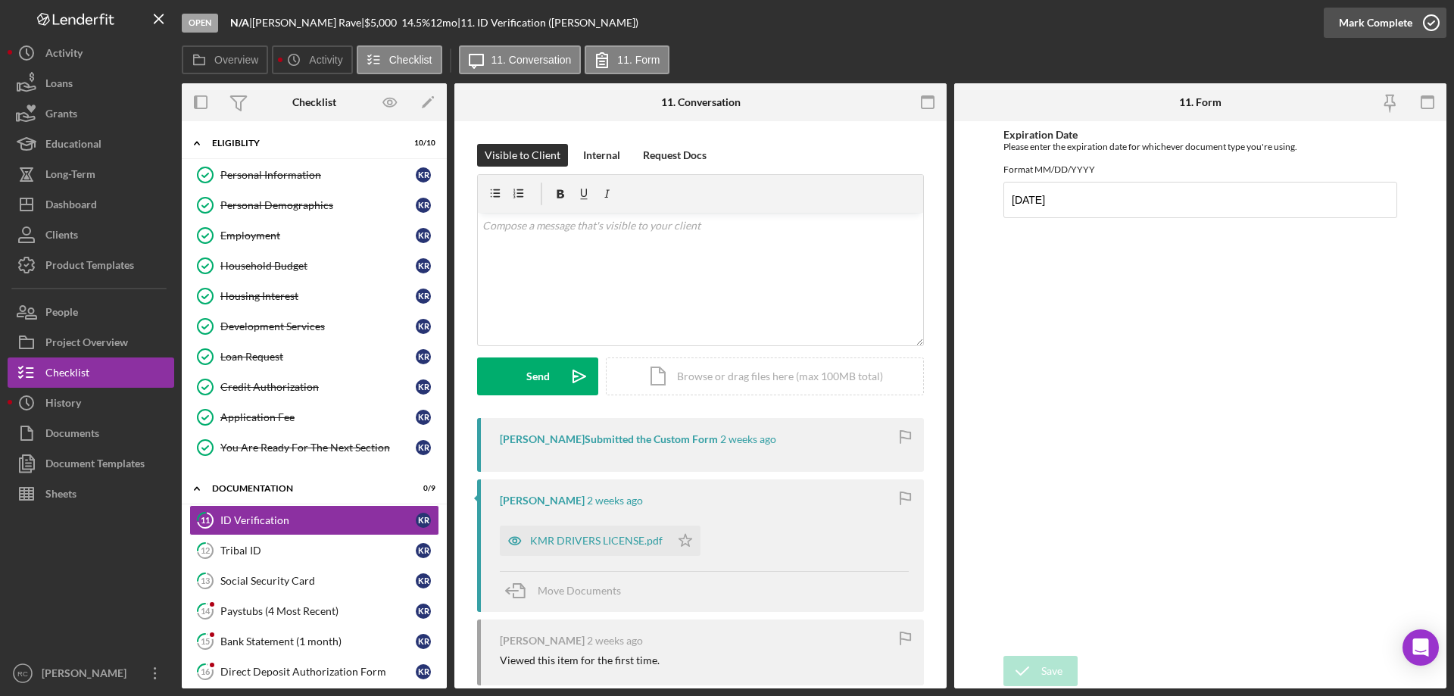
click at [1431, 20] on icon "button" at bounding box center [1431, 23] width 38 height 38
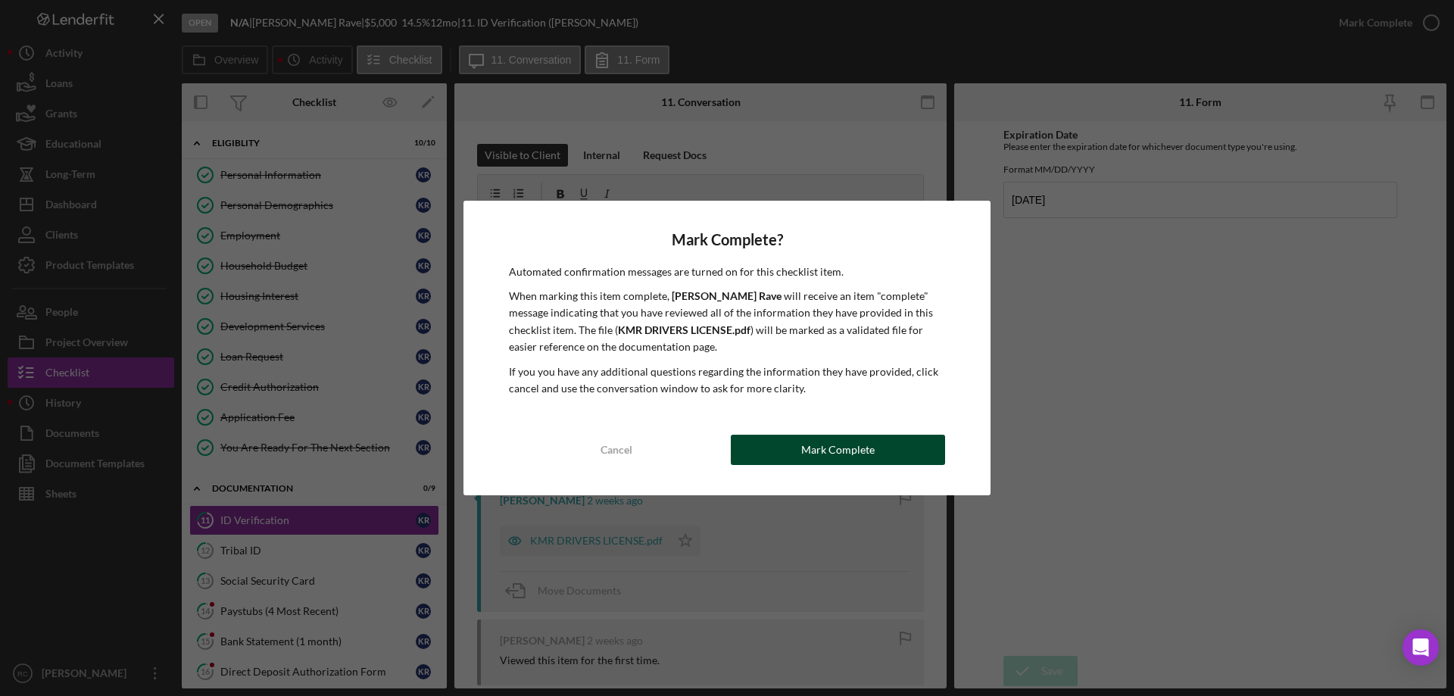
click at [821, 446] on div "Mark Complete" at bounding box center [837, 450] width 73 height 30
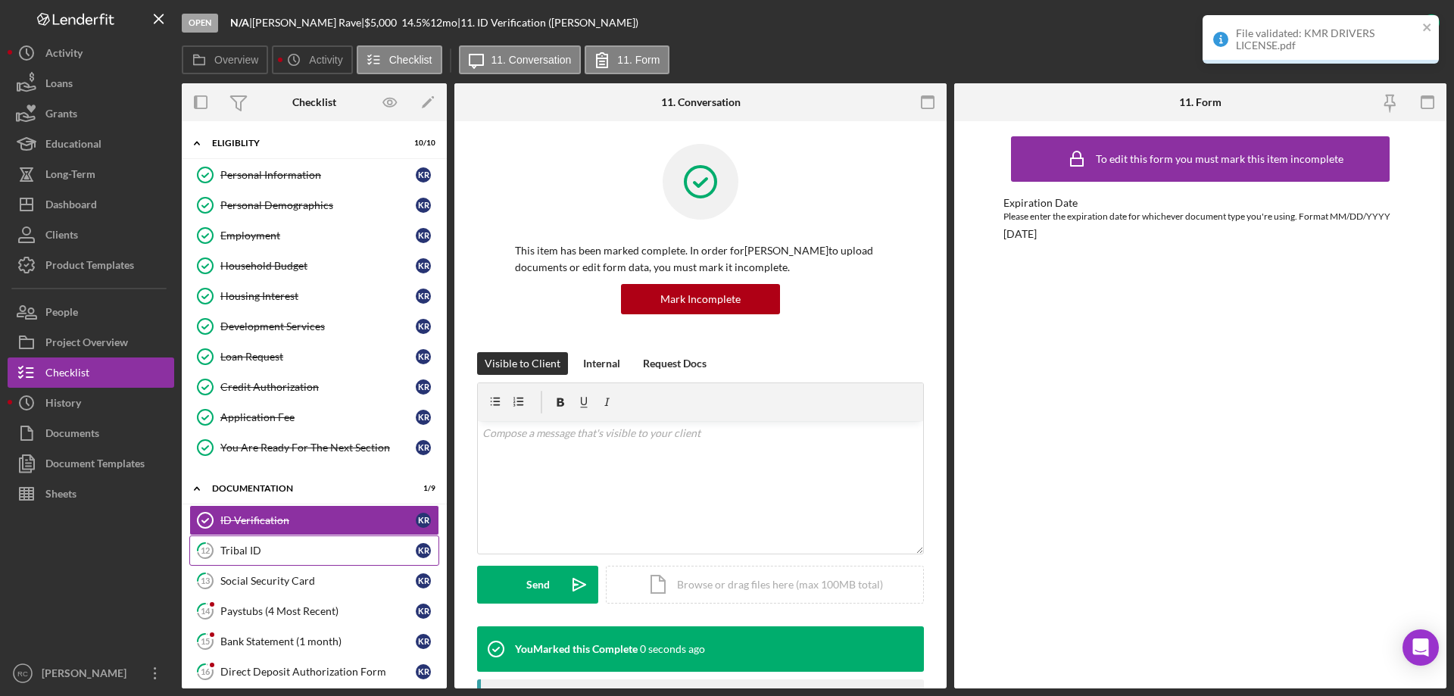
click at [275, 549] on div "Tribal ID" at bounding box center [317, 551] width 195 height 12
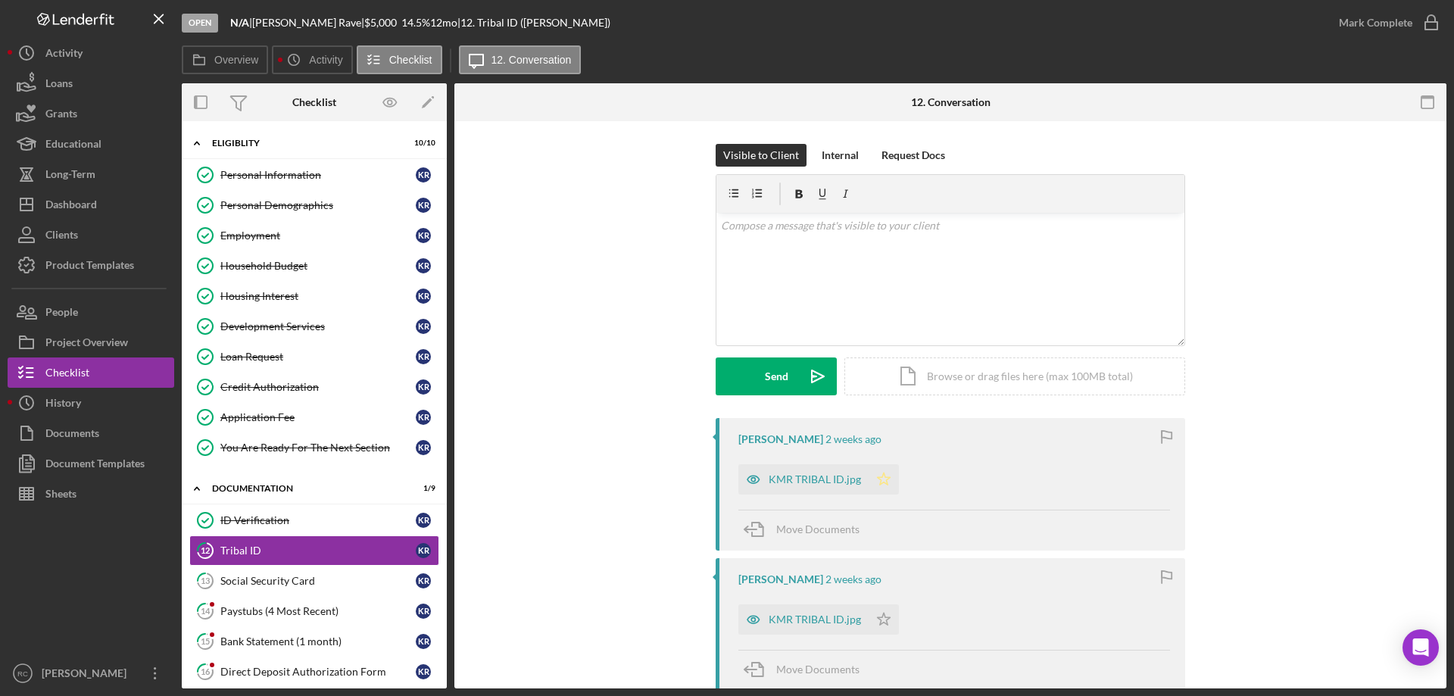
click at [882, 478] on polygon "button" at bounding box center [884, 479] width 13 height 12
click at [883, 617] on polygon "button" at bounding box center [884, 619] width 13 height 12
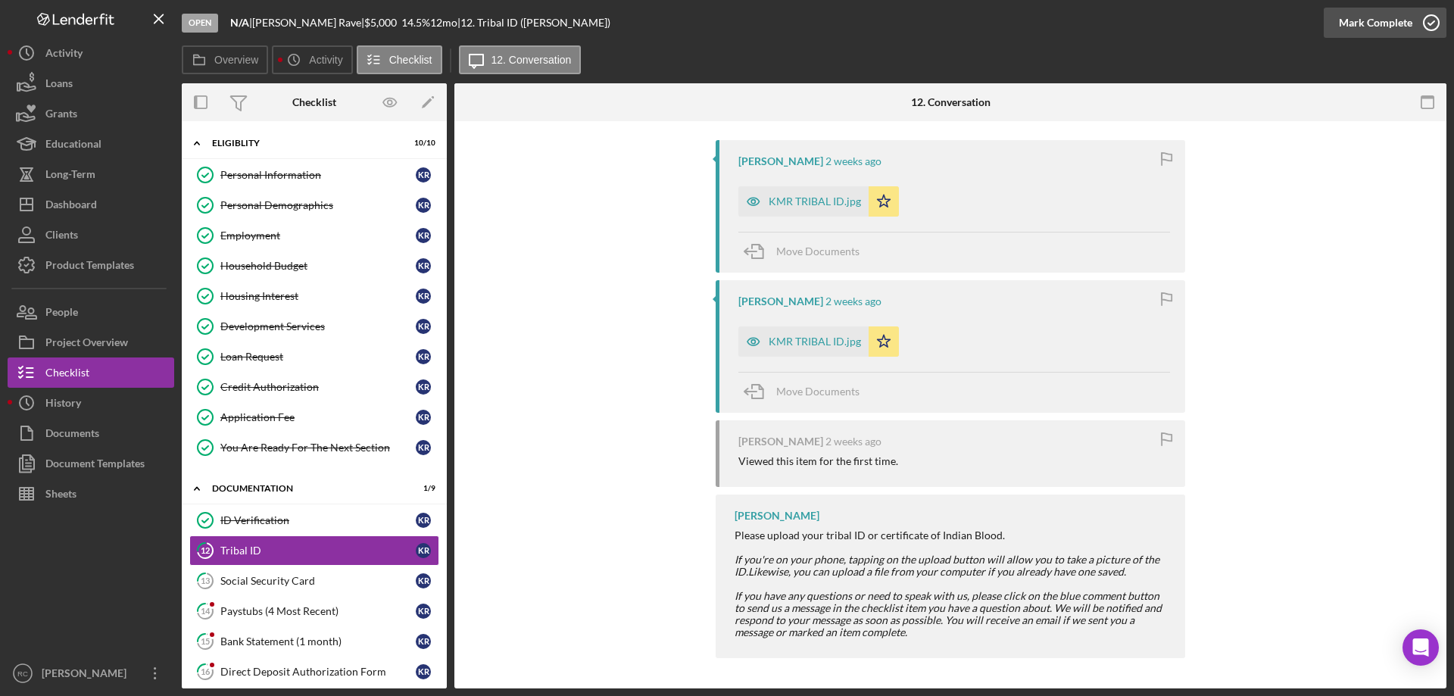
click at [1434, 20] on icon "button" at bounding box center [1431, 23] width 38 height 38
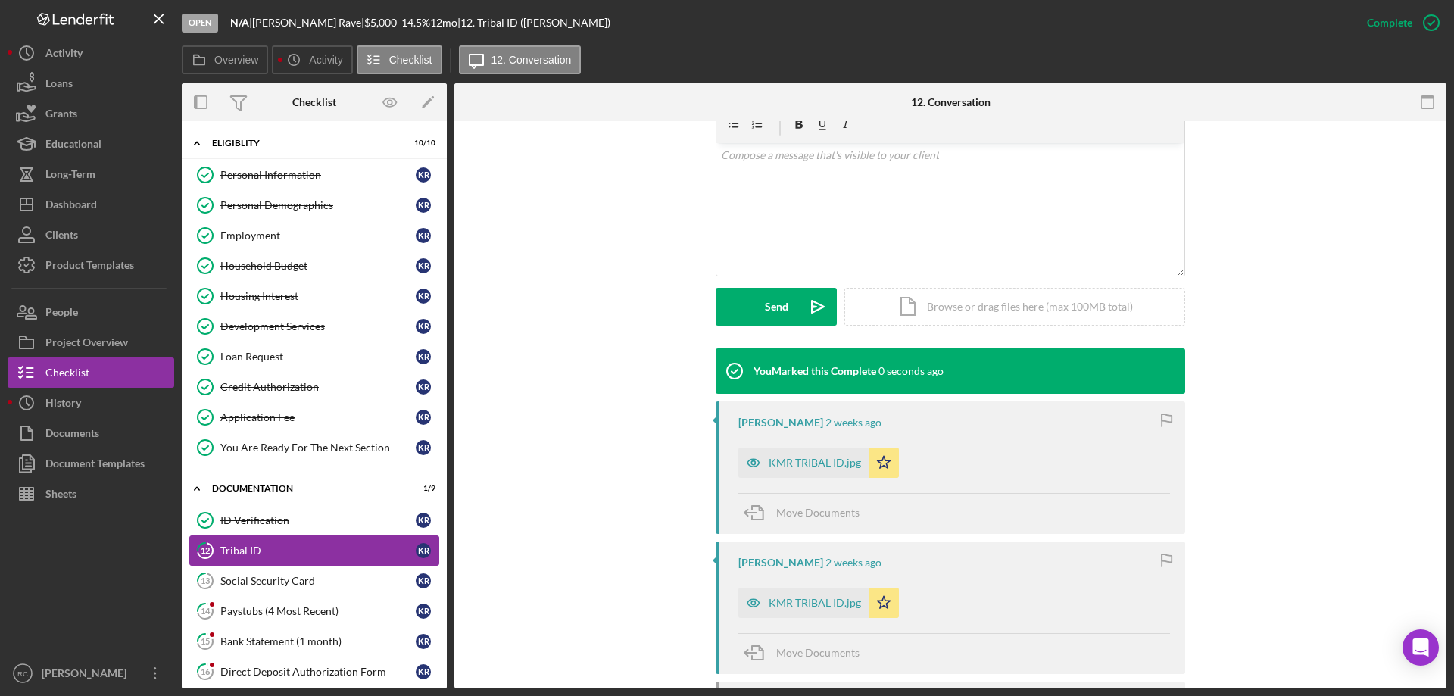
scroll to position [486, 0]
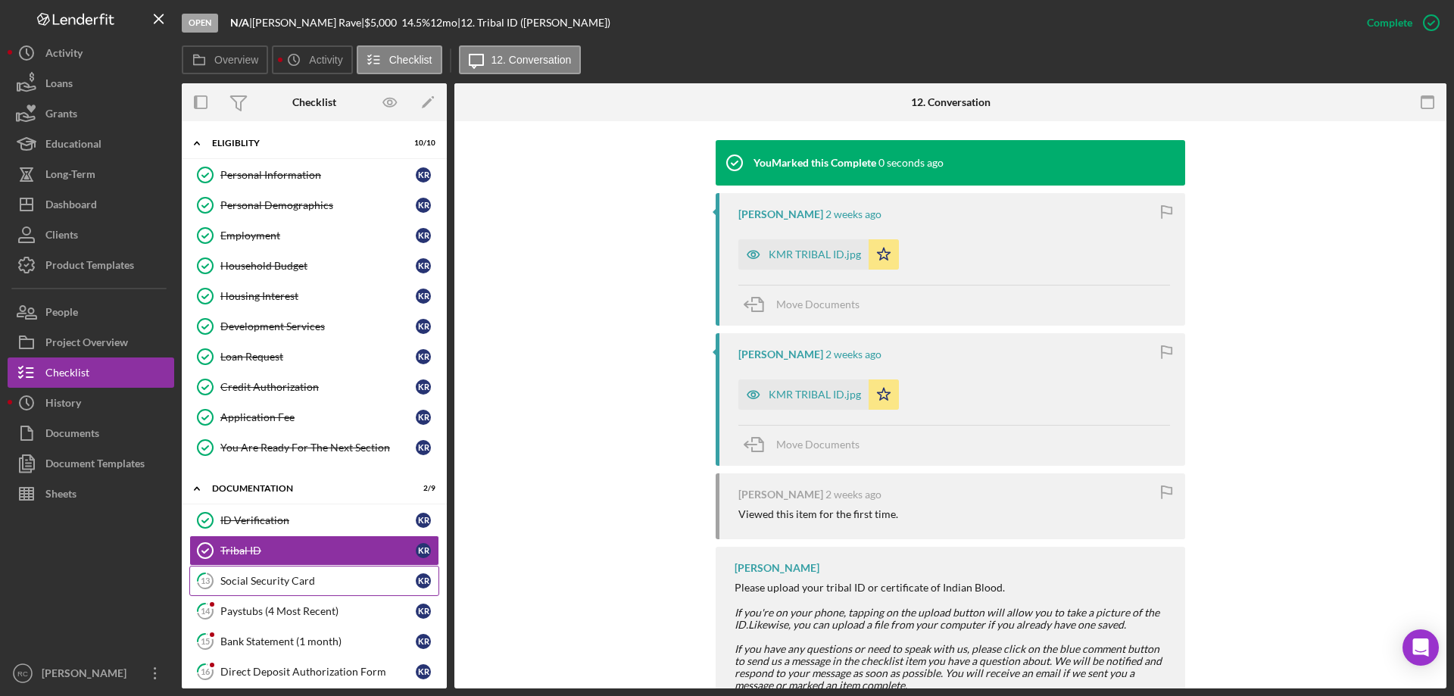
click at [293, 585] on div "Social Security Card" at bounding box center [317, 581] width 195 height 12
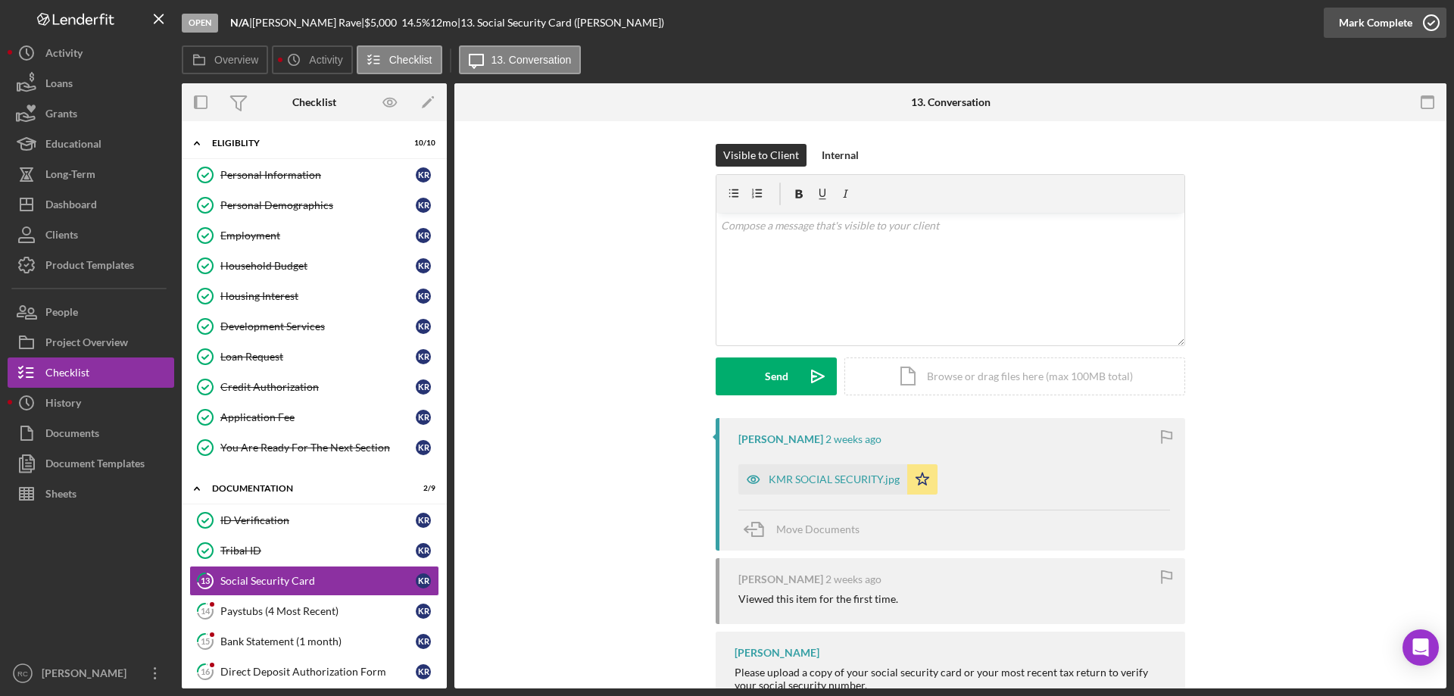
click at [1430, 16] on circle "button" at bounding box center [1431, 22] width 15 height 15
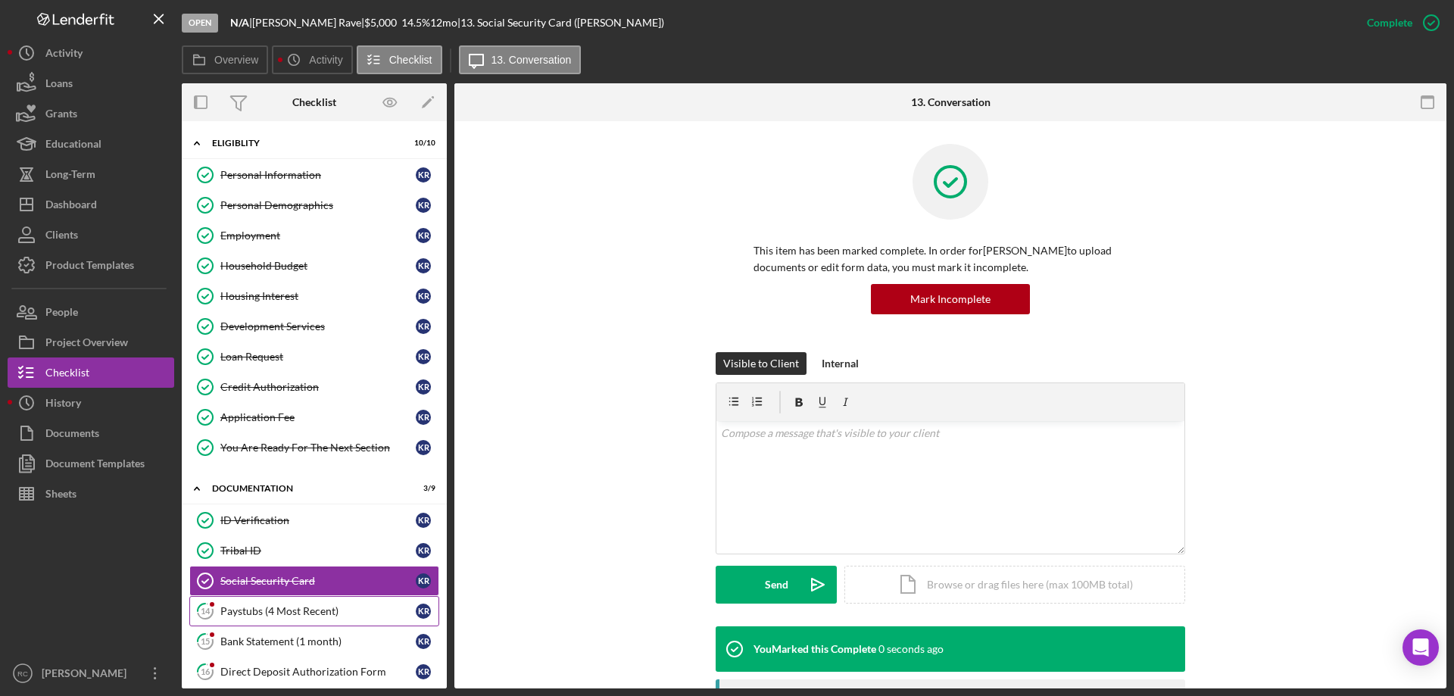
click at [264, 601] on link "14 Paystubs (4 Most Recent) K R" at bounding box center [314, 611] width 250 height 30
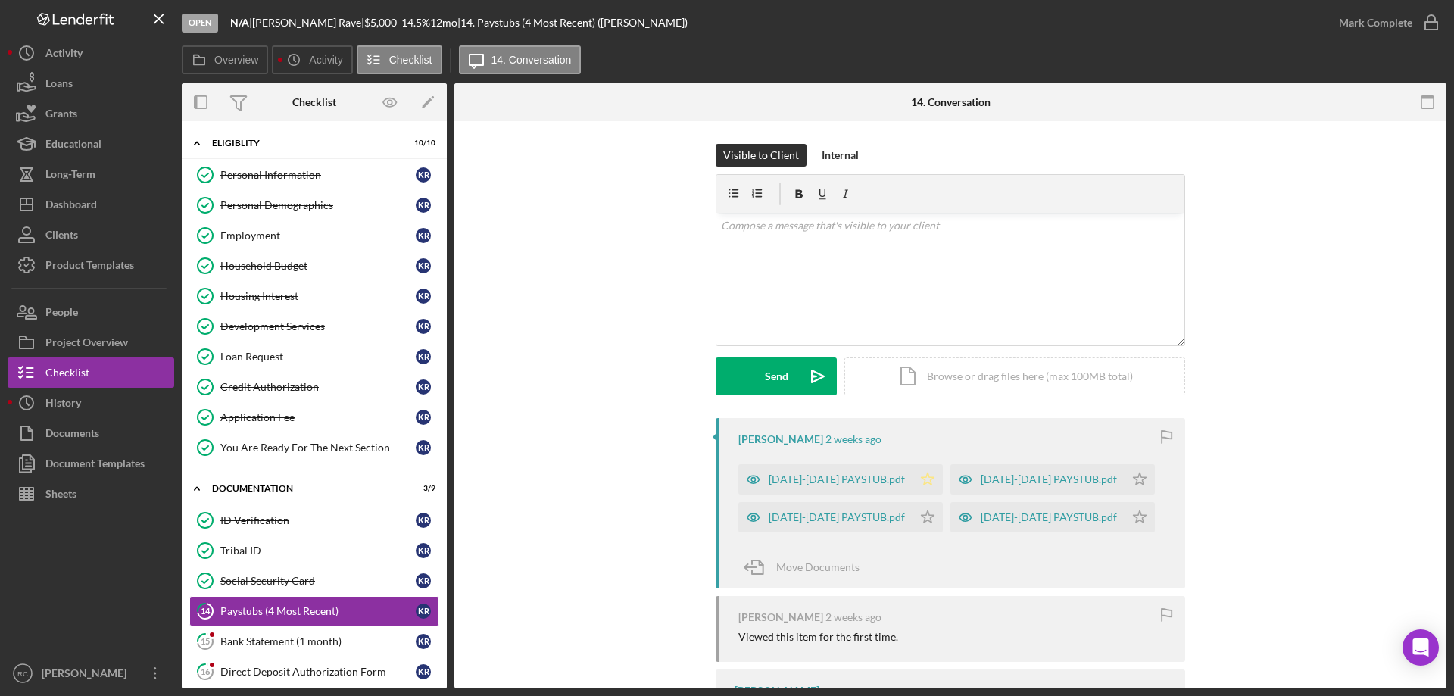
click at [919, 473] on icon "Icon/Star" at bounding box center [928, 479] width 30 height 30
drag, startPoint x: 923, startPoint y: 509, endPoint x: 1000, endPoint y: 509, distance: 77.2
click at [925, 509] on icon "Icon/Star" at bounding box center [928, 517] width 30 height 30
click at [1136, 513] on icon "Icon/Star" at bounding box center [1140, 517] width 30 height 30
click at [1134, 475] on polygon "button" at bounding box center [1140, 479] width 13 height 12
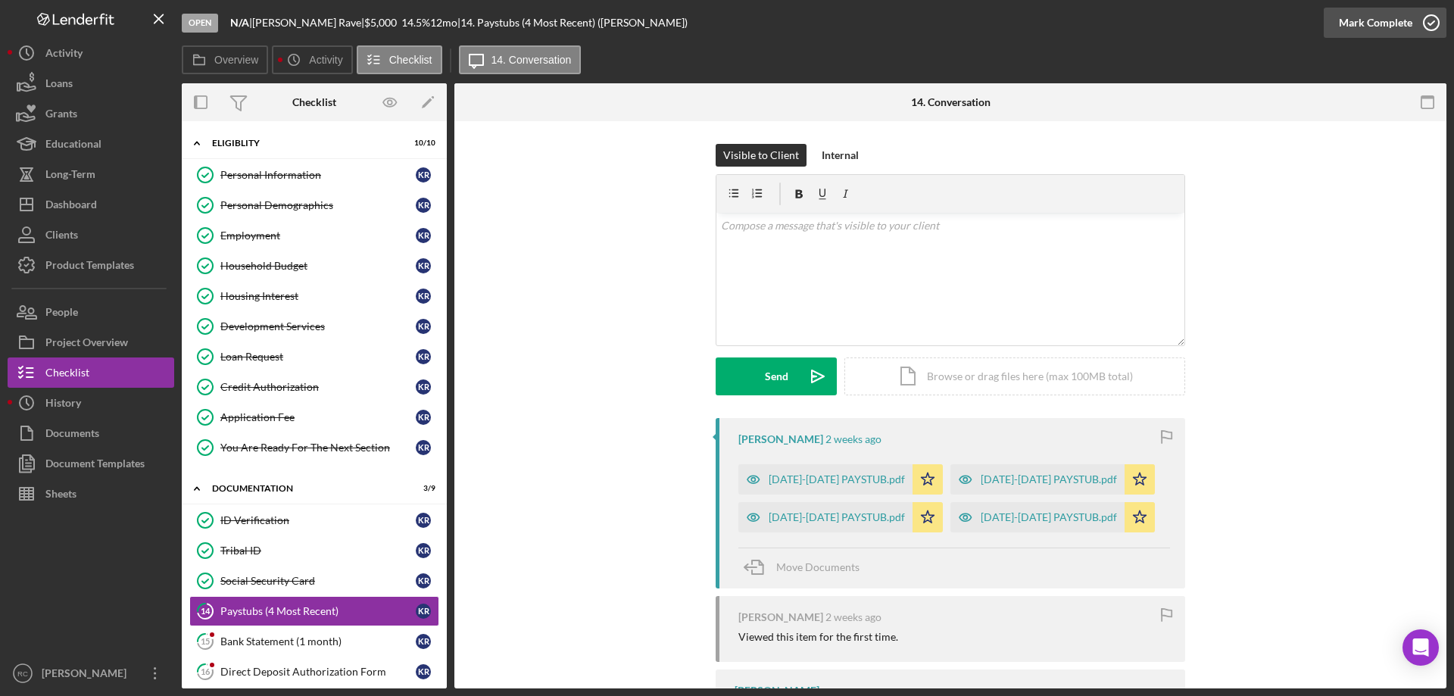
click at [1427, 21] on icon "button" at bounding box center [1431, 23] width 38 height 38
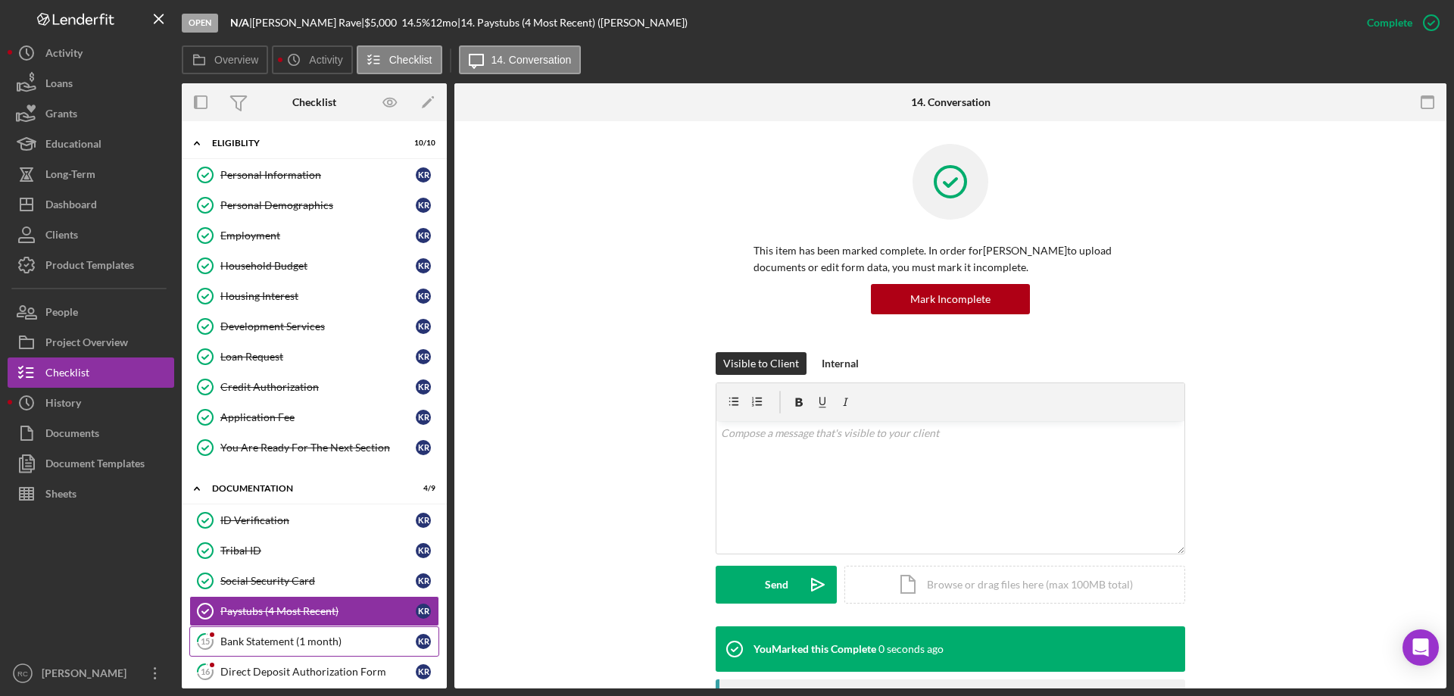
click at [263, 638] on div "Bank Statement (1 month)" at bounding box center [317, 641] width 195 height 12
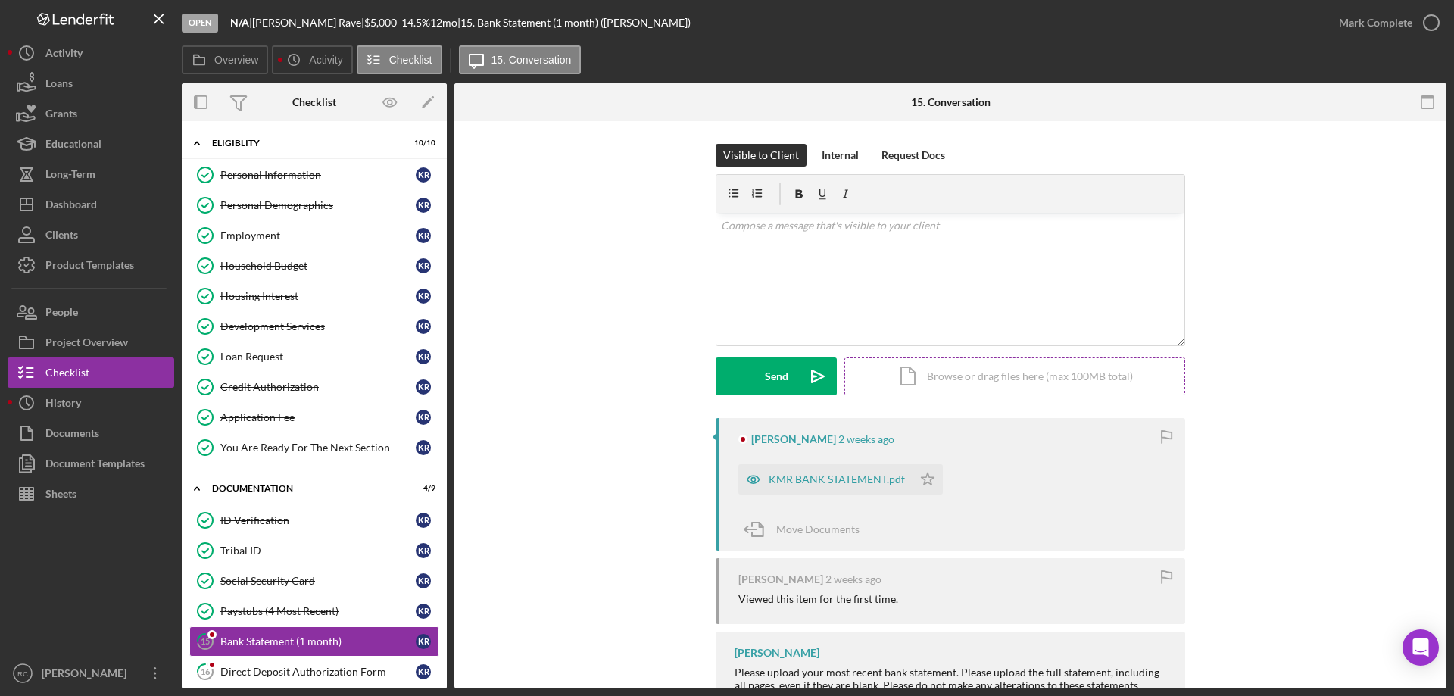
drag, startPoint x: 921, startPoint y: 478, endPoint x: 1034, endPoint y: 380, distance: 149.3
click at [923, 476] on icon "Icon/Star" at bounding box center [928, 479] width 30 height 30
click at [1430, 19] on icon "button" at bounding box center [1431, 23] width 38 height 38
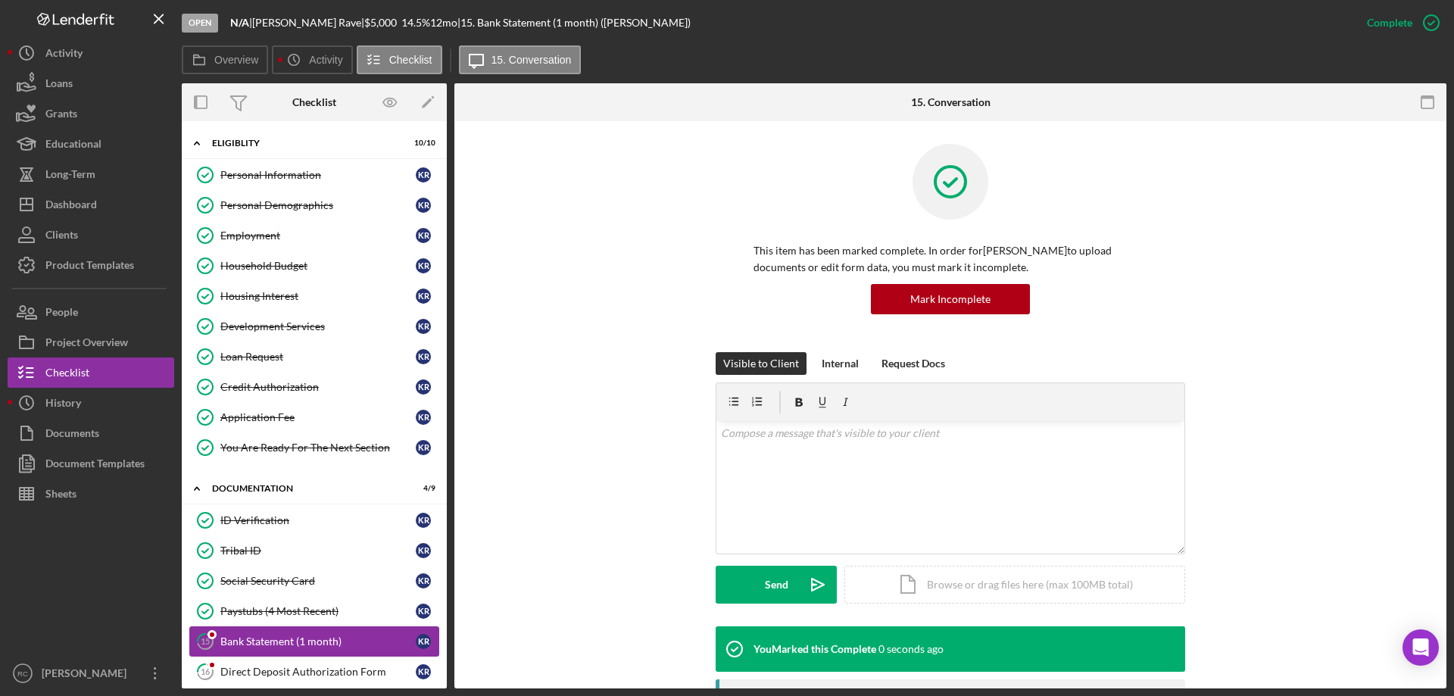
scroll to position [241, 0]
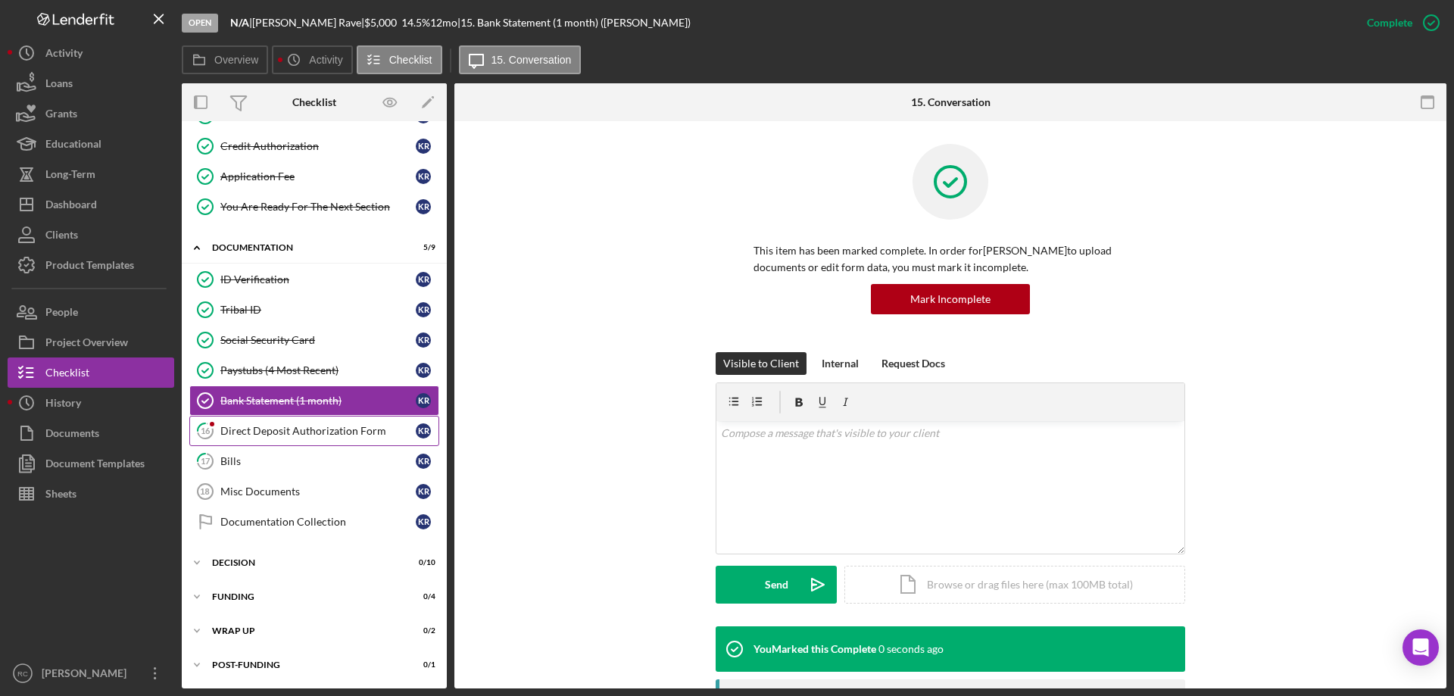
click at [304, 432] on div "Direct Deposit Authorization Form" at bounding box center [317, 431] width 195 height 12
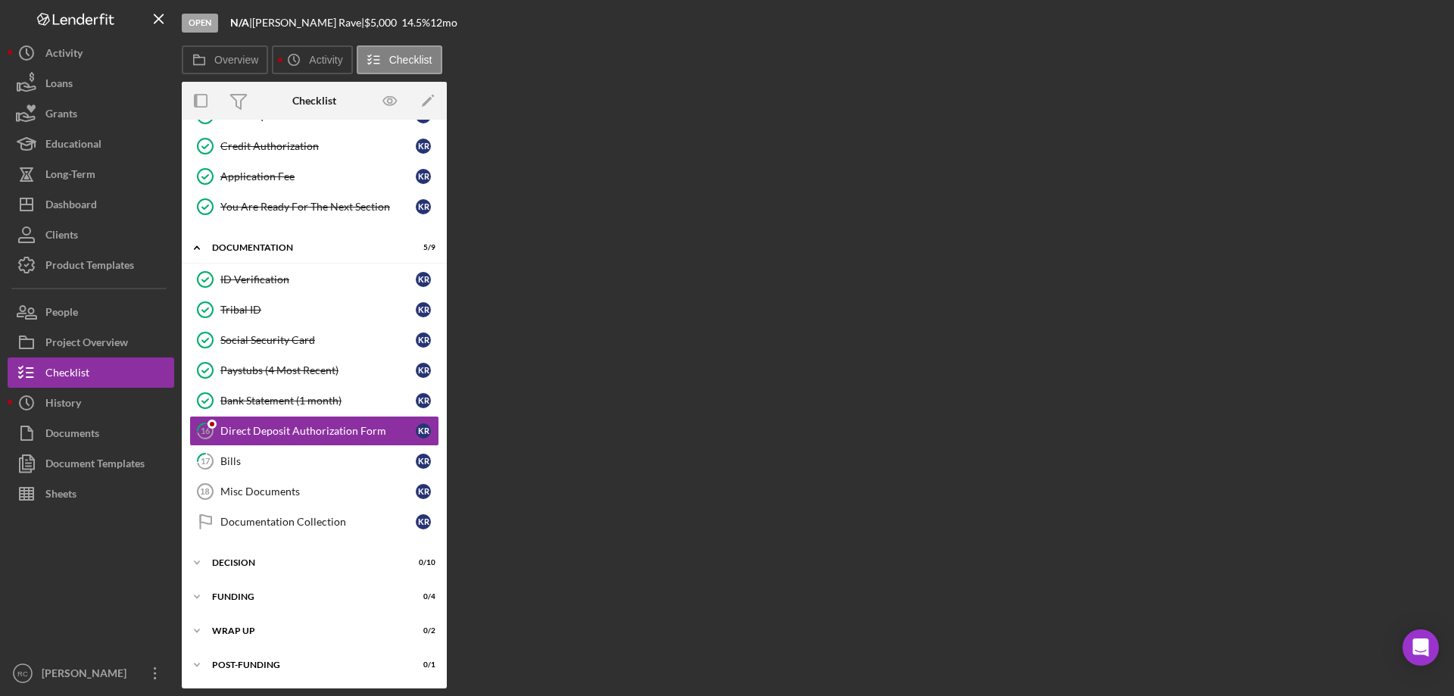
scroll to position [241, 0]
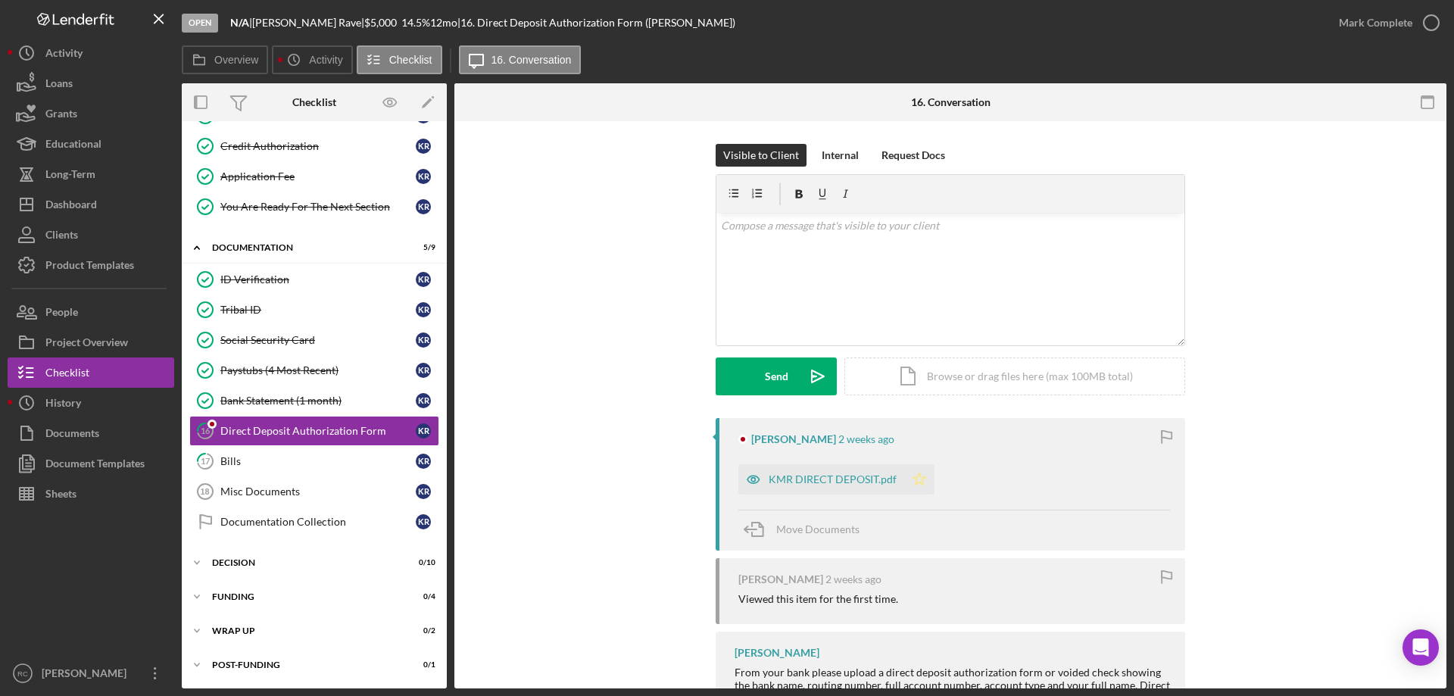
click at [915, 477] on icon "Icon/Star" at bounding box center [919, 479] width 30 height 30
click at [1432, 20] on icon "button" at bounding box center [1431, 23] width 38 height 38
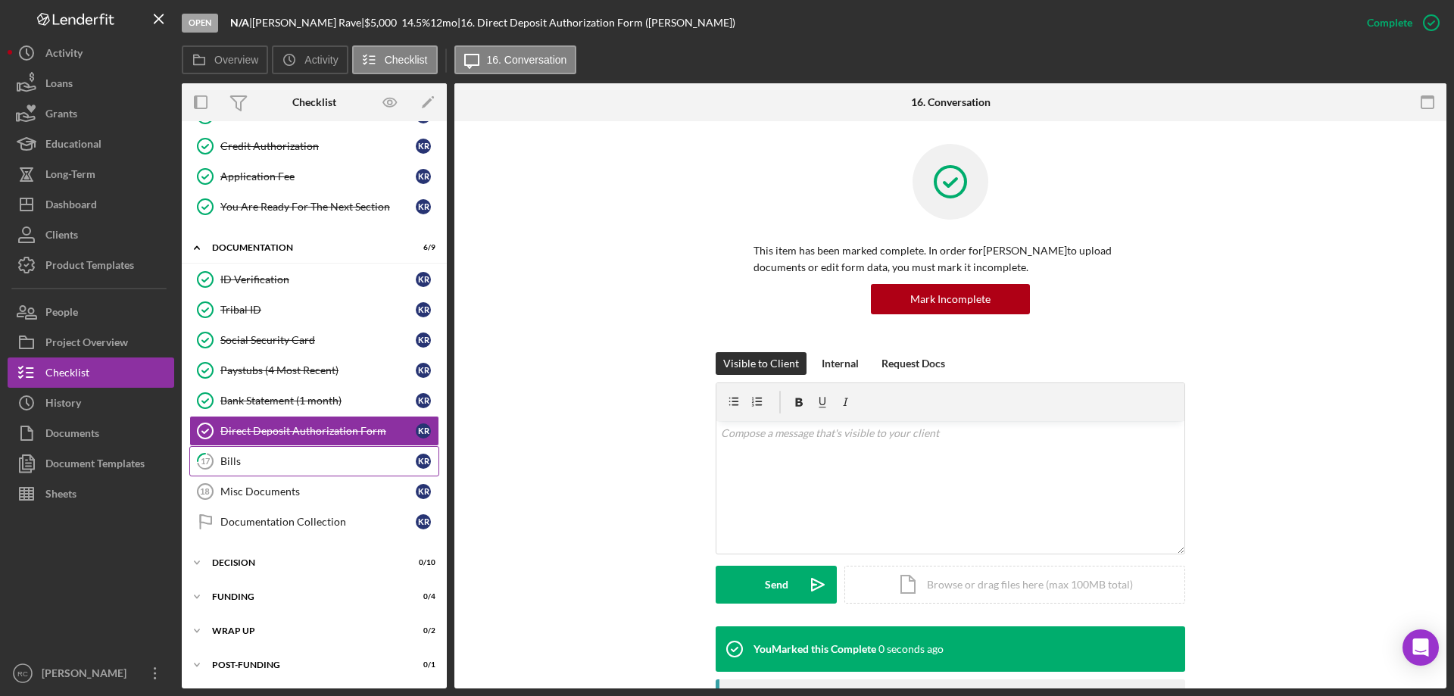
click at [276, 459] on div "Bills" at bounding box center [317, 461] width 195 height 12
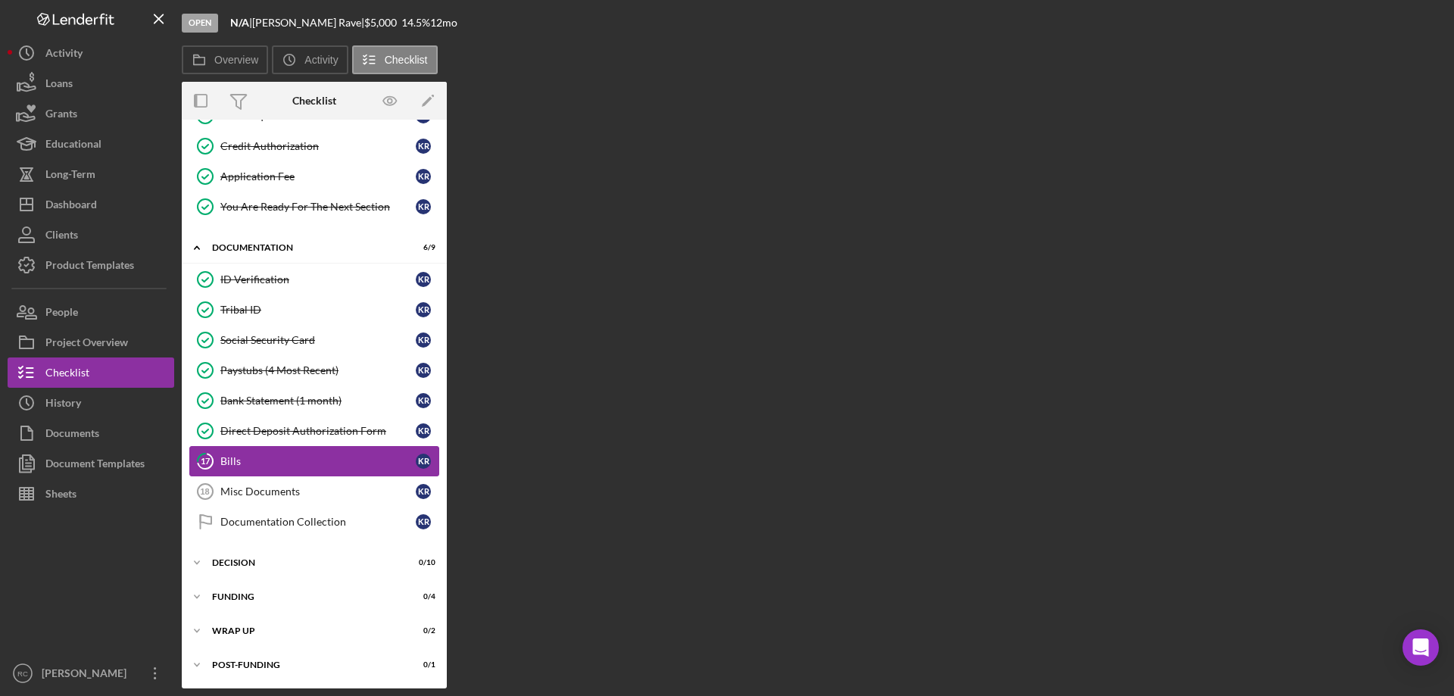
scroll to position [241, 0]
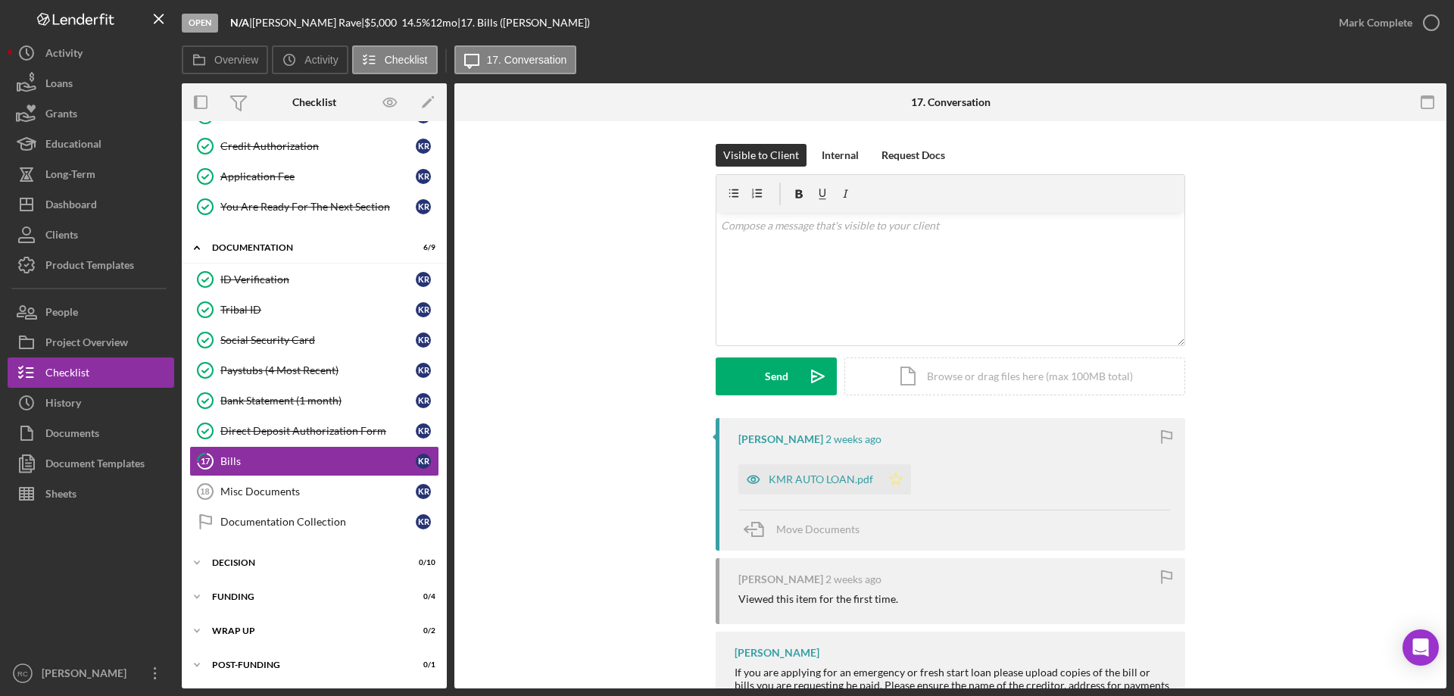
click at [894, 480] on polygon "button" at bounding box center [896, 479] width 13 height 12
click at [1431, 22] on icon "button" at bounding box center [1431, 23] width 38 height 38
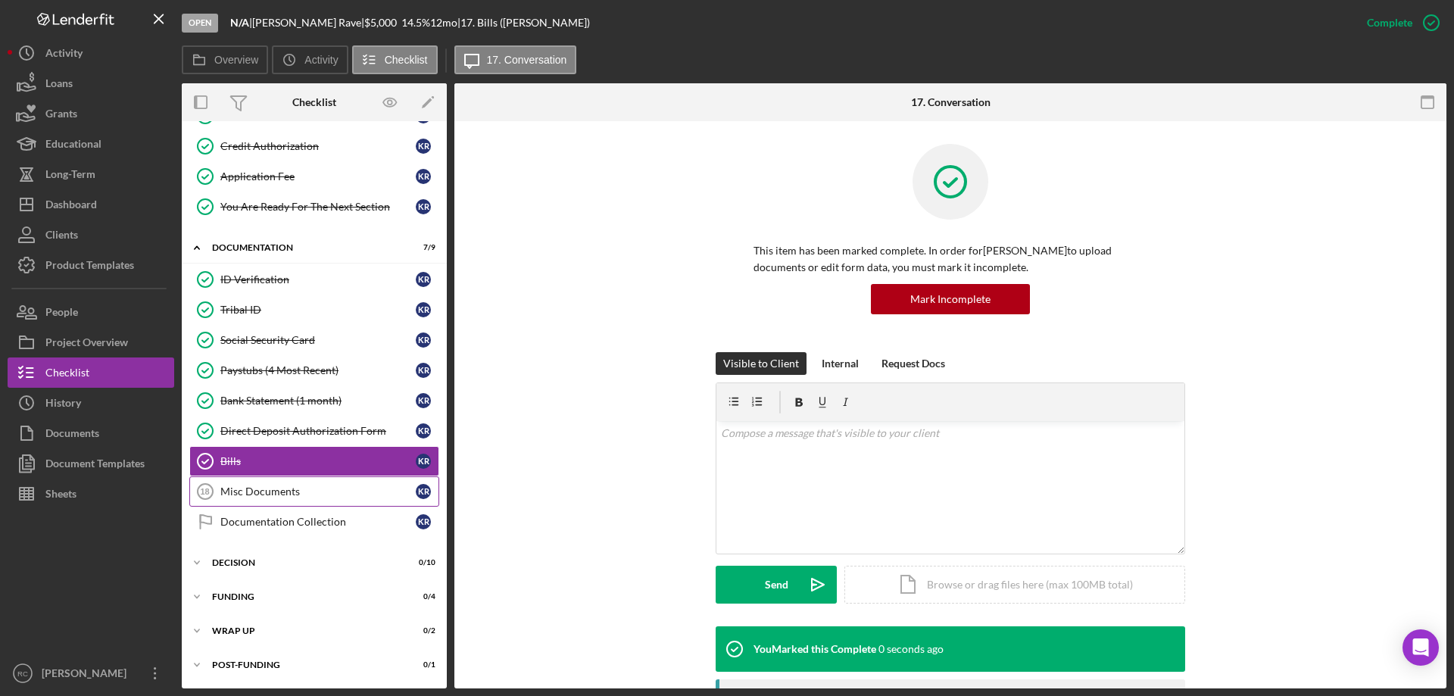
click at [270, 491] on div "Misc Documents" at bounding box center [317, 491] width 195 height 12
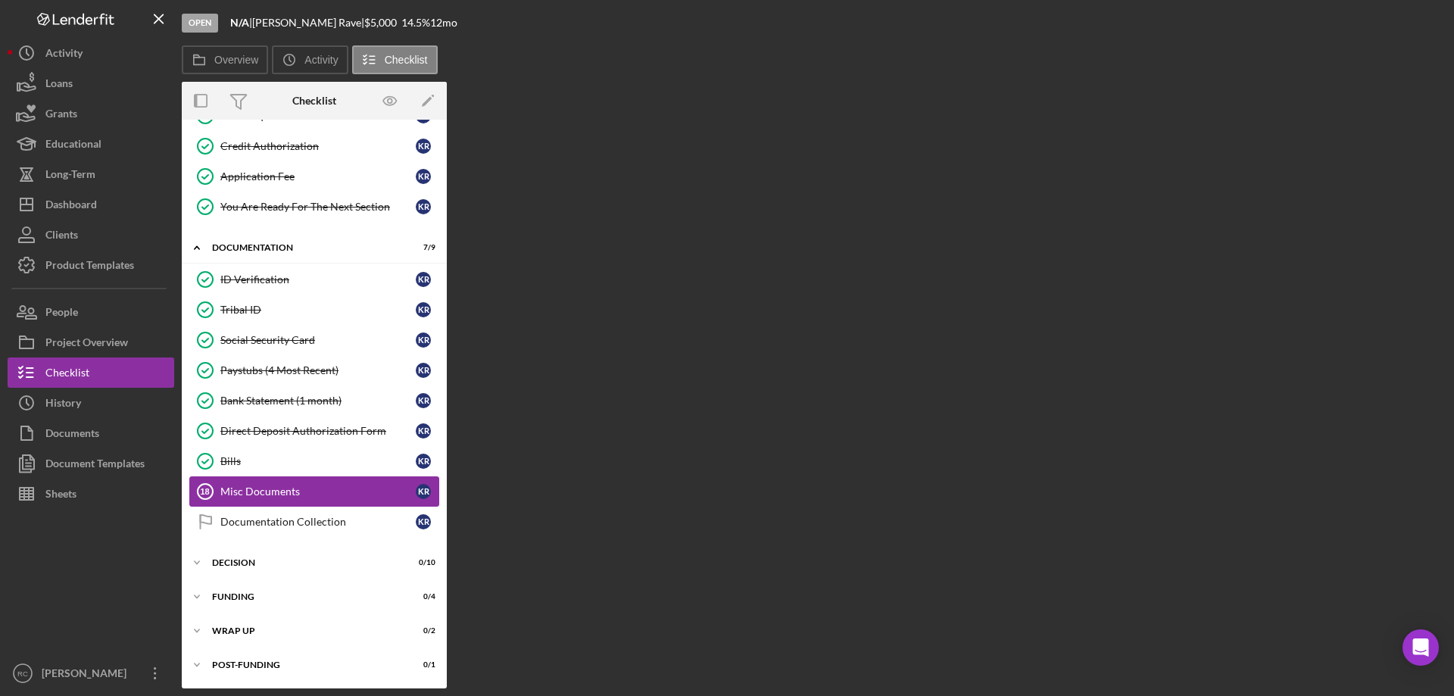
scroll to position [241, 0]
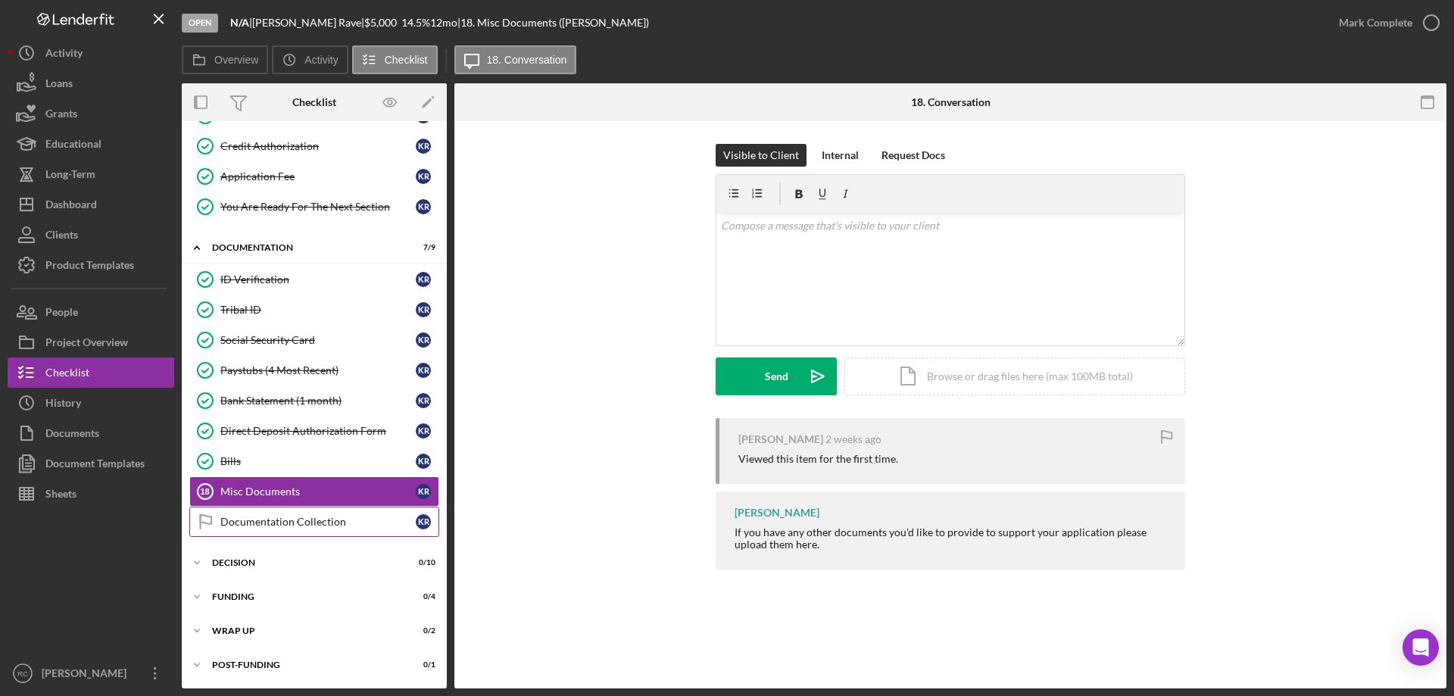
click at [270, 521] on div "Documentation Collection" at bounding box center [317, 522] width 195 height 12
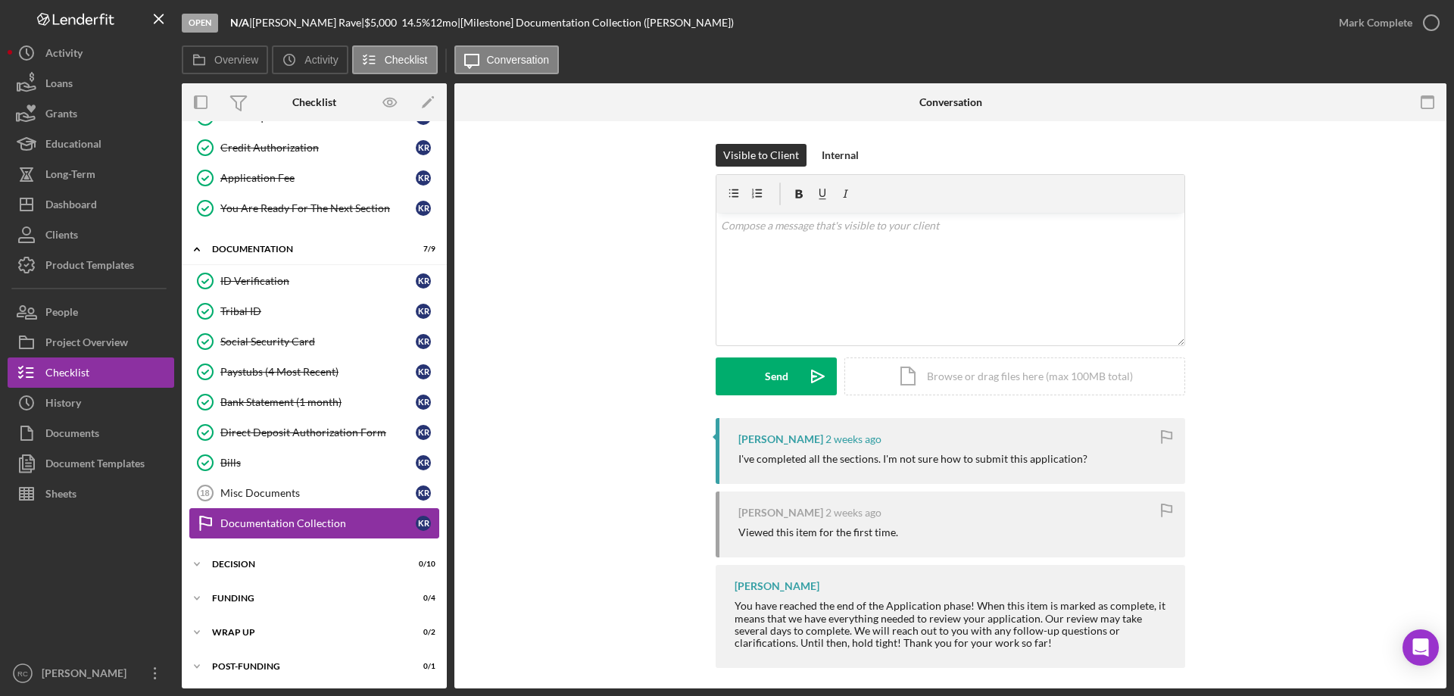
scroll to position [241, 0]
click at [253, 557] on div "Icon/Expander Decision 0 / 10" at bounding box center [314, 563] width 265 height 30
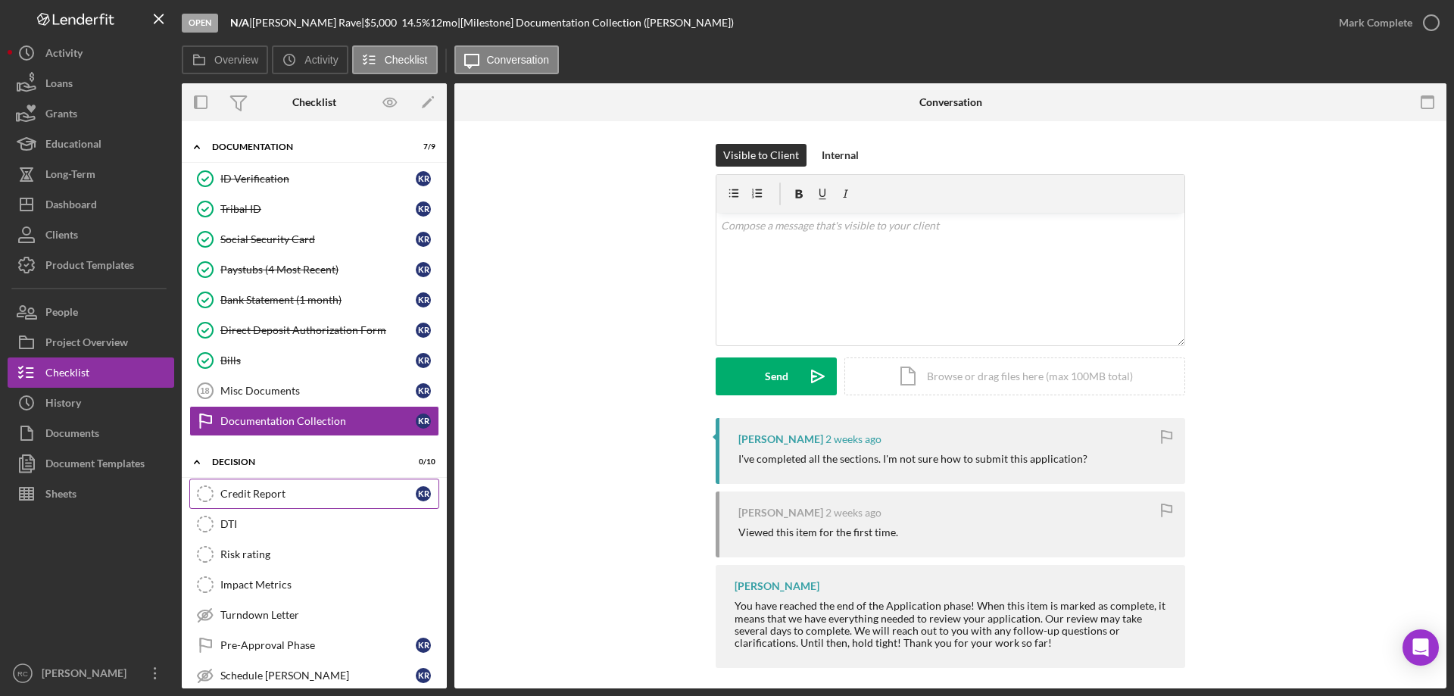
click at [289, 493] on div "Credit Report" at bounding box center [317, 494] width 195 height 12
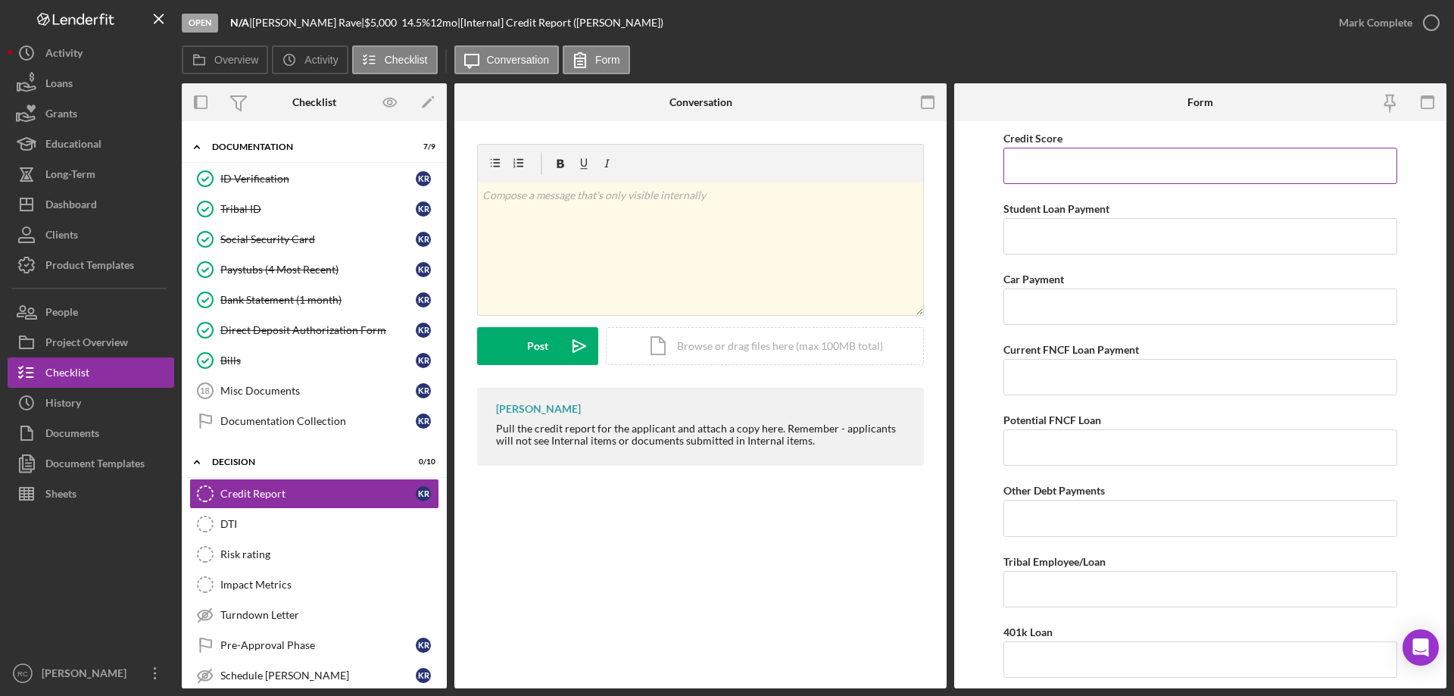
click at [1056, 167] on input "Credit Score" at bounding box center [1200, 166] width 394 height 36
type input "453"
click at [1431, 19] on icon "button" at bounding box center [1431, 23] width 38 height 38
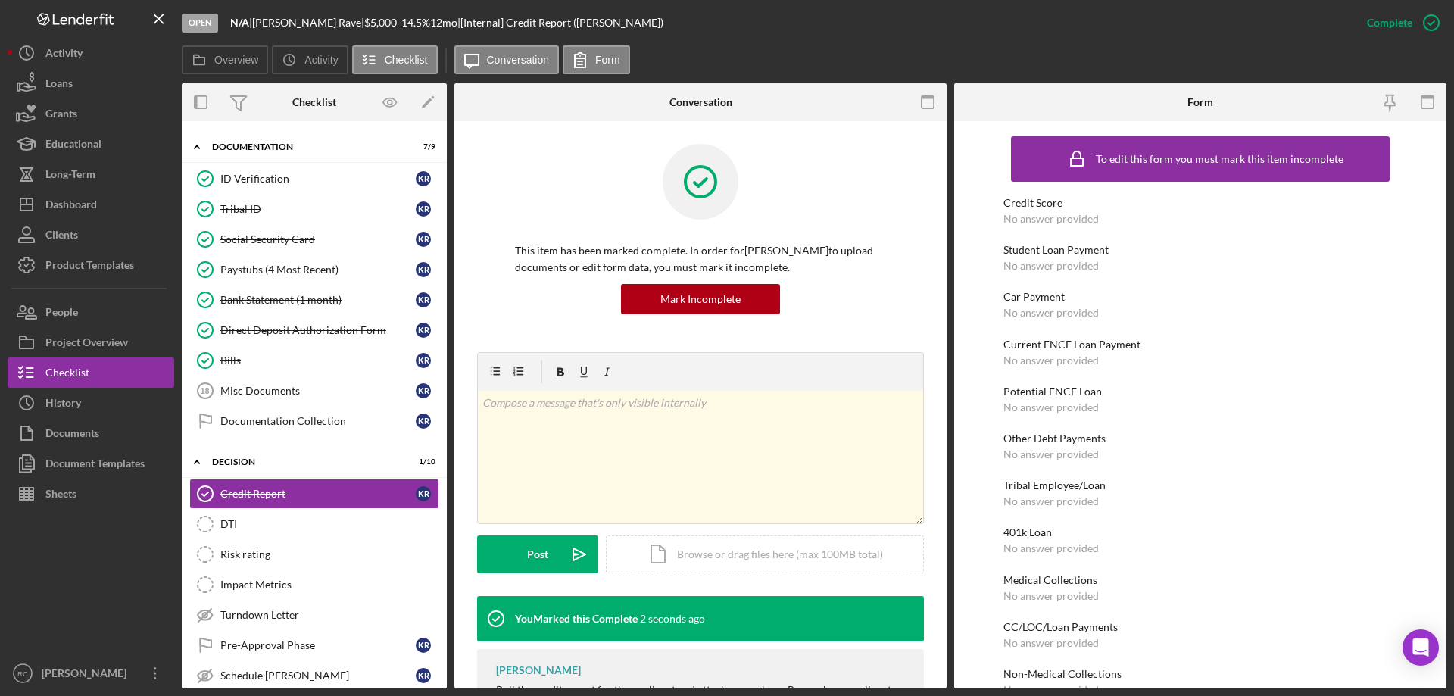
scroll to position [69, 0]
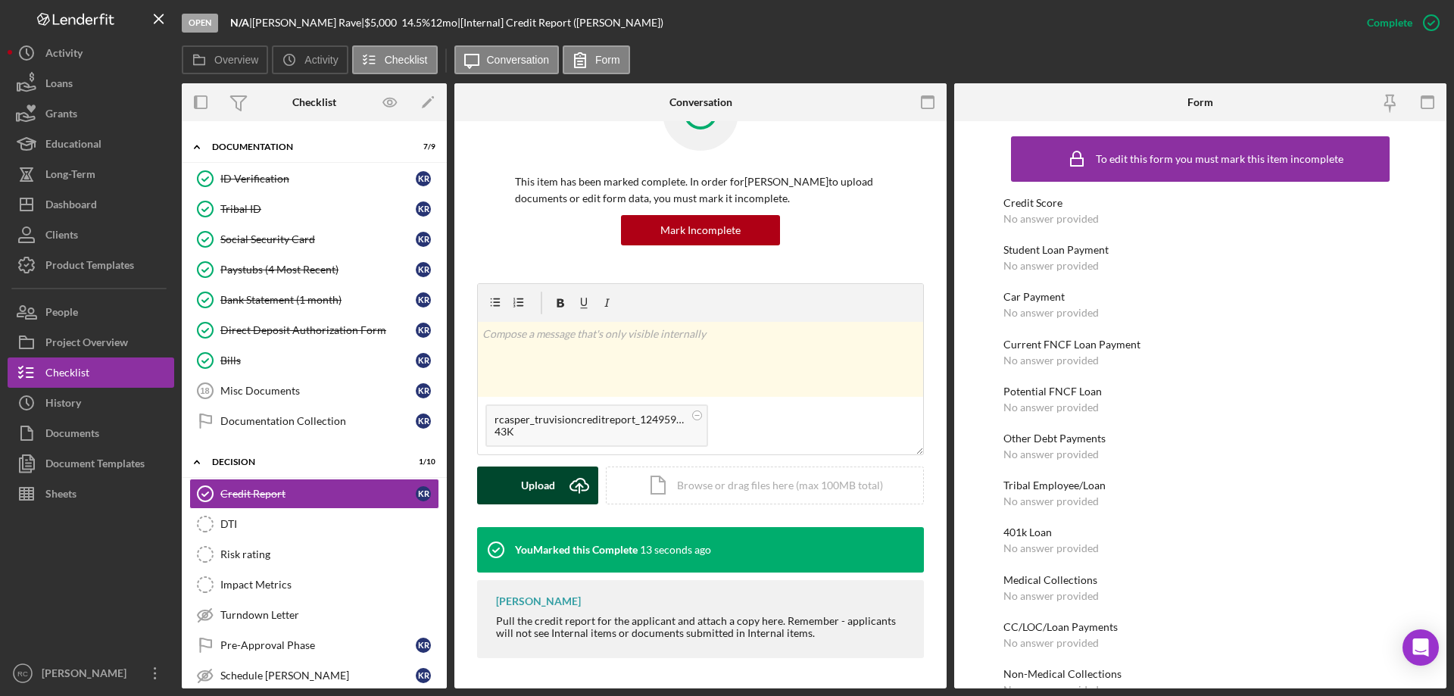
click at [555, 482] on button "Upload Icon/Upload" at bounding box center [537, 486] width 121 height 38
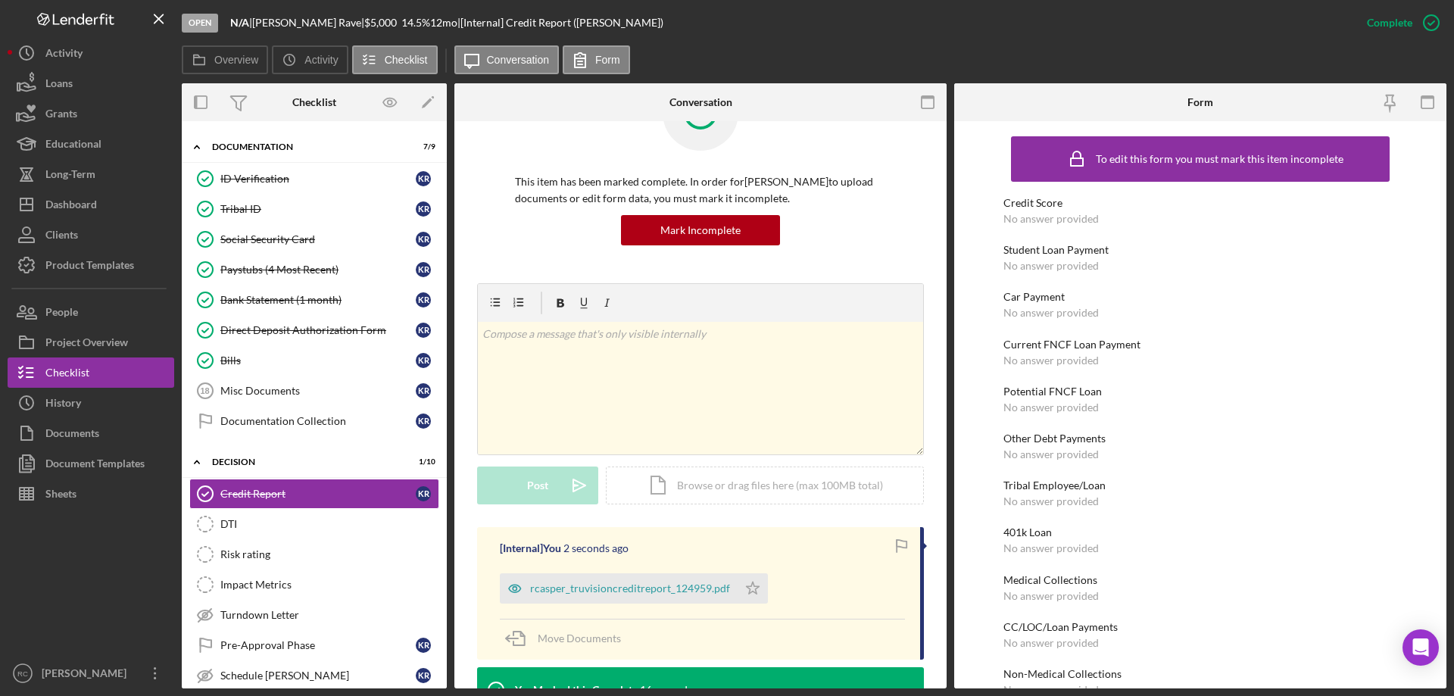
scroll to position [170, 0]
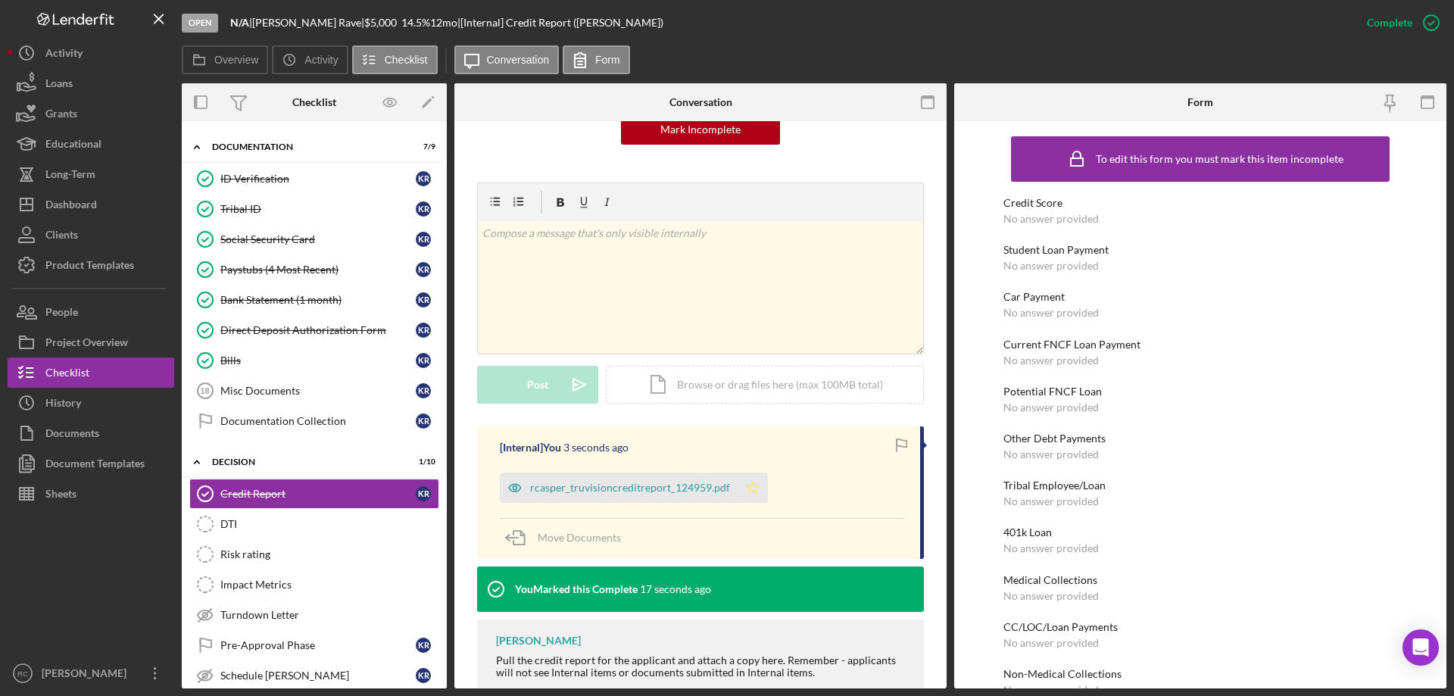
click at [751, 481] on icon "Icon/Star" at bounding box center [753, 488] width 30 height 30
click at [1206, 25] on div "Open N/A | Kassandra Rave | $5,000 $5,000 14.5 % 12 mo | [Internal] Credit Repo…" at bounding box center [767, 22] width 1170 height 45
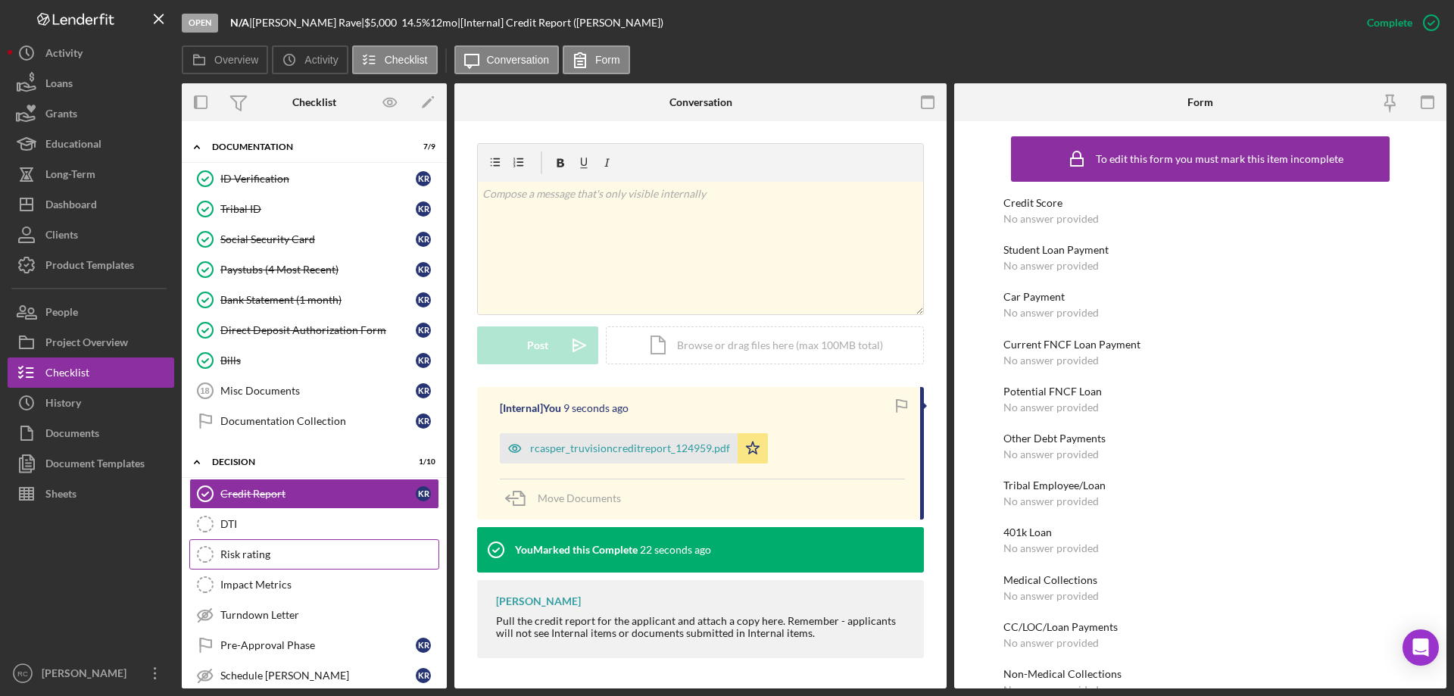
drag, startPoint x: 254, startPoint y: 557, endPoint x: 297, endPoint y: 549, distance: 43.2
click at [255, 557] on div "Risk rating" at bounding box center [329, 554] width 218 height 12
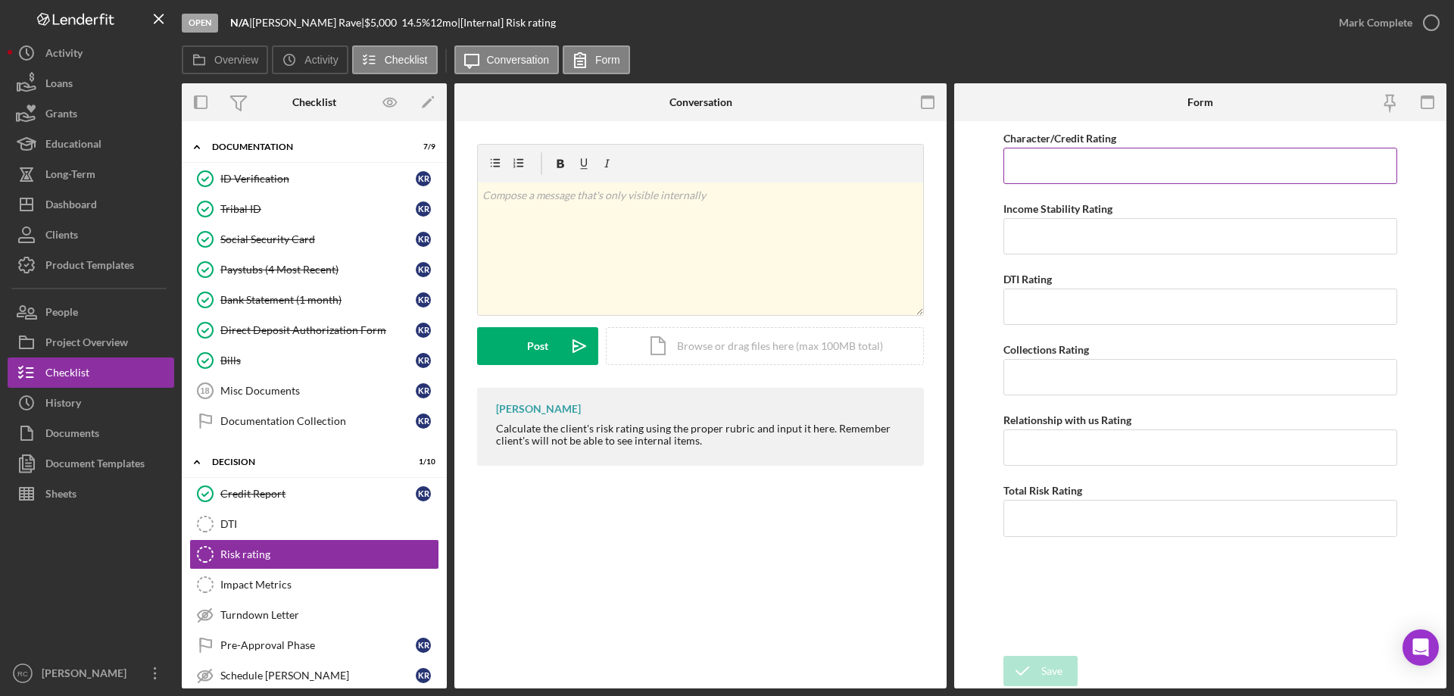
click at [1105, 164] on input "Character/Credit Rating" at bounding box center [1200, 166] width 394 height 36
type input "6"
type input "4"
type input "5"
type input "3"
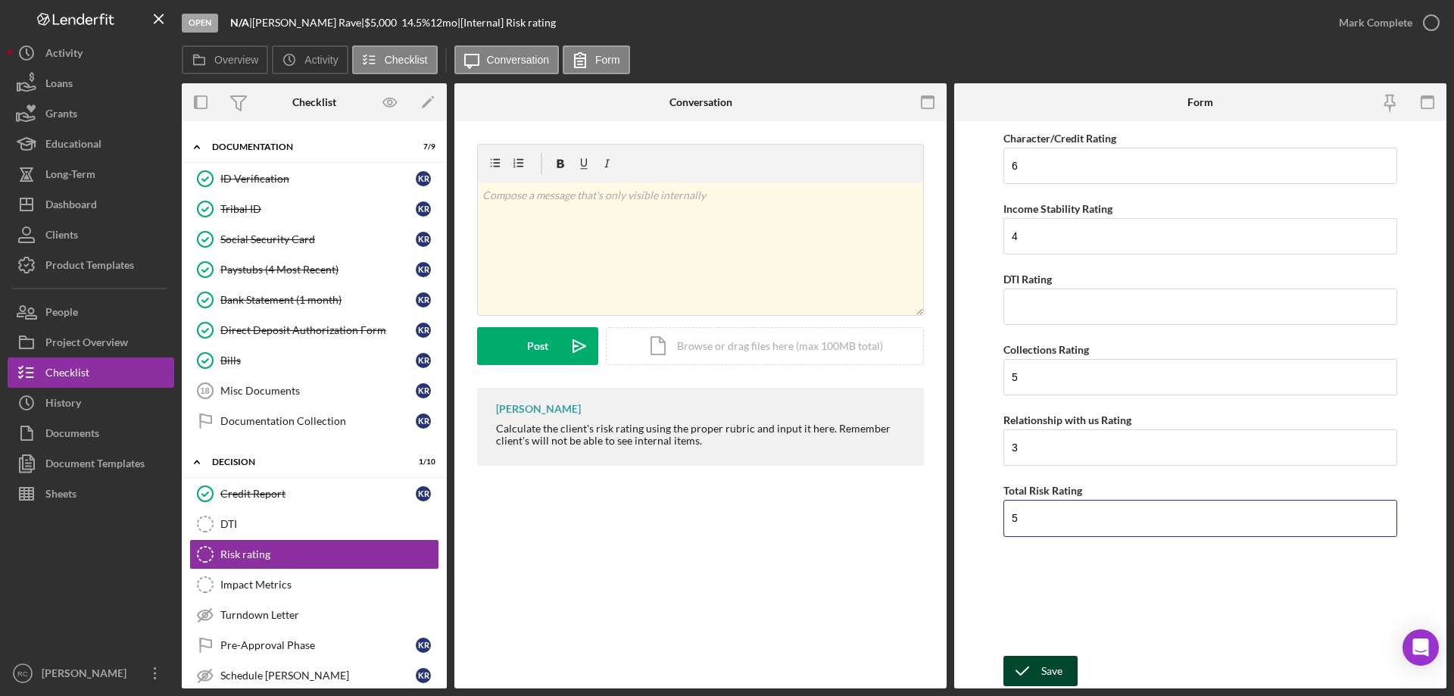
type input "5"
click at [1047, 665] on div "Save" at bounding box center [1051, 671] width 21 height 30
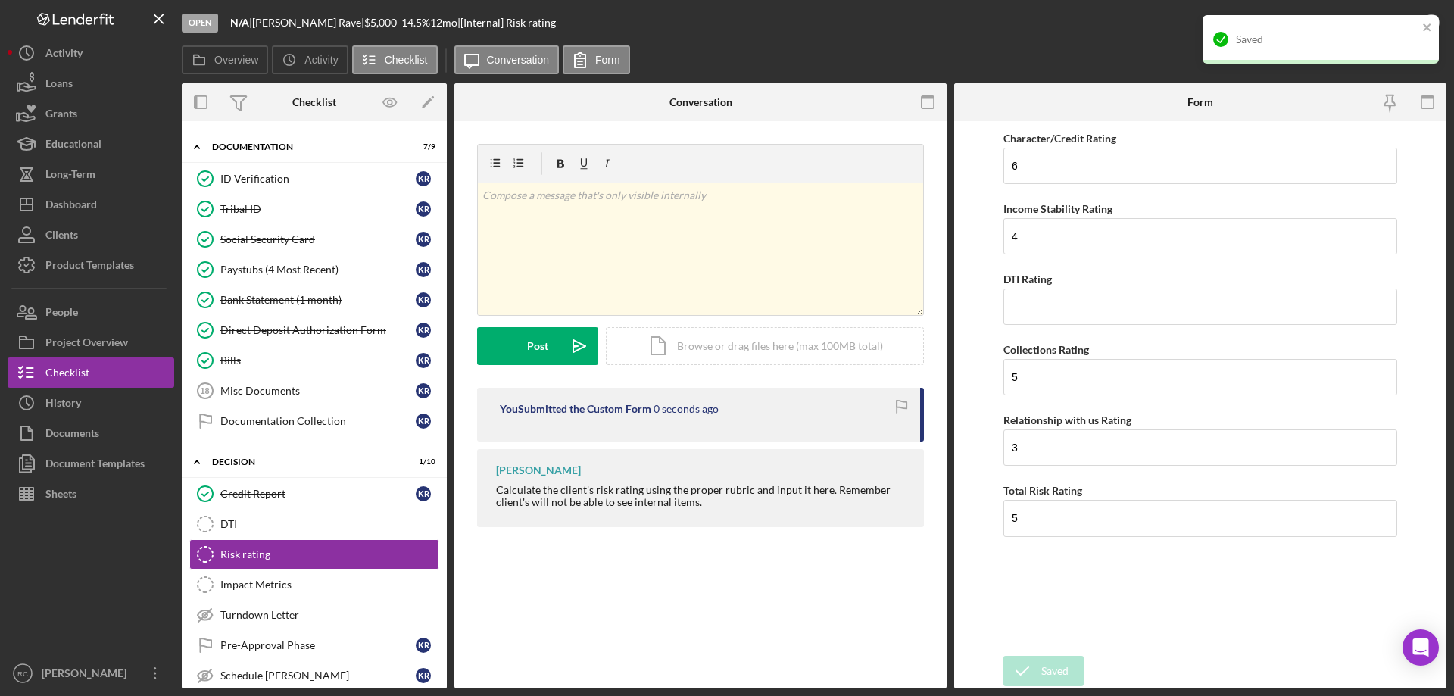
click at [1428, 20] on div "Saved" at bounding box center [1321, 39] width 236 height 48
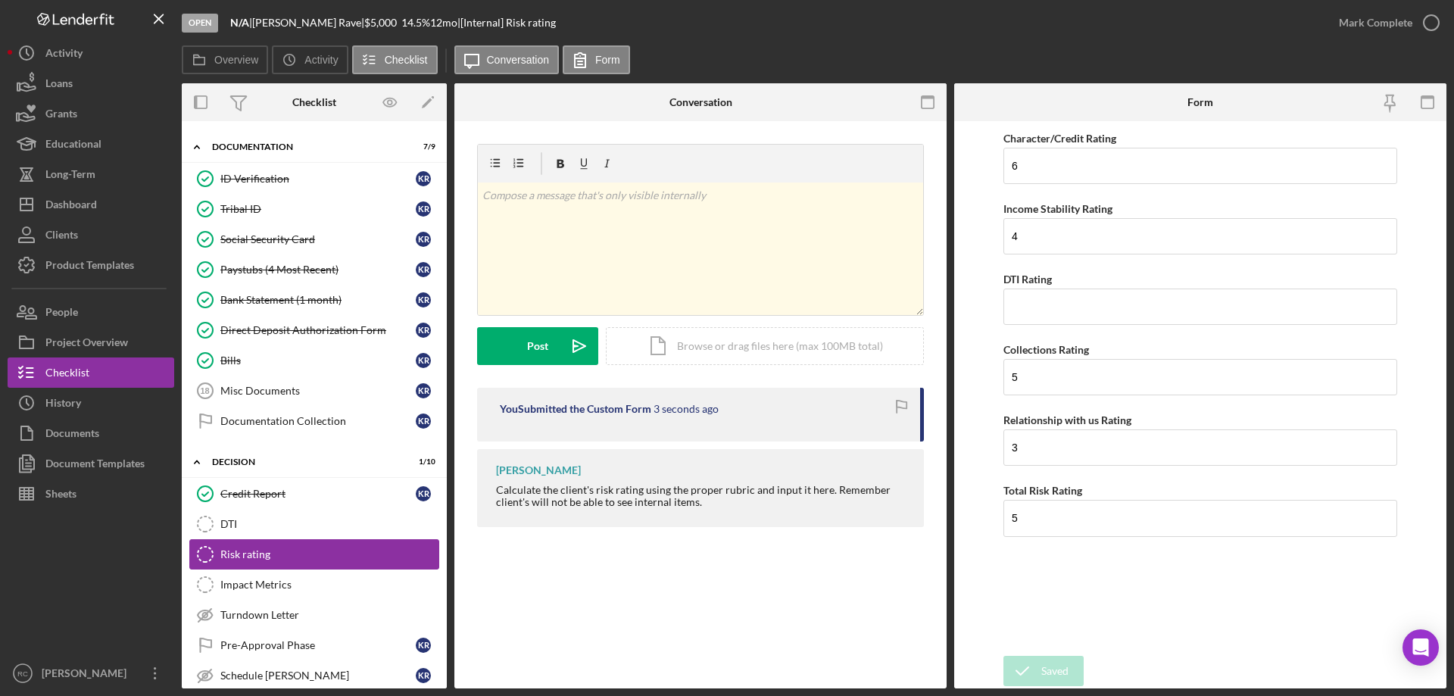
click at [248, 550] on div "Risk rating" at bounding box center [329, 554] width 218 height 12
click at [204, 554] on icon "Risk rating" at bounding box center [205, 554] width 38 height 38
click at [1431, 19] on icon "button" at bounding box center [1431, 23] width 38 height 38
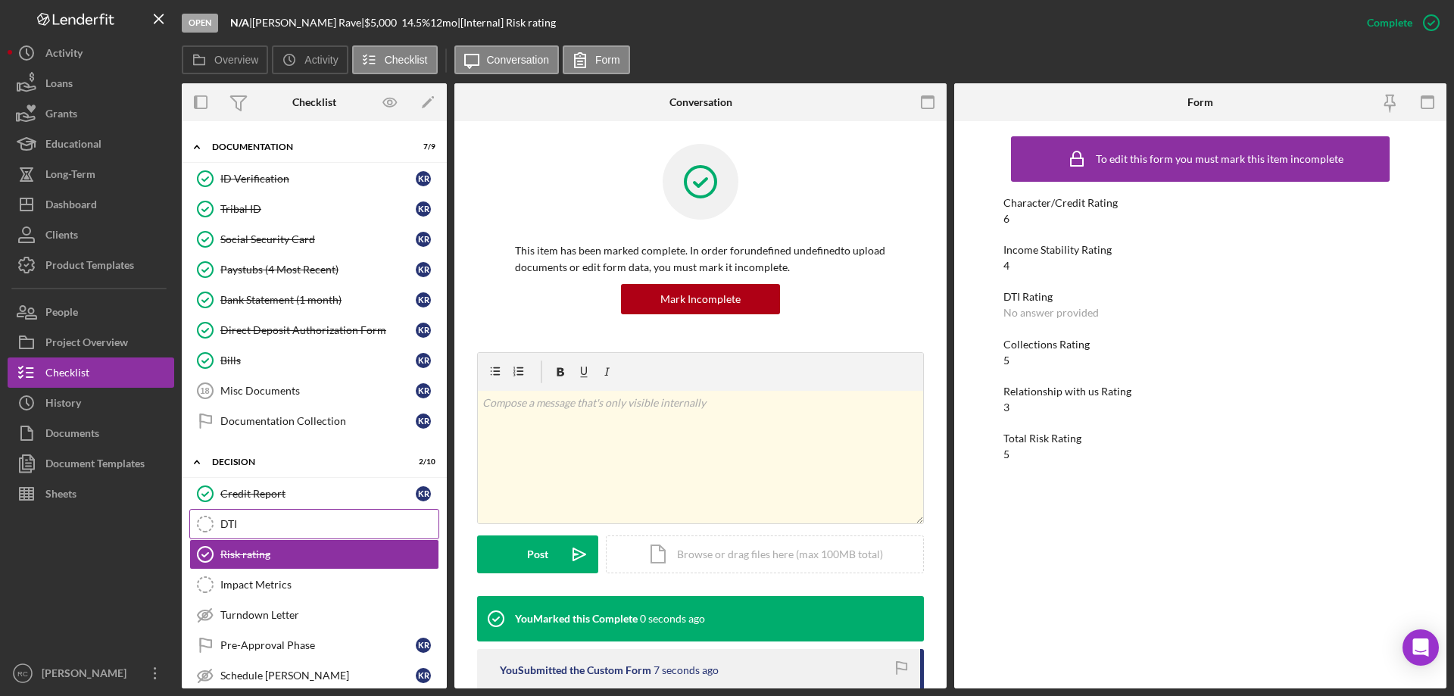
click at [288, 521] on div "DTI" at bounding box center [329, 524] width 218 height 12
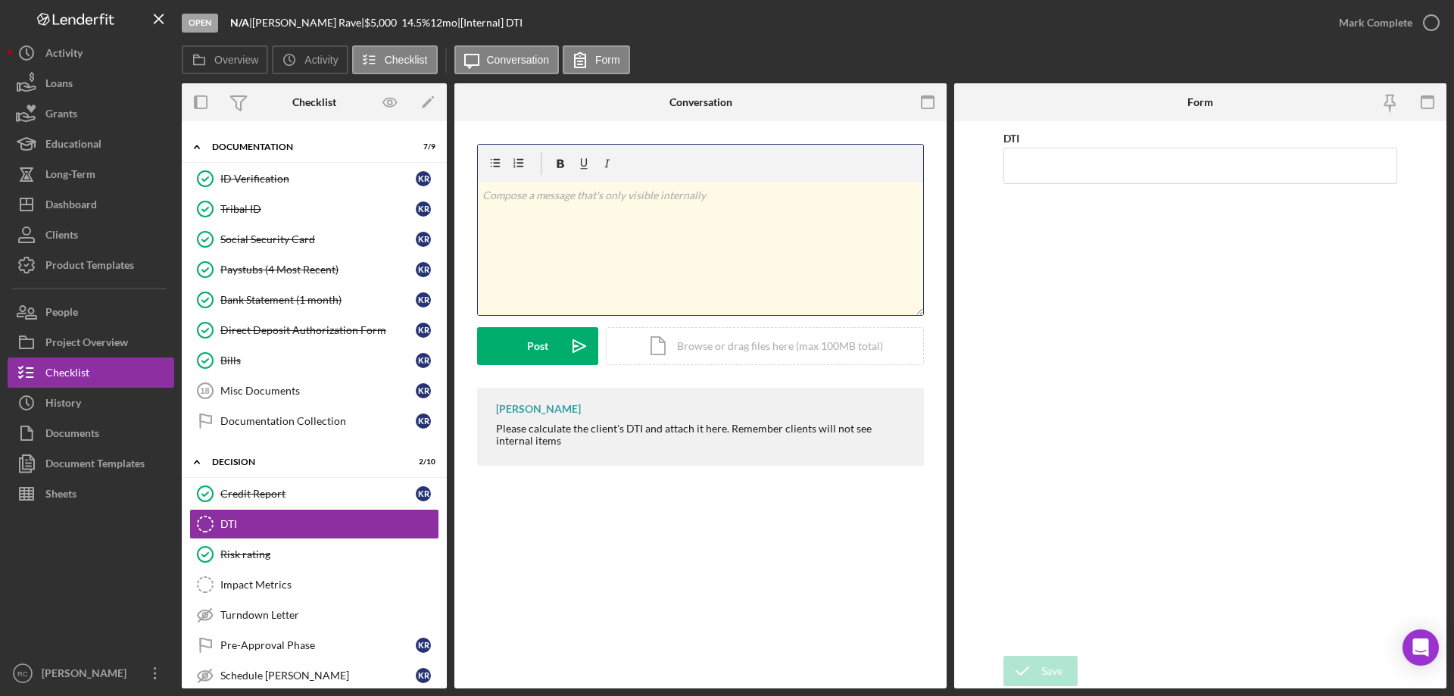
click at [685, 198] on p at bounding box center [700, 195] width 437 height 17
click at [279, 585] on div "Impact Metrics" at bounding box center [329, 585] width 218 height 12
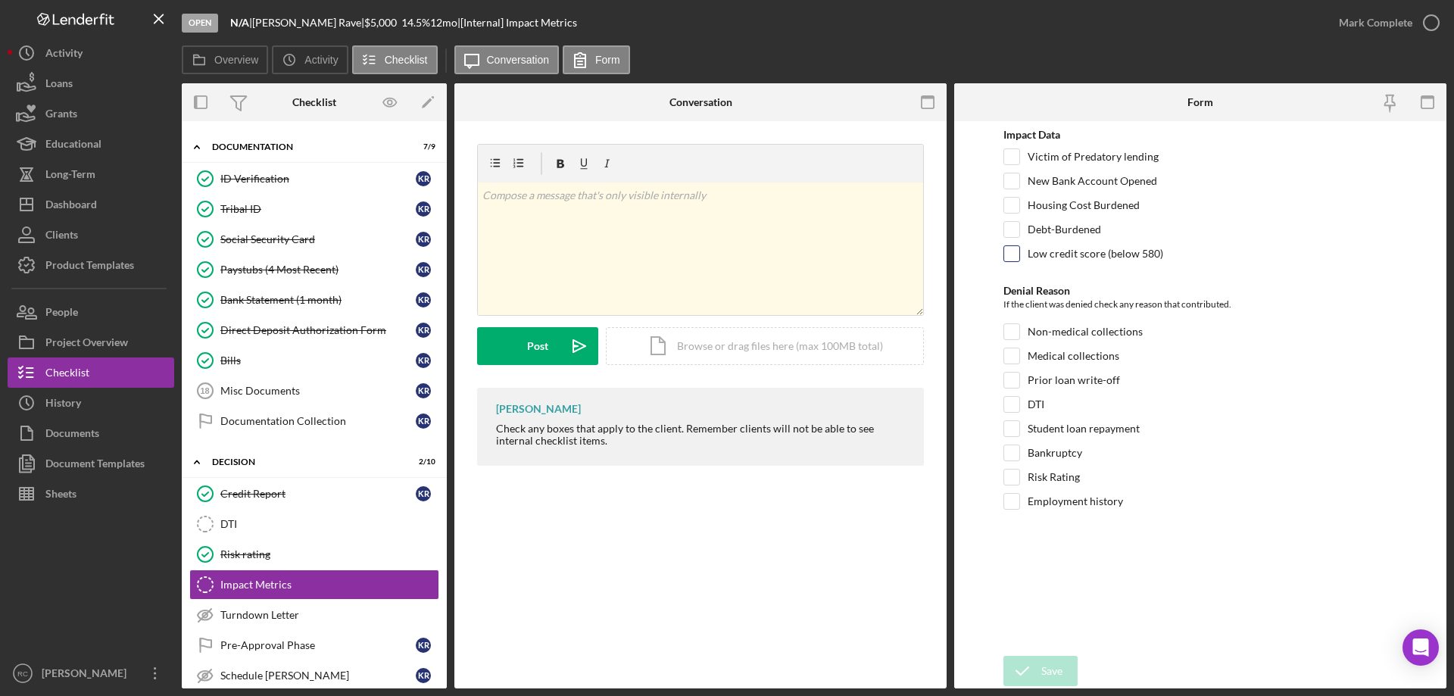
click at [1016, 253] on input "Low credit score (below 580)" at bounding box center [1011, 253] width 15 height 15
checkbox input "true"
click at [1017, 378] on input "Prior loan write-off" at bounding box center [1011, 380] width 15 height 15
checkbox input "true"
click at [707, 504] on div "Impact Metrics Impact Metrics v Color teal Color pink Remove color Add row abov…" at bounding box center [700, 404] width 492 height 567
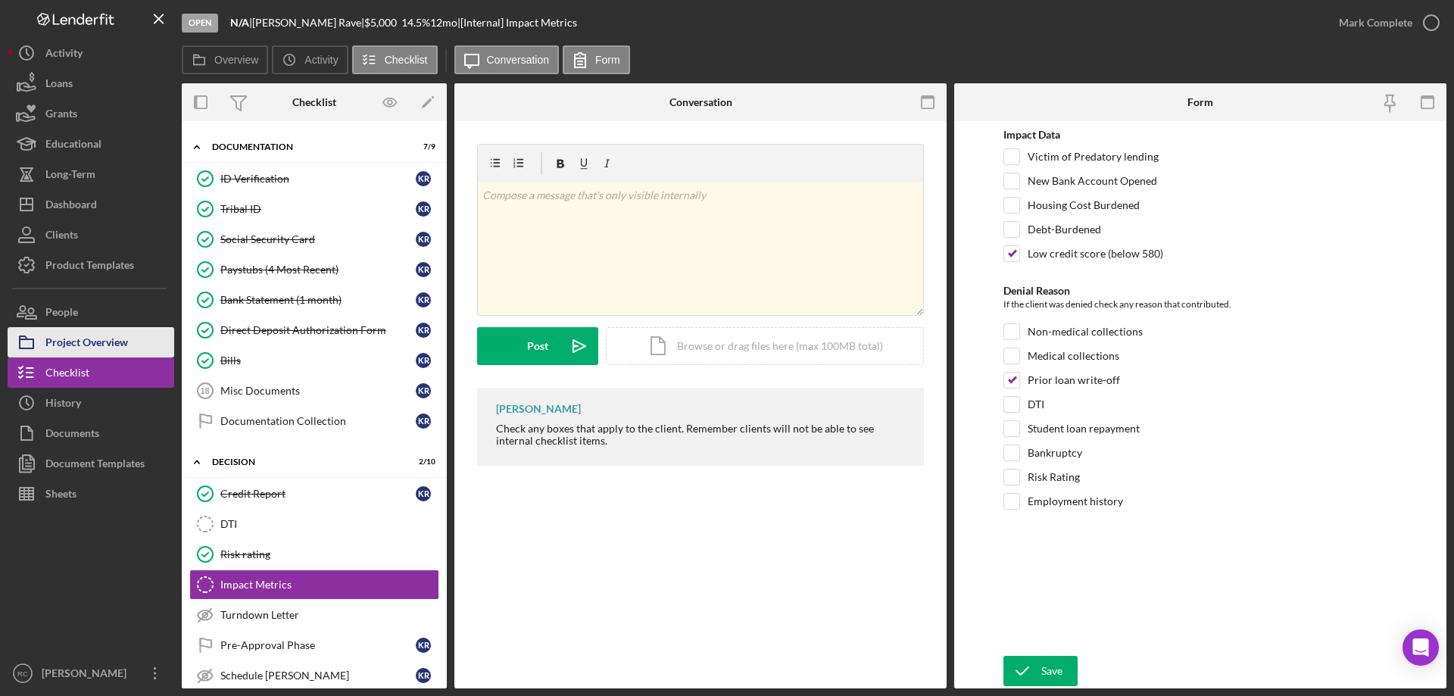
click at [56, 337] on div "Project Overview" at bounding box center [86, 344] width 83 height 34
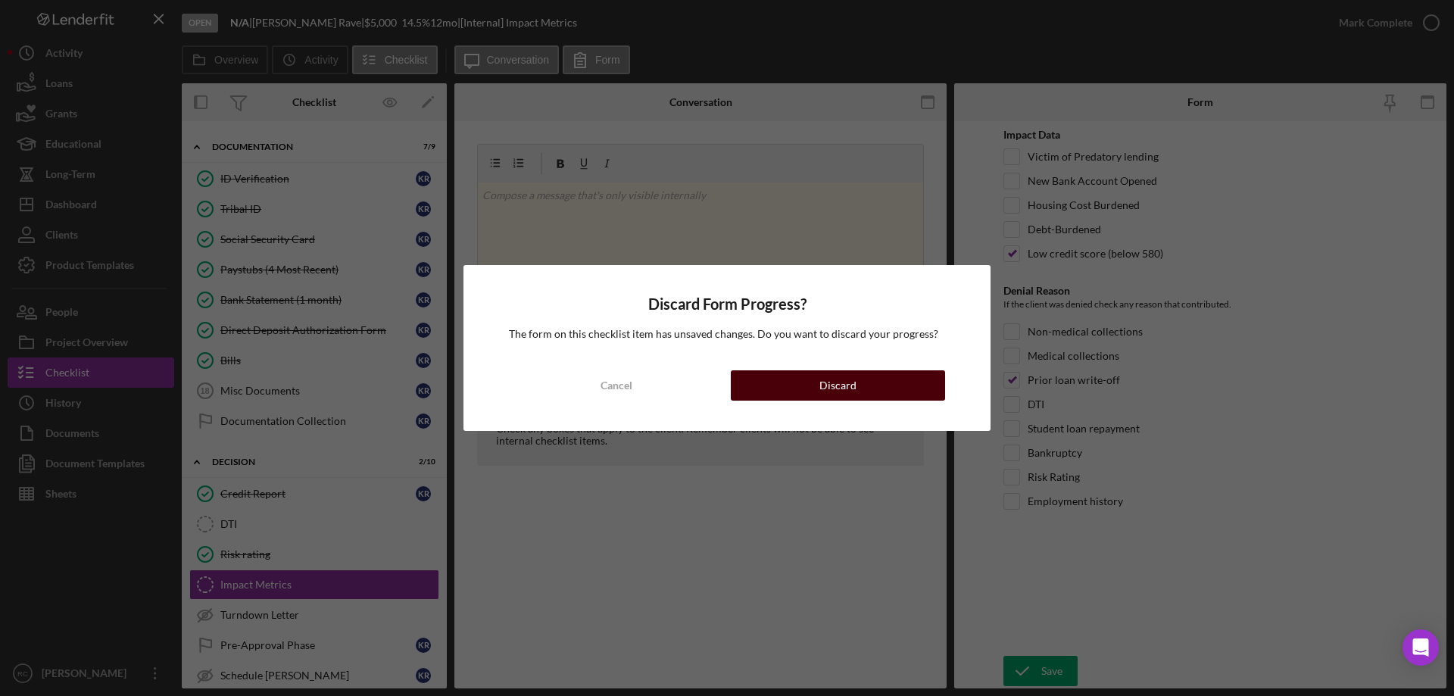
click at [851, 378] on div "Discard" at bounding box center [837, 385] width 37 height 30
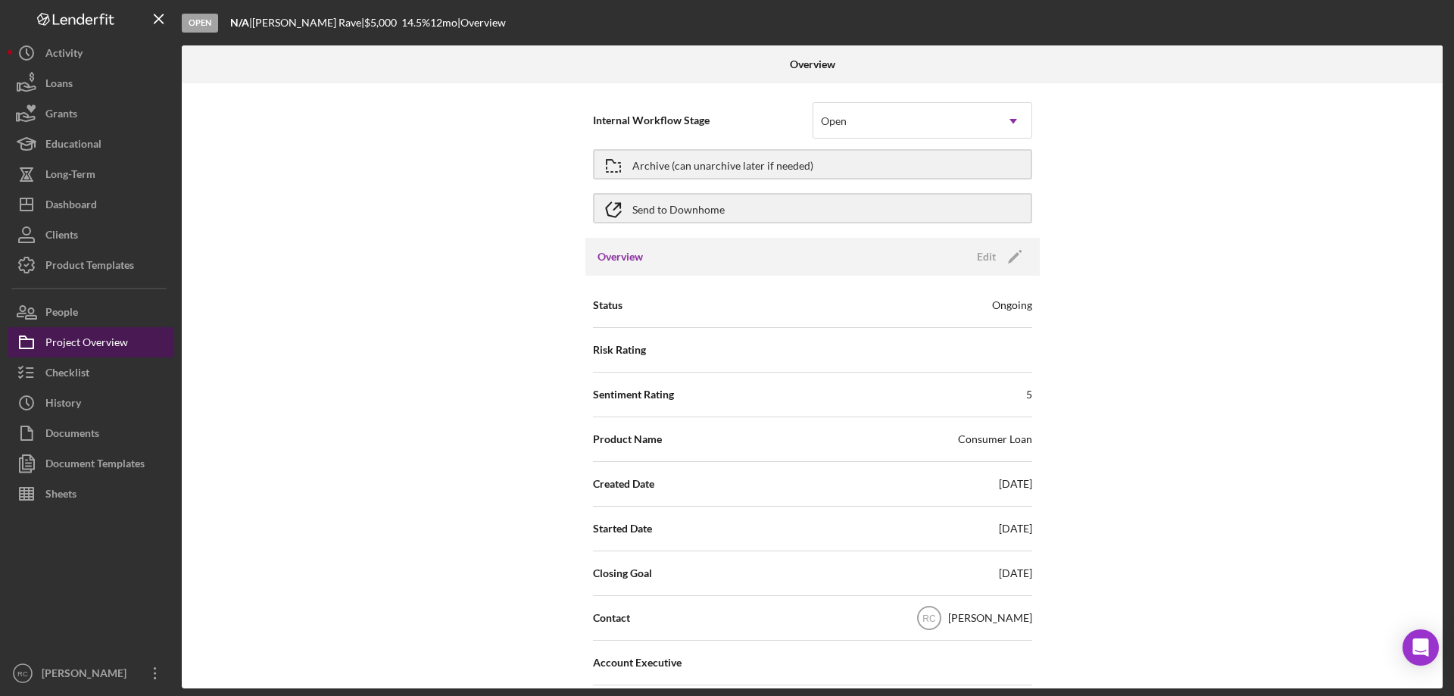
click at [81, 341] on div "Project Overview" at bounding box center [86, 344] width 83 height 34
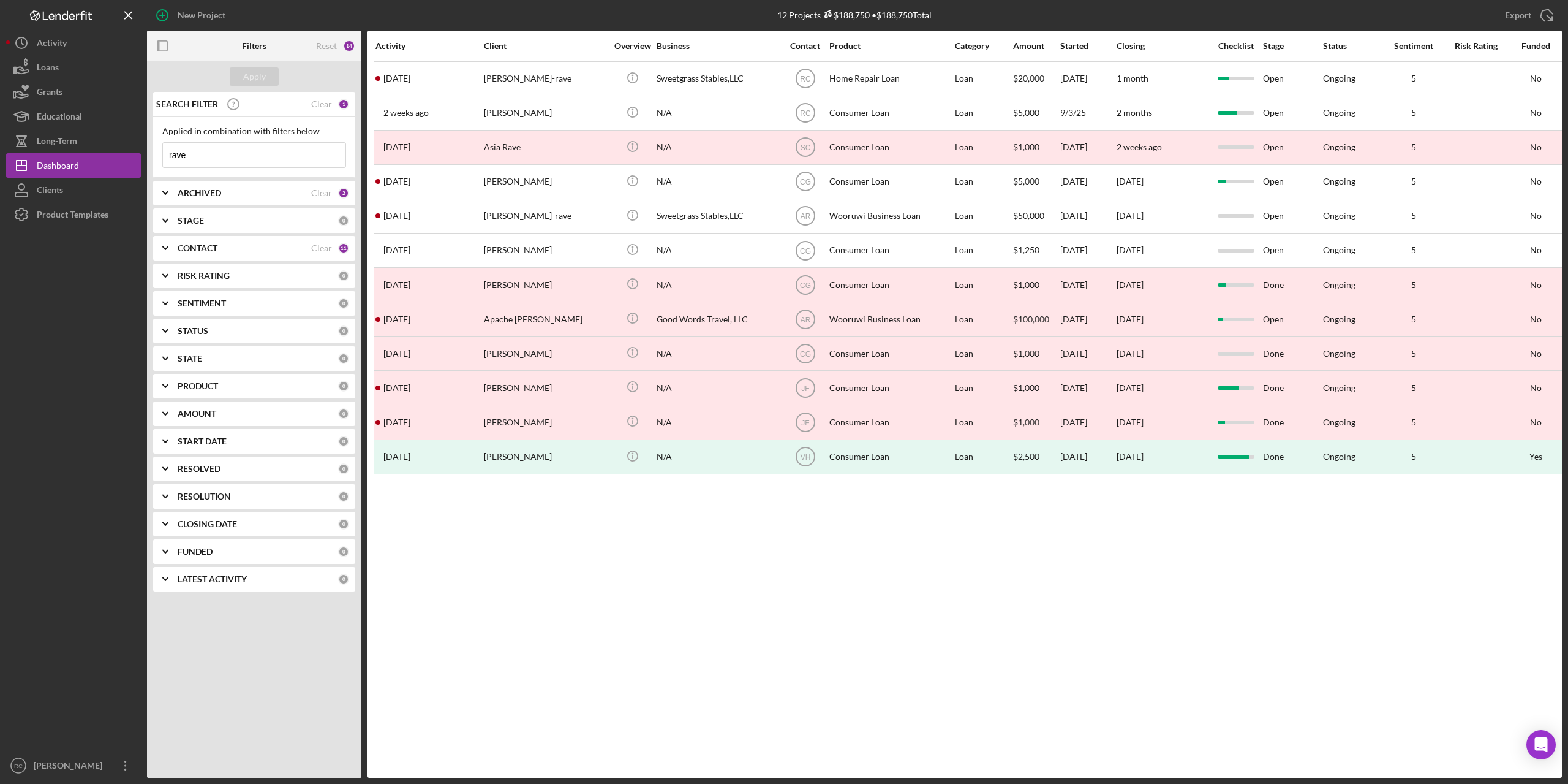
click at [210, 155] on input "rave" at bounding box center [254, 155] width 183 height 24
type input "r"
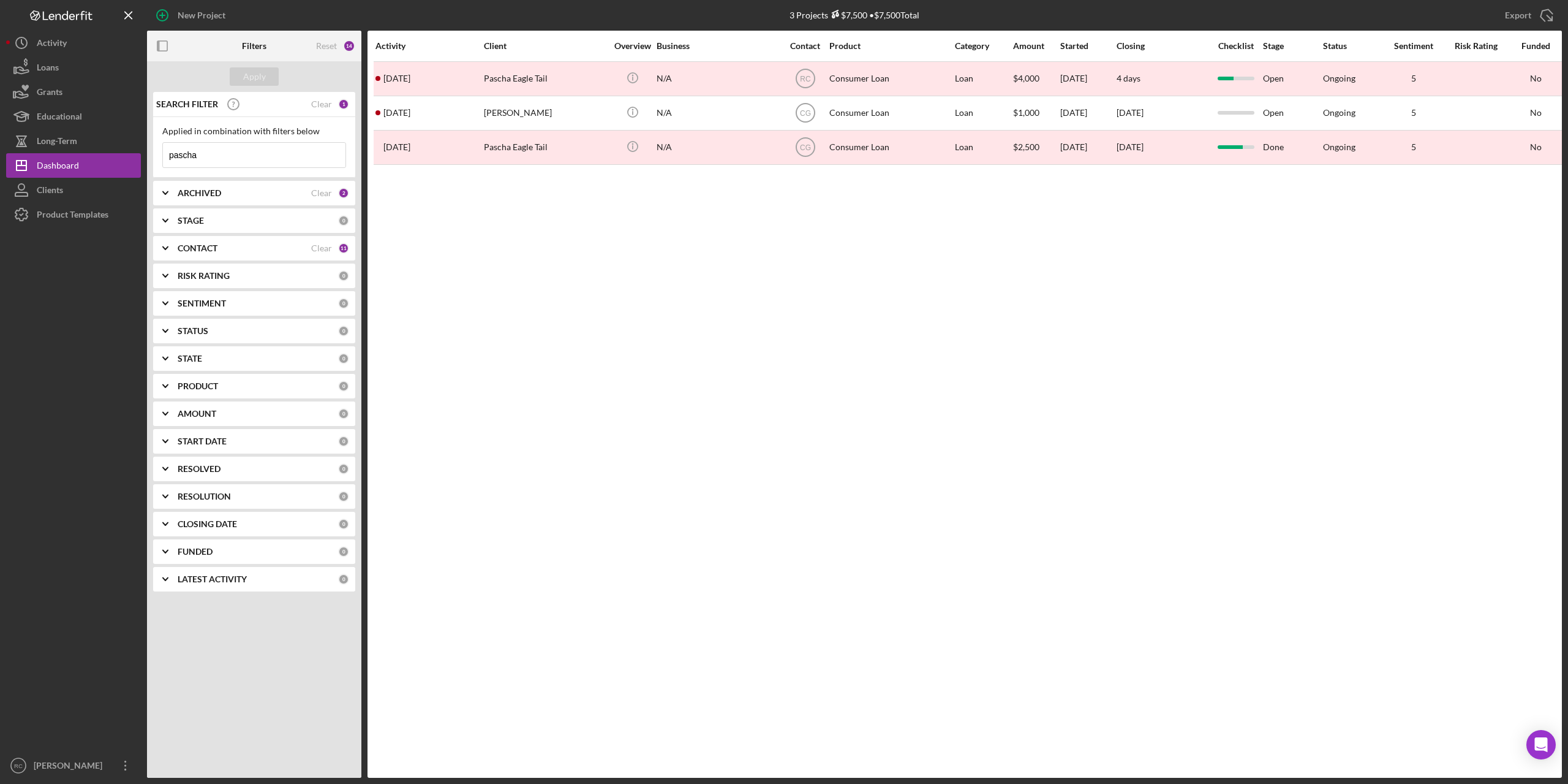
type input "pascha"
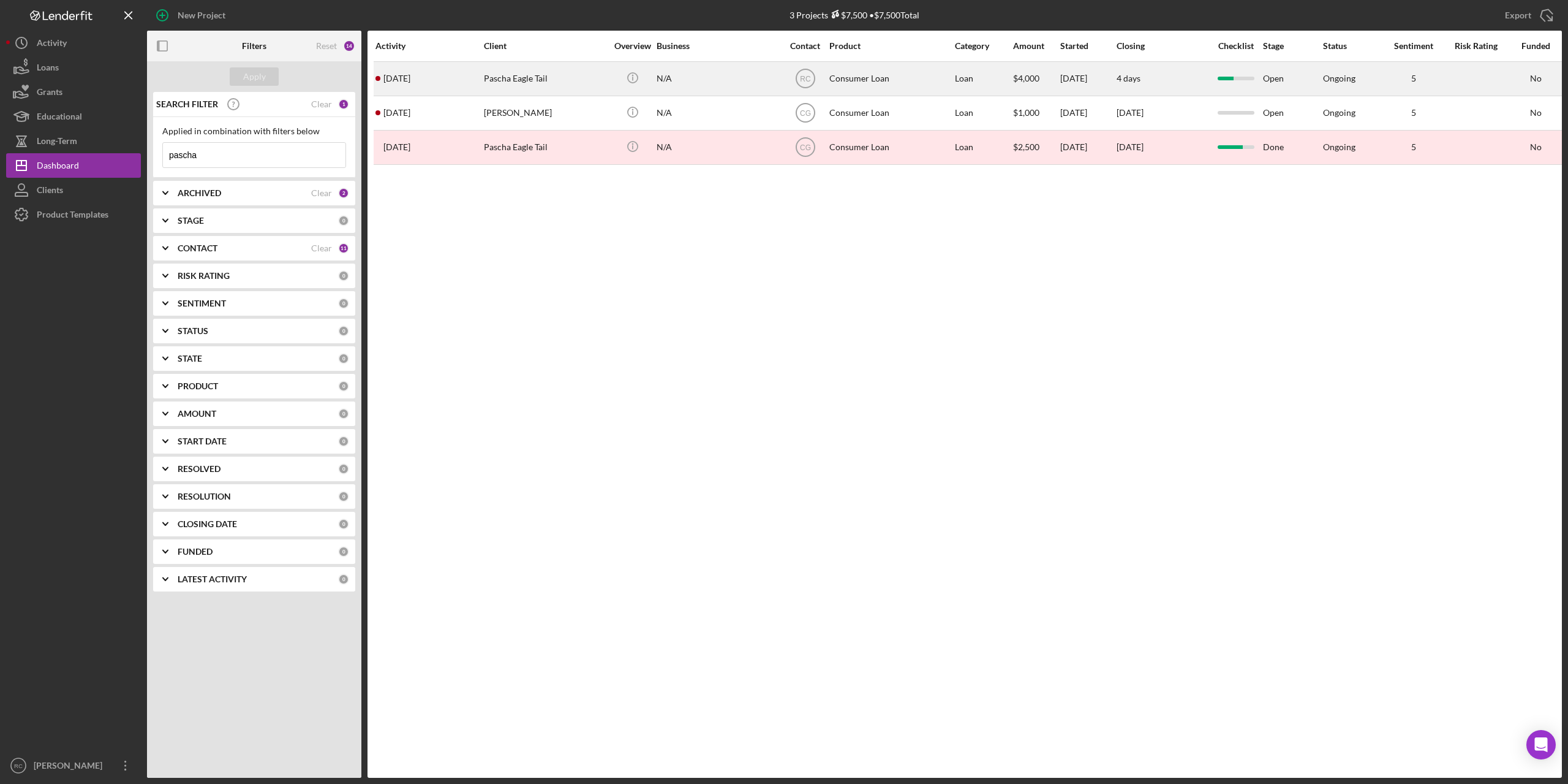
click at [522, 82] on div "Pascha Eagle Tail" at bounding box center [544, 78] width 122 height 32
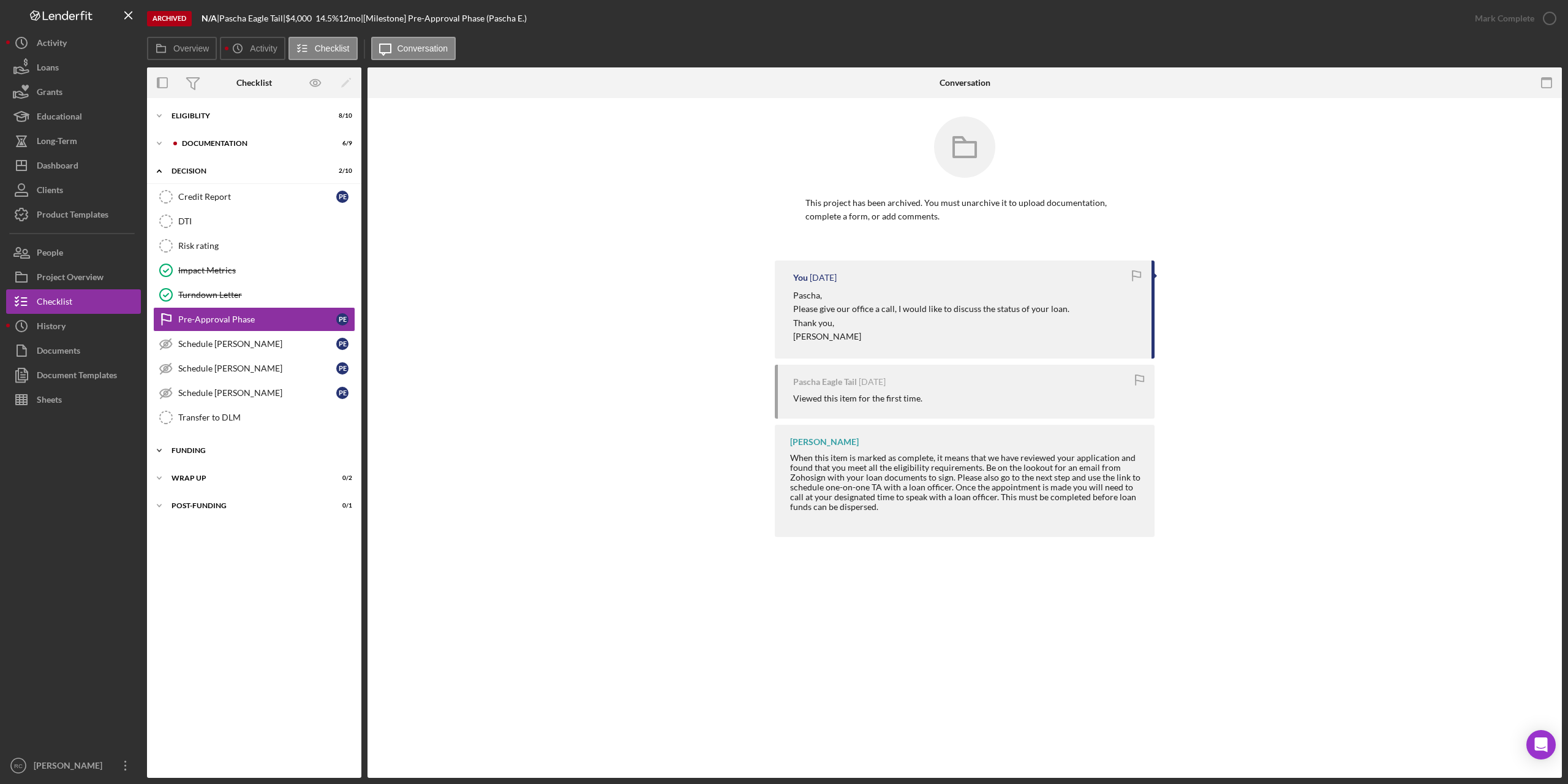
click at [193, 448] on div "Funding" at bounding box center [259, 450] width 175 height 7
click at [201, 196] on div "Credit Report" at bounding box center [256, 197] width 158 height 10
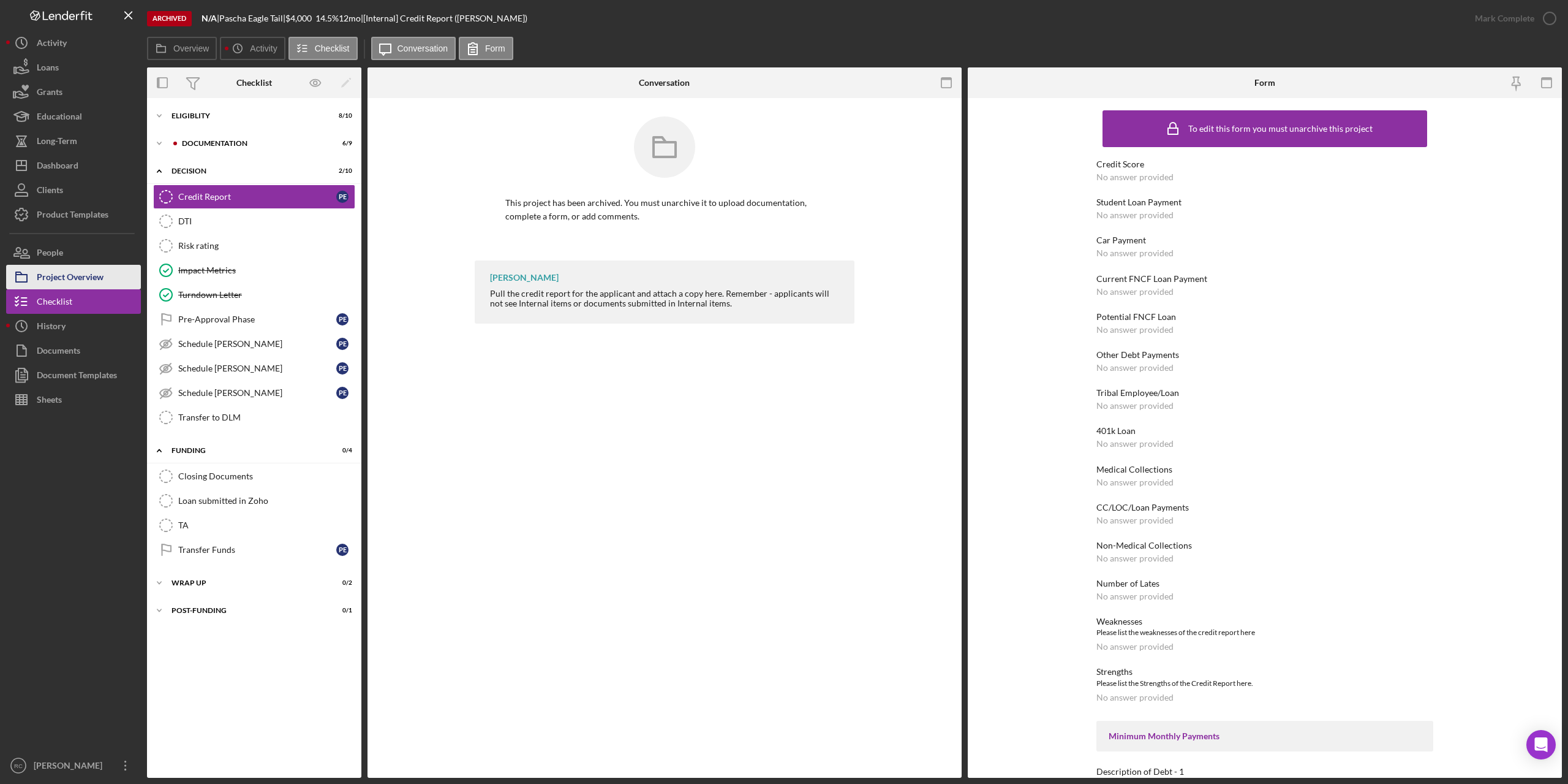
click at [82, 273] on div "Project Overview" at bounding box center [70, 278] width 67 height 28
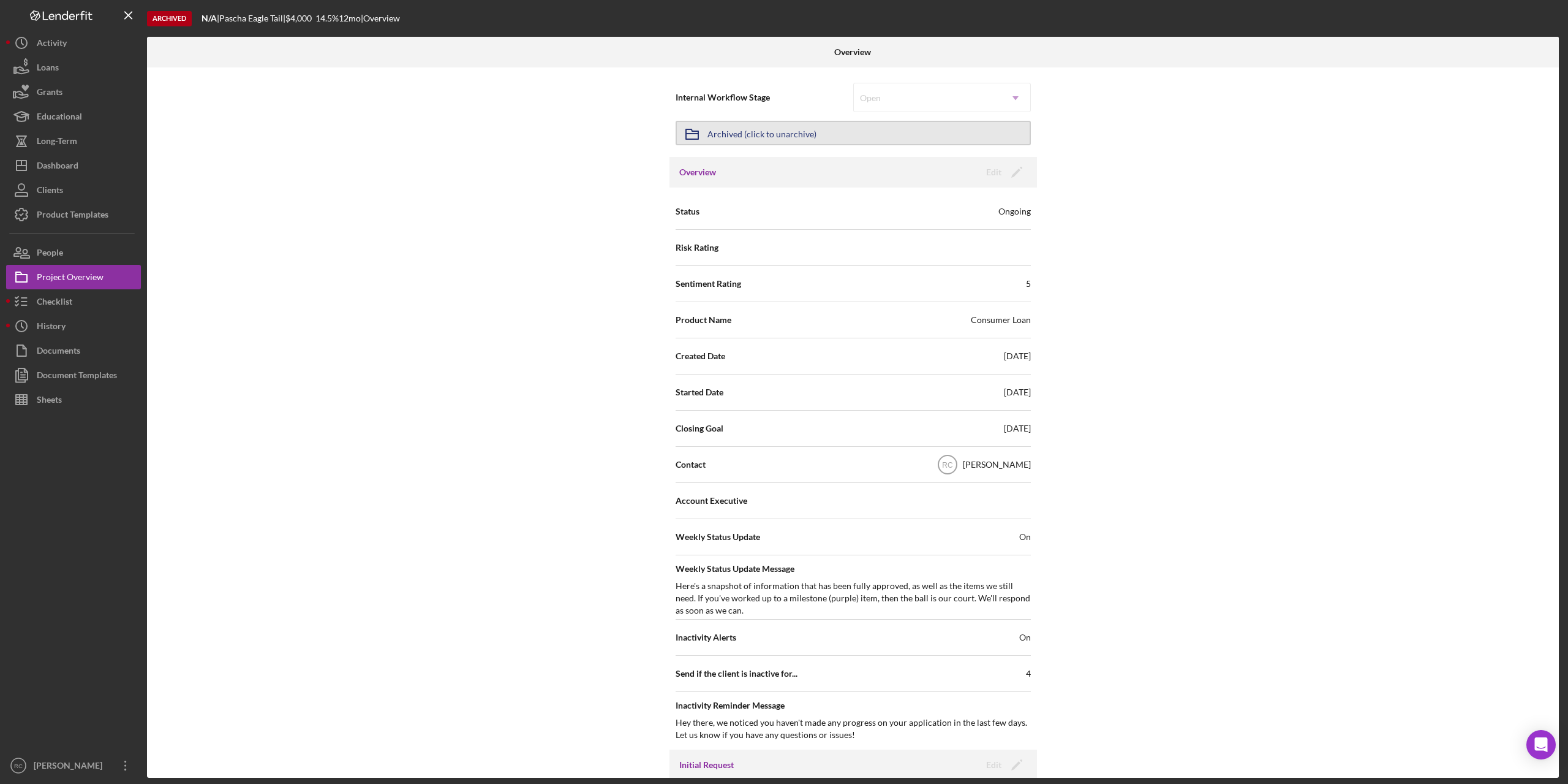
click at [776, 130] on div "Archived (click to unarchive)" at bounding box center [762, 133] width 109 height 22
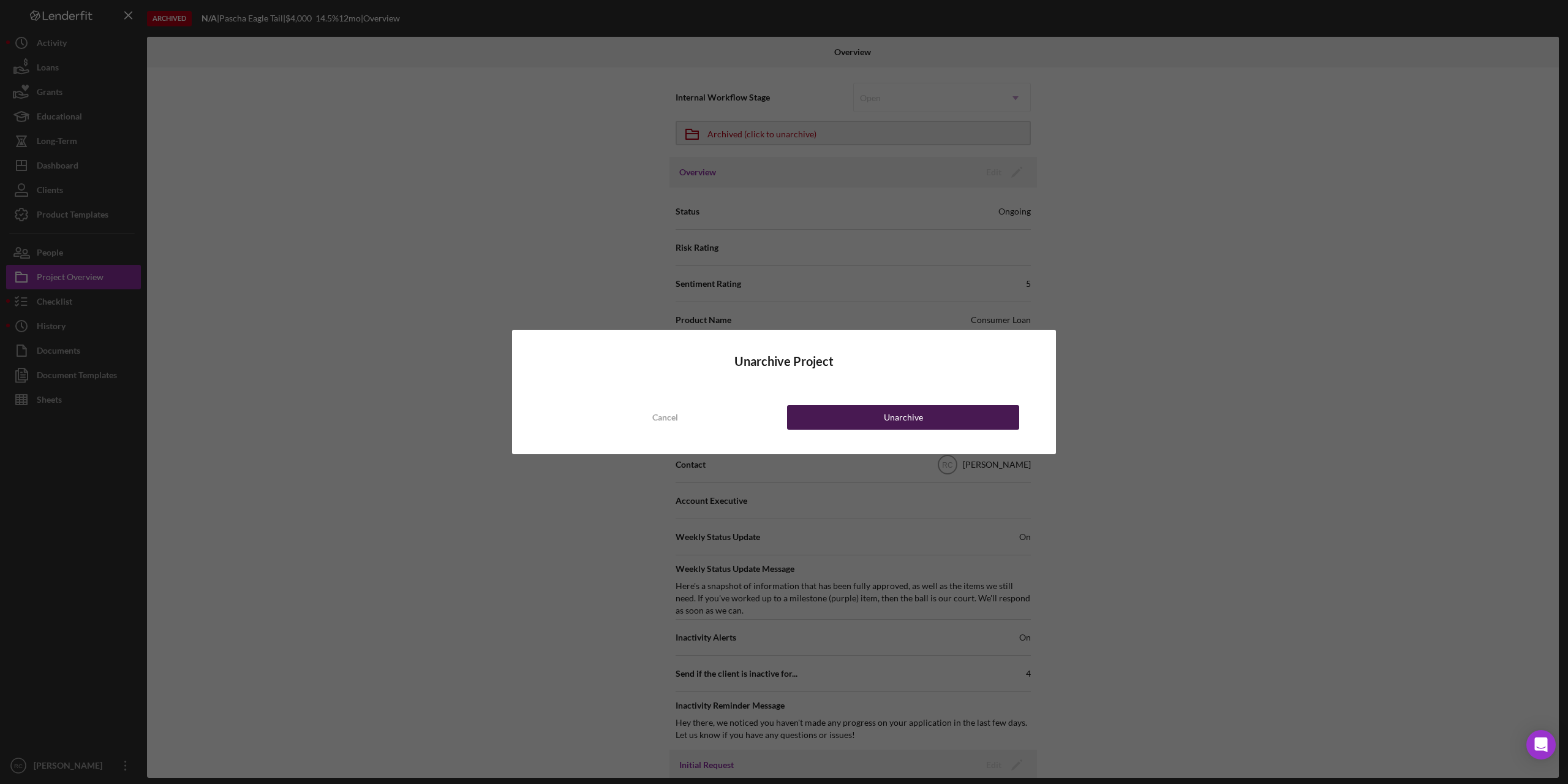
click at [923, 420] on button "Unarchive" at bounding box center [902, 417] width 232 height 24
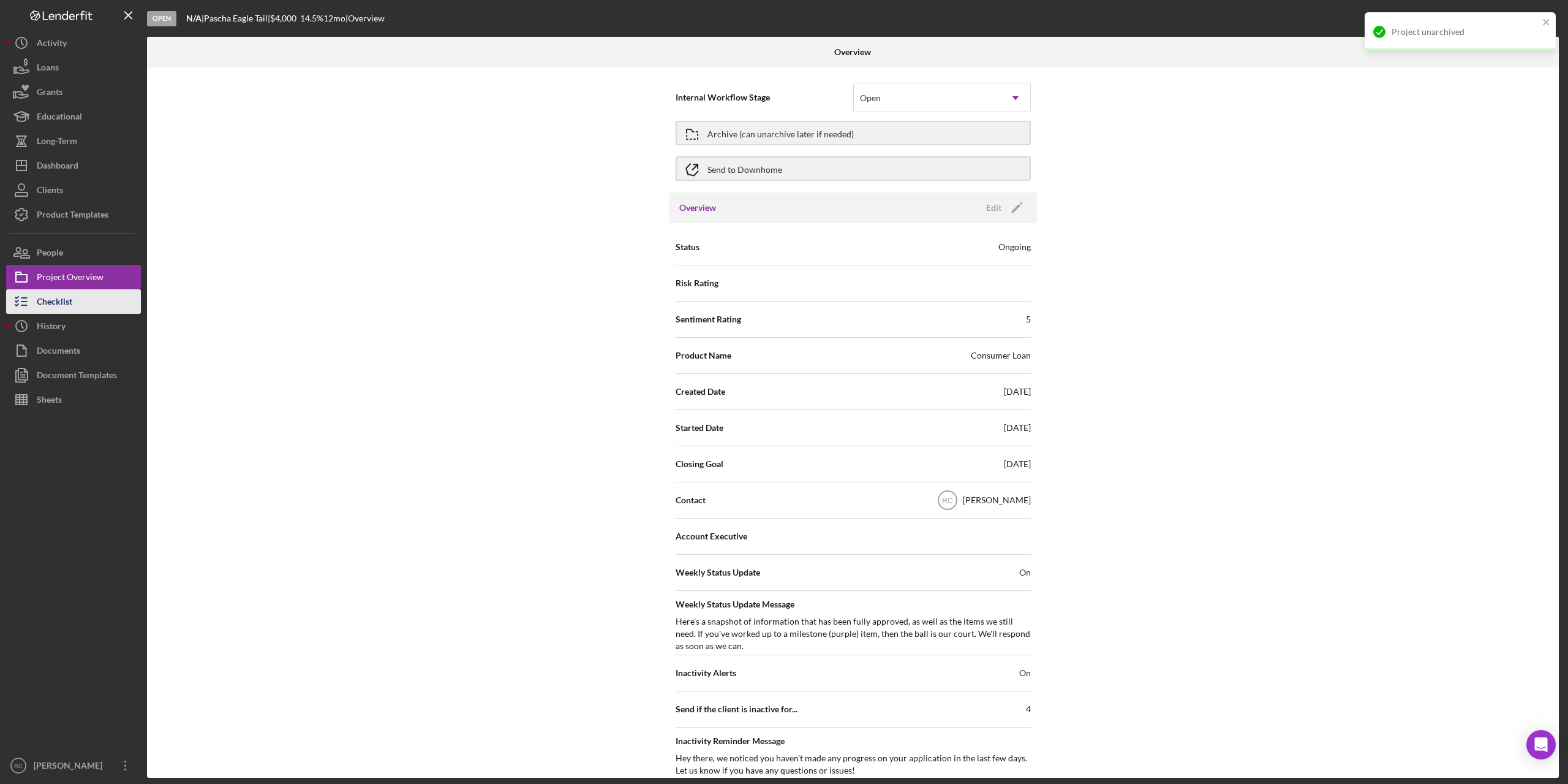
click at [51, 299] on div "Checklist" at bounding box center [54, 303] width 36 height 28
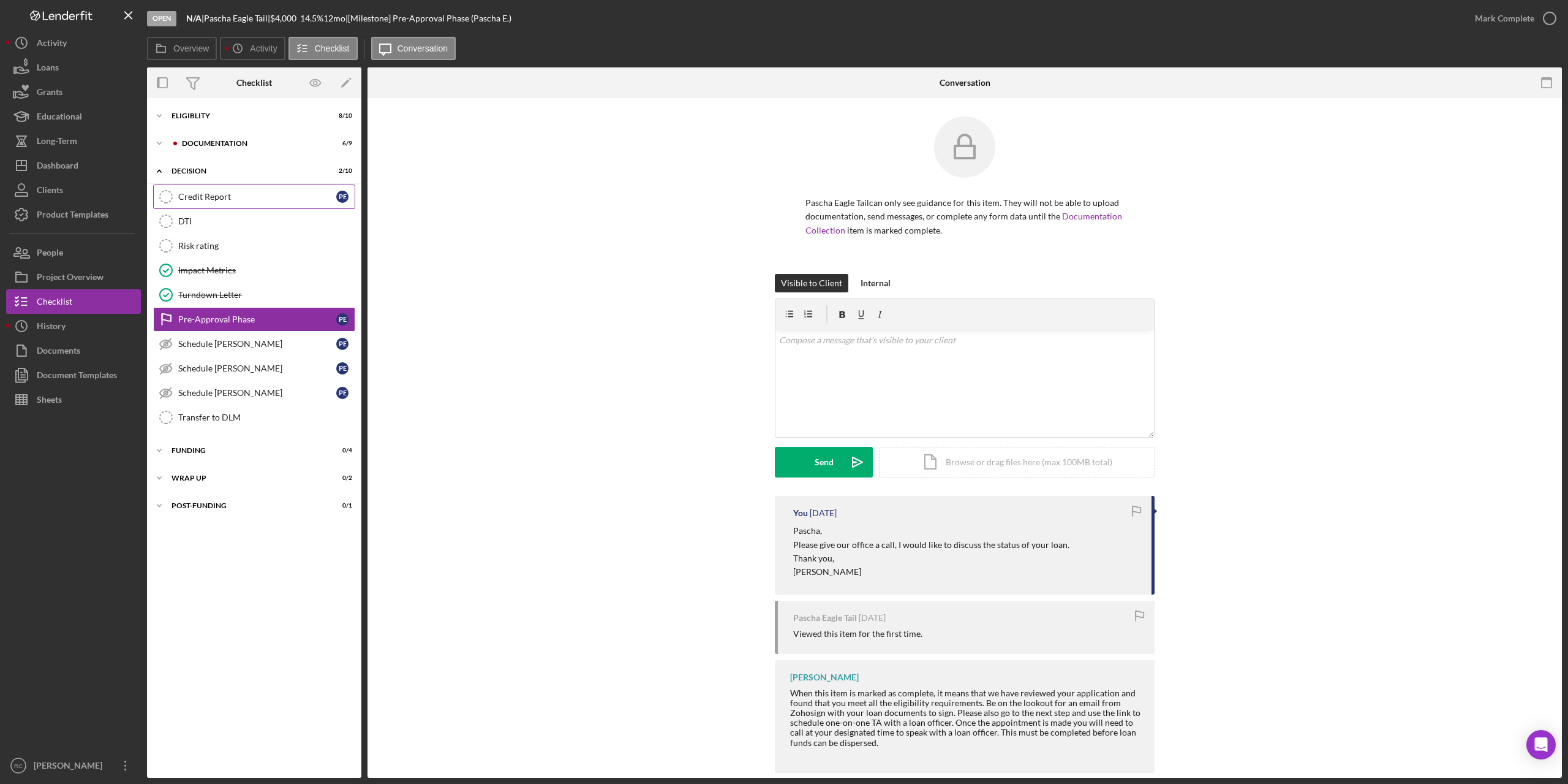
click at [213, 197] on div "Credit Report" at bounding box center [256, 197] width 158 height 10
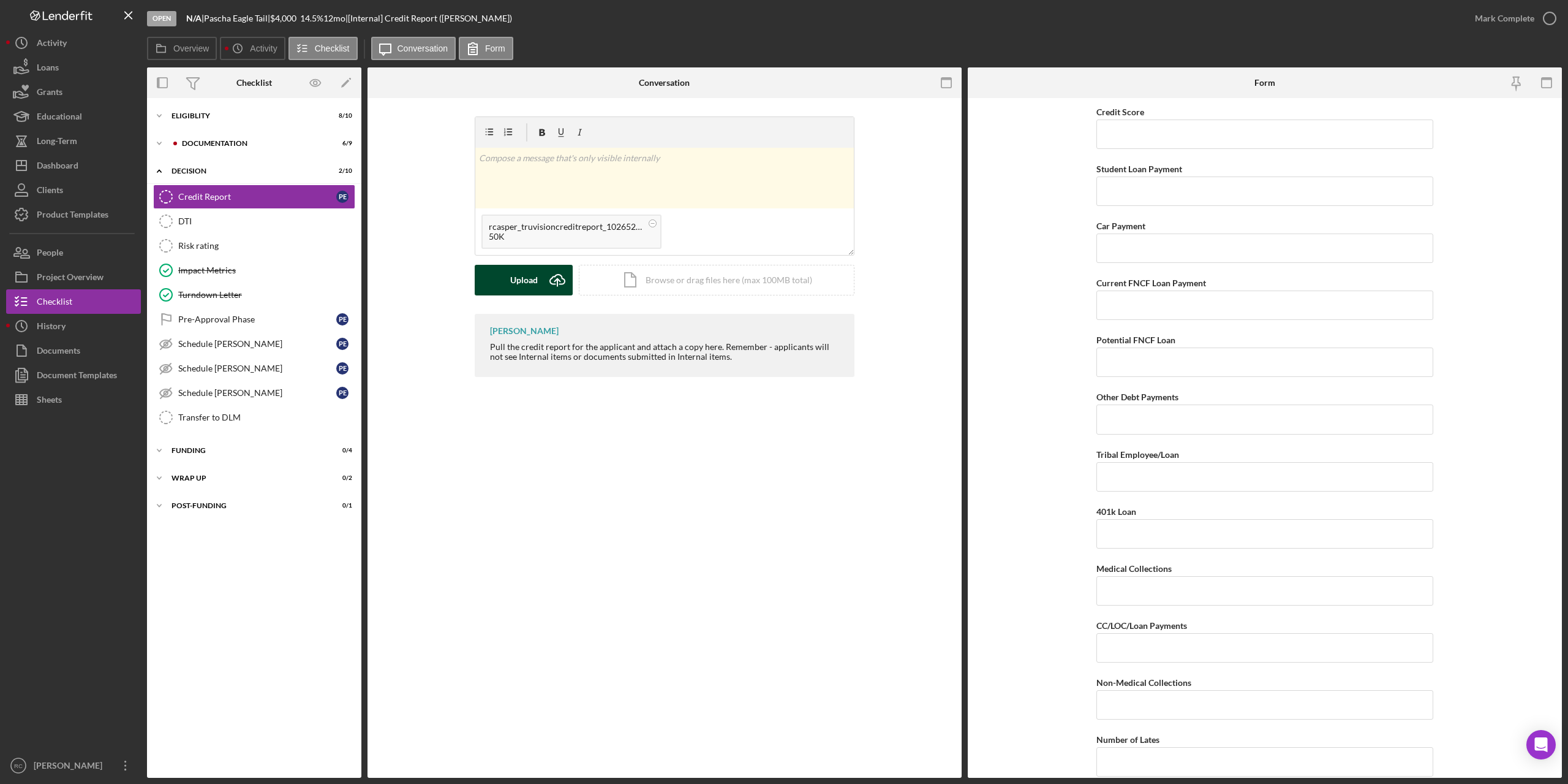
click at [517, 281] on div "Upload" at bounding box center [524, 280] width 27 height 31
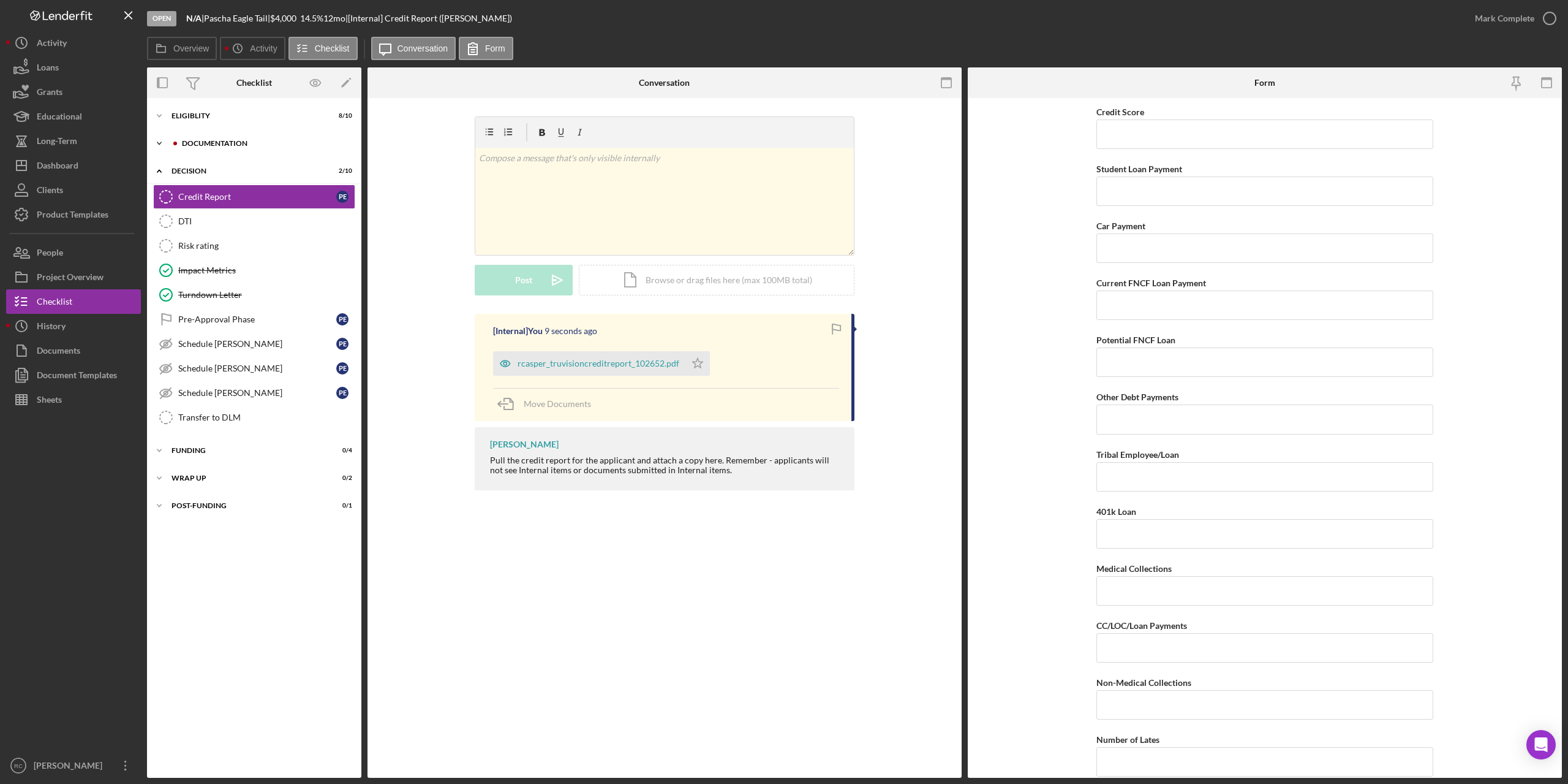
click at [221, 144] on div "Documentation" at bounding box center [264, 143] width 164 height 7
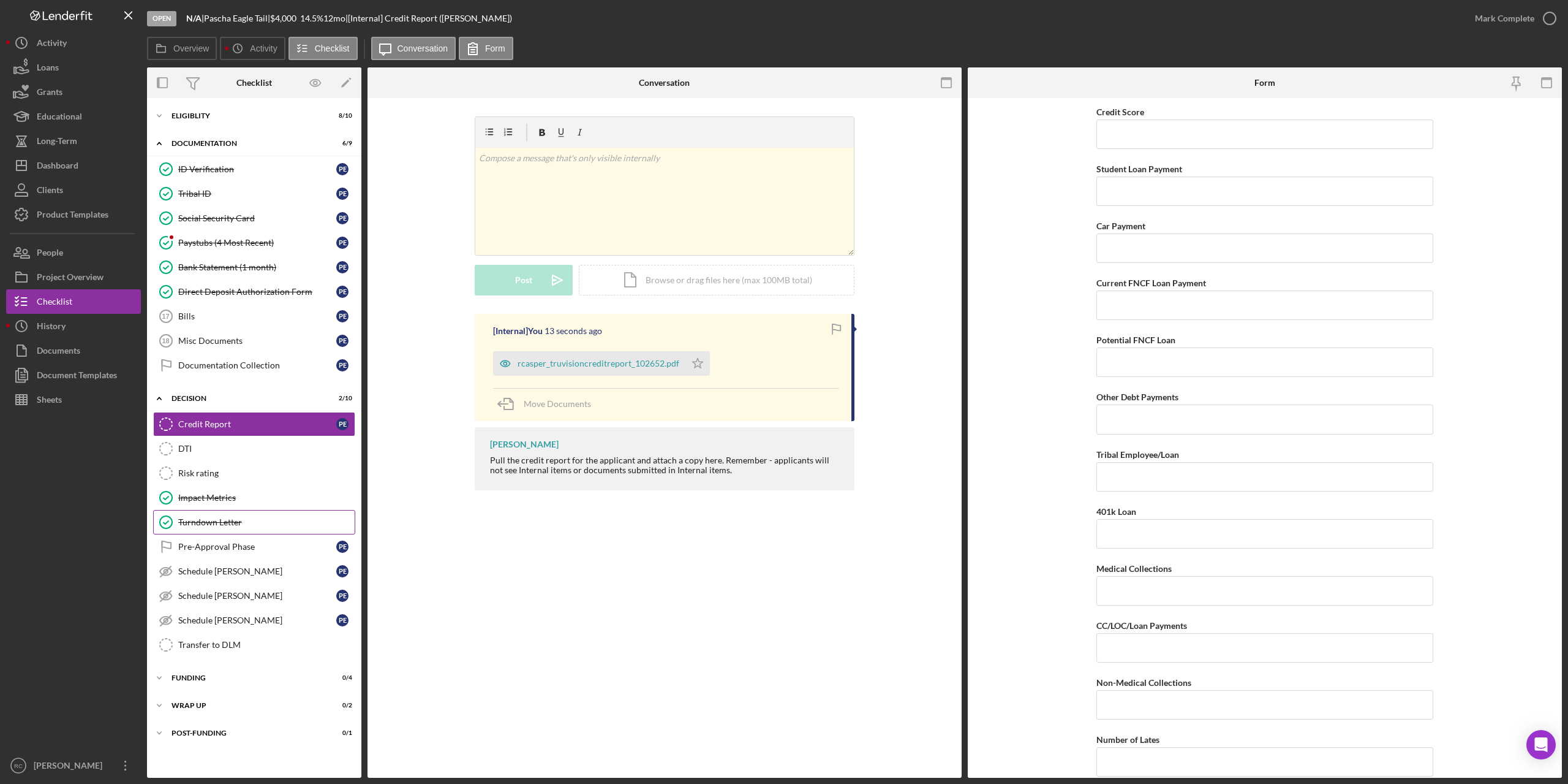
click at [222, 524] on div "Turndown Letter" at bounding box center [266, 522] width 176 height 10
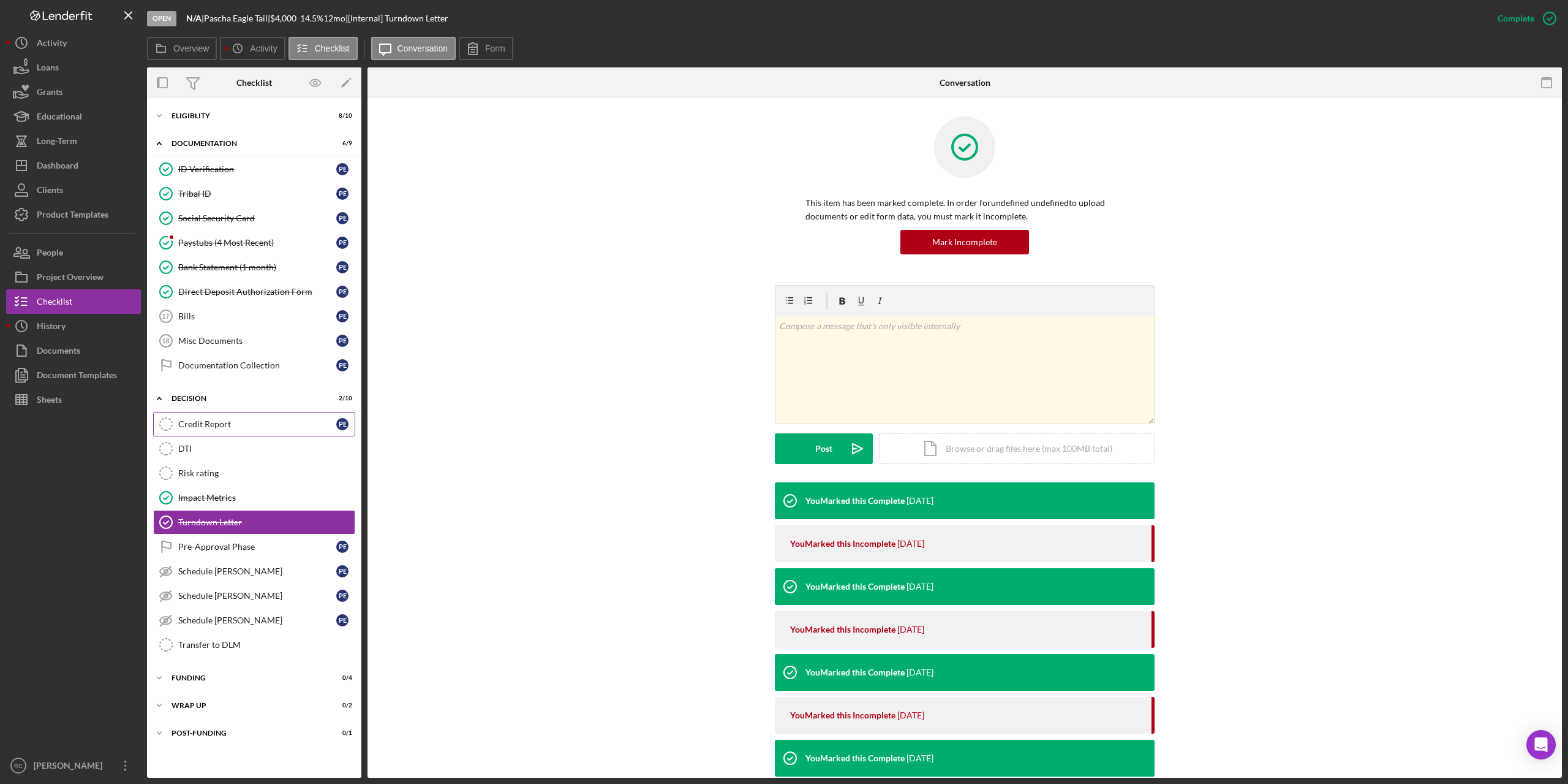
click at [210, 425] on div "Credit Report" at bounding box center [256, 424] width 158 height 10
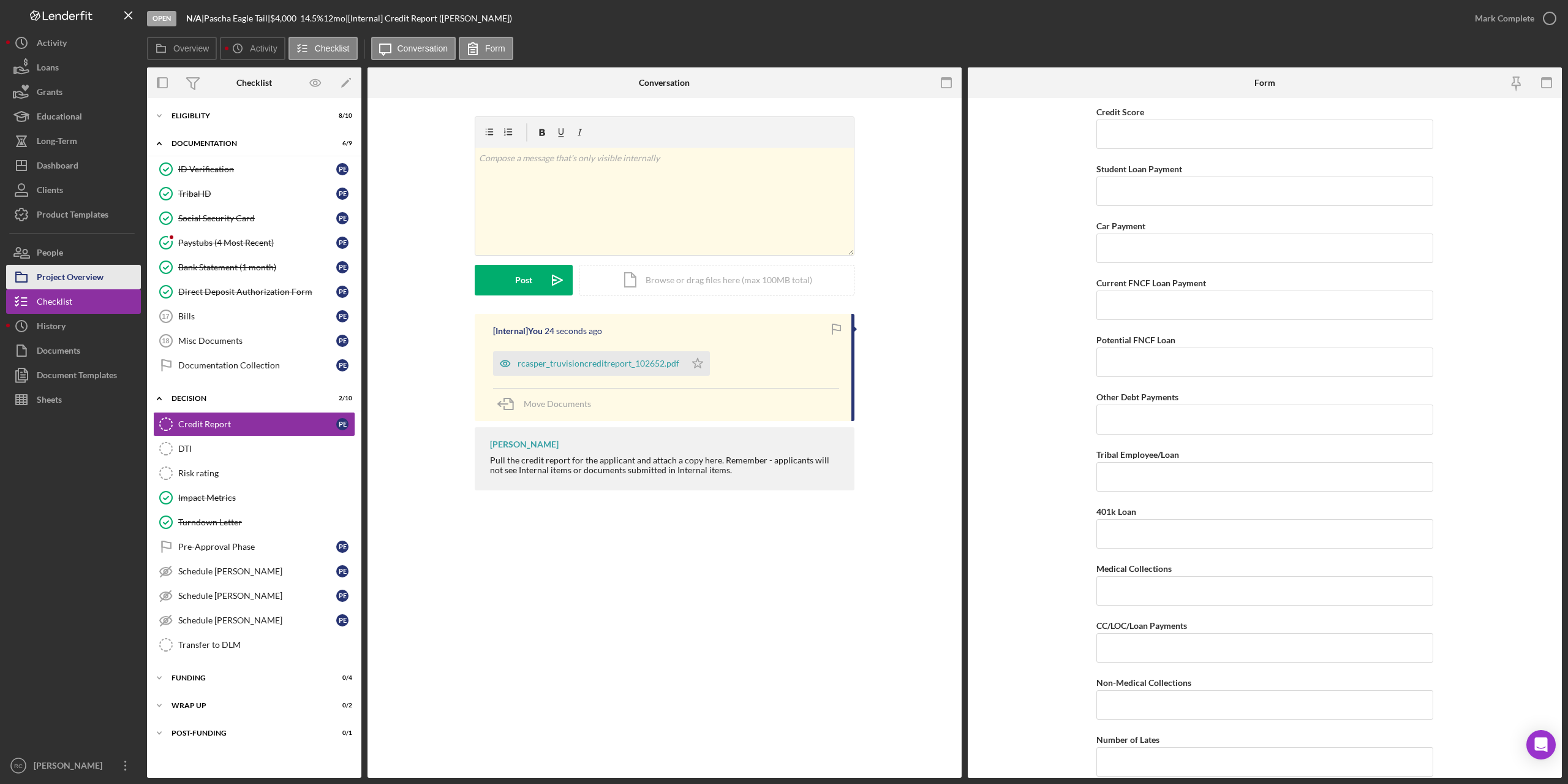
click at [77, 277] on div "Project Overview" at bounding box center [70, 278] width 67 height 28
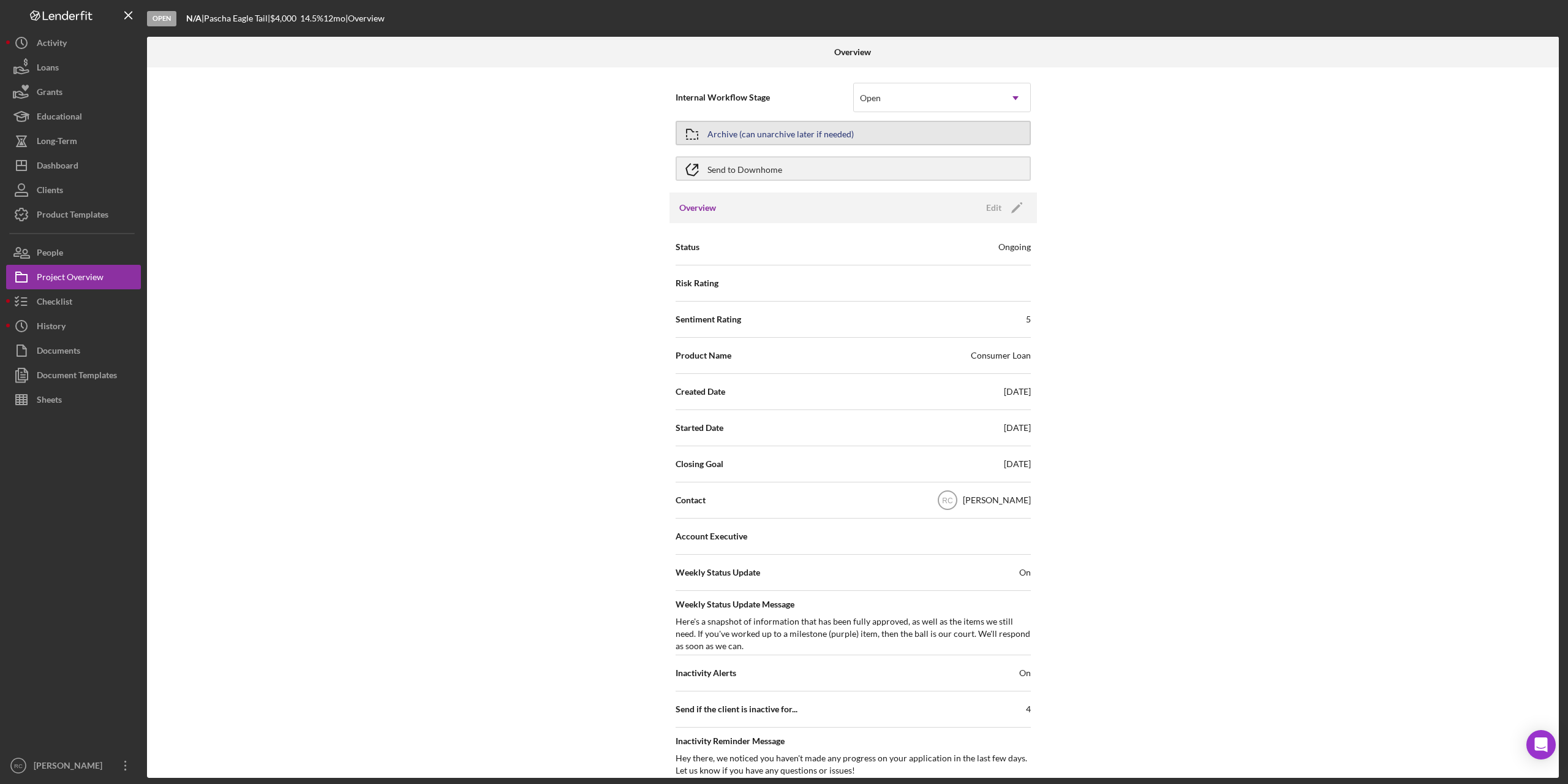
click at [818, 130] on div "Archive (can unarchive later if needed)" at bounding box center [780, 133] width 146 height 22
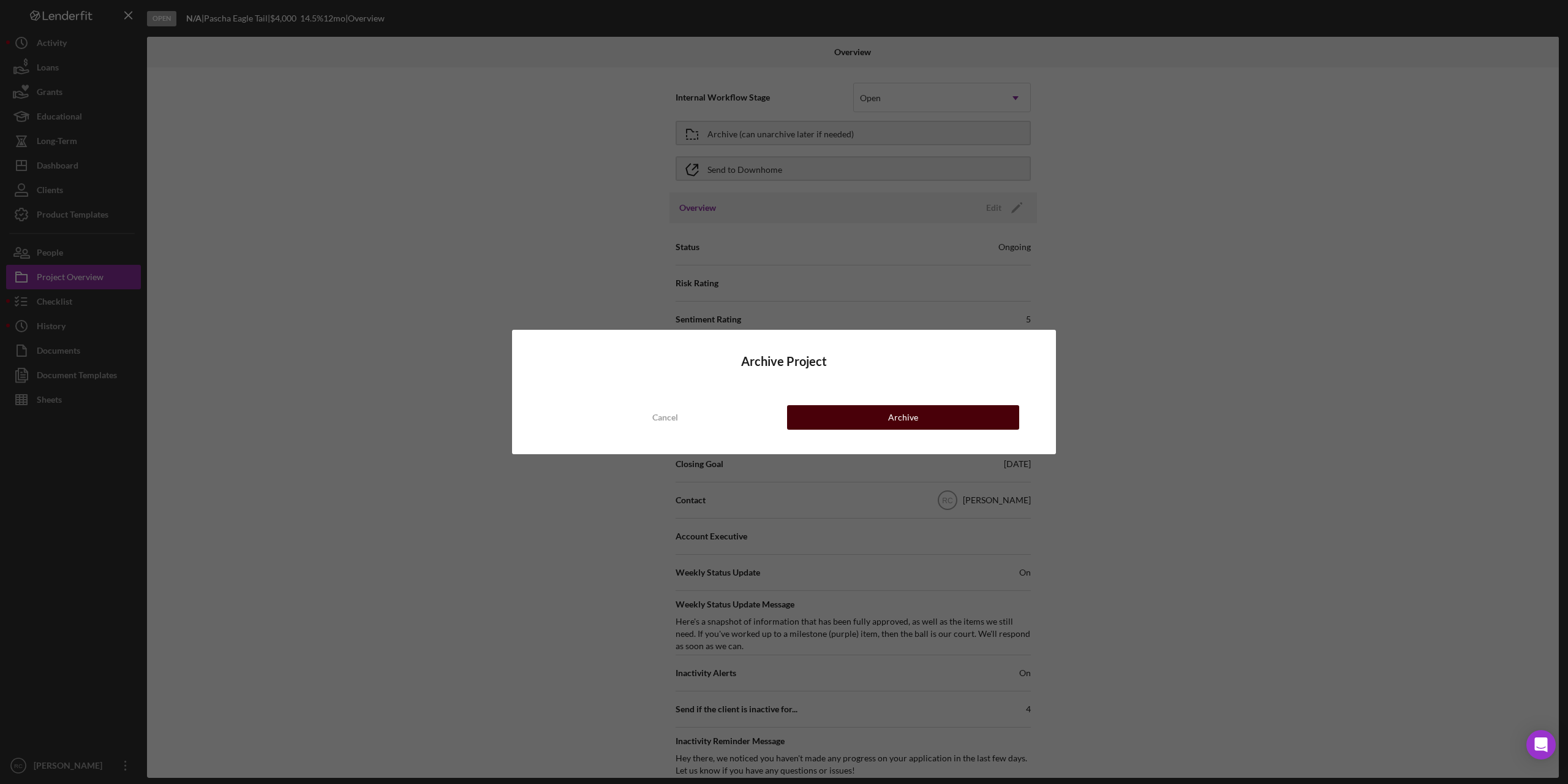
click at [912, 416] on div "Archive" at bounding box center [902, 417] width 30 height 24
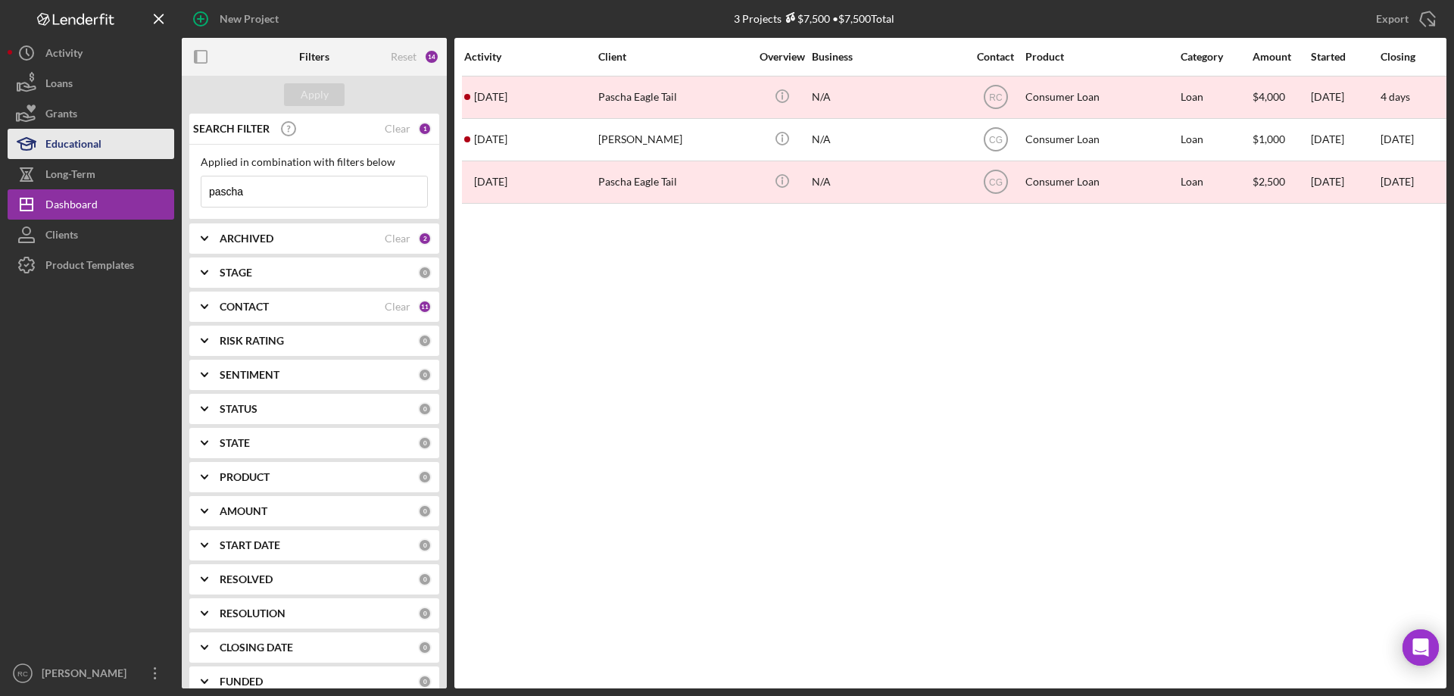
drag, startPoint x: 259, startPoint y: 185, endPoint x: 154, endPoint y: 157, distance: 108.9
click at [150, 178] on div "New Project 3 Projects $7,500 • $7,500 Total pascha Export Icon/Export Filters …" at bounding box center [727, 344] width 1439 height 688
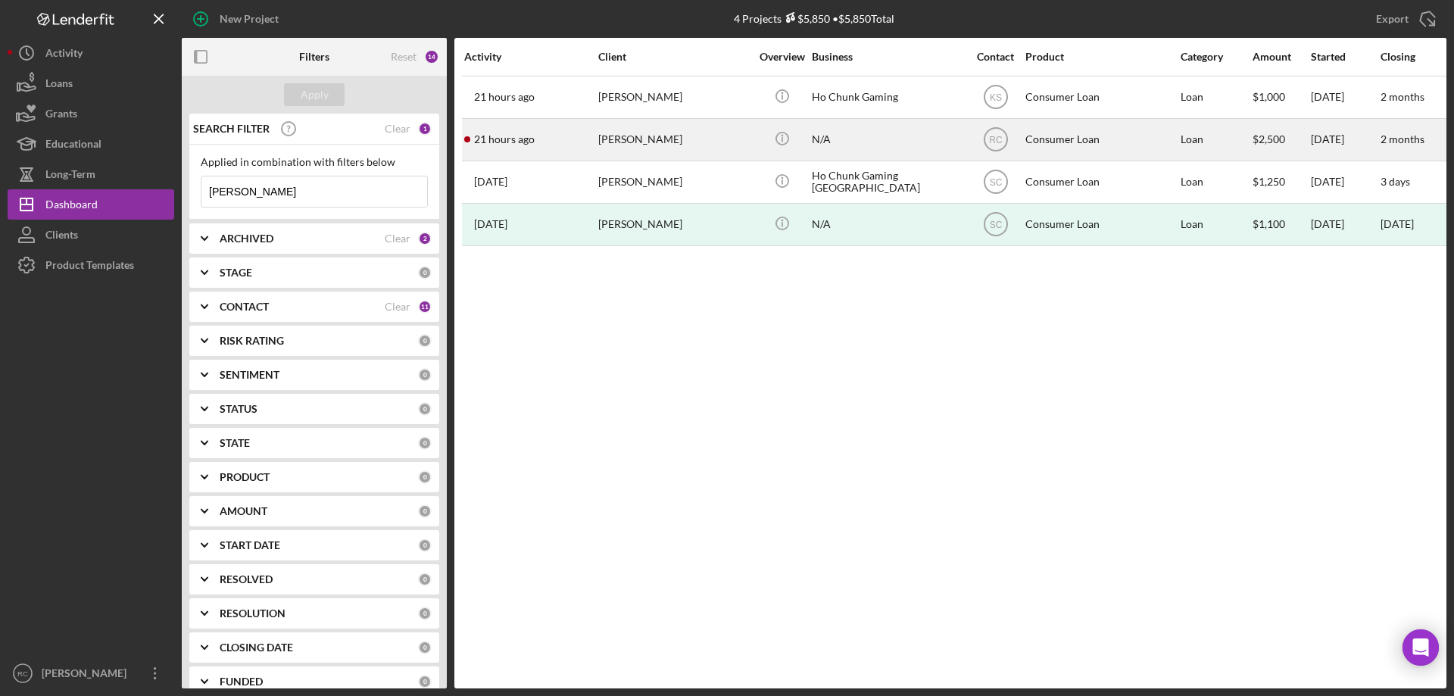
type input "[PERSON_NAME]"
click at [658, 140] on div "[PERSON_NAME]" at bounding box center [673, 140] width 151 height 40
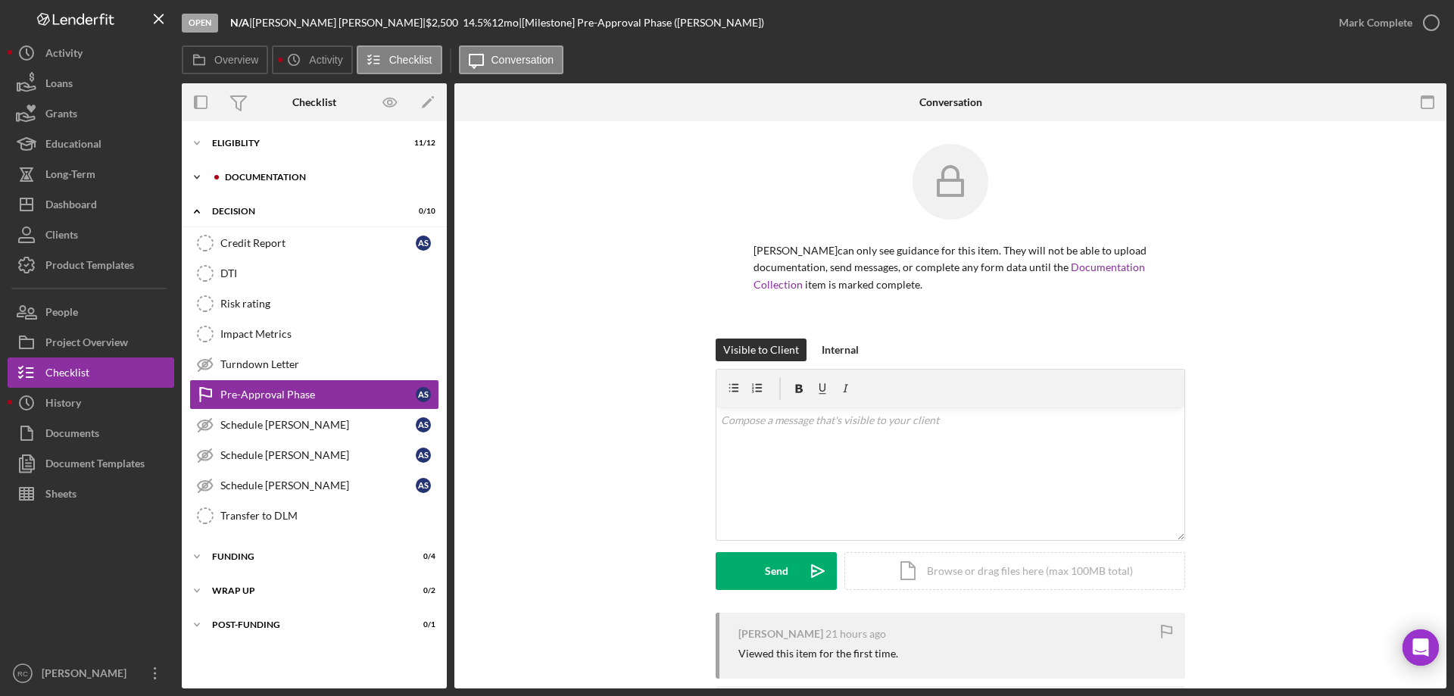
click at [277, 168] on div "Icon/Expander Documentation 0 / 9" at bounding box center [314, 177] width 265 height 30
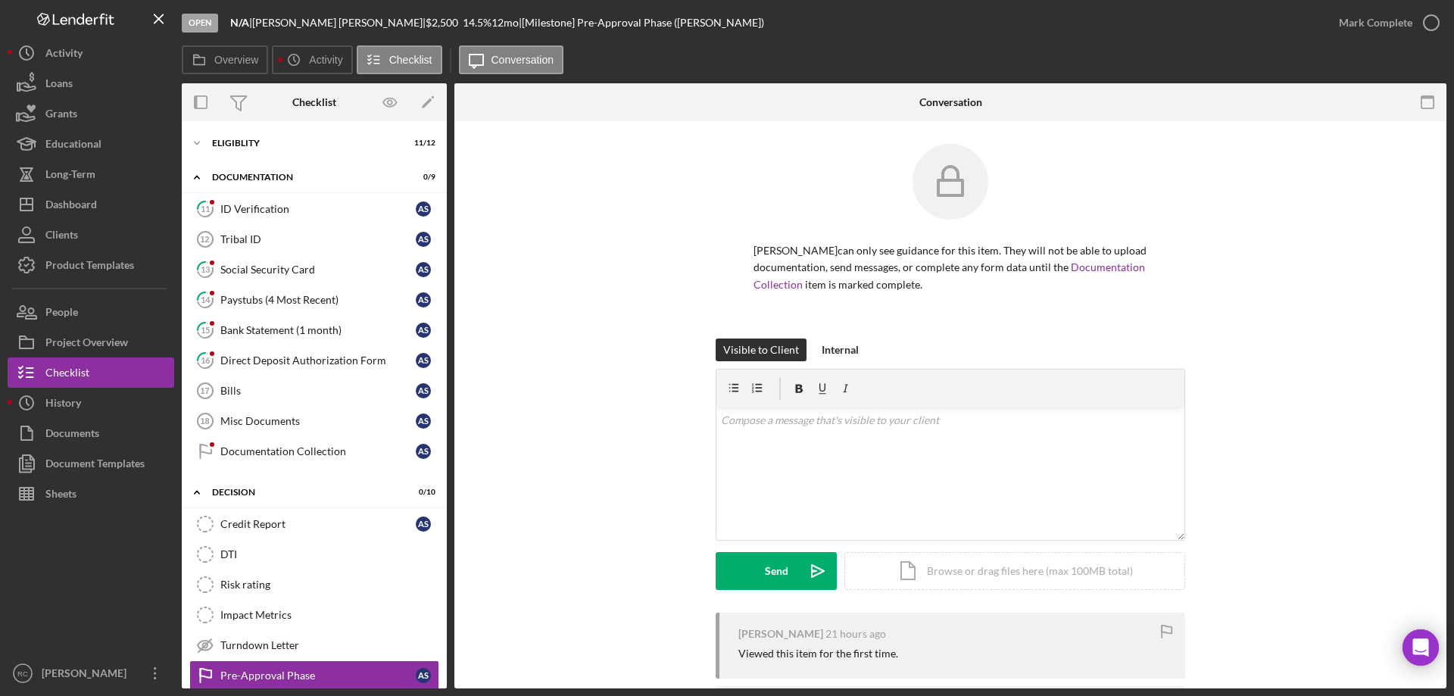
scroll to position [167, 0]
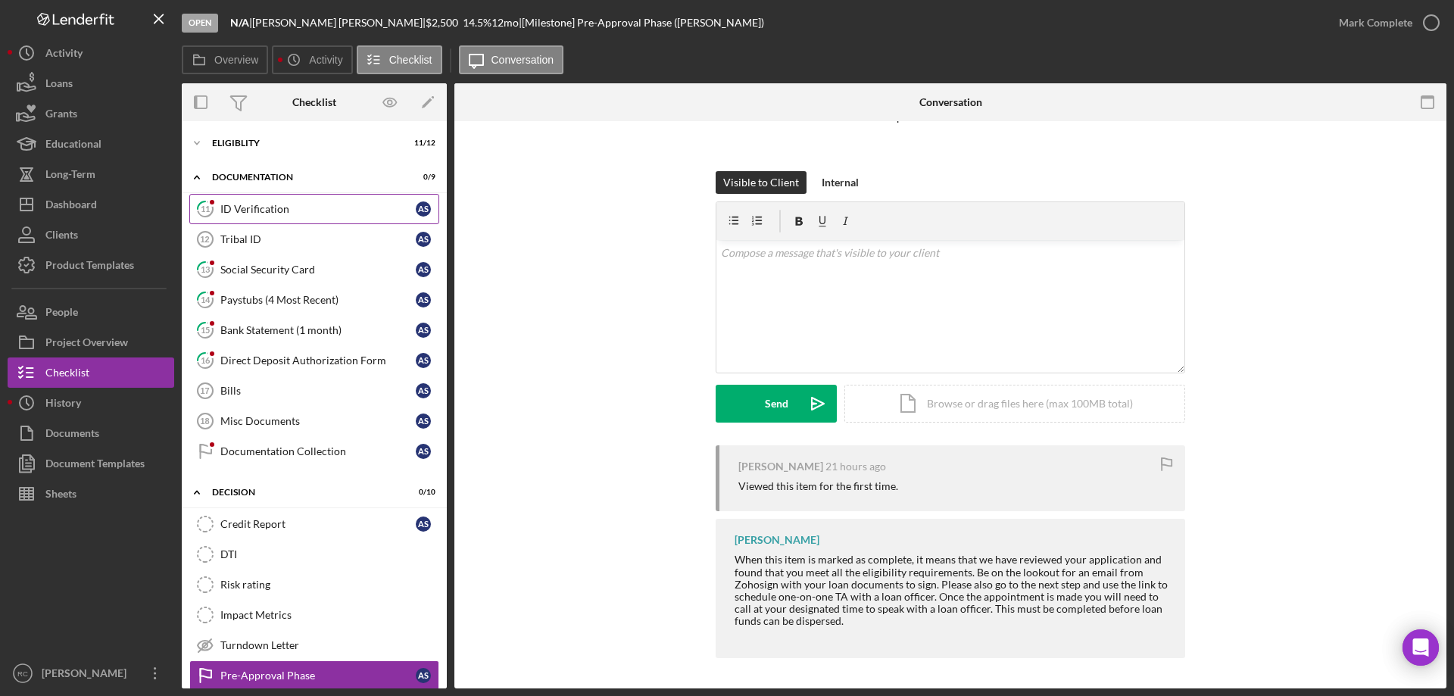
click at [254, 203] on div "ID Verification" at bounding box center [317, 209] width 195 height 12
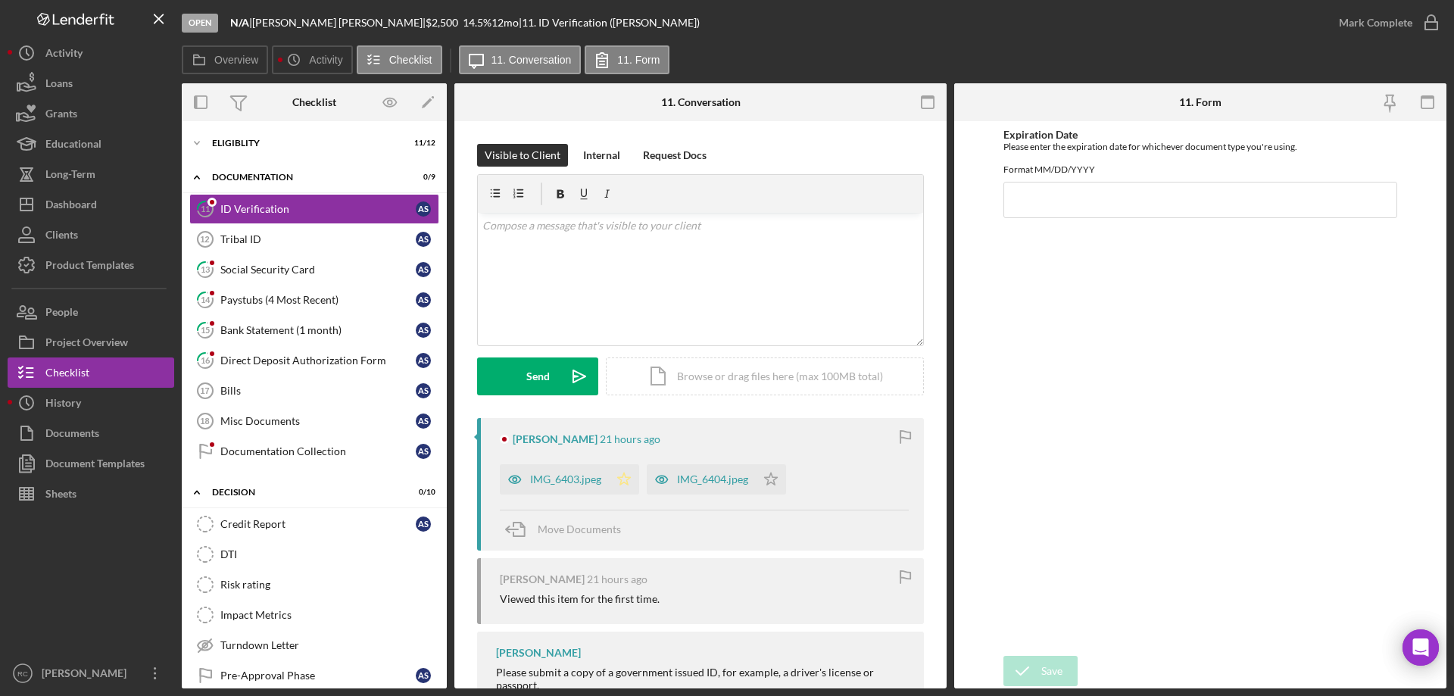
click at [626, 477] on polygon "button" at bounding box center [624, 479] width 13 height 12
click at [775, 479] on icon "Icon/Star" at bounding box center [771, 479] width 30 height 30
click at [1433, 19] on icon "button" at bounding box center [1431, 23] width 38 height 38
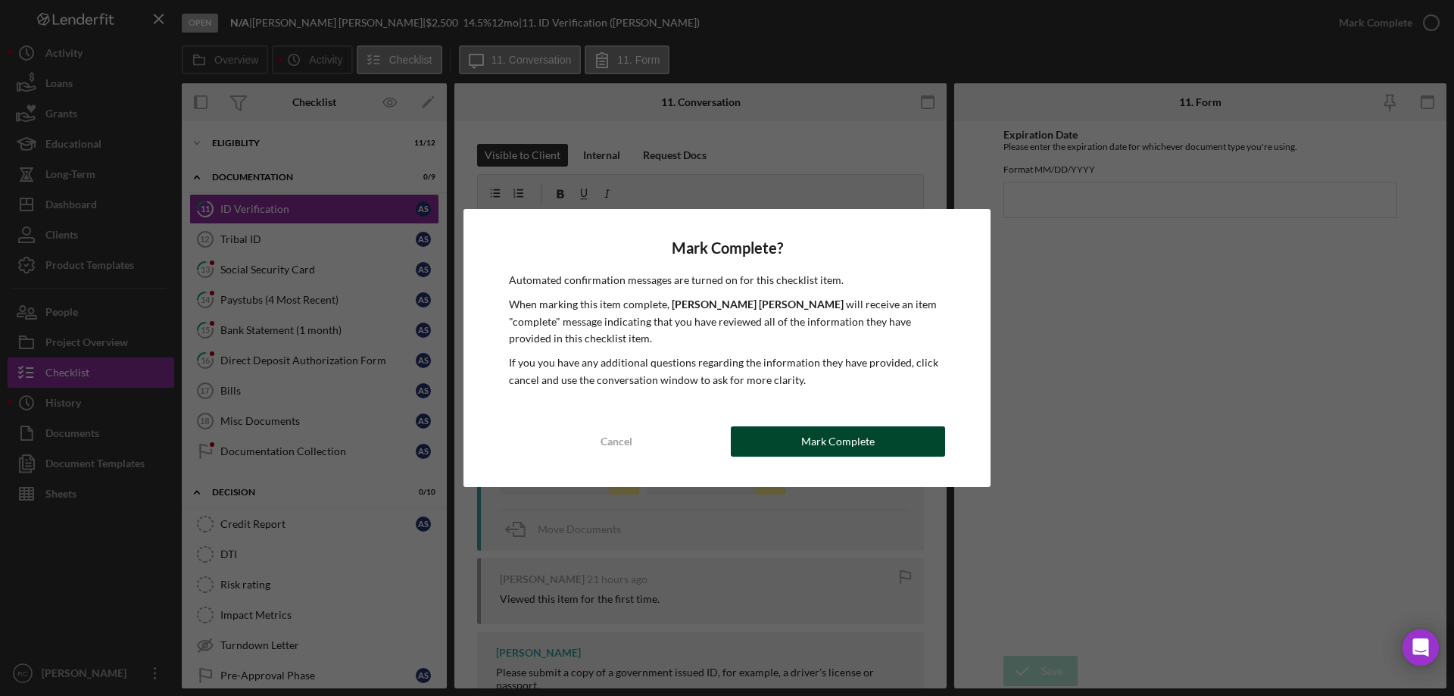
click at [858, 442] on div "Mark Complete" at bounding box center [837, 441] width 73 height 30
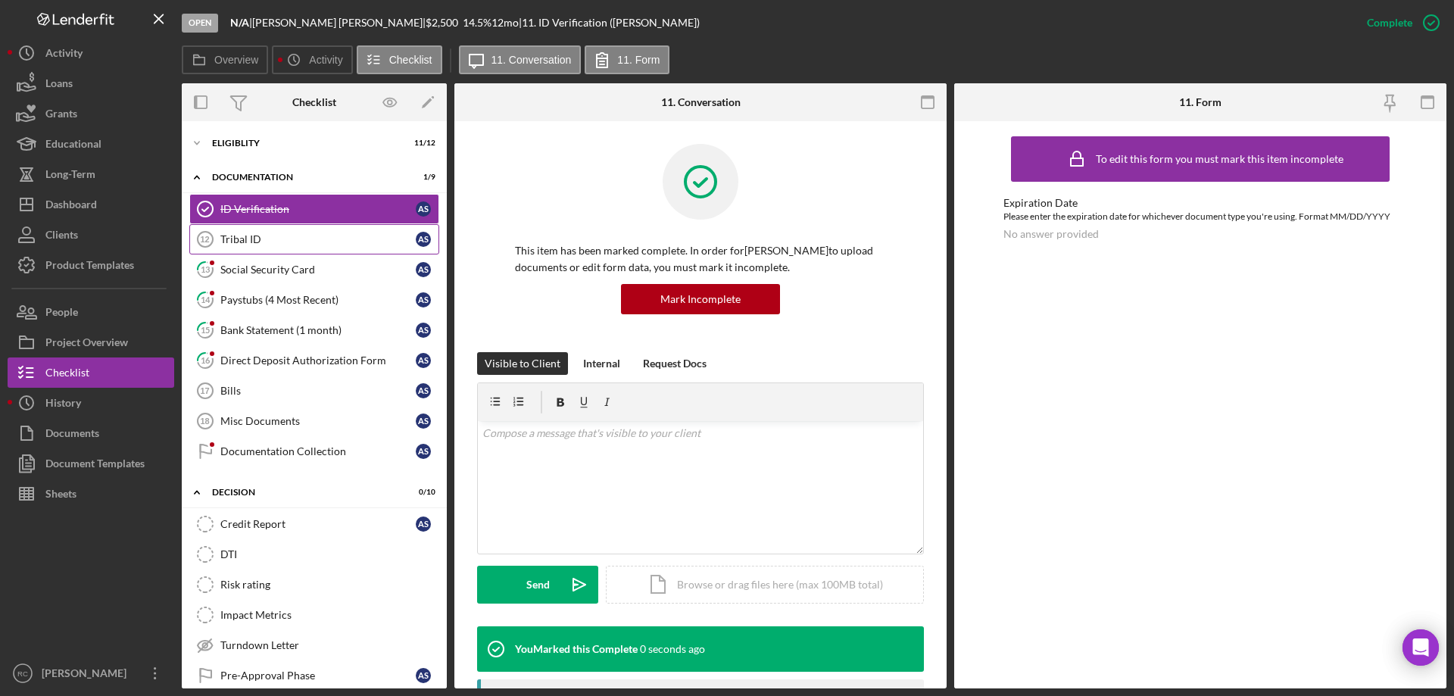
click at [273, 234] on div "Tribal ID" at bounding box center [317, 239] width 195 height 12
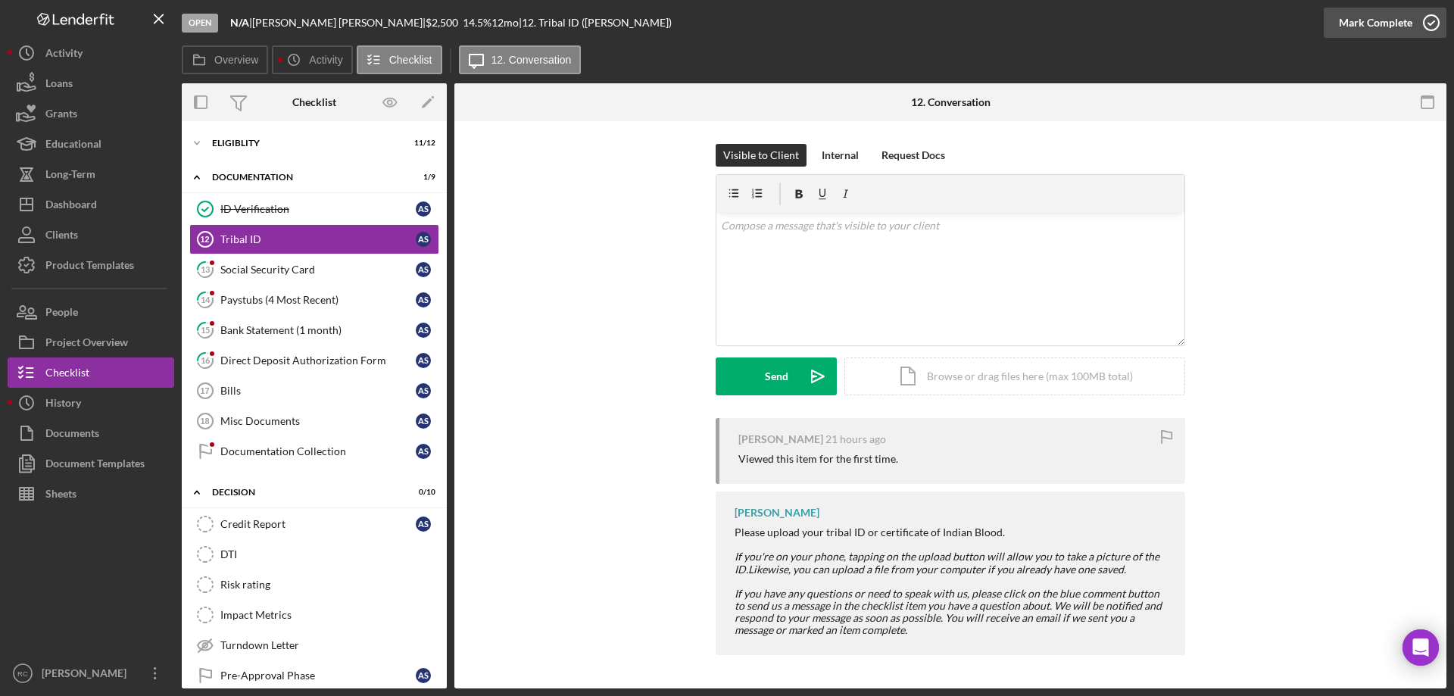
click at [1430, 24] on icon "button" at bounding box center [1431, 23] width 38 height 38
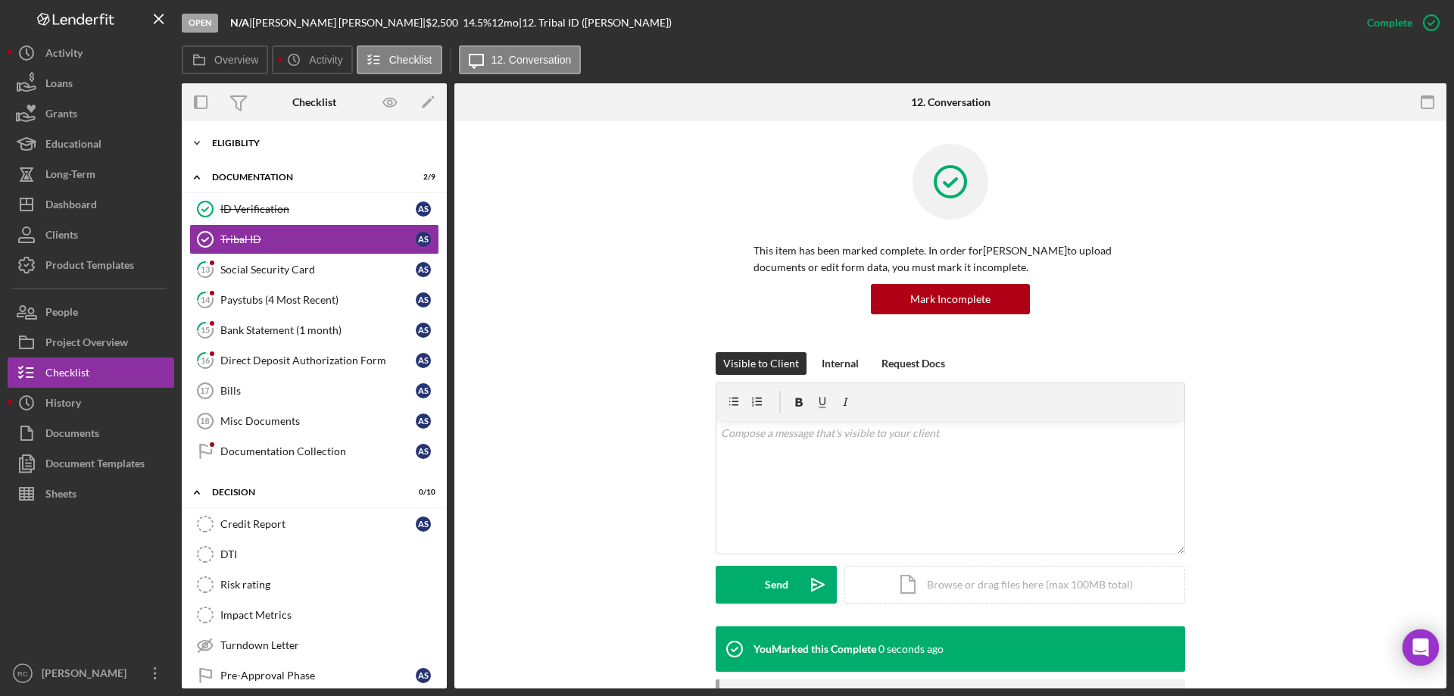
click at [245, 139] on div "Eligiblity" at bounding box center [320, 143] width 216 height 9
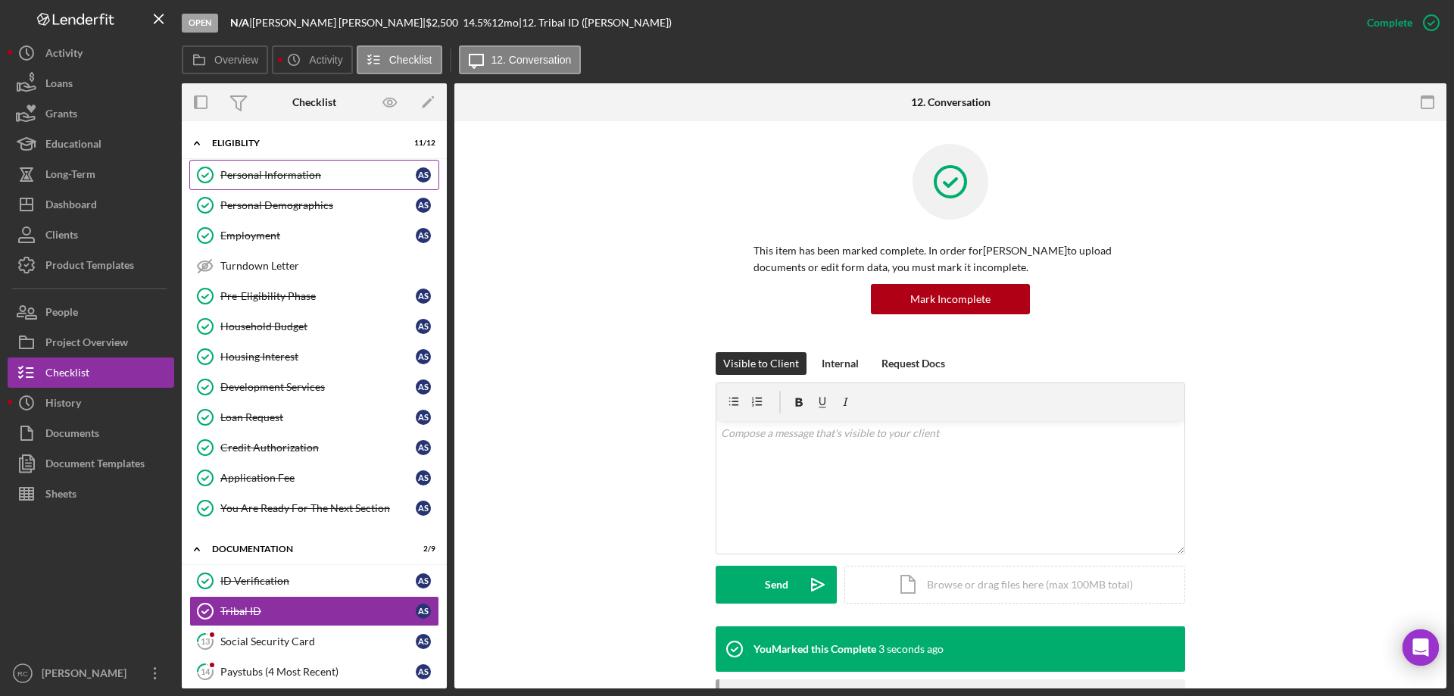
click at [290, 180] on div "Personal Information" at bounding box center [317, 175] width 195 height 12
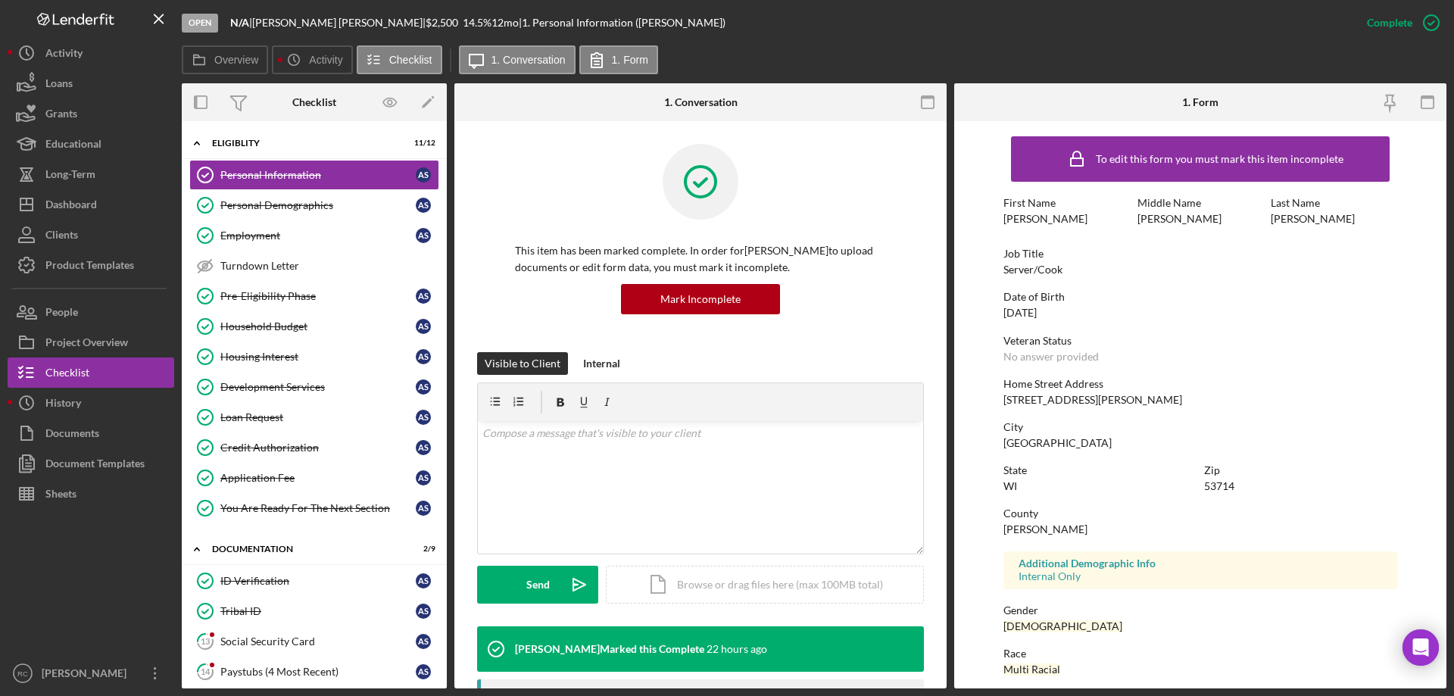
scroll to position [202, 0]
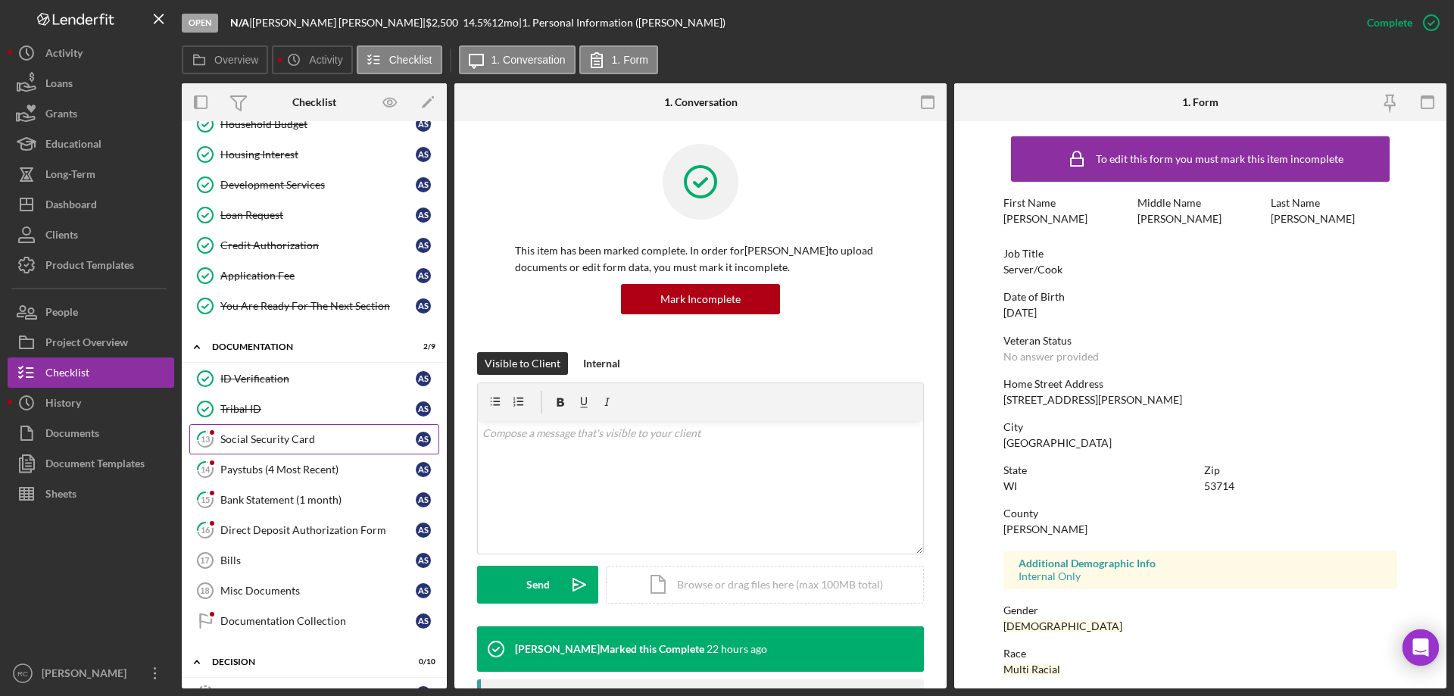
click at [290, 438] on div "Social Security Card" at bounding box center [317, 439] width 195 height 12
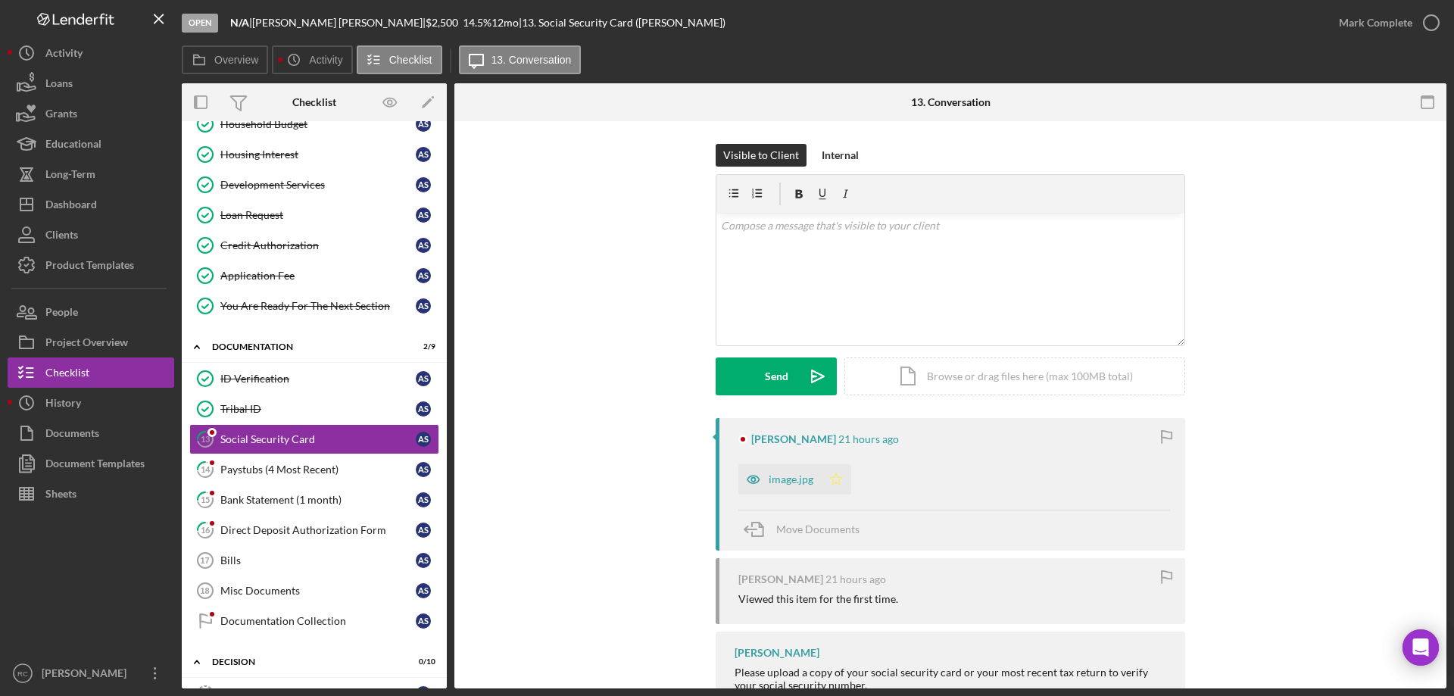
click at [836, 477] on polygon "button" at bounding box center [836, 479] width 13 height 12
click at [1433, 23] on icon "button" at bounding box center [1431, 23] width 38 height 38
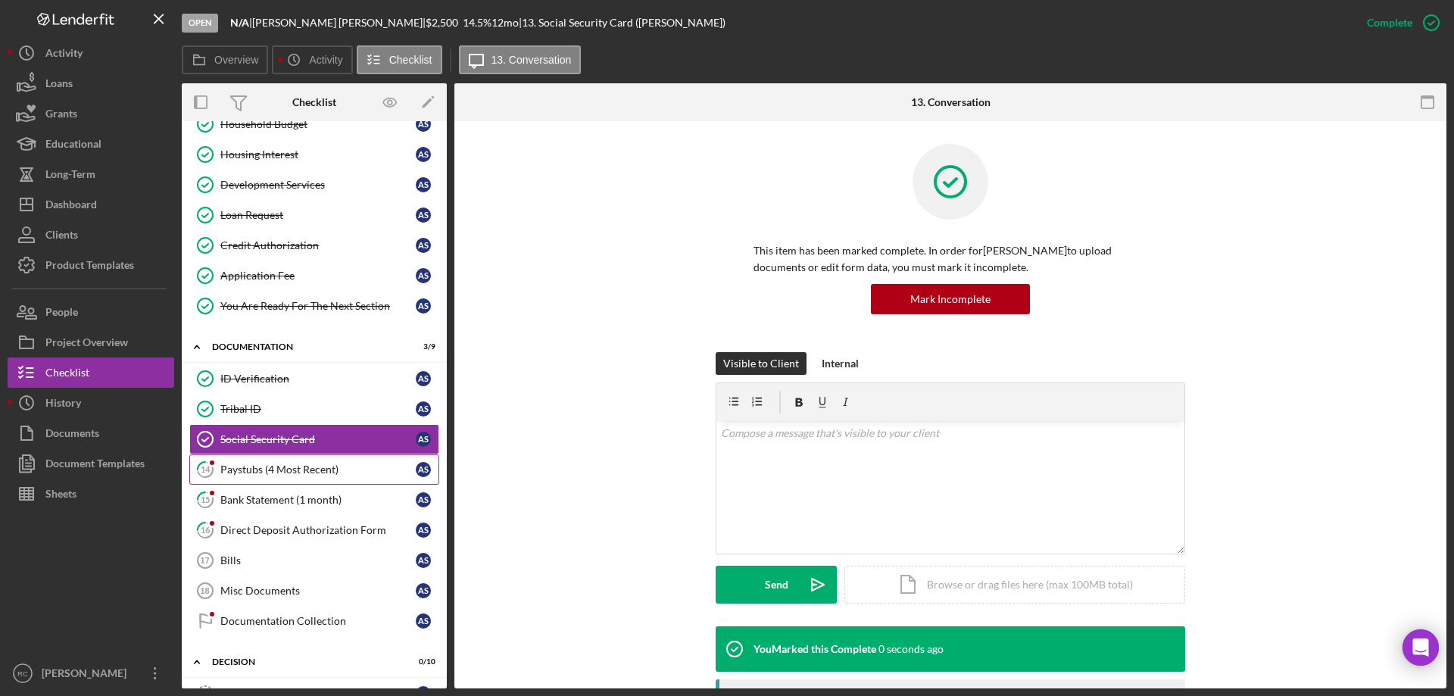
click at [279, 468] on div "Paystubs (4 Most Recent)" at bounding box center [317, 469] width 195 height 12
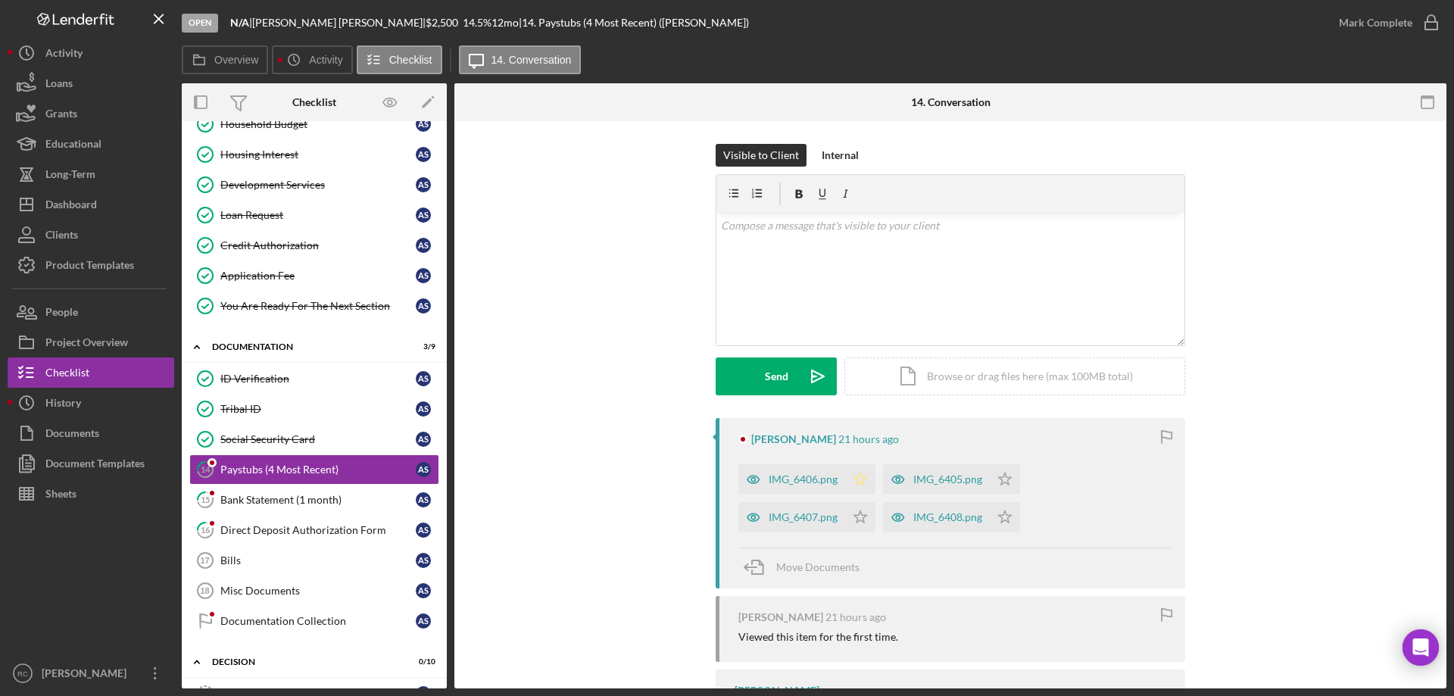
click at [857, 476] on polygon "button" at bounding box center [860, 479] width 13 height 12
click at [863, 519] on icon "Icon/Star" at bounding box center [860, 517] width 30 height 30
drag, startPoint x: 999, startPoint y: 516, endPoint x: 1004, endPoint y: 484, distance: 32.2
click at [999, 515] on polygon "button" at bounding box center [1005, 516] width 13 height 12
click at [1004, 479] on icon "Icon/Star" at bounding box center [1005, 479] width 30 height 30
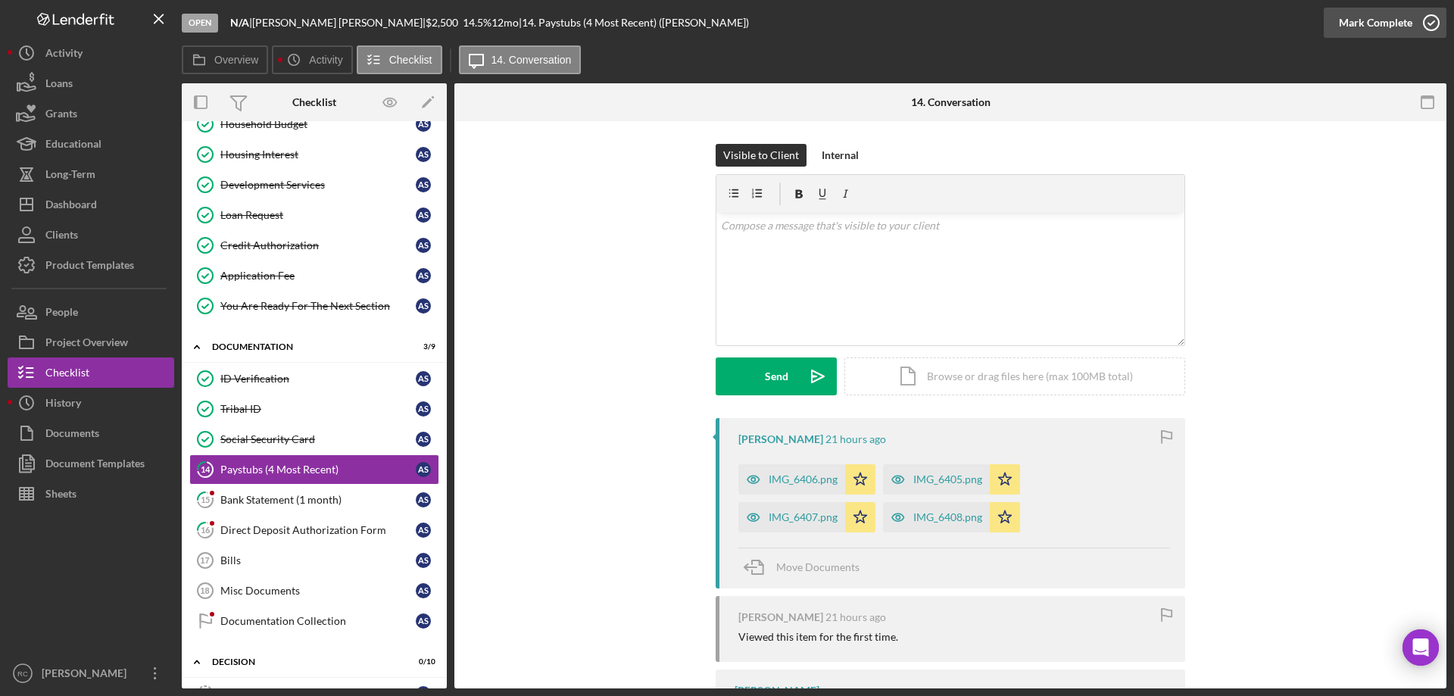
click at [1434, 22] on icon "button" at bounding box center [1431, 23] width 38 height 38
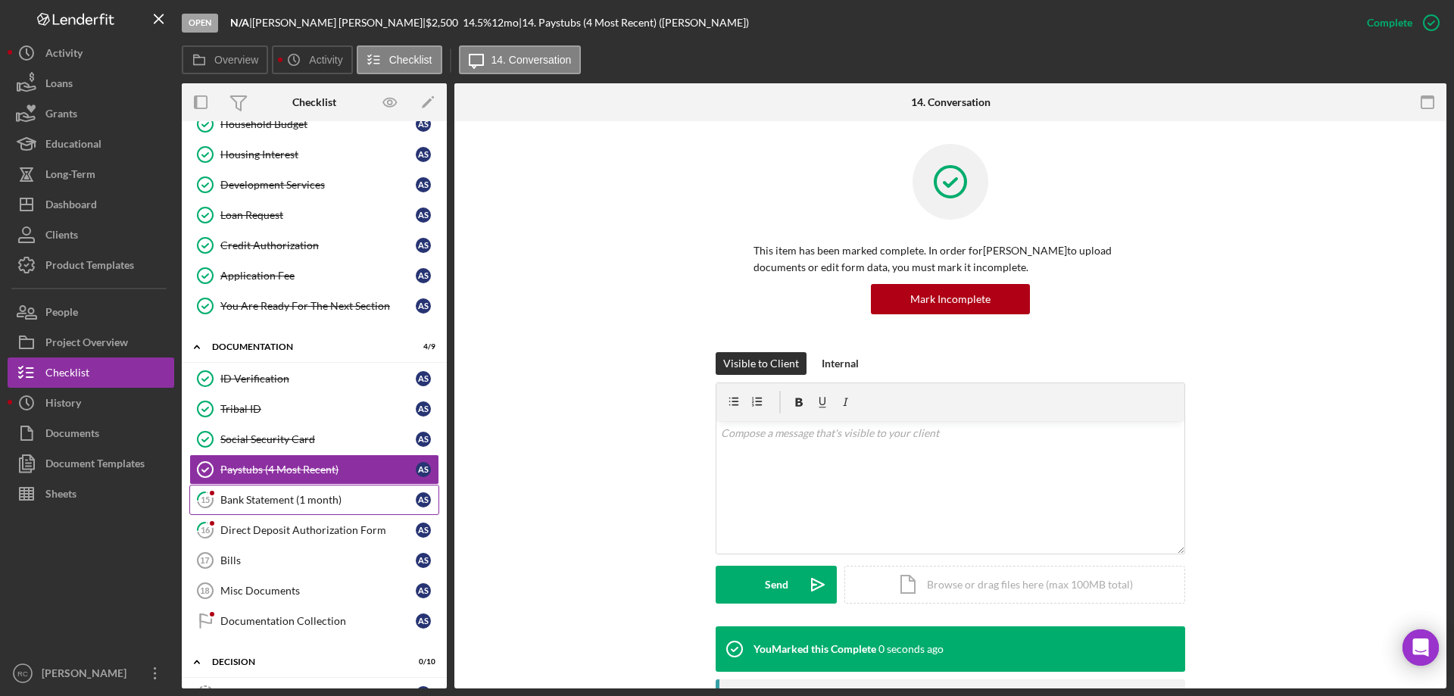
click at [265, 497] on div "Bank Statement (1 month)" at bounding box center [317, 500] width 195 height 12
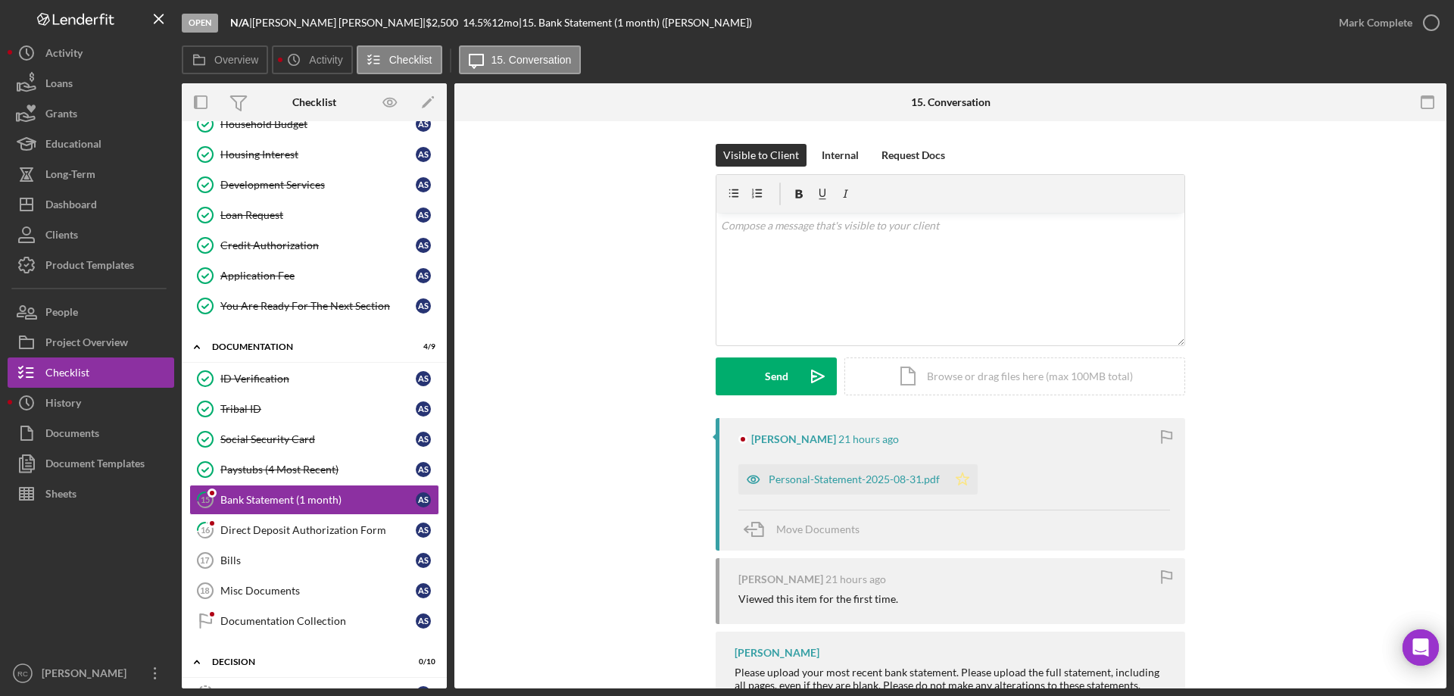
click at [964, 479] on polygon "button" at bounding box center [963, 479] width 13 height 12
click at [1434, 19] on icon "button" at bounding box center [1431, 23] width 38 height 38
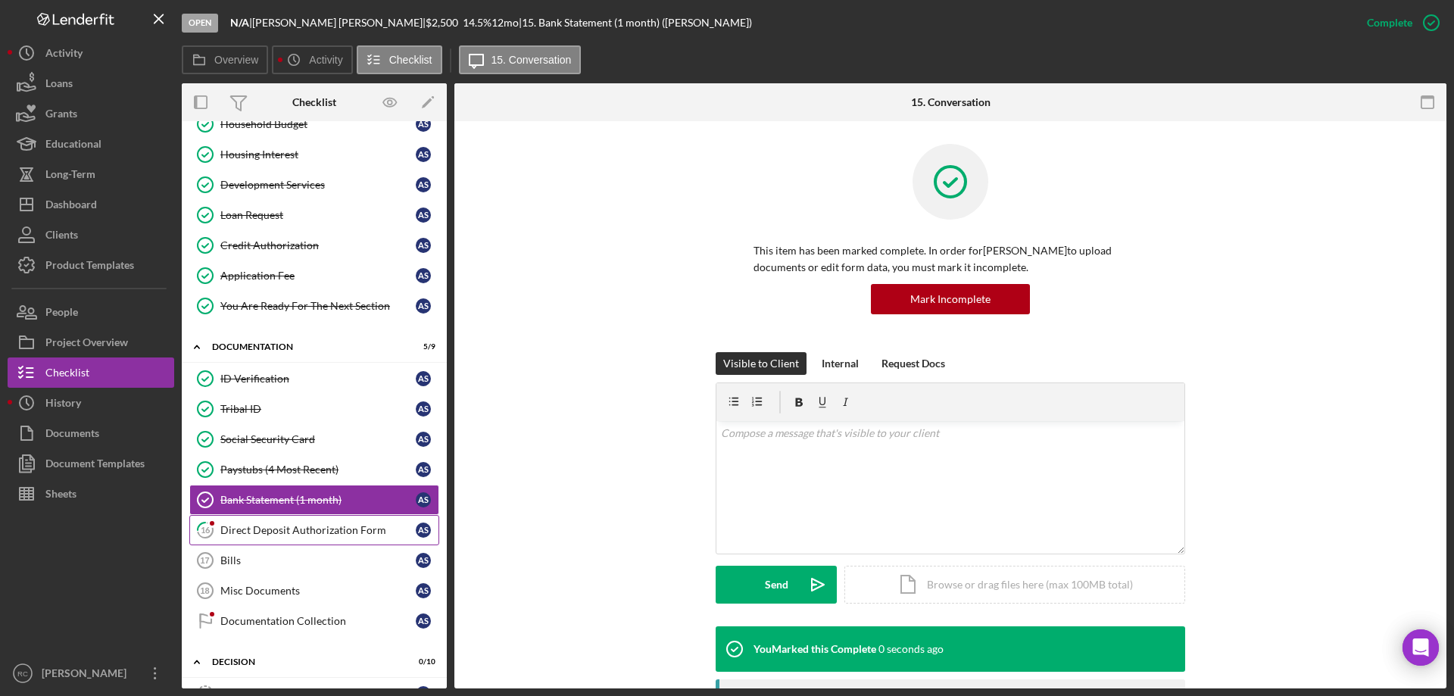
click at [267, 535] on div "Direct Deposit Authorization Form" at bounding box center [317, 530] width 195 height 12
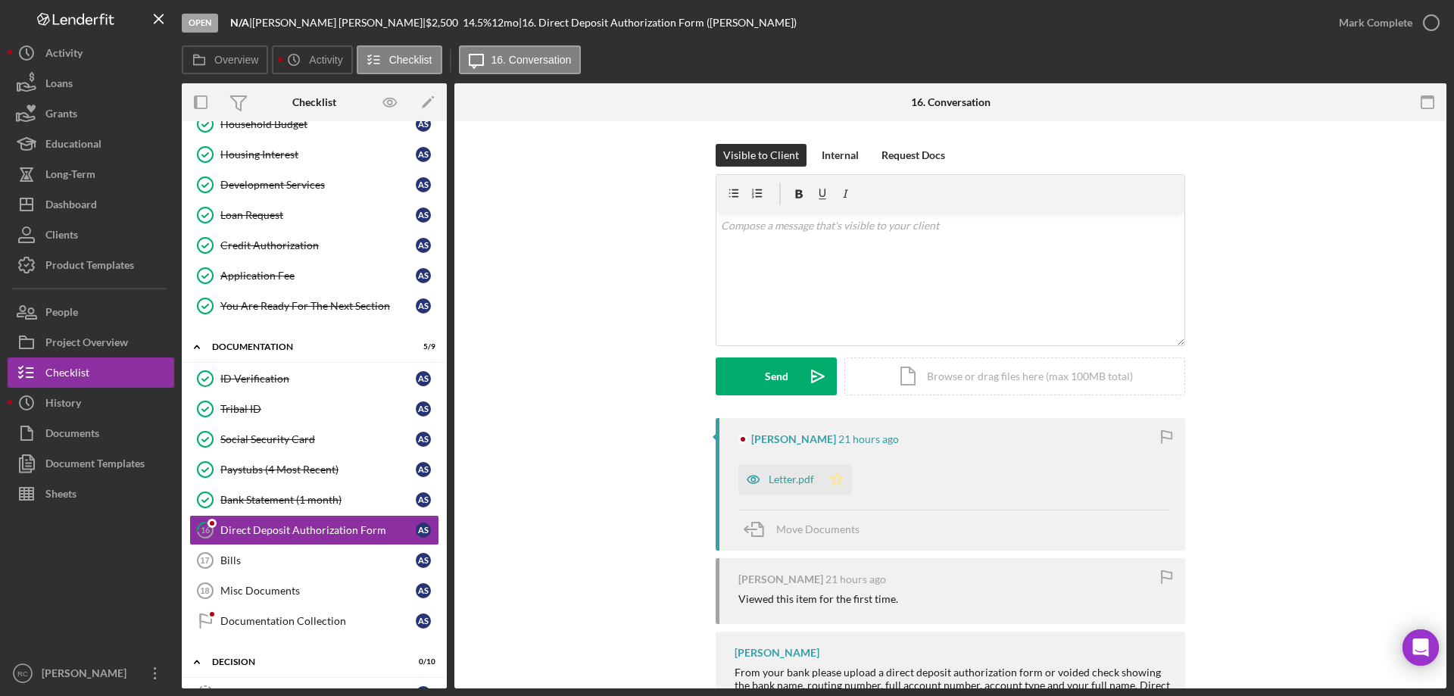
click at [835, 476] on icon "Icon/Star" at bounding box center [837, 479] width 30 height 30
click at [1435, 24] on icon "button" at bounding box center [1431, 23] width 38 height 38
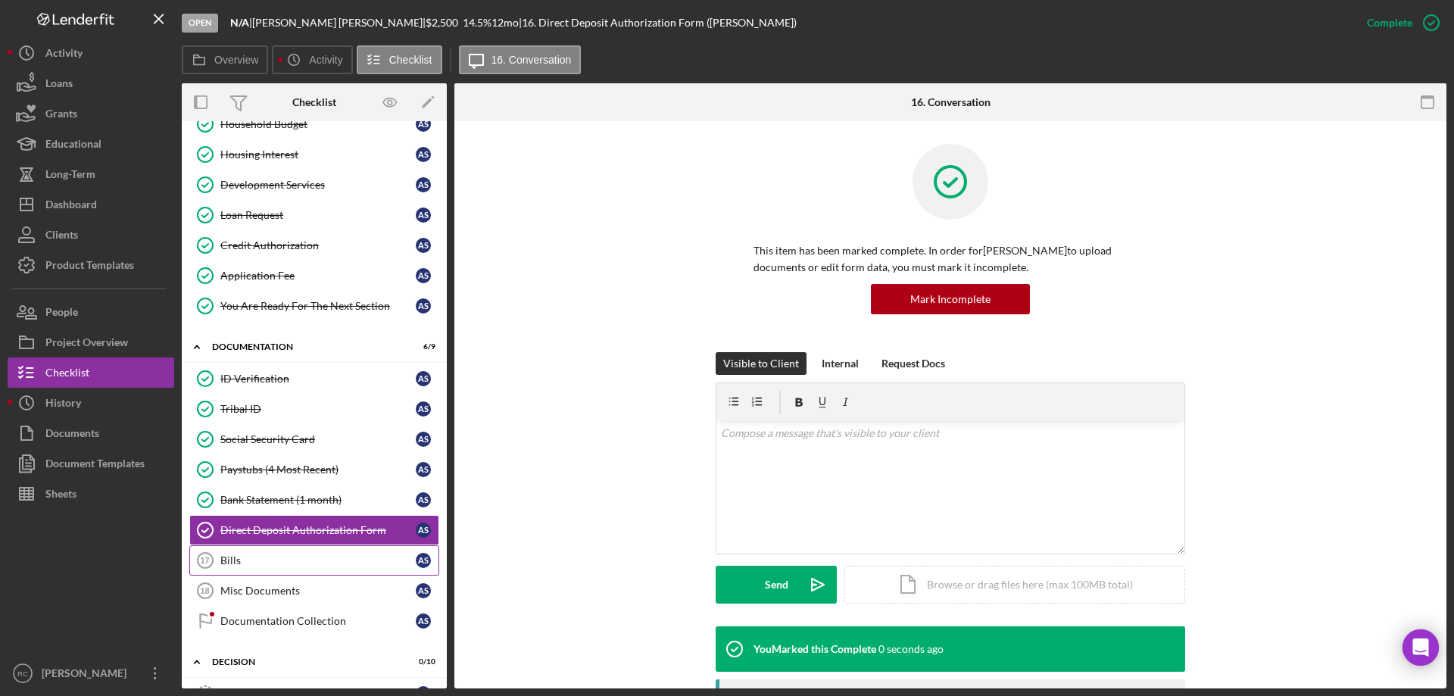
click at [256, 563] on div "Bills" at bounding box center [317, 560] width 195 height 12
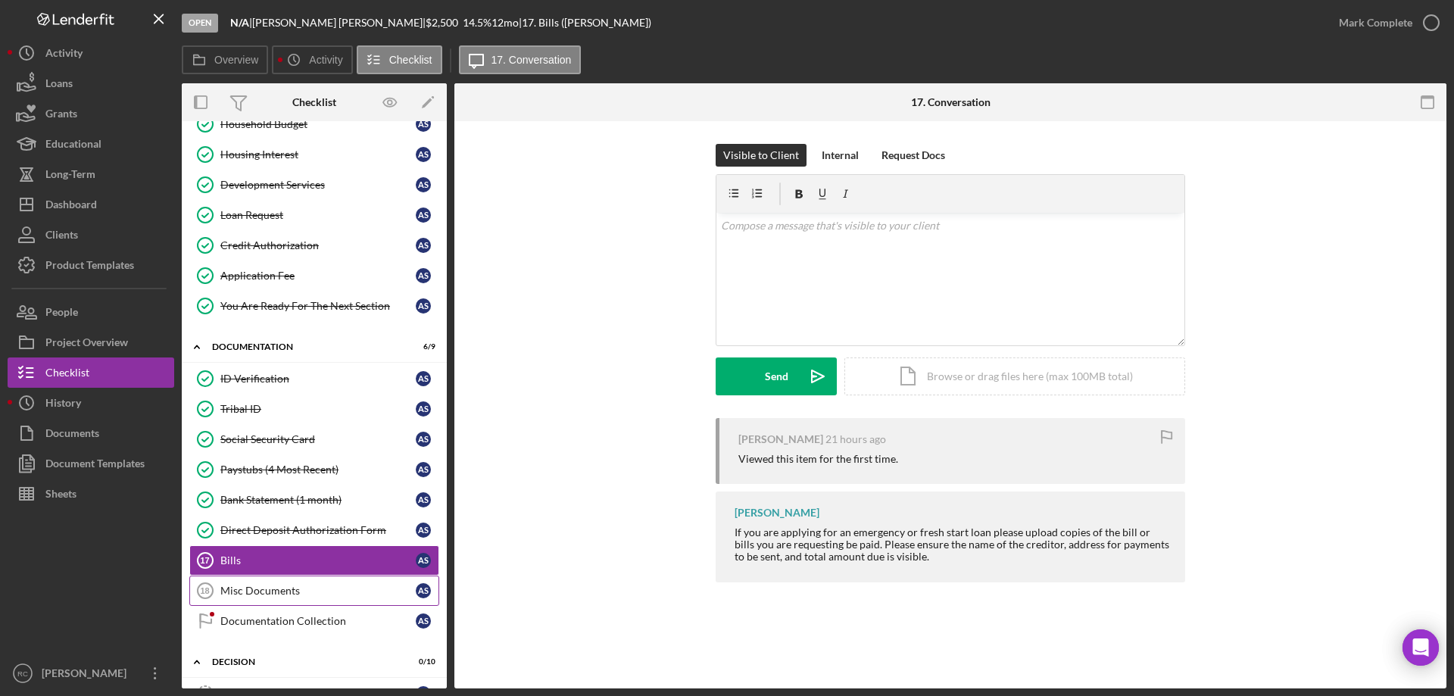
click at [316, 591] on div "Misc Documents" at bounding box center [317, 591] width 195 height 12
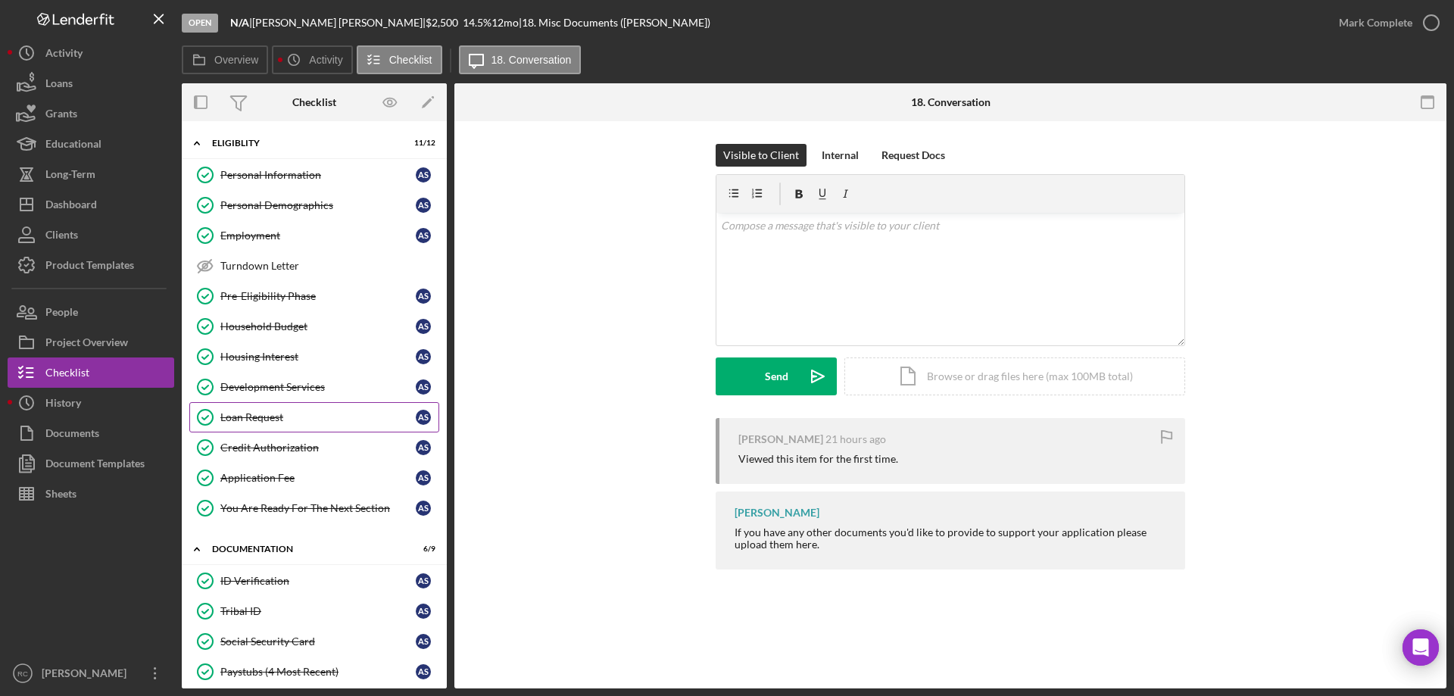
click at [270, 412] on div "Loan Request" at bounding box center [317, 417] width 195 height 12
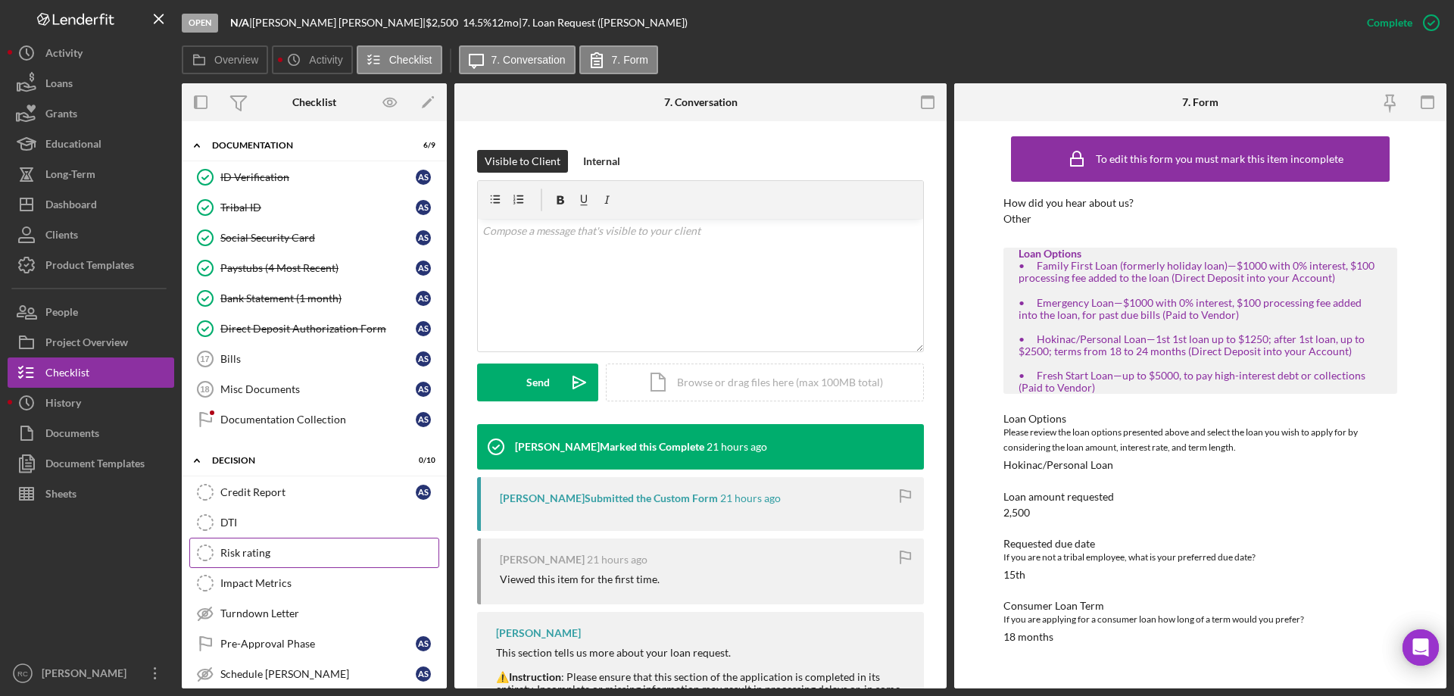
scroll to position [613, 0]
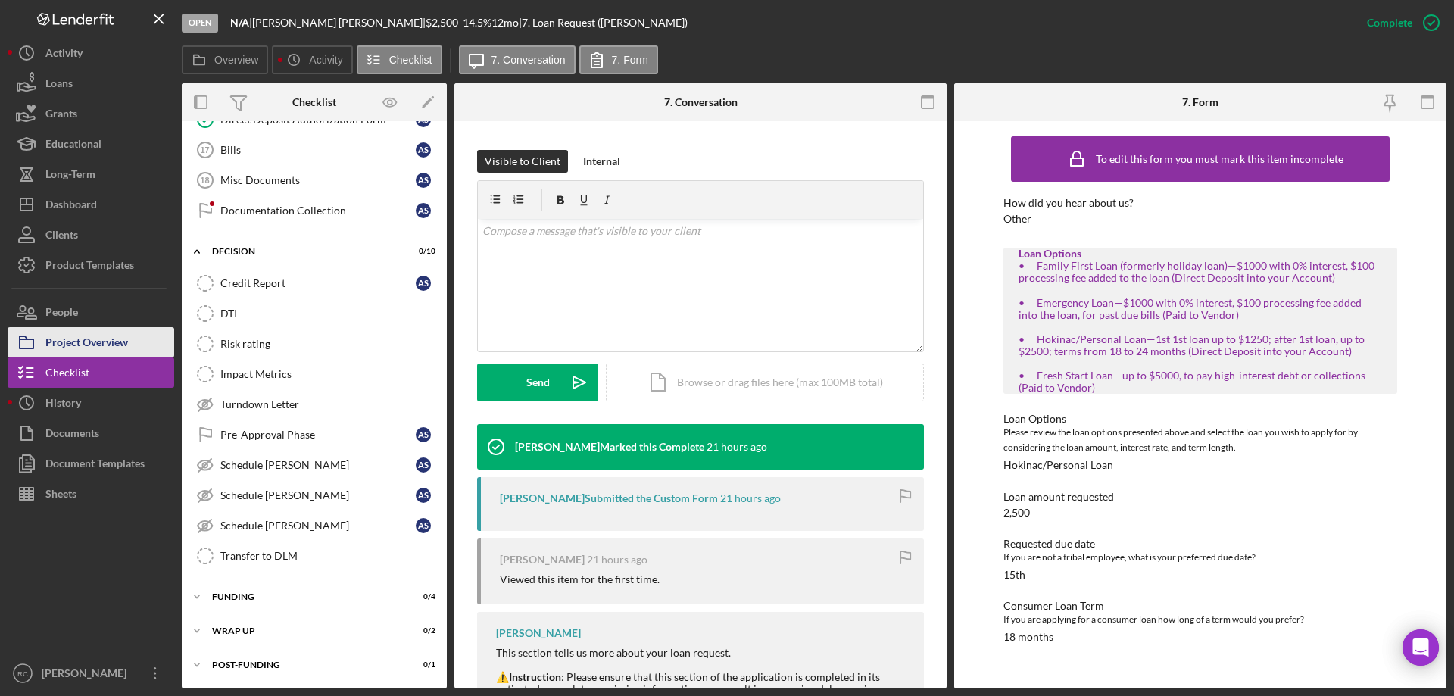
click at [108, 333] on div "Project Overview" at bounding box center [86, 344] width 83 height 34
